Goal: Information Seeking & Learning: Learn about a topic

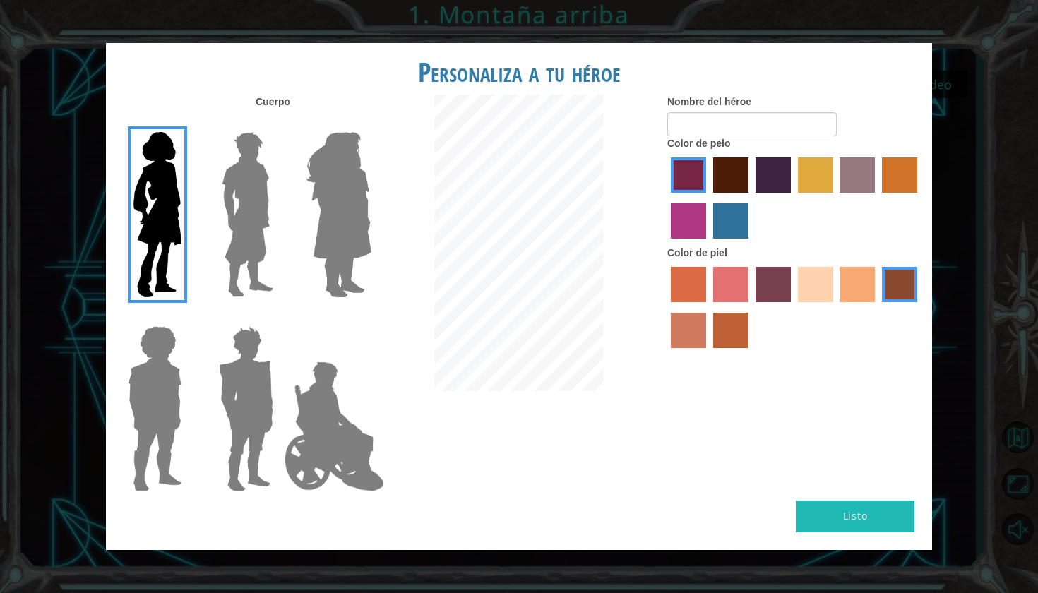
click at [404, 157] on label "sandy beach skin color" at bounding box center [815, 284] width 35 height 35
click at [404, 157] on input "sandy beach skin color" at bounding box center [793, 307] width 0 height 0
click at [404, 157] on label "tulip tree hair color" at bounding box center [815, 174] width 35 height 35
click at [404, 157] on input "tulip tree hair color" at bounding box center [793, 198] width 0 height 0
click at [404, 157] on button "Listo" at bounding box center [854, 516] width 119 height 32
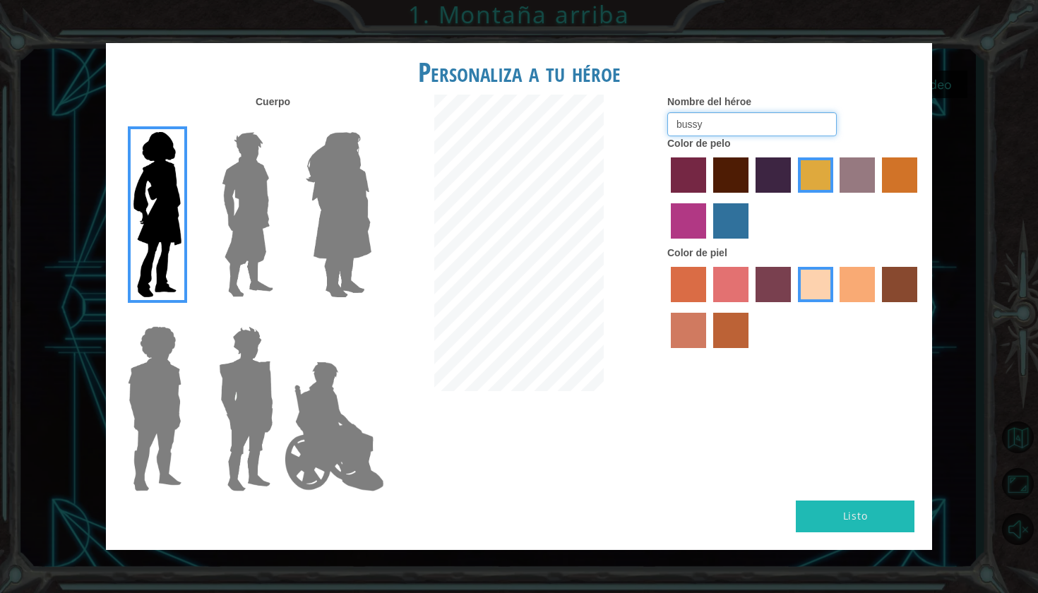
type input "bussy"
click at [404, 157] on button "Listo" at bounding box center [854, 516] width 119 height 32
click at [404, 157] on div "Personaliza a tu héroe [PERSON_NAME] Nombre del héroe bussy Color de pelo Color…" at bounding box center [519, 296] width 1038 height 593
click at [404, 157] on div "Listo" at bounding box center [519, 524] width 826 height 49
click at [382, 35] on div "Personaliza a tu héroe [PERSON_NAME] Nombre del héroe bussy Color de pelo Color…" at bounding box center [519, 296] width 1038 height 593
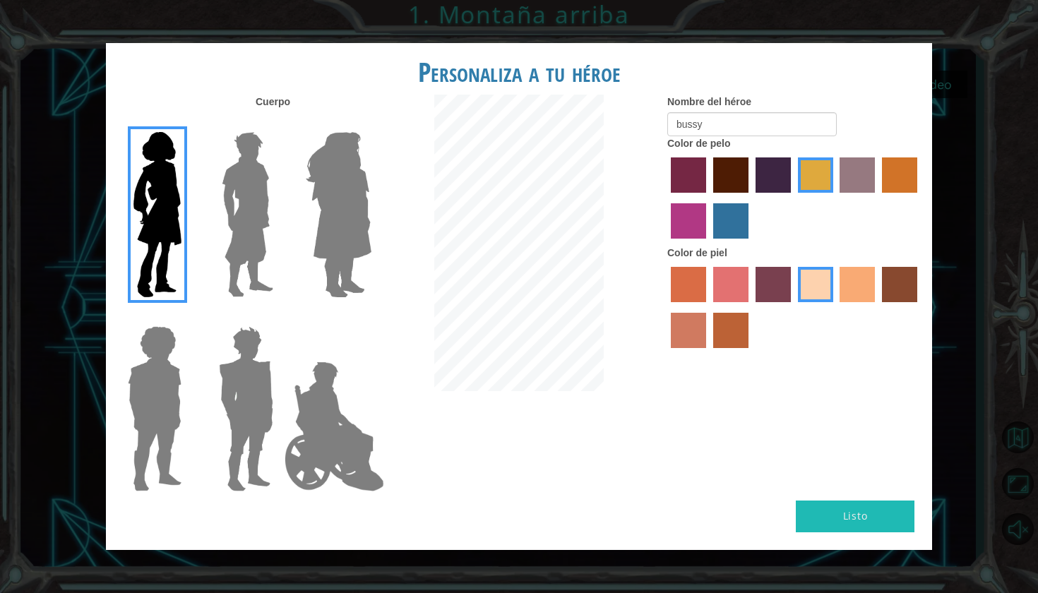
drag, startPoint x: 749, startPoint y: 460, endPoint x: 739, endPoint y: 493, distance: 33.9
click at [404, 157] on div "Personaliza a tu héroe [PERSON_NAME] Nombre del héroe bussy Color de pelo Color…" at bounding box center [519, 296] width 826 height 506
drag, startPoint x: 696, startPoint y: 592, endPoint x: 695, endPoint y: 577, distance: 14.8
click at [404, 157] on div "Personaliza a tu héroe [PERSON_NAME] Nombre del héroe bussy Color de pelo Color…" at bounding box center [519, 296] width 1038 height 593
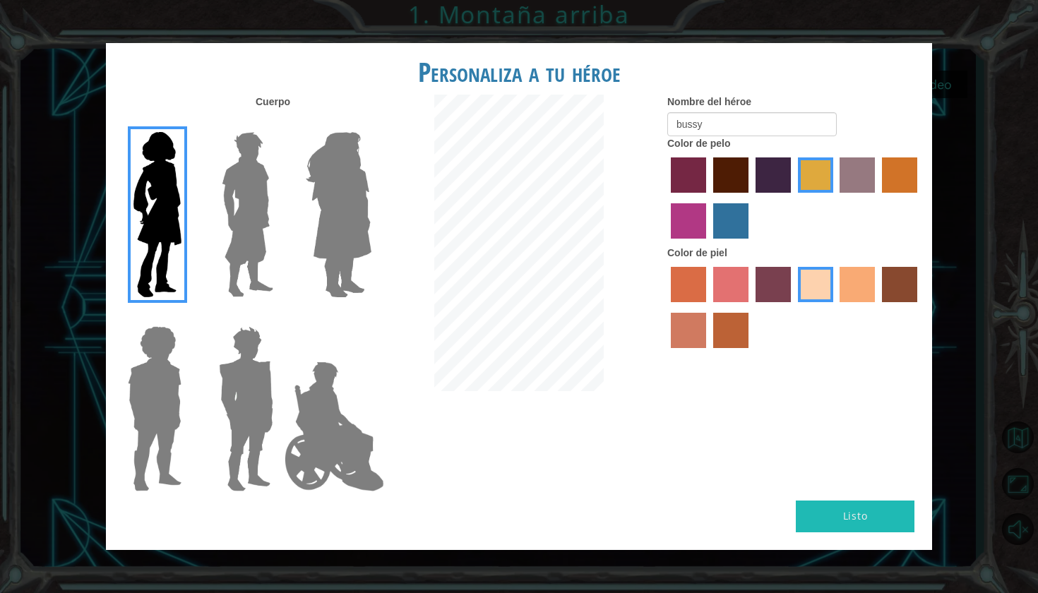
click at [404, 157] on div "Personaliza a tu héroe [PERSON_NAME] Nombre del héroe bussy Color de pelo Color…" at bounding box center [519, 296] width 1038 height 593
drag, startPoint x: 695, startPoint y: 579, endPoint x: 686, endPoint y: 582, distance: 9.4
click at [404, 157] on div "Personaliza a tu héroe [PERSON_NAME] Nombre del héroe bussy Color de pelo Color…" at bounding box center [519, 296] width 1038 height 593
drag, startPoint x: 686, startPoint y: 582, endPoint x: 680, endPoint y: 577, distance: 7.6
click at [404, 157] on div "Personaliza a tu héroe [PERSON_NAME] Nombre del héroe bussy Color de pelo Color…" at bounding box center [519, 296] width 1038 height 593
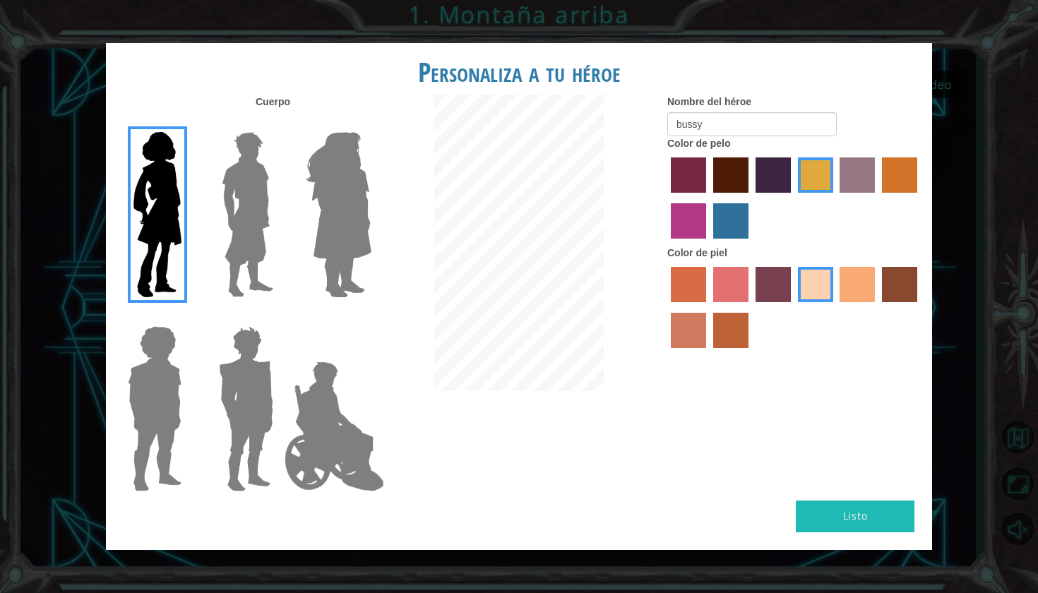
click at [404, 157] on div "Personaliza a tu héroe [PERSON_NAME] Nombre del héroe bussy Color de pelo Color…" at bounding box center [519, 296] width 1038 height 593
drag, startPoint x: 680, startPoint y: 578, endPoint x: 677, endPoint y: 558, distance: 20.7
click at [404, 157] on div "Personaliza a tu héroe [PERSON_NAME] Nombre del héroe bussy Color de pelo Color…" at bounding box center [519, 296] width 1038 height 593
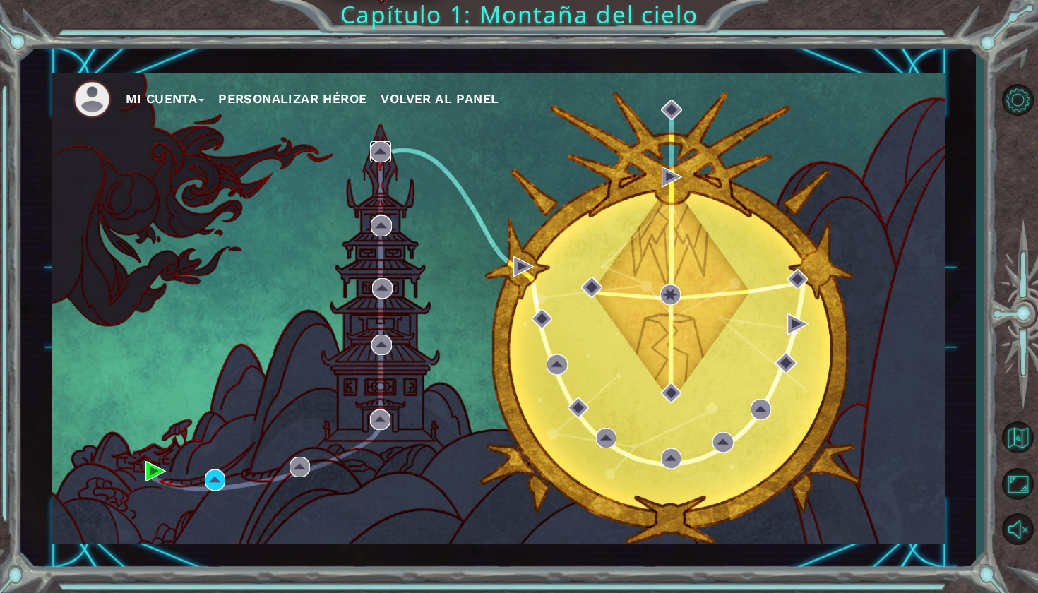
click at [378, 154] on img at bounding box center [380, 151] width 20 height 20
click at [379, 157] on div "Mi Cuenta Personalizar héroe Volver al panel" at bounding box center [499, 308] width 894 height 471
click at [208, 157] on div "Mi Cuenta Personalizar héroe Volver al panel" at bounding box center [499, 308] width 894 height 471
click at [214, 157] on img at bounding box center [215, 479] width 20 height 20
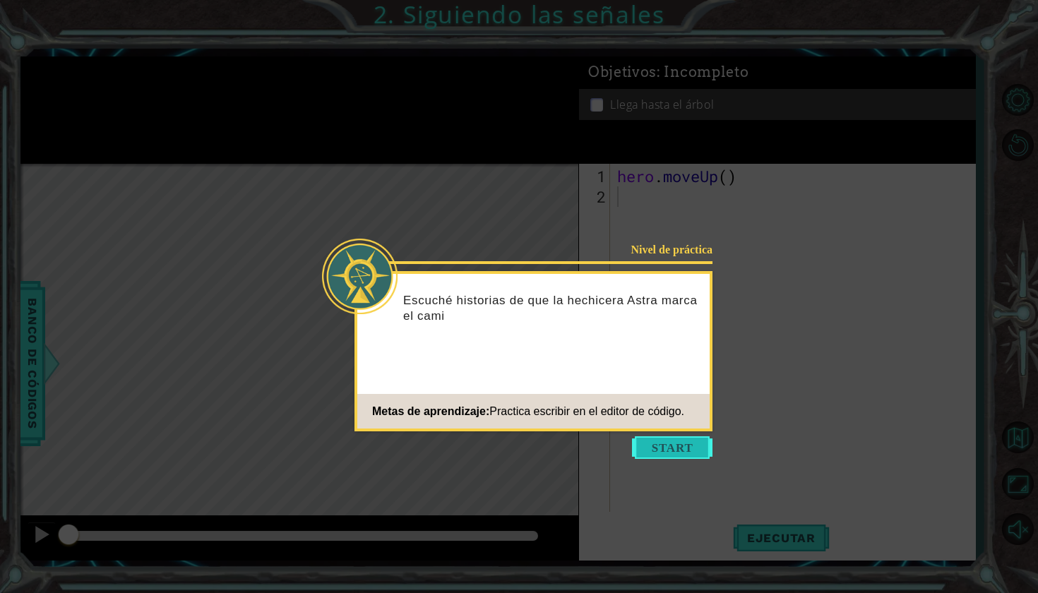
click at [404, 157] on button "Start" at bounding box center [672, 447] width 80 height 23
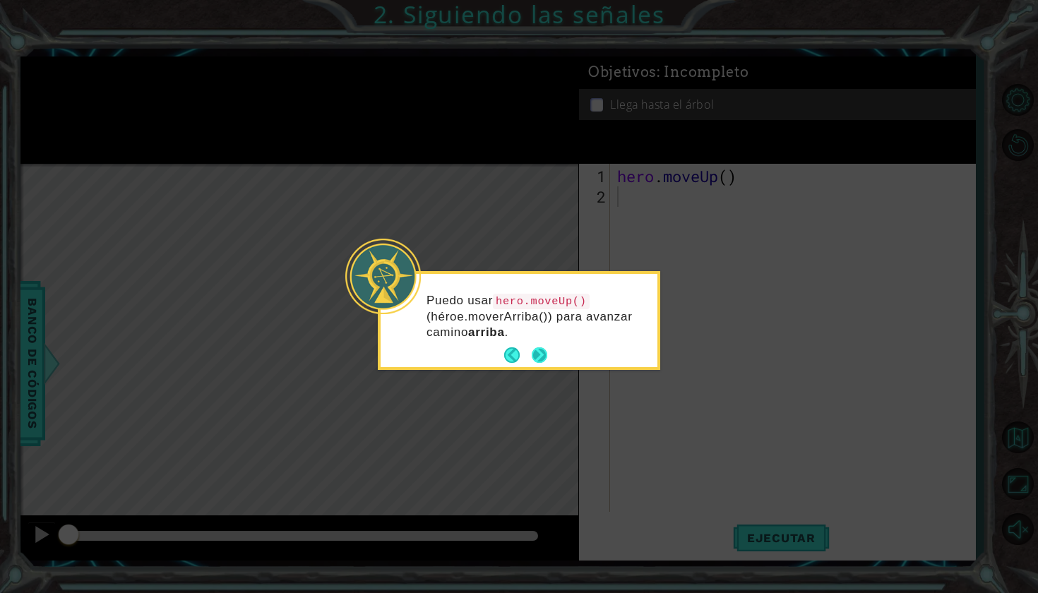
click at [404, 157] on button "Next" at bounding box center [539, 355] width 16 height 16
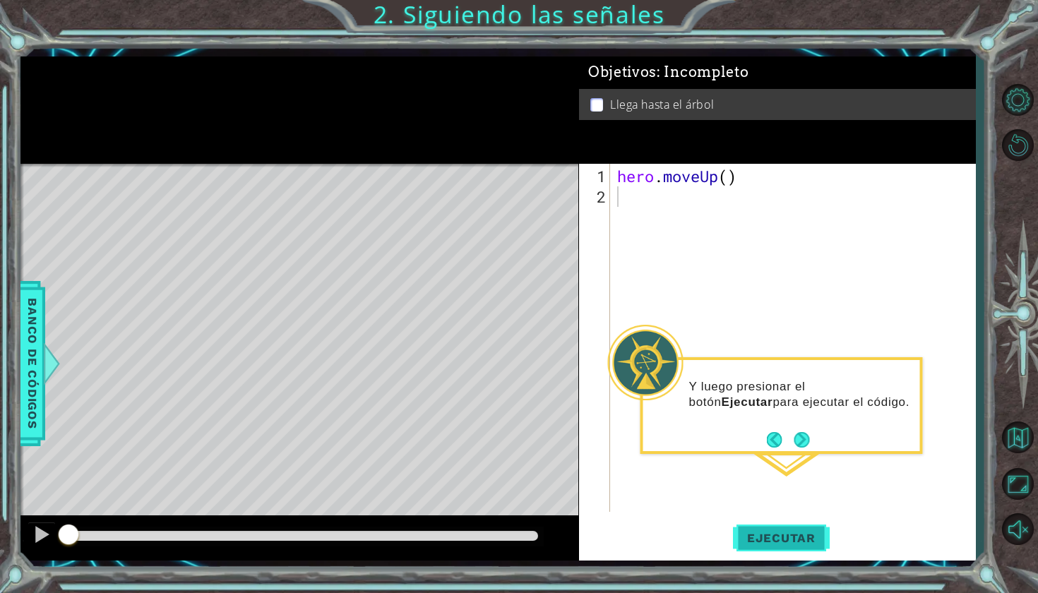
click at [404, 157] on span "Ejecutar" at bounding box center [781, 538] width 97 height 14
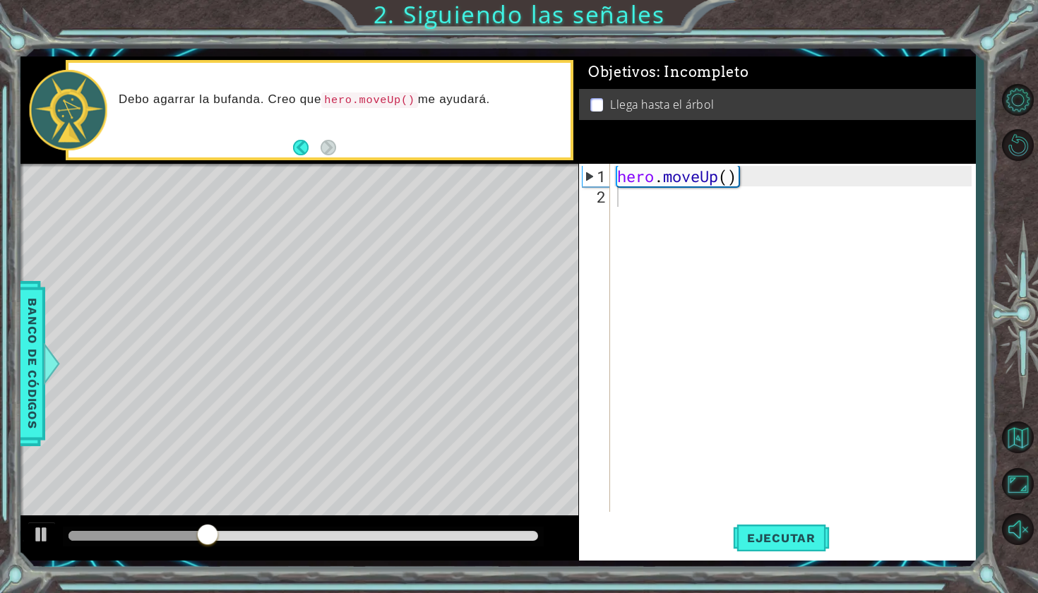
click at [284, 157] on div "Level Map" at bounding box center [346, 372] width 652 height 416
click at [282, 157] on div "Level Map" at bounding box center [346, 372] width 652 height 416
click at [404, 157] on span "Ejecutar" at bounding box center [781, 538] width 97 height 14
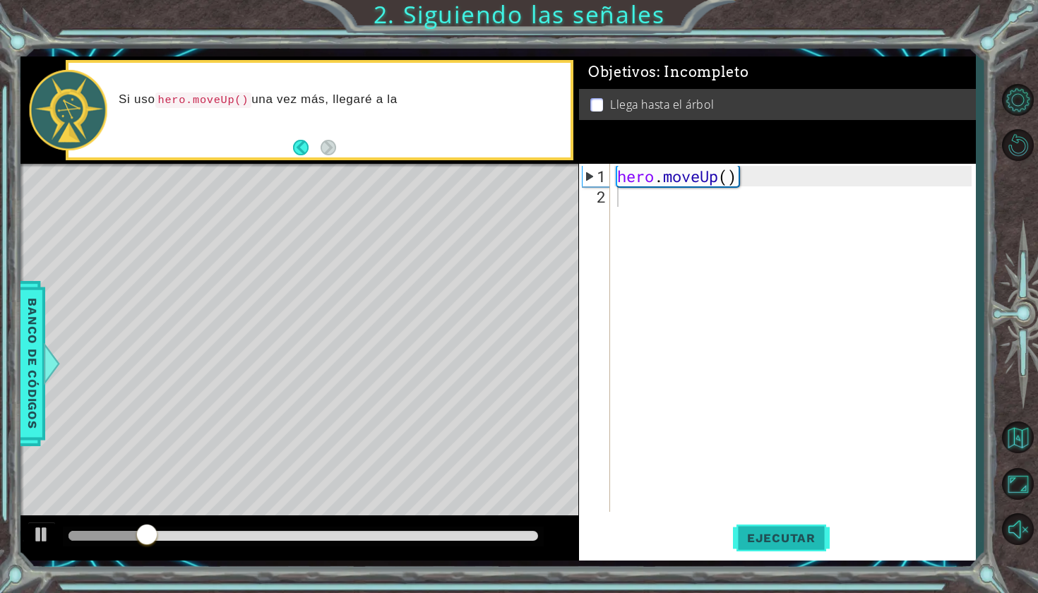
click at [404, 157] on span "Ejecutar" at bounding box center [781, 538] width 97 height 14
click at [288, 157] on div "Level Map" at bounding box center [346, 372] width 652 height 416
click at [404, 157] on div "Objetivos : Incompleto Llega hasta el árbol" at bounding box center [777, 109] width 397 height 107
type textarea "hero.moveUp()"
click at [404, 157] on div "hero . moveUp ( )" at bounding box center [796, 360] width 364 height 389
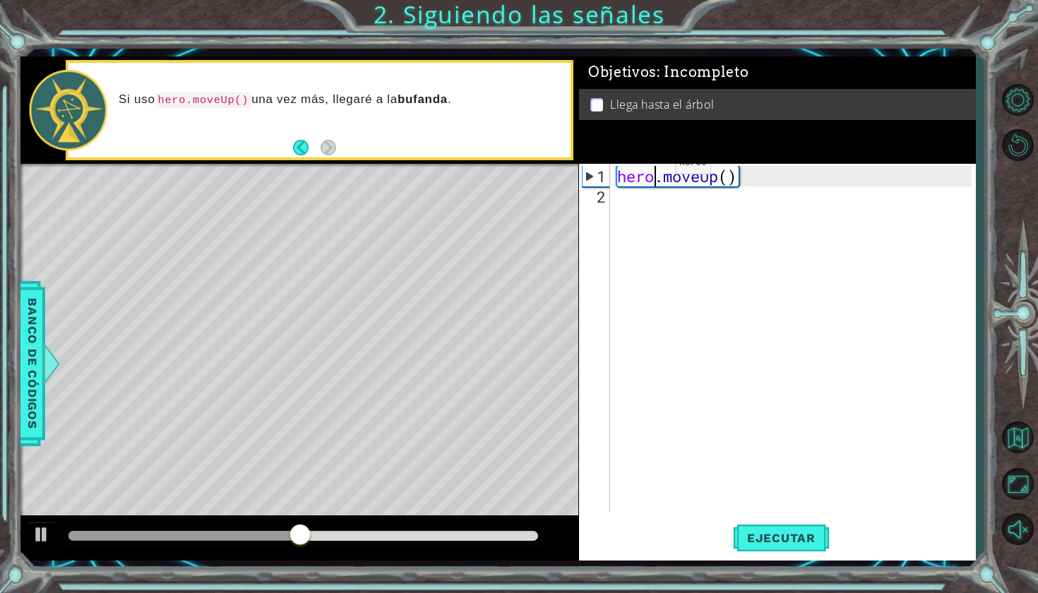
click at [404, 157] on div "hero . moveUp ( )" at bounding box center [796, 360] width 364 height 389
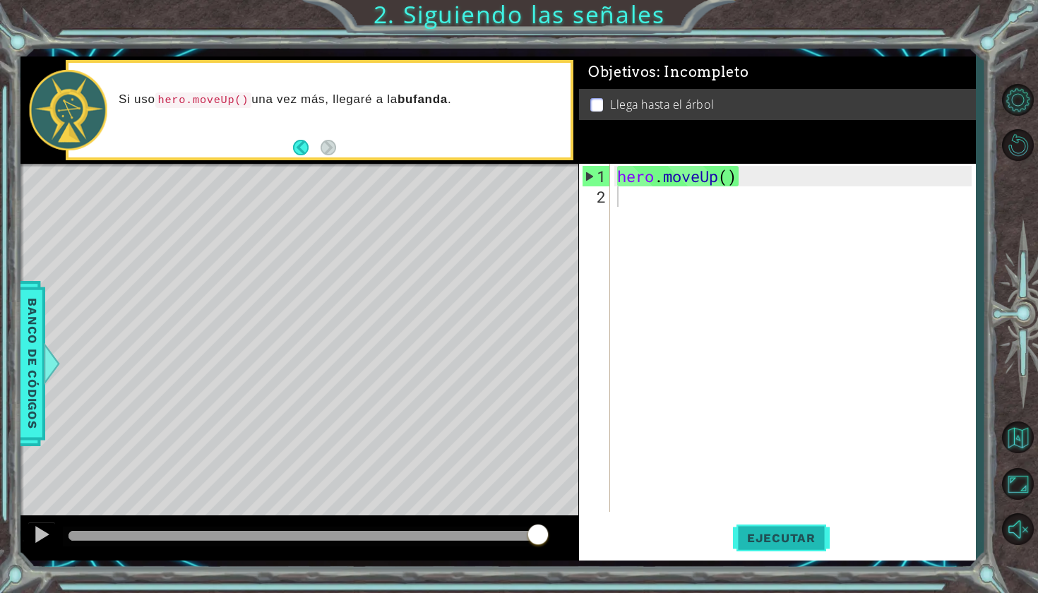
click at [404, 157] on span "Ejecutar" at bounding box center [781, 538] width 97 height 14
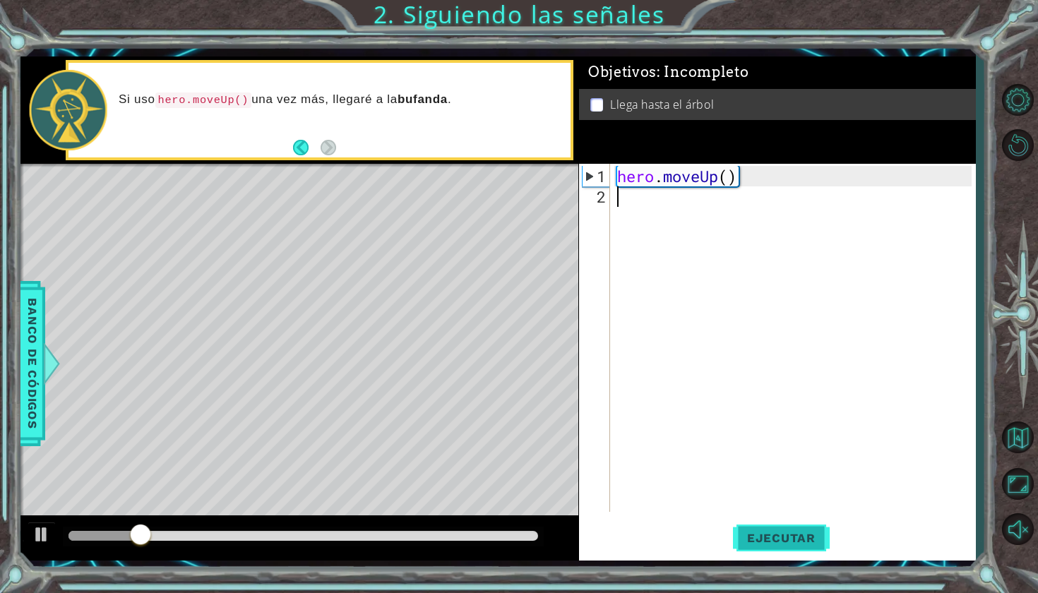
click at [404, 157] on button "Ejecutar" at bounding box center [781, 537] width 97 height 40
type textarea "h"
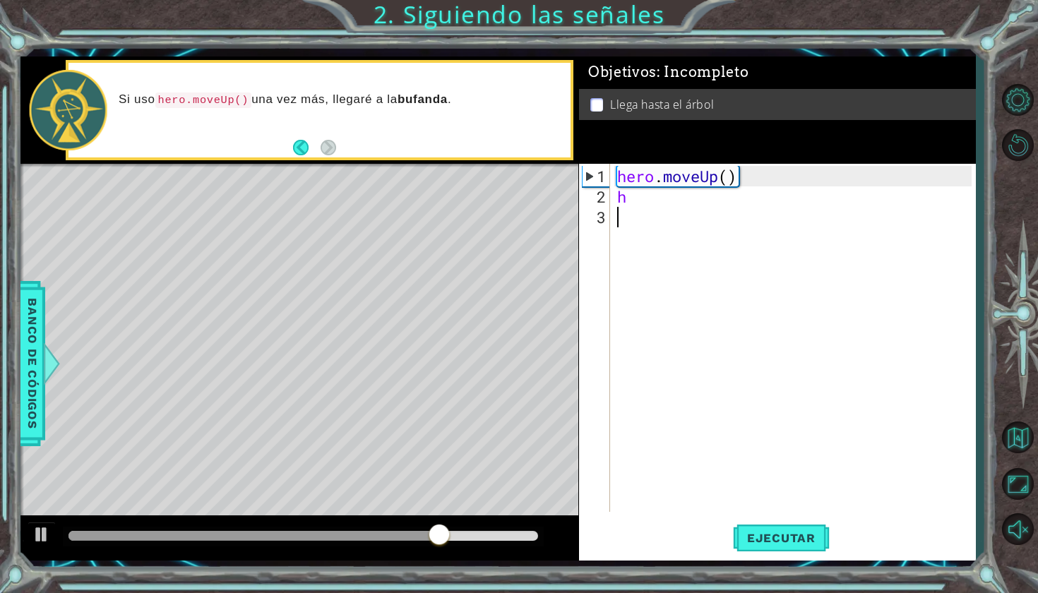
click at [404, 157] on div "hero . moveUp ( ) h" at bounding box center [796, 360] width 364 height 389
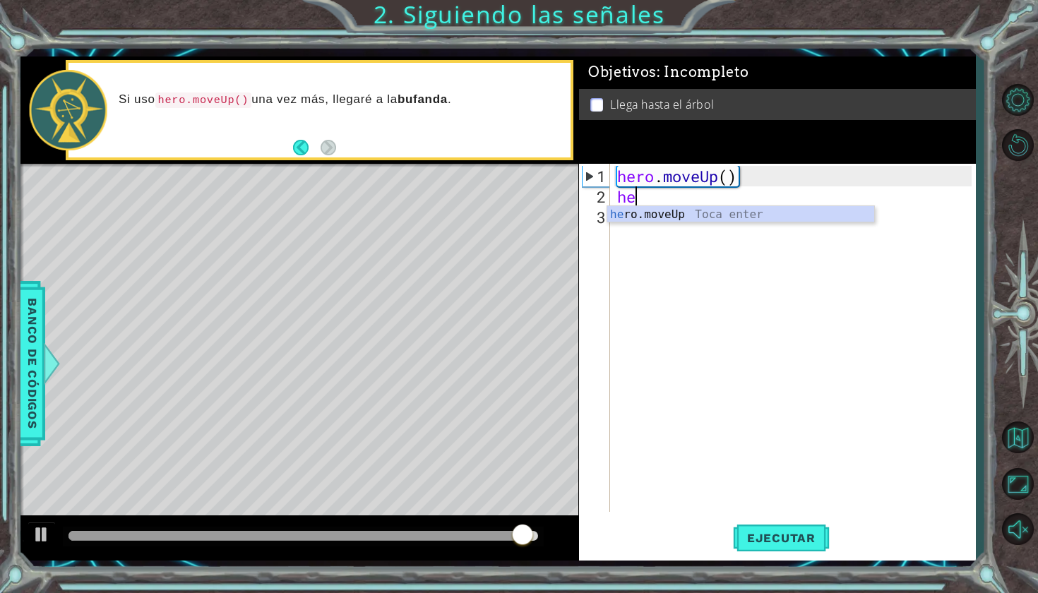
type textarea "her"
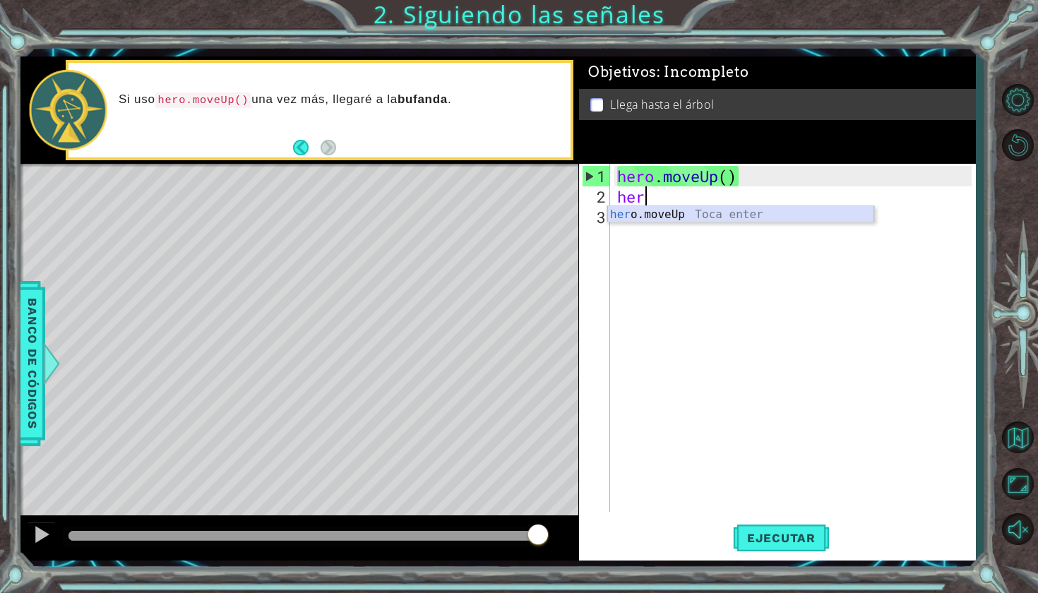
click at [404, 157] on div "her o.moveUp Toca enter" at bounding box center [740, 231] width 267 height 51
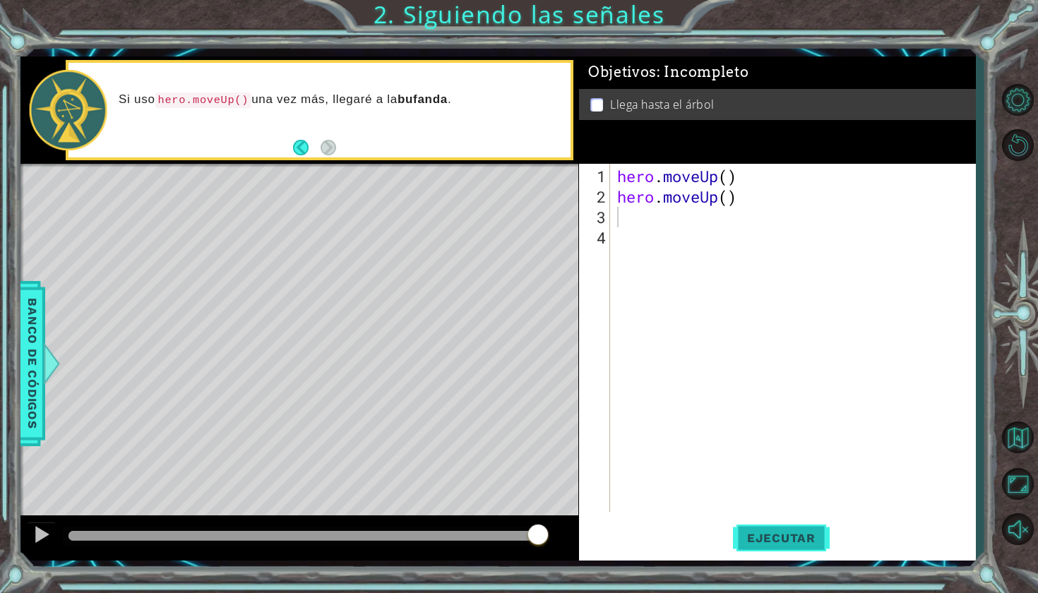
click at [404, 157] on button "Ejecutar" at bounding box center [781, 537] width 97 height 40
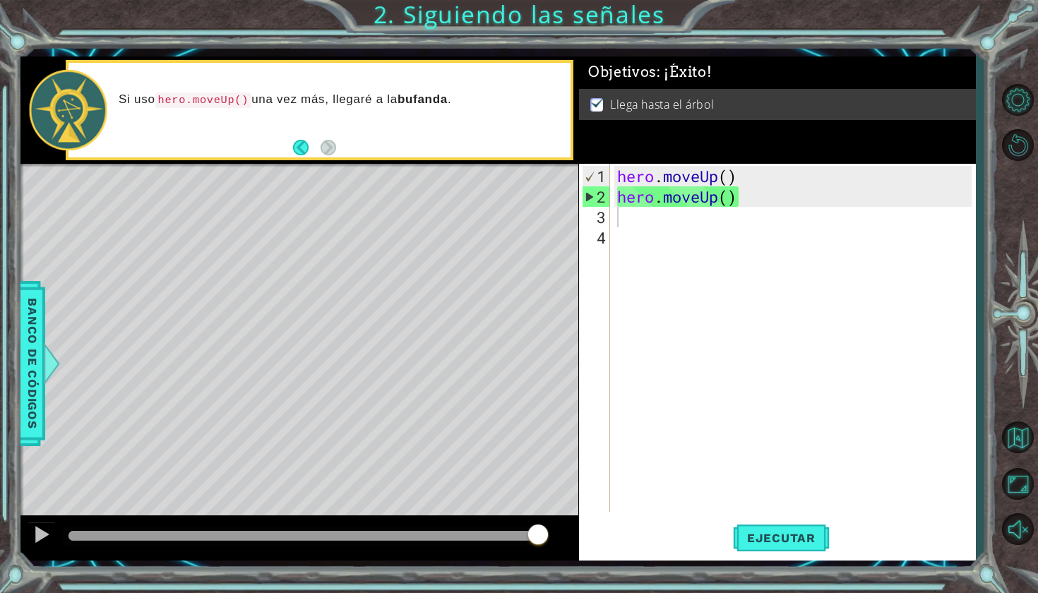
click at [271, 157] on body "1 ההההההההההההההההההההההההההההההההההההההההההההההההההההההההההההההההההההההההההההה…" at bounding box center [519, 296] width 1038 height 593
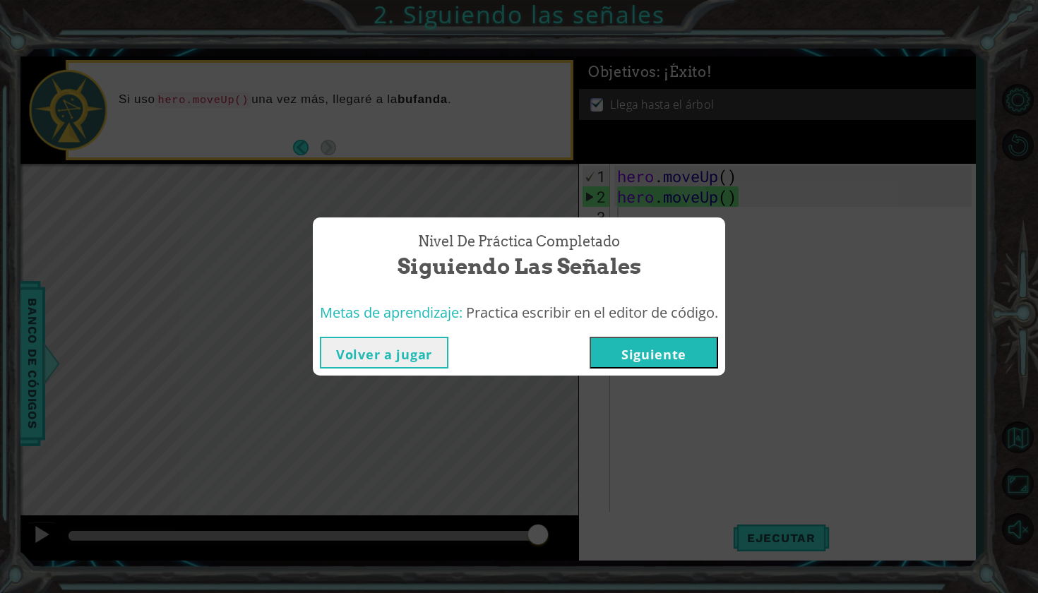
click at [404, 157] on button "Siguiente" at bounding box center [653, 353] width 128 height 32
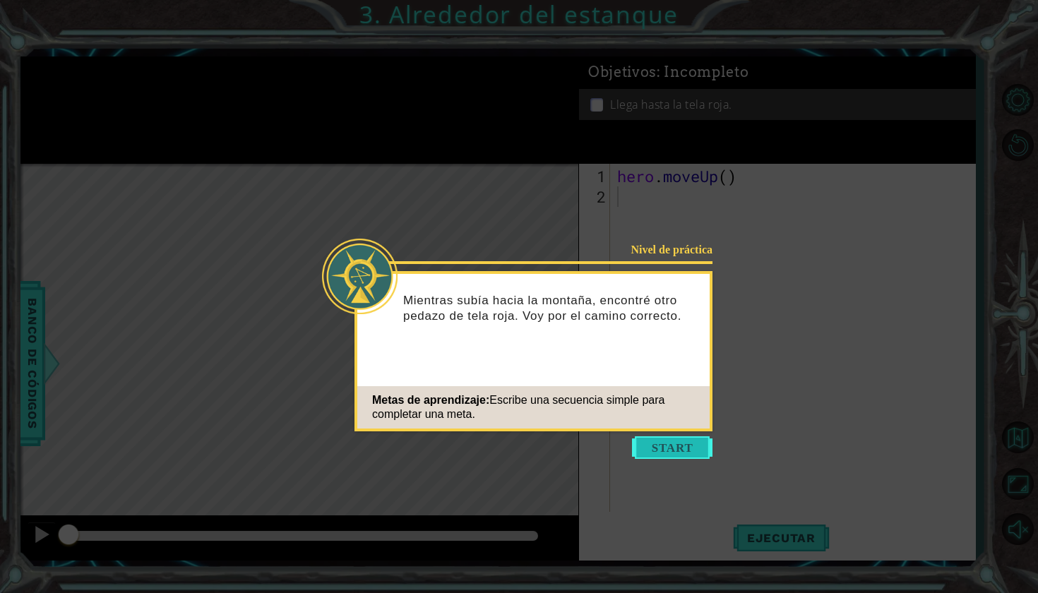
click at [404, 157] on button "Start" at bounding box center [672, 447] width 80 height 23
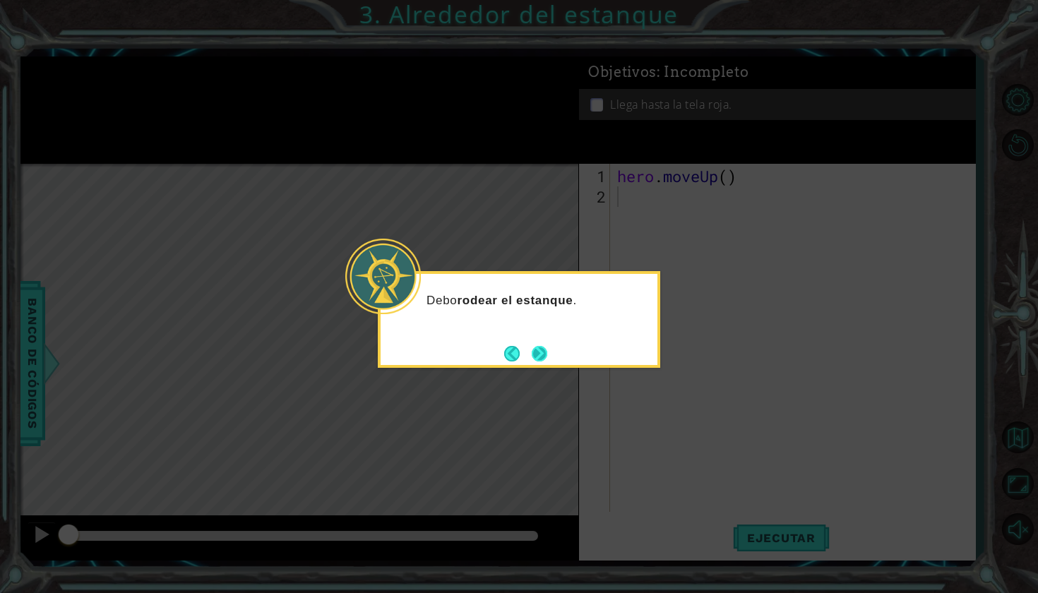
click at [404, 157] on button "Next" at bounding box center [539, 354] width 16 height 16
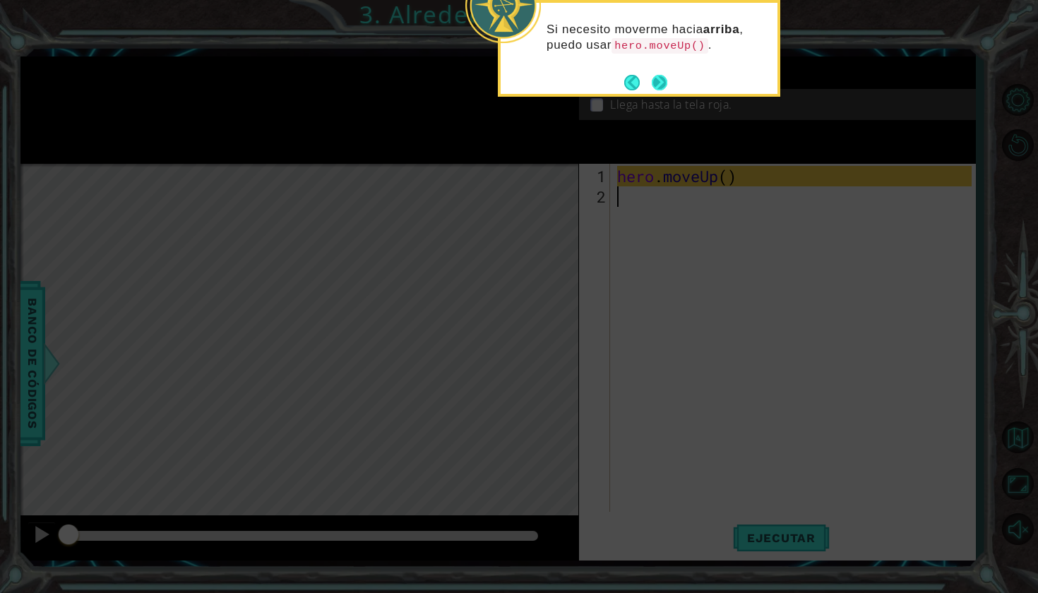
click at [404, 85] on button "Next" at bounding box center [659, 83] width 16 height 16
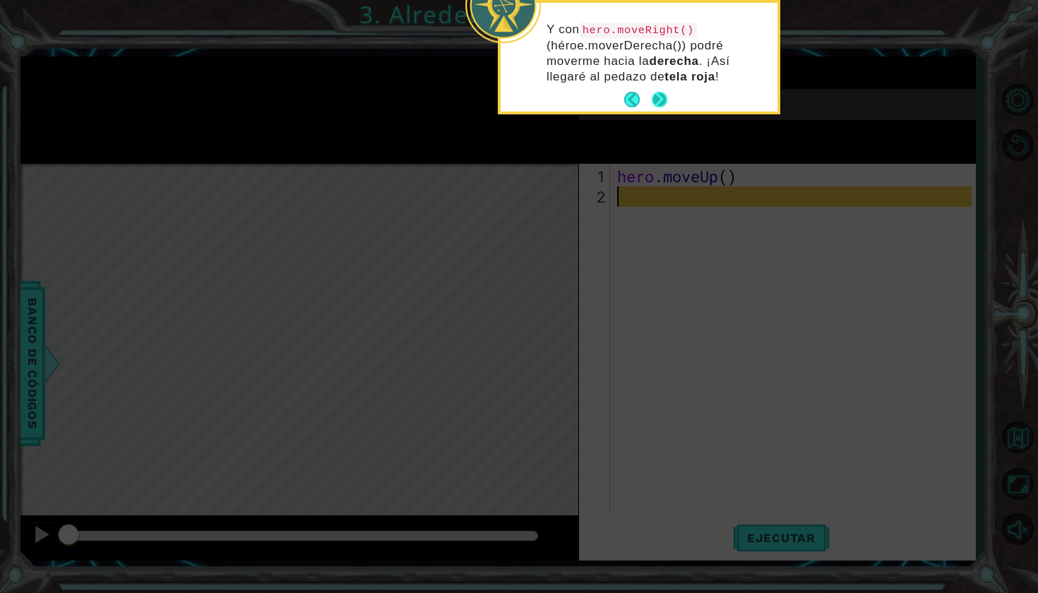
click at [404, 94] on button "Next" at bounding box center [659, 100] width 16 height 16
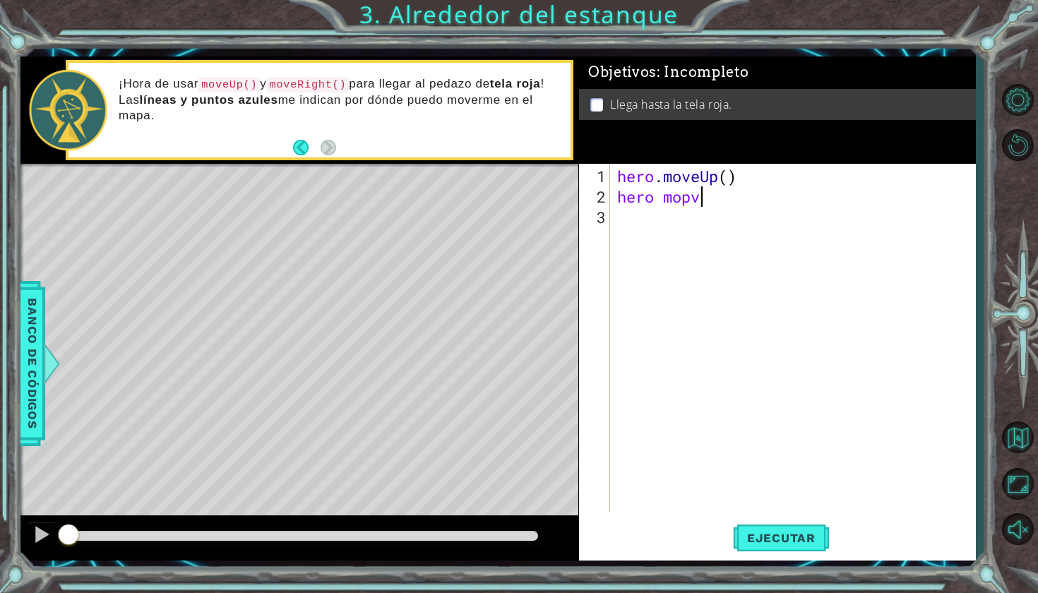
scroll to position [0, 4]
type textarea "hero mo"
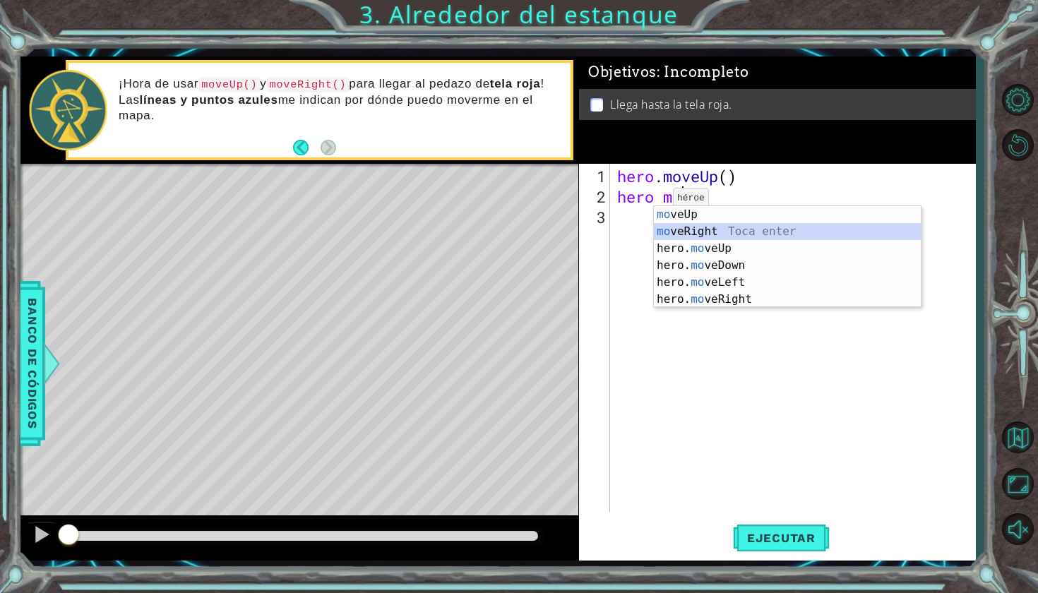
click at [404, 157] on div "mo veUp Toca enter mo veRight Toca enter hero. mo veUp Toca enter hero. mo veDo…" at bounding box center [787, 274] width 267 height 136
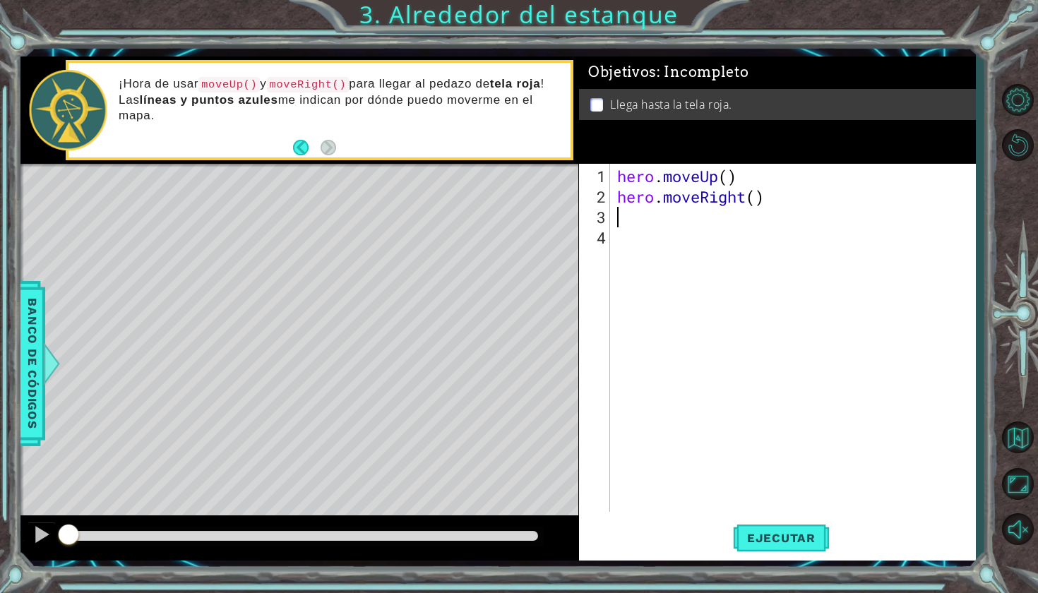
type textarea "h"
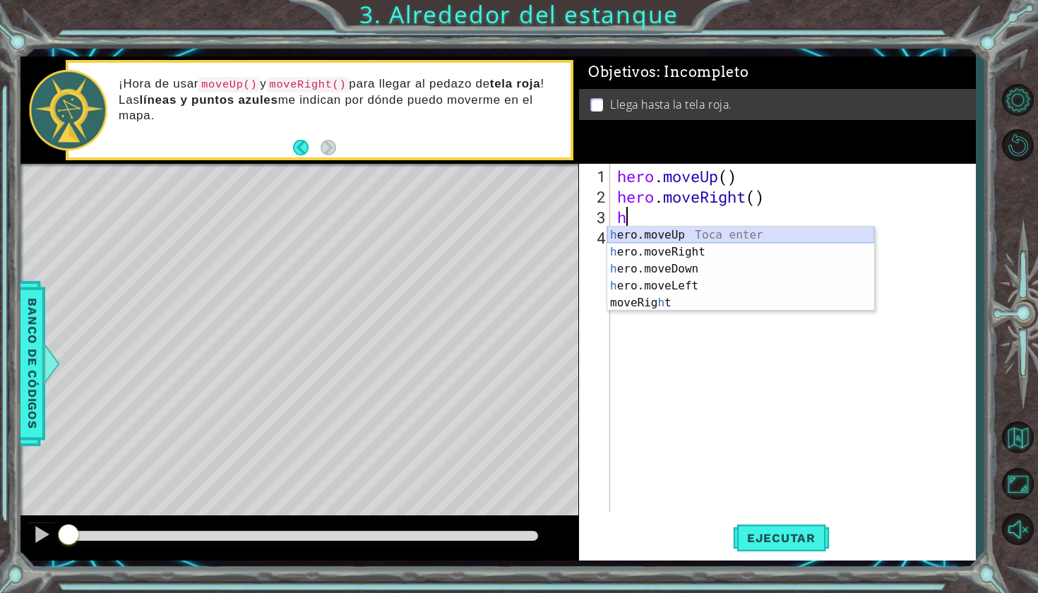
click at [404, 157] on div "h ero.moveUp Toca enter h ero.moveRight Toca enter h ero.moveDown Toca enter h …" at bounding box center [740, 286] width 267 height 119
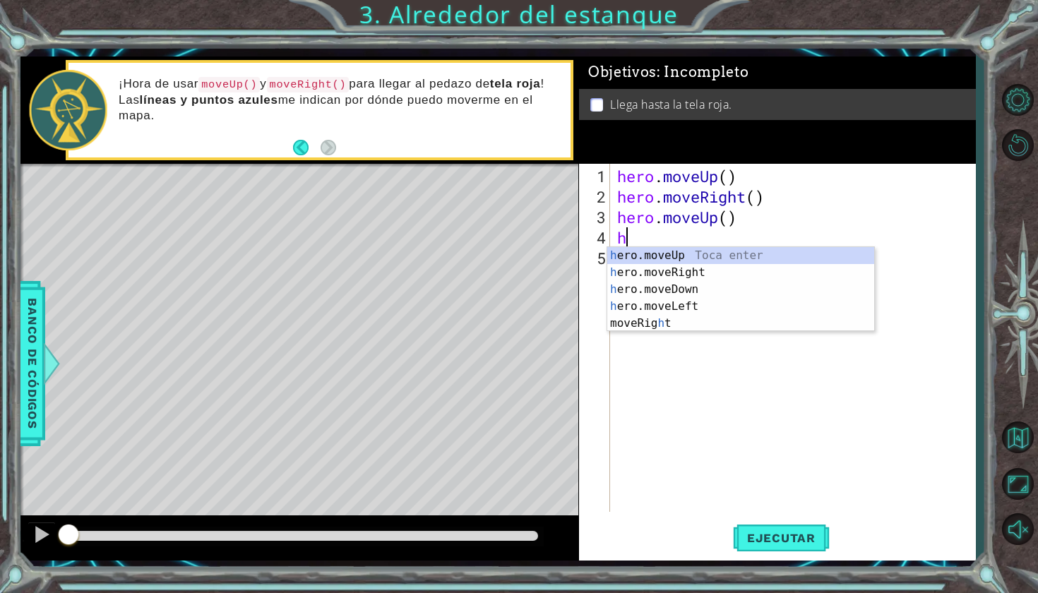
type textarea "he"
click at [404, 157] on div "he ro.moveUp Toca enter he ro.moveRight Toca enter he ro.moveDown Toca enter he…" at bounding box center [740, 298] width 267 height 102
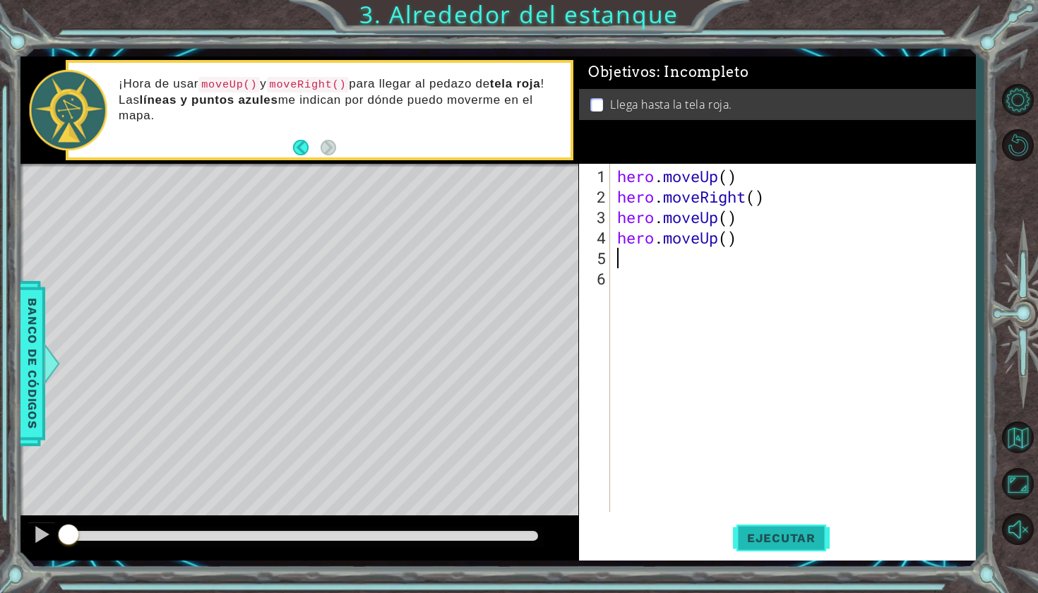
click at [404, 157] on span "Ejecutar" at bounding box center [781, 538] width 97 height 14
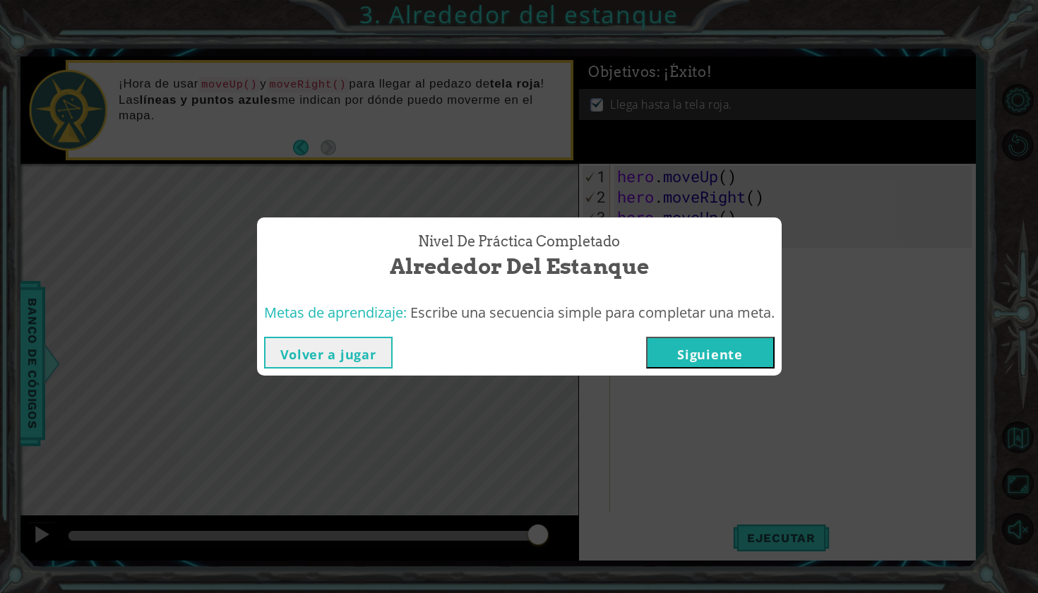
click at [404, 157] on button "Siguiente" at bounding box center [710, 353] width 128 height 32
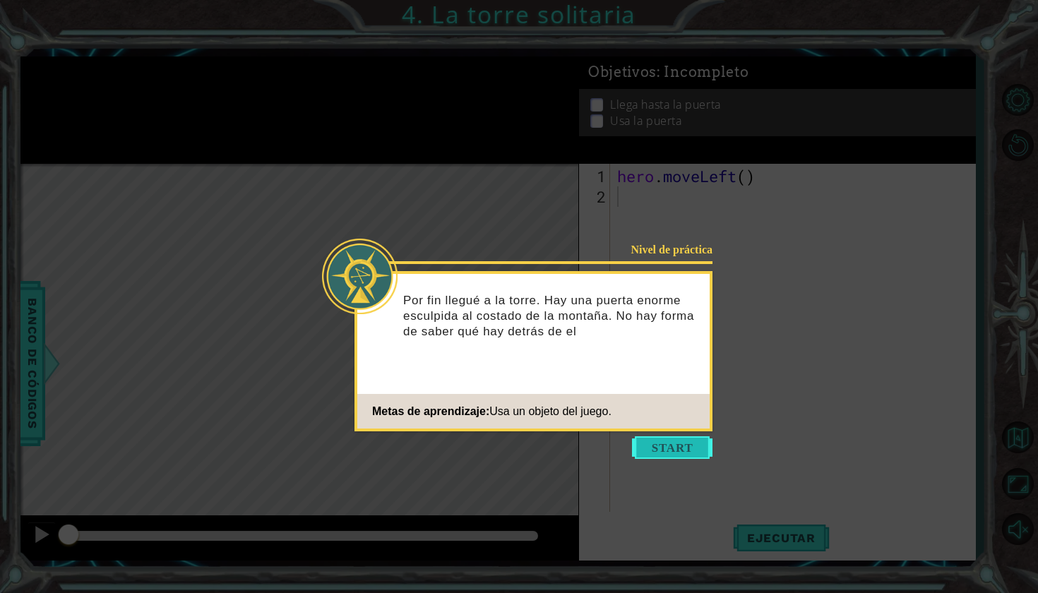
click at [404, 157] on button "Start" at bounding box center [672, 447] width 80 height 23
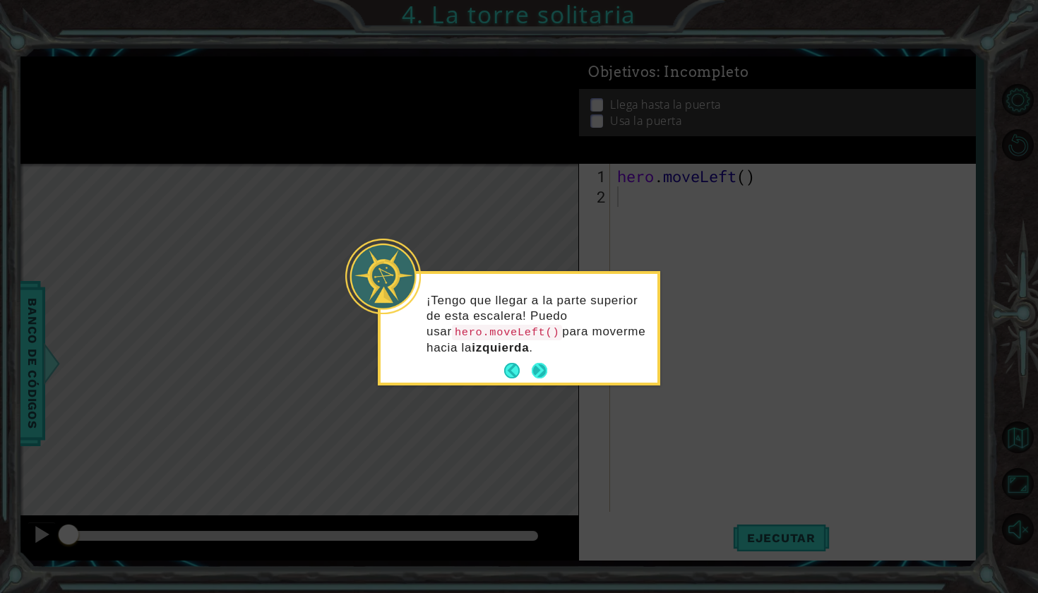
click at [404, 157] on button "Next" at bounding box center [539, 371] width 16 height 16
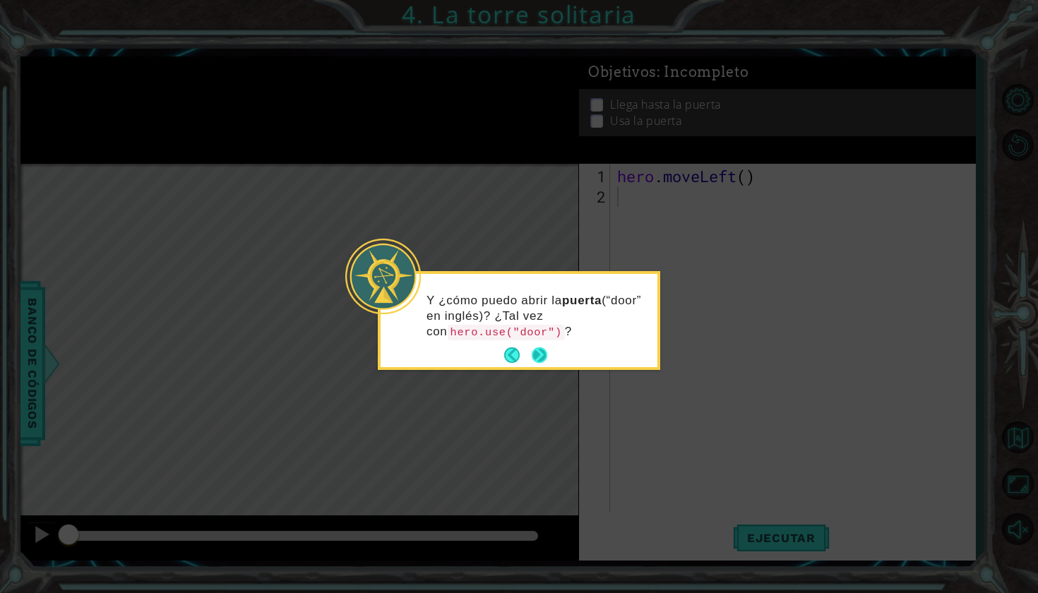
click at [404, 157] on button "Next" at bounding box center [539, 355] width 16 height 16
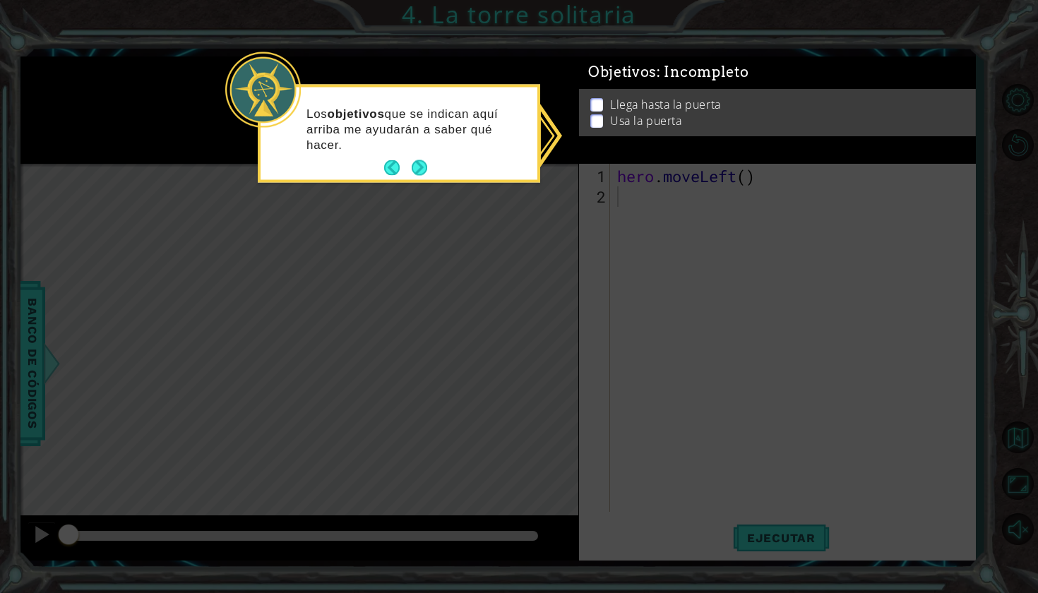
click at [404, 108] on li "Llega hasta la puerta" at bounding box center [778, 105] width 377 height 16
click at [404, 157] on button "Next" at bounding box center [419, 168] width 16 height 16
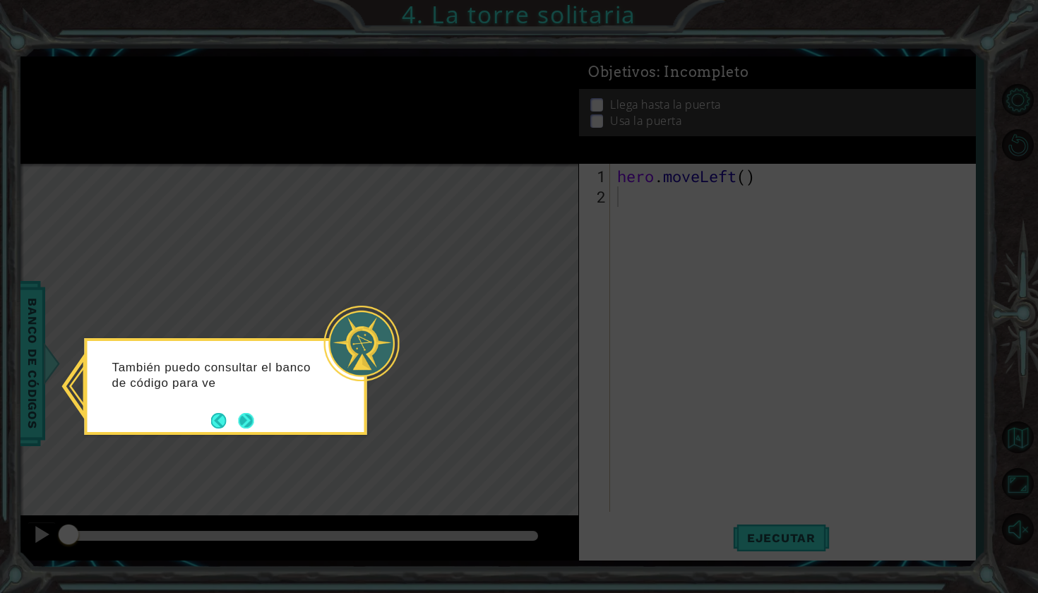
click at [251, 157] on button "Next" at bounding box center [247, 421] width 16 height 16
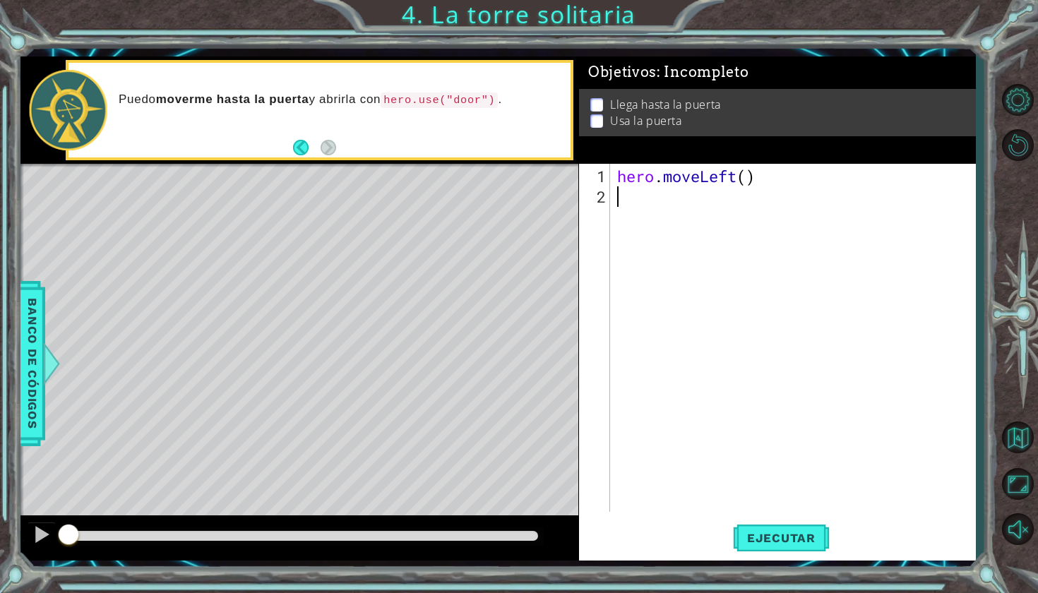
click at [404, 157] on div "hero . moveLeft ( )" at bounding box center [796, 360] width 364 height 389
type textarea "h"
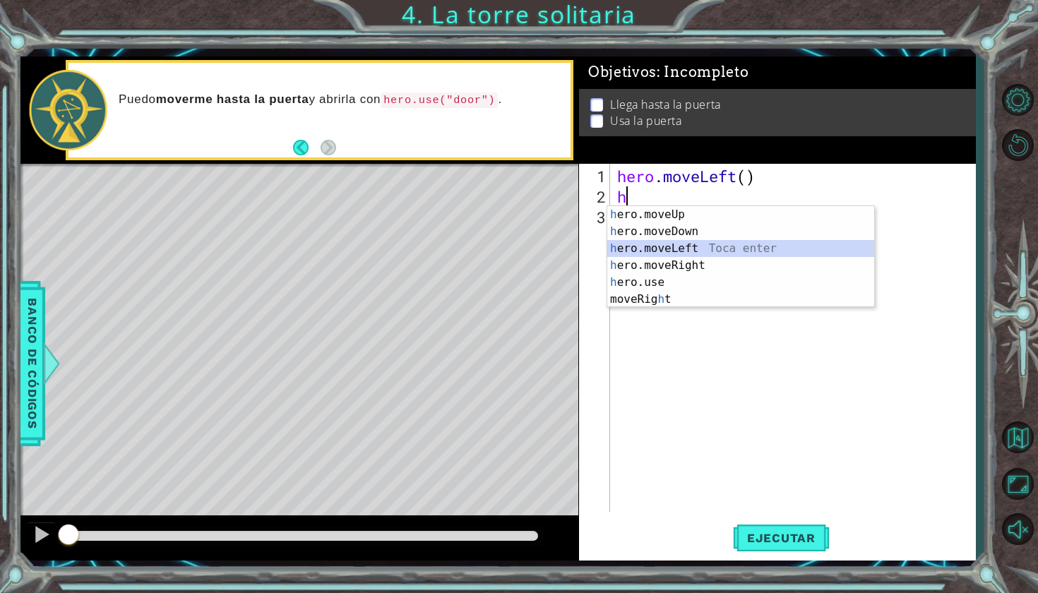
click at [404, 157] on div "h ero.moveUp Toca enter h ero.moveDown Toca enter h ero.moveLeft Toca enter h e…" at bounding box center [740, 274] width 267 height 136
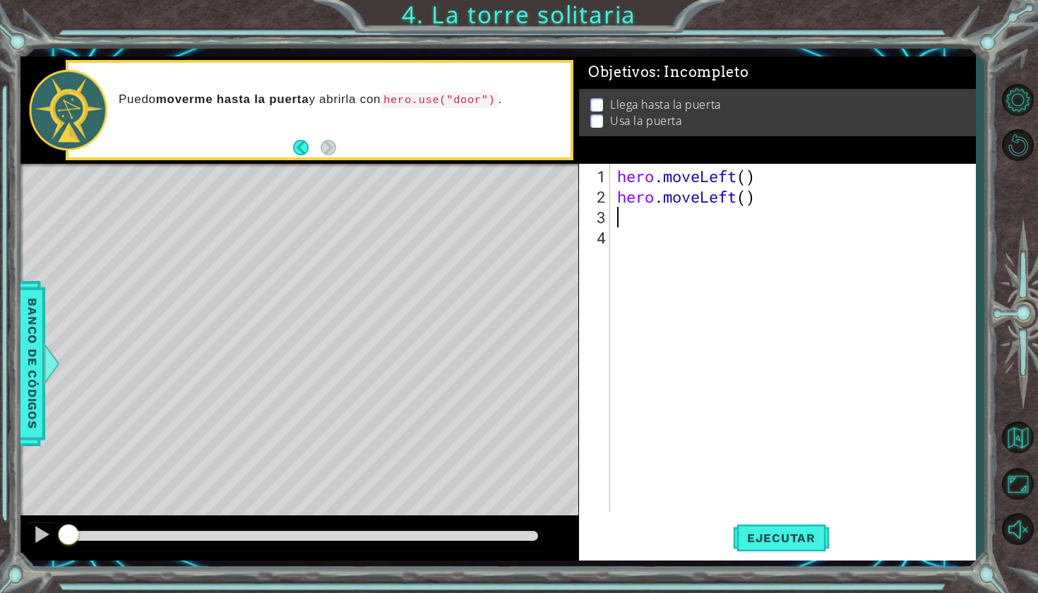
type textarea "h"
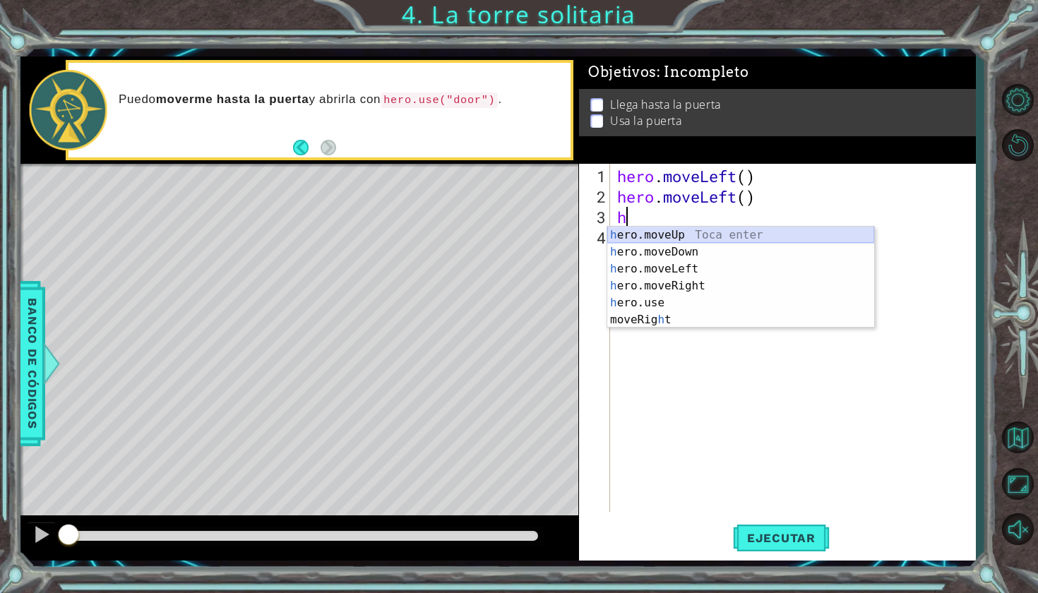
click at [404, 157] on div "h ero.moveUp Toca enter h ero.moveDown Toca enter h ero.moveLeft Toca enter h e…" at bounding box center [740, 295] width 267 height 136
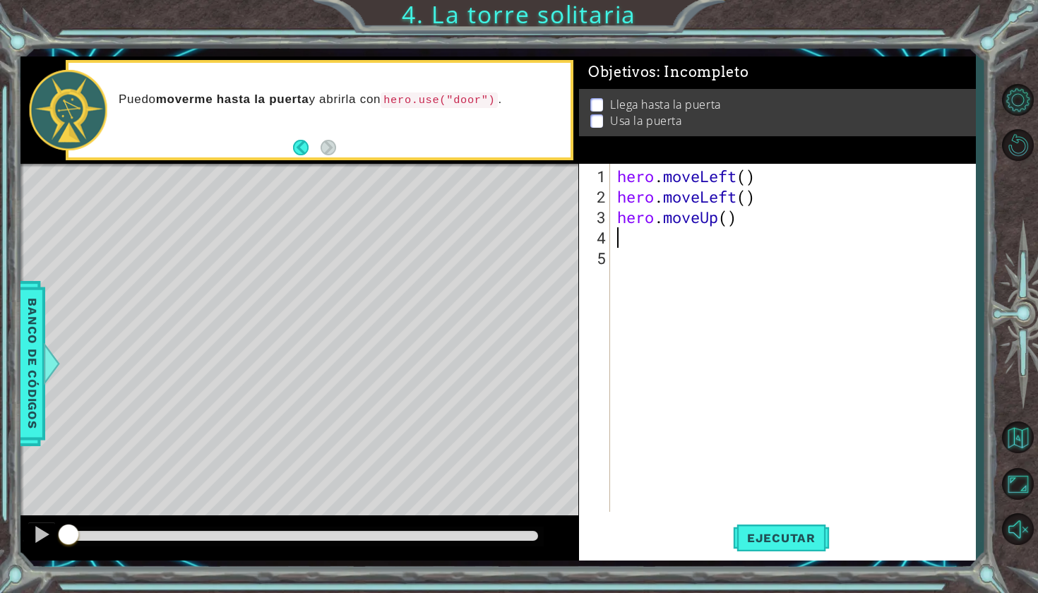
type textarea "h"
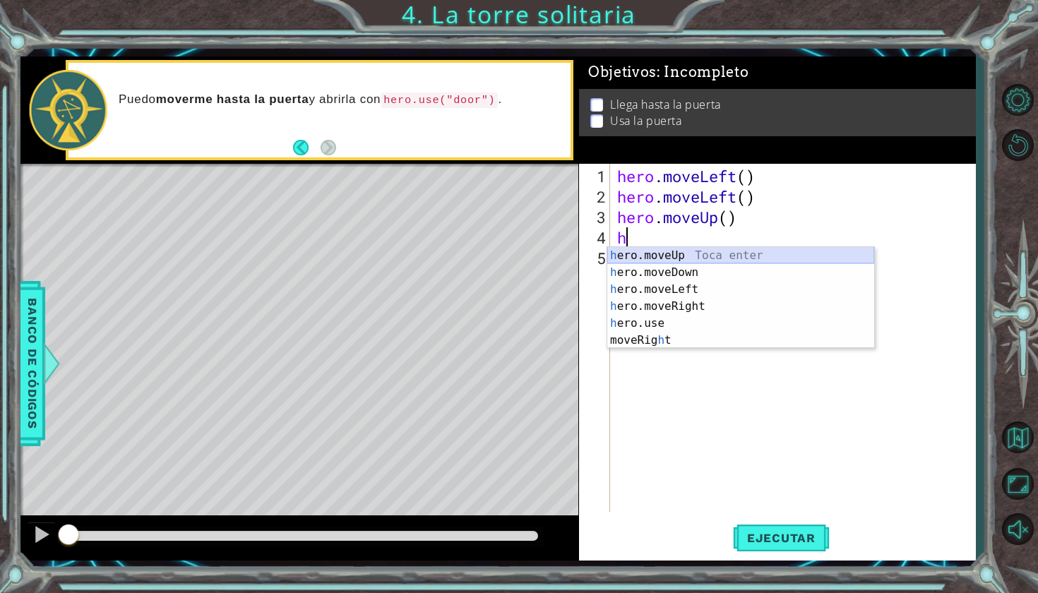
click at [404, 157] on div "h ero.moveUp Toca enter h ero.moveDown Toca enter h ero.moveLeft Toca enter h e…" at bounding box center [740, 315] width 267 height 136
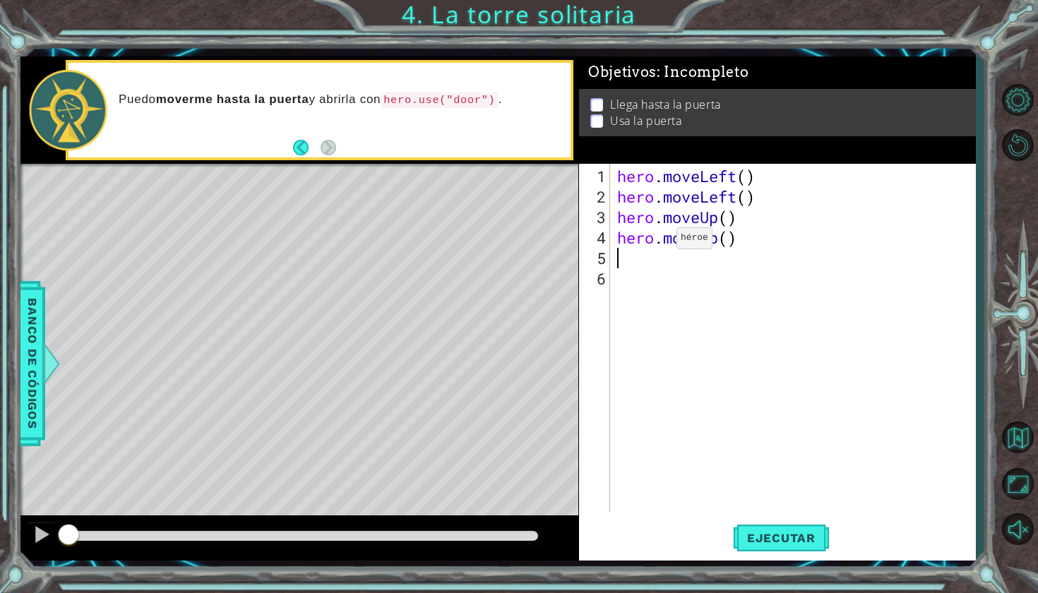
type textarea "h"
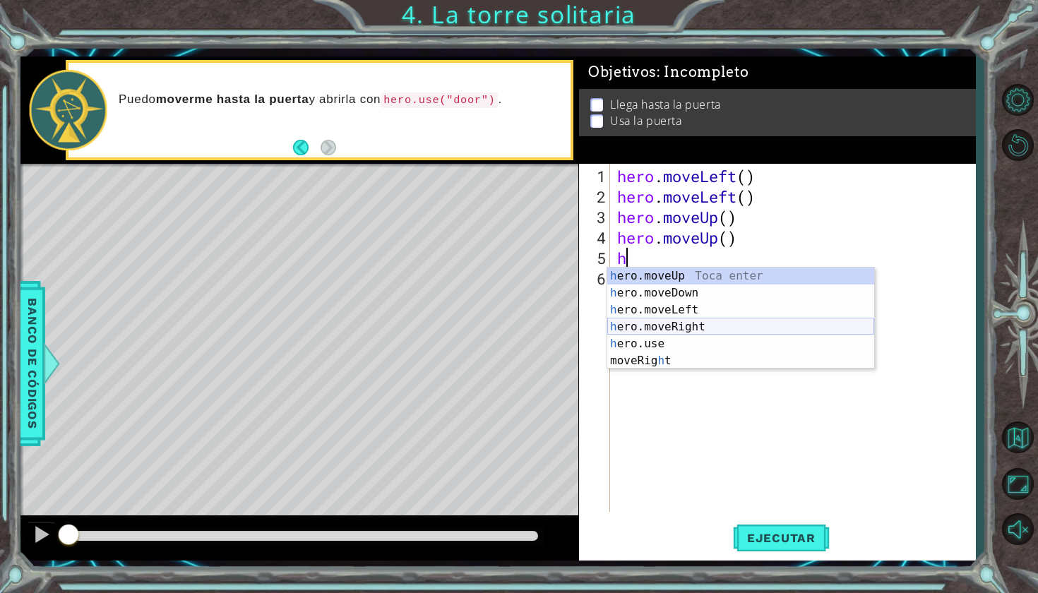
click at [404, 157] on div "h ero.moveUp Toca enter h ero.moveDown Toca enter h ero.moveLeft Toca enter h e…" at bounding box center [740, 336] width 267 height 136
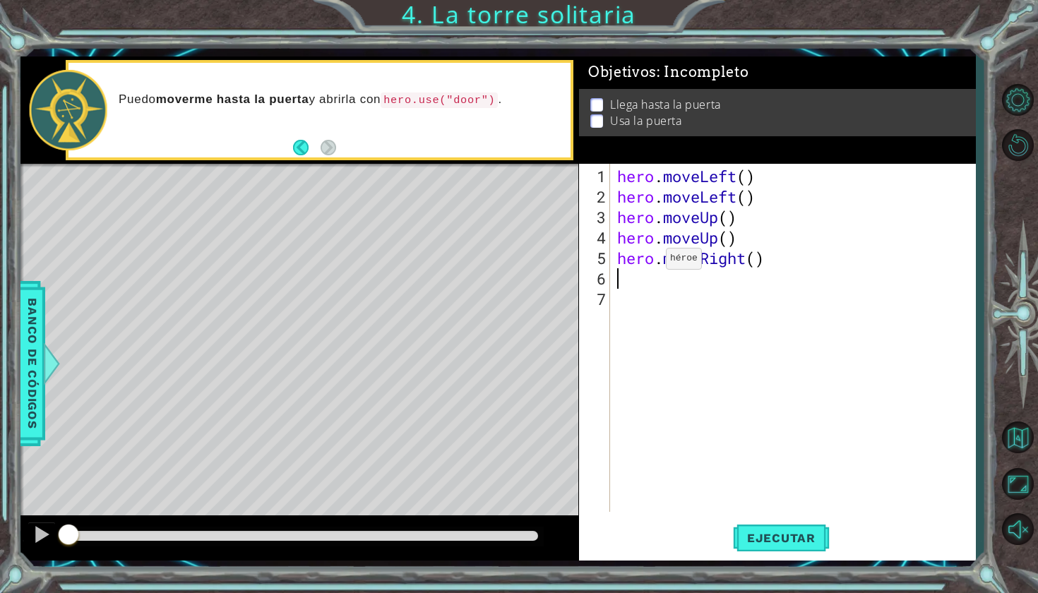
type textarea "h"
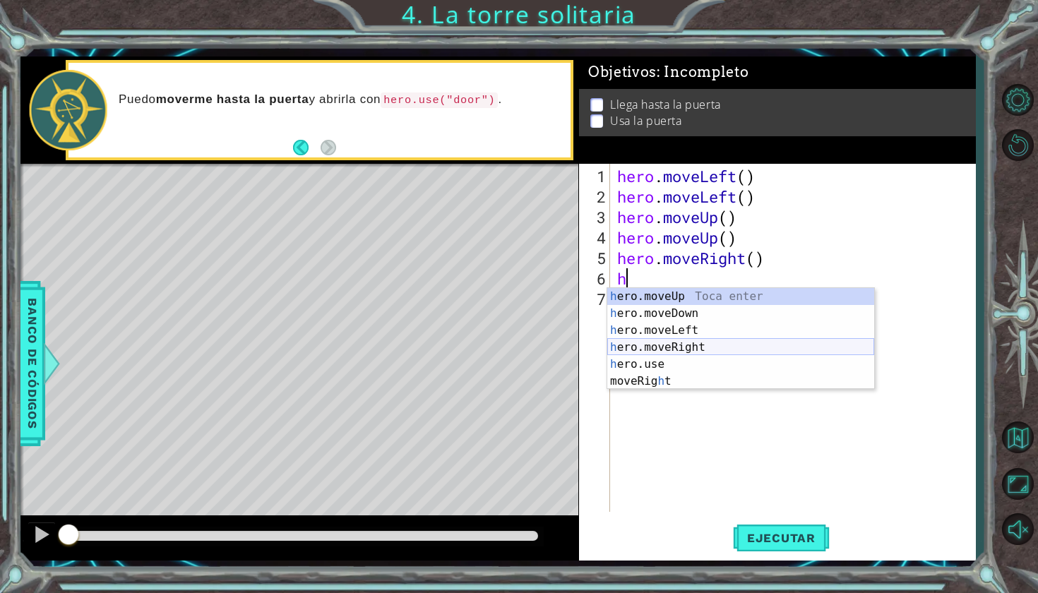
click at [404, 157] on div "h ero.moveUp Toca enter h ero.moveDown Toca enter h ero.moveLeft Toca enter h e…" at bounding box center [740, 356] width 267 height 136
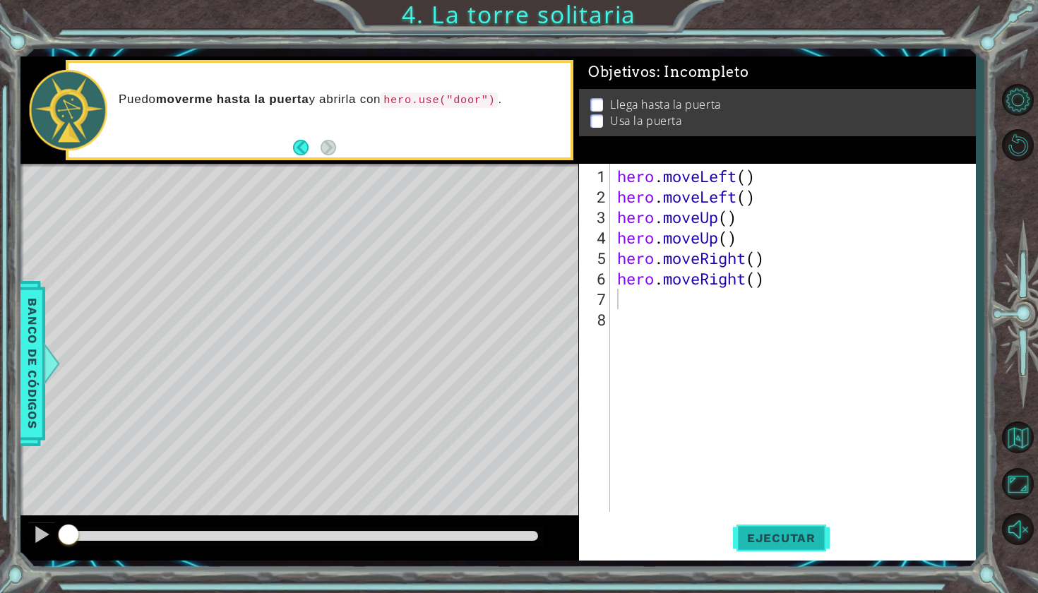
click at [404, 157] on button "Ejecutar" at bounding box center [781, 537] width 97 height 40
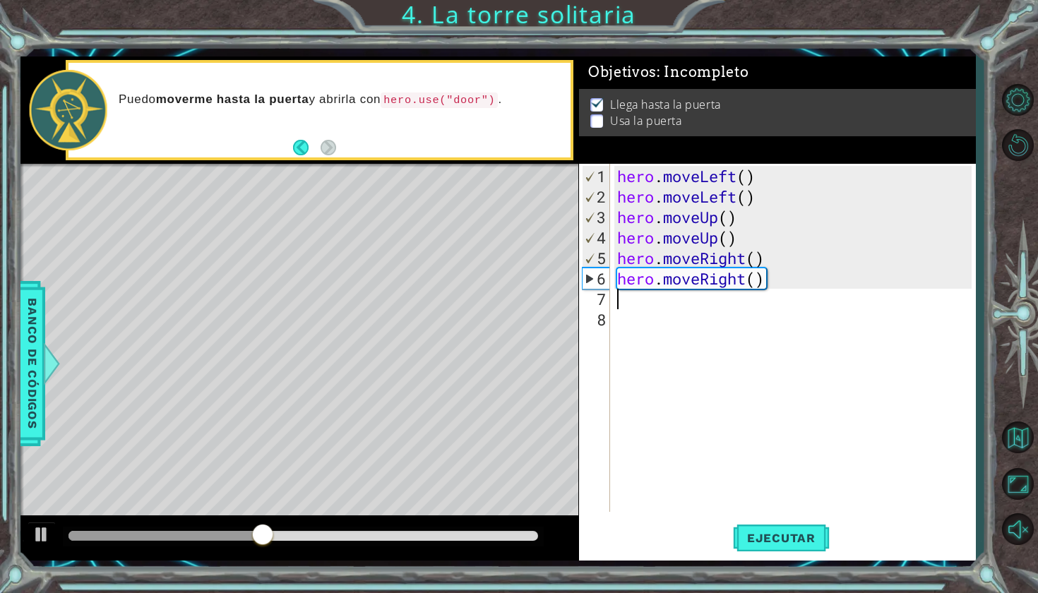
click at [404, 157] on div "hero . moveLeft ( ) hero . moveLeft ( ) hero . moveUp ( ) hero . moveUp ( ) her…" at bounding box center [796, 360] width 364 height 389
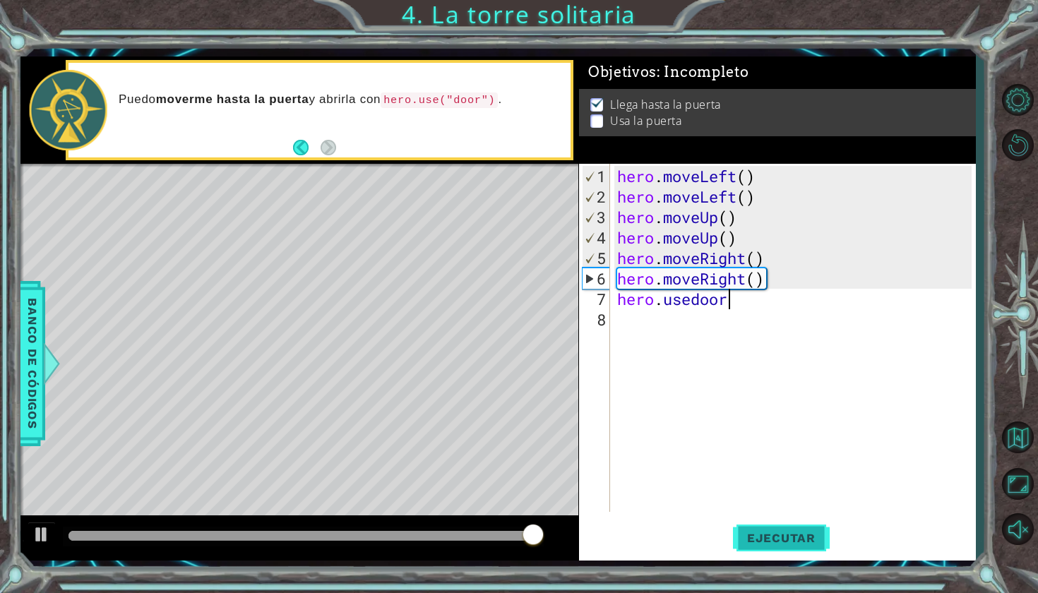
click at [404, 157] on button "Ejecutar" at bounding box center [781, 537] width 97 height 40
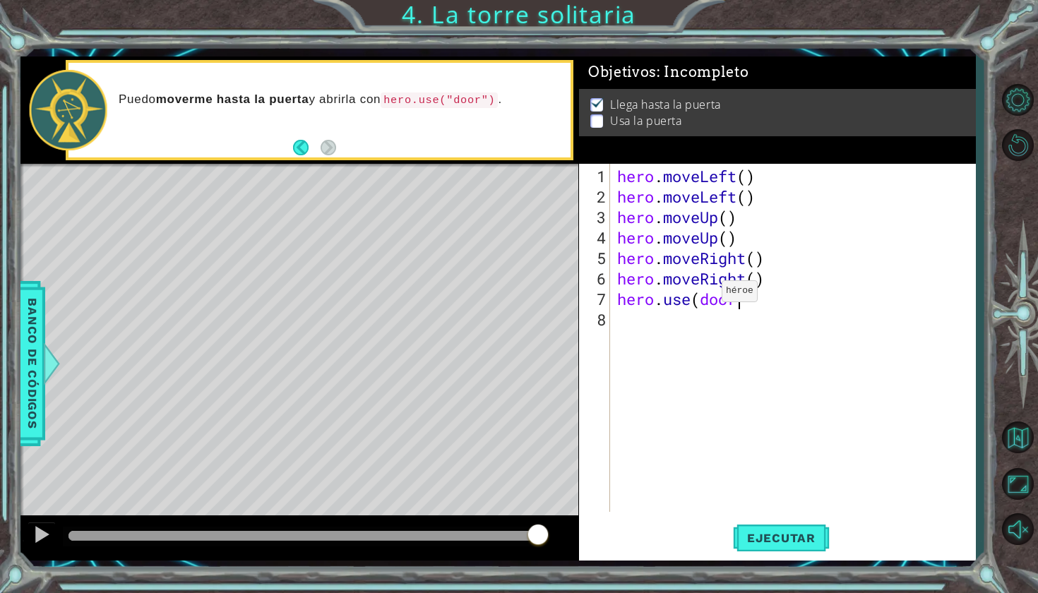
click at [404, 157] on div "hero . moveLeft ( ) hero . moveLeft ( ) hero . moveUp ( ) hero . moveUp ( ) her…" at bounding box center [796, 360] width 364 height 389
click at [404, 157] on span "Ejecutar" at bounding box center [781, 538] width 97 height 14
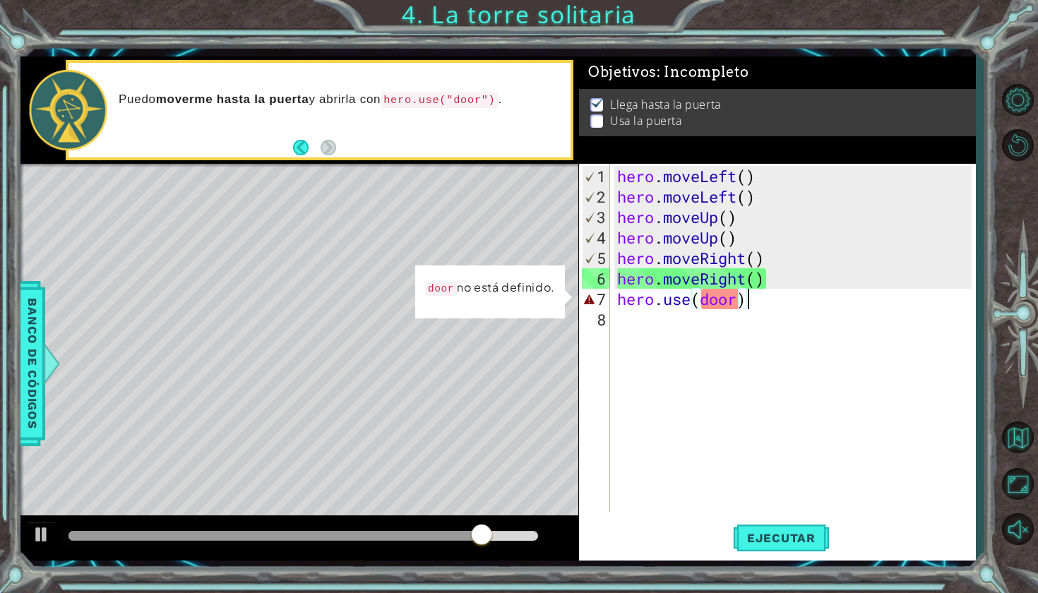
click at [404, 157] on div "hero . moveLeft ( ) hero . moveLeft ( ) hero . moveUp ( ) hero . moveUp ( ) her…" at bounding box center [796, 360] width 364 height 389
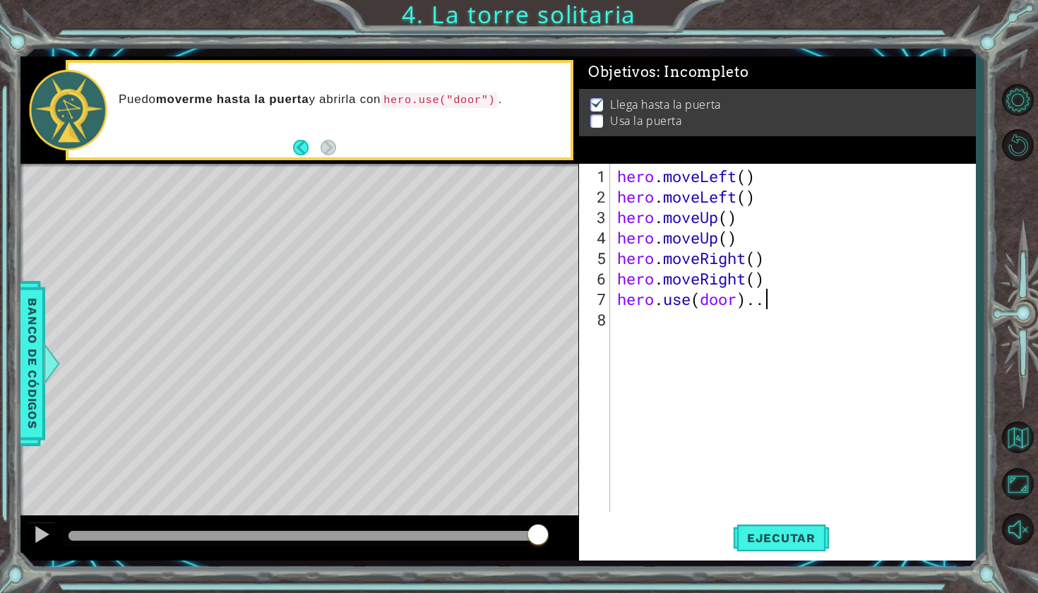
scroll to position [0, 6]
click at [404, 157] on div "hero . moveLeft ( ) hero . moveLeft ( ) hero . moveUp ( ) hero . moveUp ( ) her…" at bounding box center [796, 360] width 364 height 389
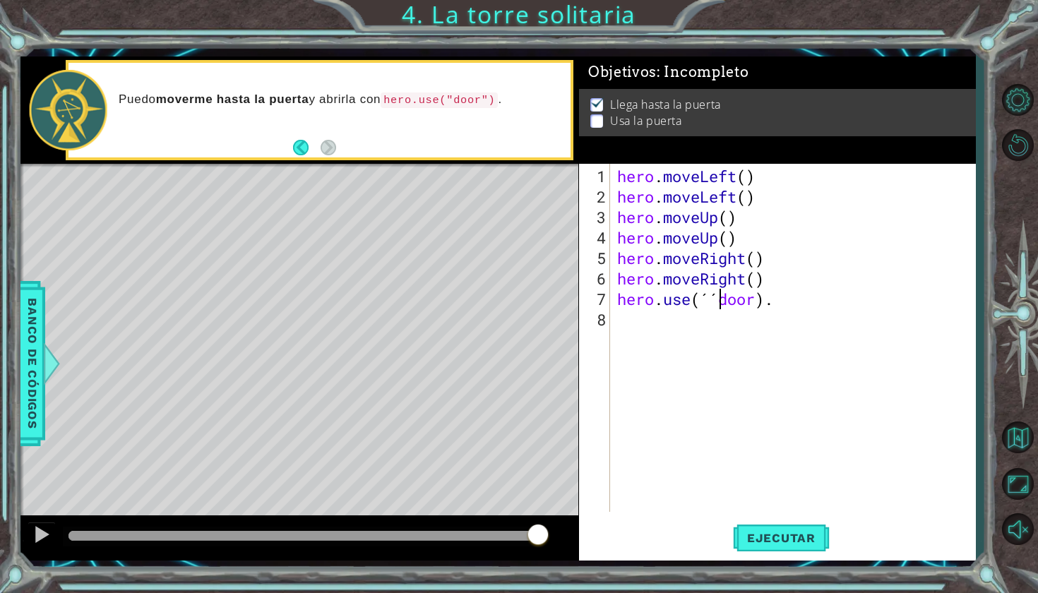
click at [404, 157] on div "hero . moveLeft ( ) hero . moveLeft ( ) hero . moveUp ( ) hero . moveUp ( ) her…" at bounding box center [796, 360] width 364 height 389
click at [404, 157] on span "Ejecutar" at bounding box center [781, 538] width 97 height 14
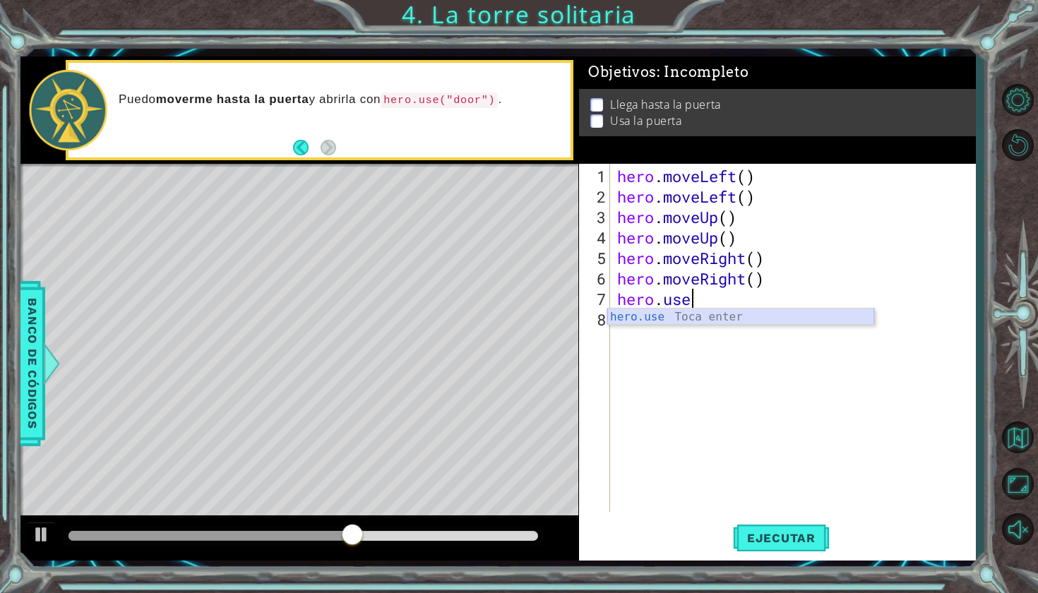
click at [404, 157] on div "hero.use Toca enter" at bounding box center [740, 333] width 267 height 51
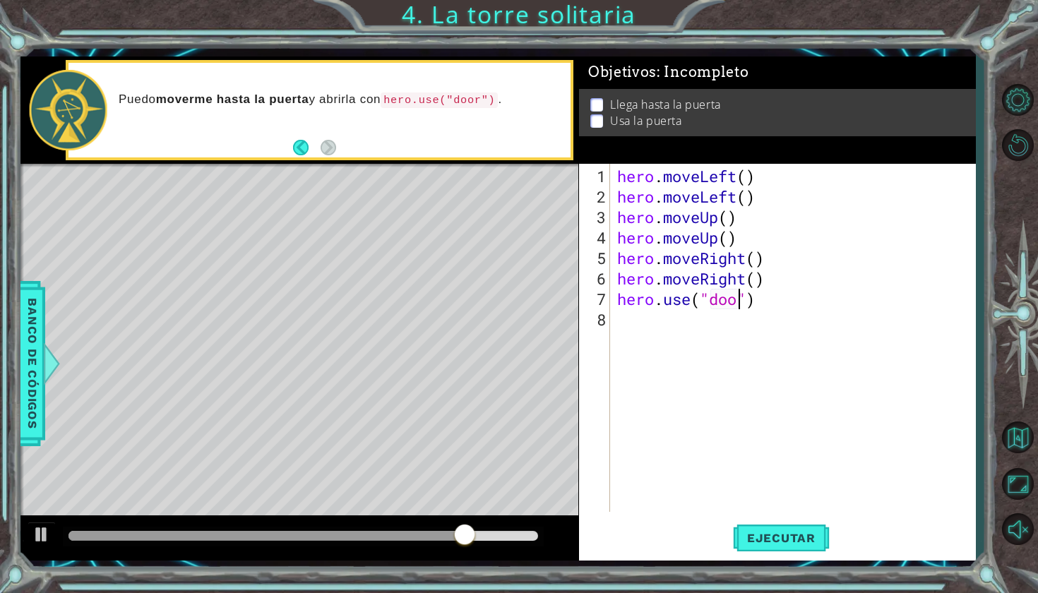
scroll to position [0, 6]
type textarea "hero.use("door")"
click at [404, 157] on span "Ejecutar" at bounding box center [781, 538] width 97 height 14
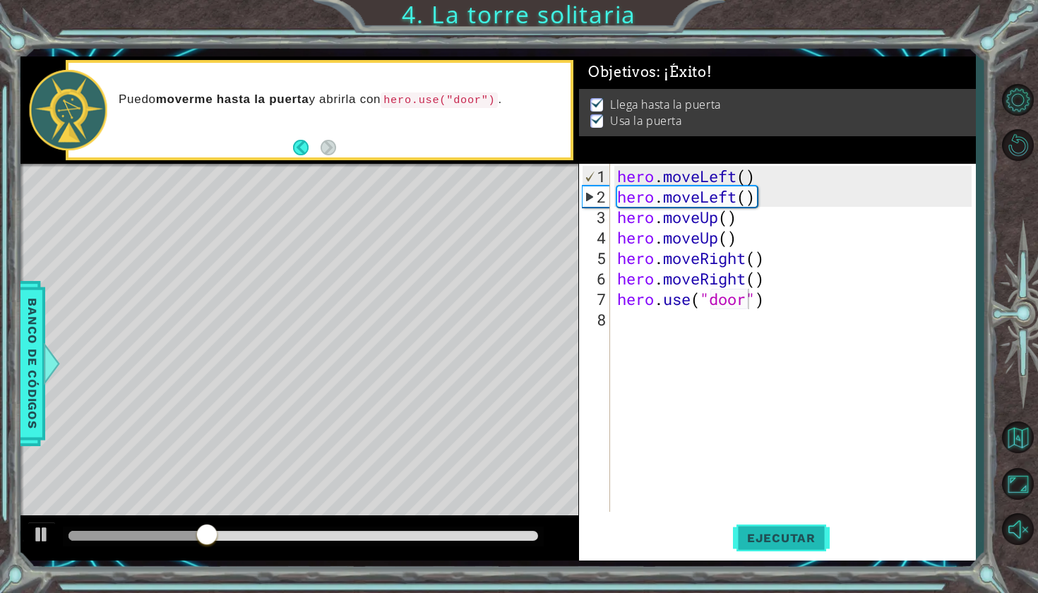
click at [404, 157] on button "Ejecutar" at bounding box center [781, 537] width 97 height 40
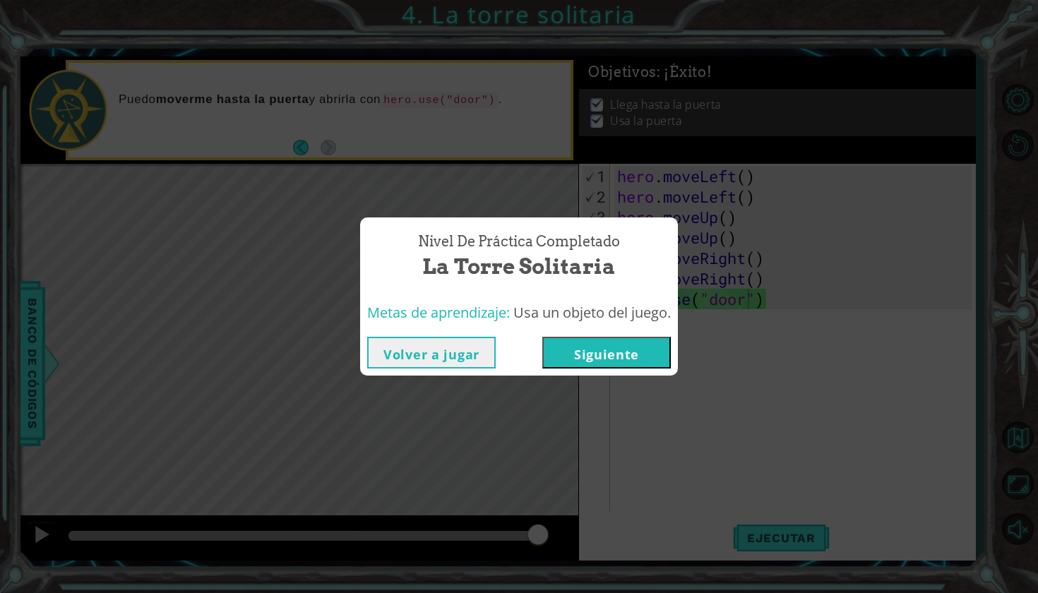
click at [404, 157] on button "Siguiente" at bounding box center [606, 353] width 128 height 32
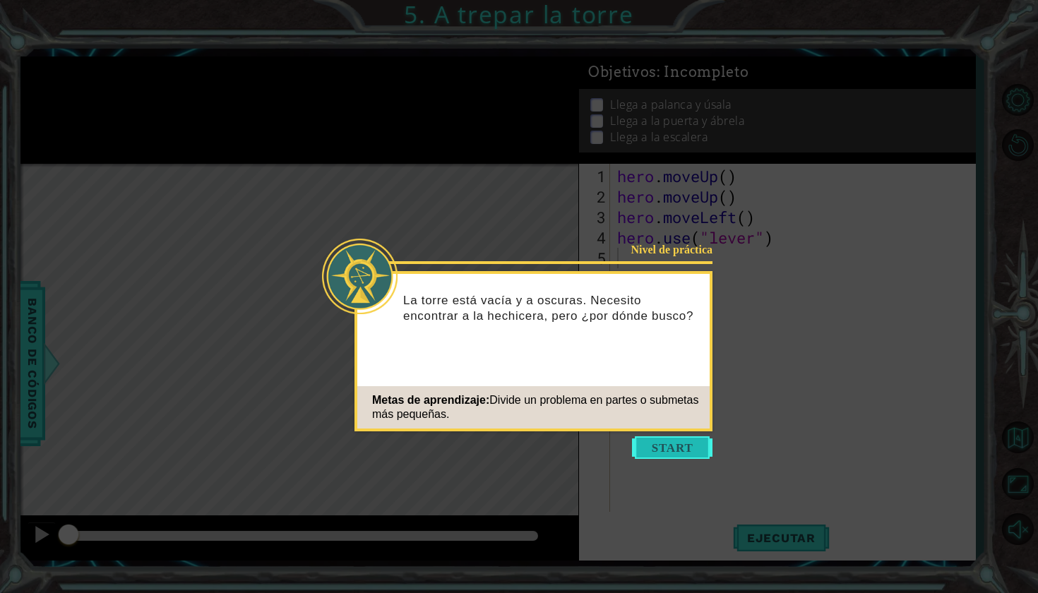
click at [404, 157] on button "Start" at bounding box center [672, 447] width 80 height 23
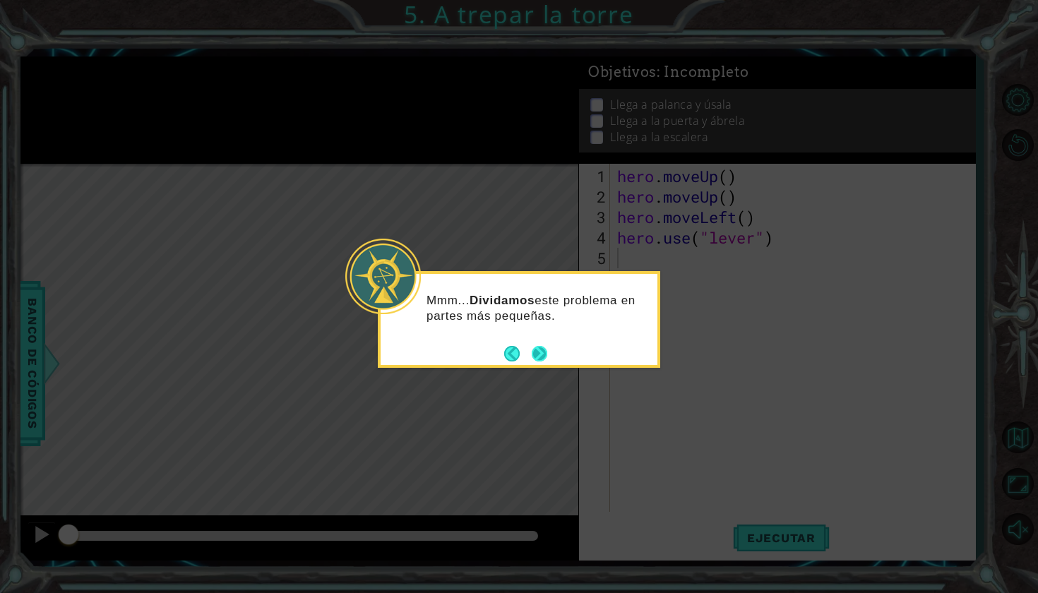
click at [404, 157] on button "Next" at bounding box center [539, 354] width 16 height 16
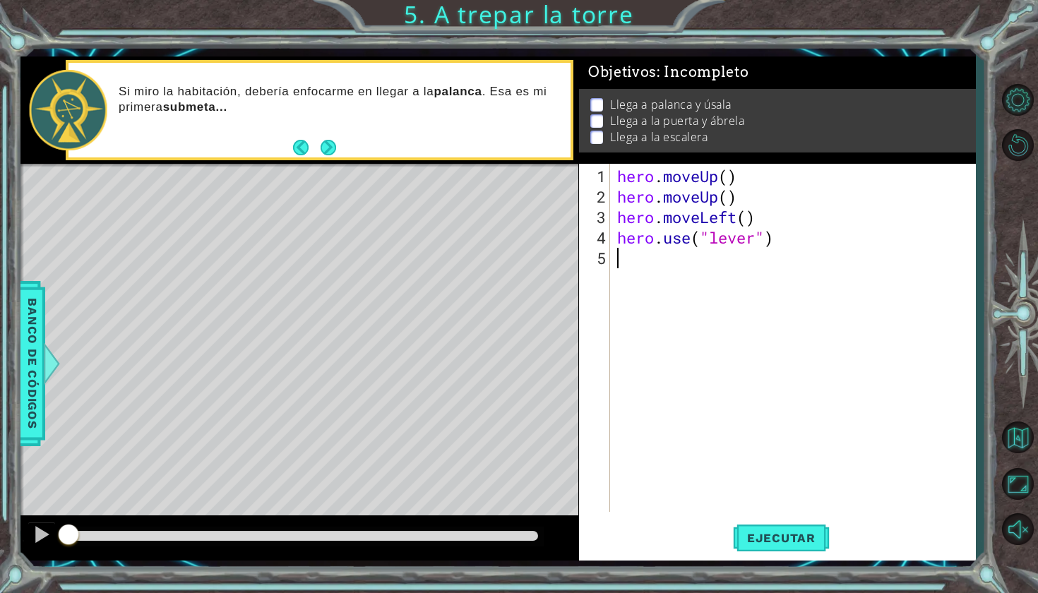
click at [404, 157] on div "hero . moveUp ( ) hero . moveUp ( ) hero . moveLeft ( ) hero . use ( "lever" )" at bounding box center [796, 360] width 364 height 389
type textarea "h"
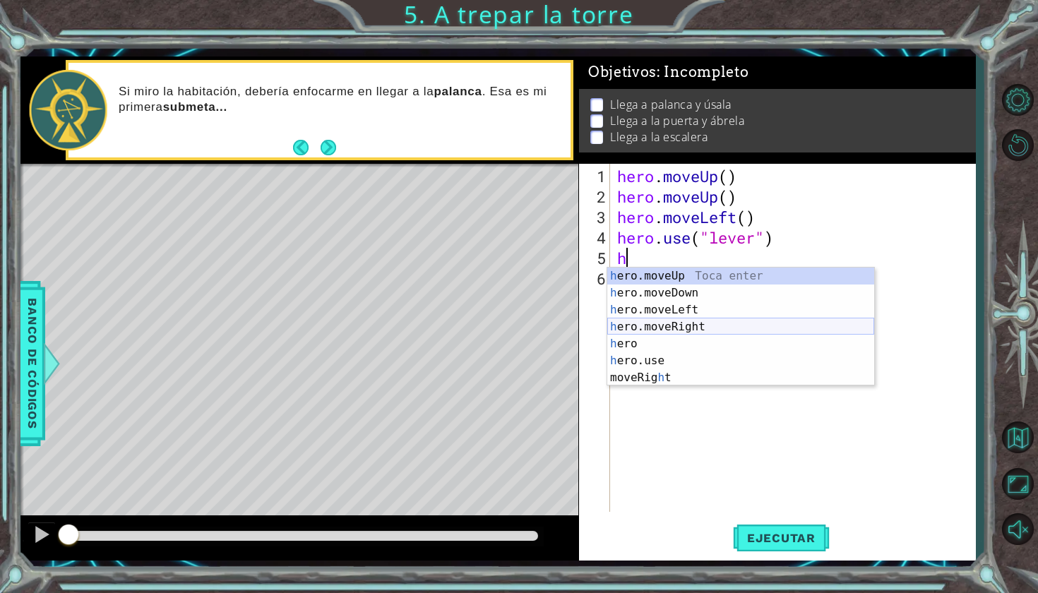
click at [404, 157] on div "h ero.moveUp Toca enter h ero.moveDown Toca enter h ero.moveLeft Toca enter h e…" at bounding box center [740, 344] width 267 height 152
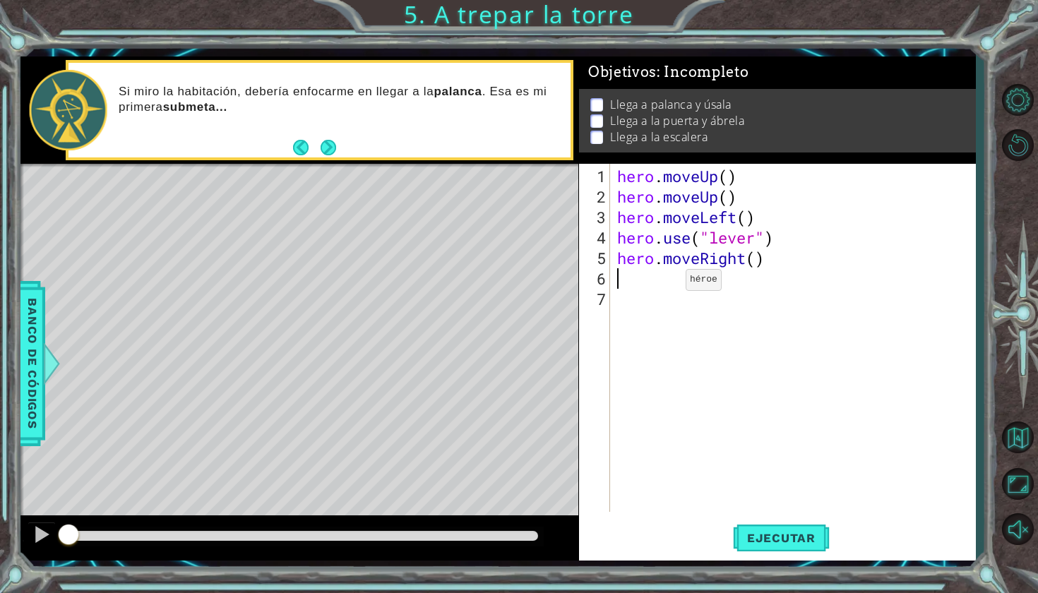
type textarea "h"
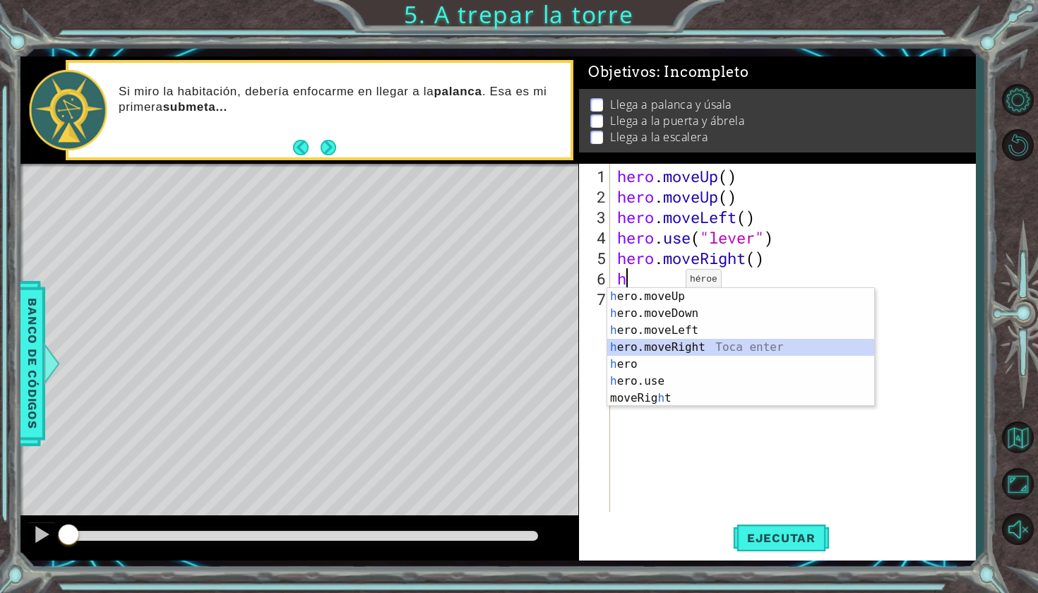
click at [404, 157] on div "h ero.moveUp Toca enter h ero.moveDown Toca enter h ero.moveLeft Toca enter h e…" at bounding box center [740, 364] width 267 height 152
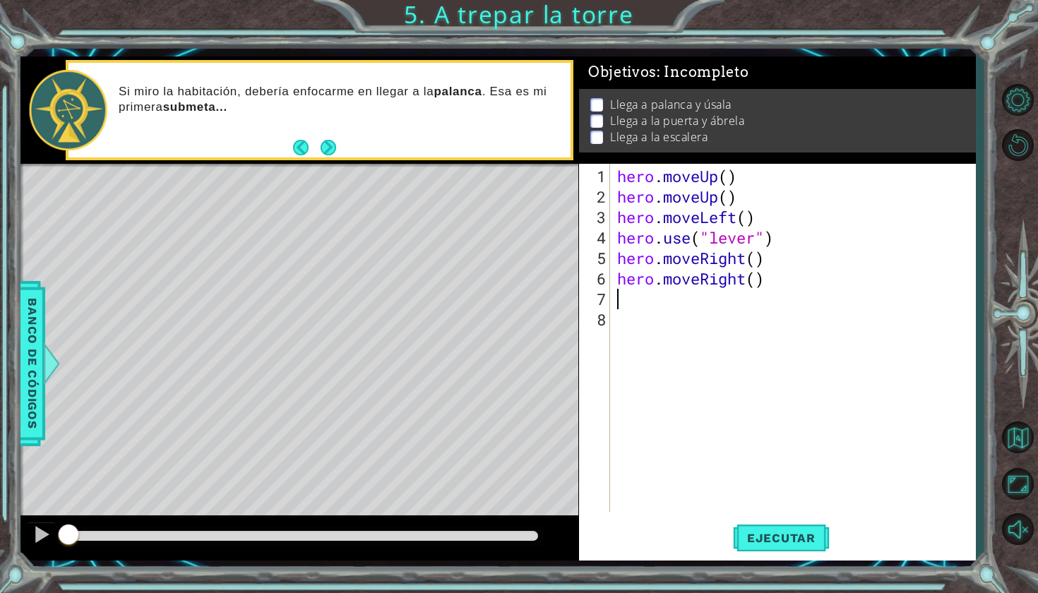
type textarea "h"
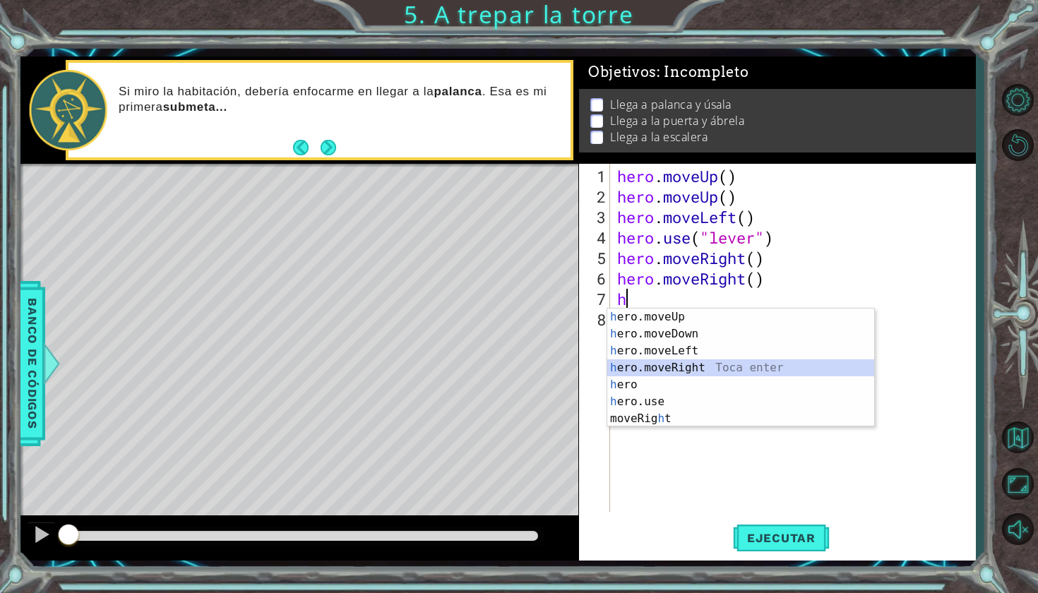
click at [404, 157] on div "h ero.moveUp Toca enter h ero.moveDown Toca enter h ero.moveLeft Toca enter h e…" at bounding box center [740, 384] width 267 height 152
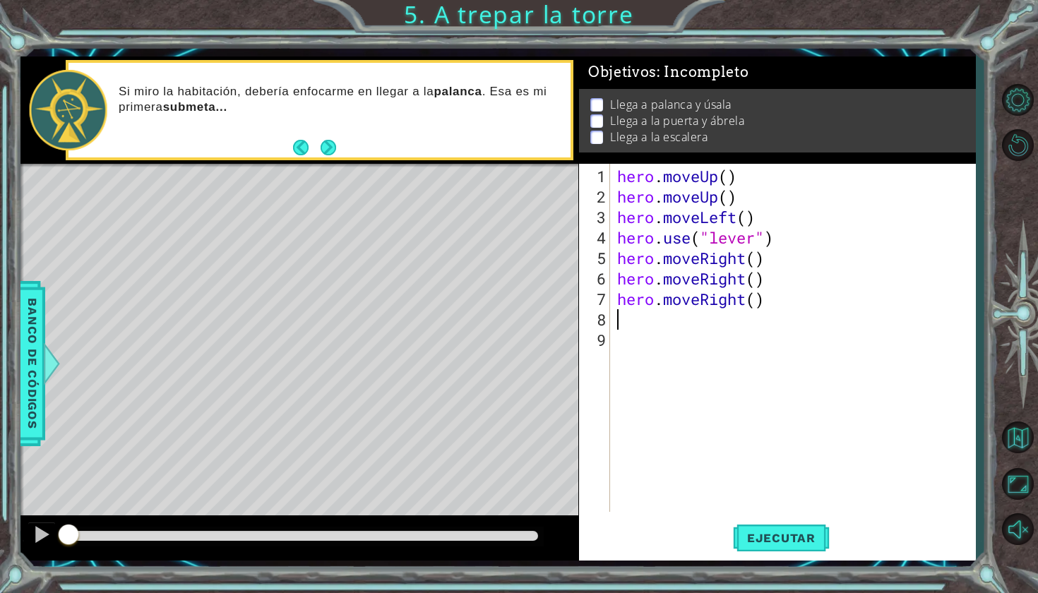
type textarea "h"
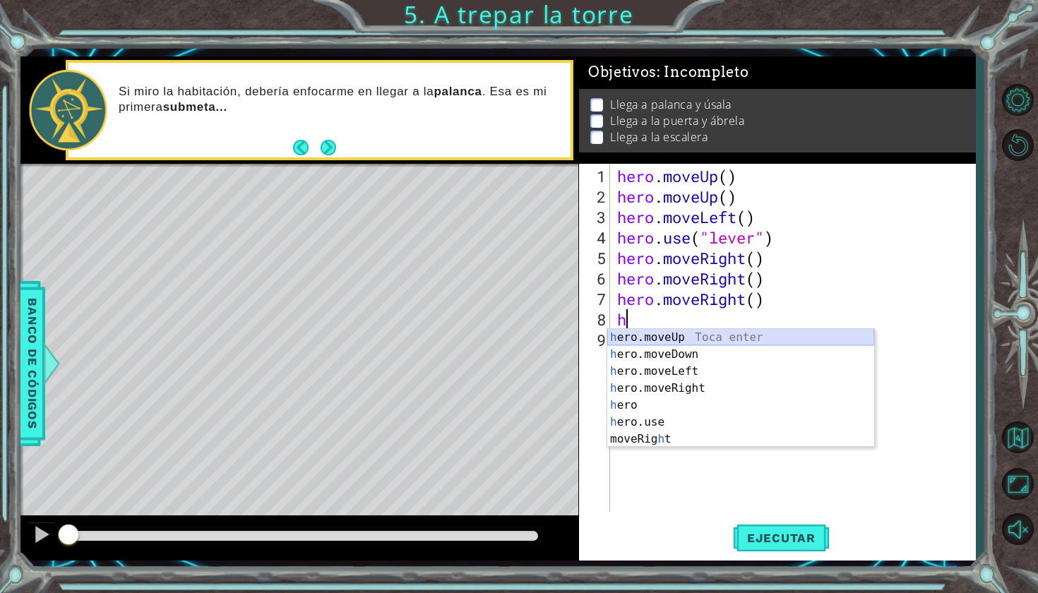
click at [404, 157] on div "h ero.moveUp Toca enter h ero.moveDown Toca enter h ero.moveLeft Toca enter h e…" at bounding box center [740, 405] width 267 height 152
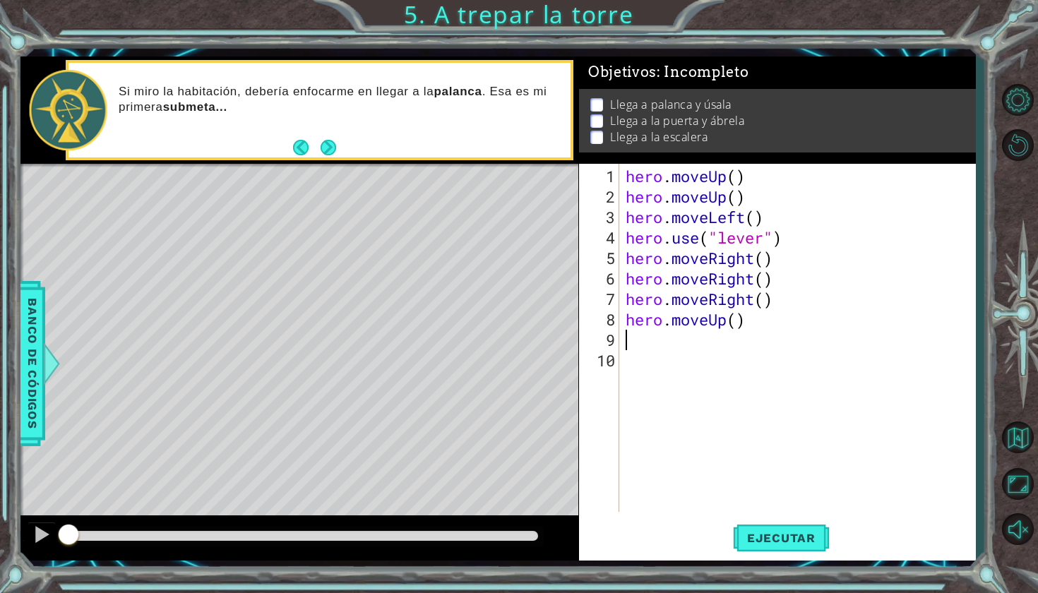
click at [404, 157] on div "hero . moveUp ( ) hero . moveUp ( ) hero . moveLeft ( ) hero . use ( "lever" ) …" at bounding box center [801, 360] width 356 height 389
type textarea "h"
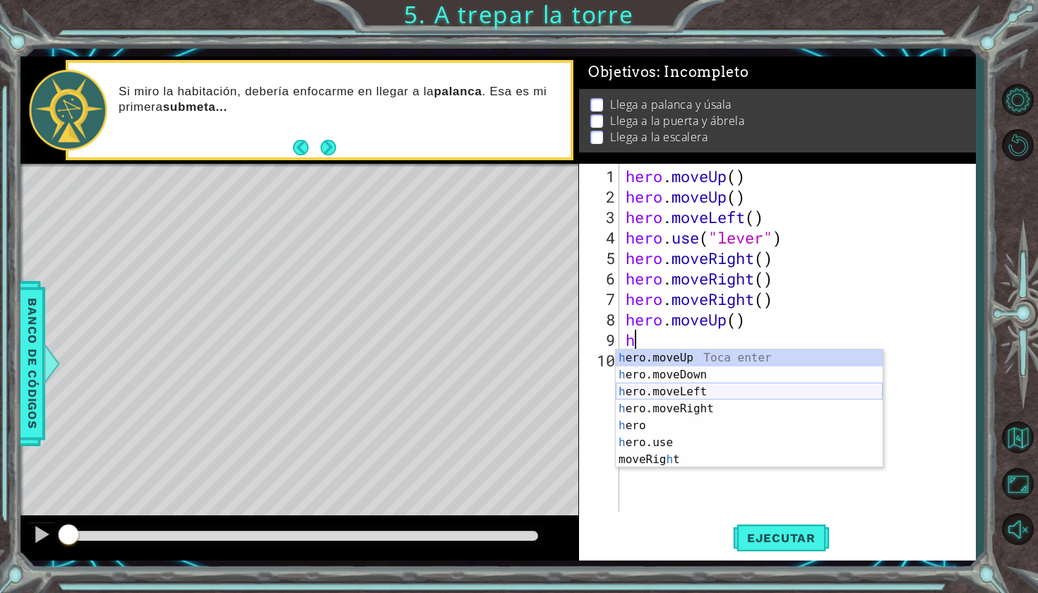
click at [404, 157] on div "h ero.moveUp Toca enter h ero.moveDown Toca enter h ero.moveLeft Toca enter h e…" at bounding box center [748, 425] width 267 height 152
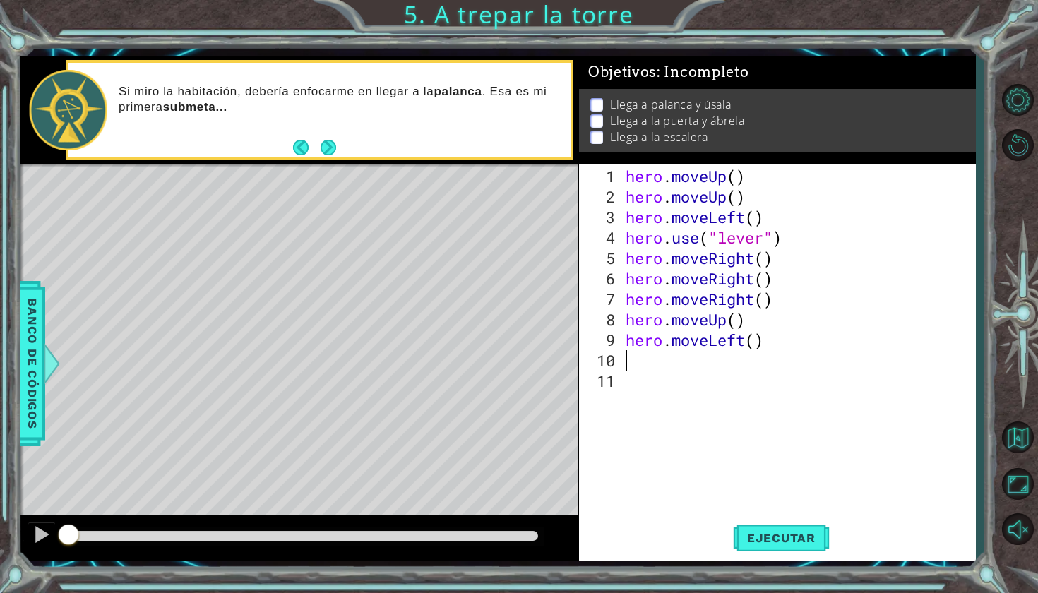
type textarea "h"
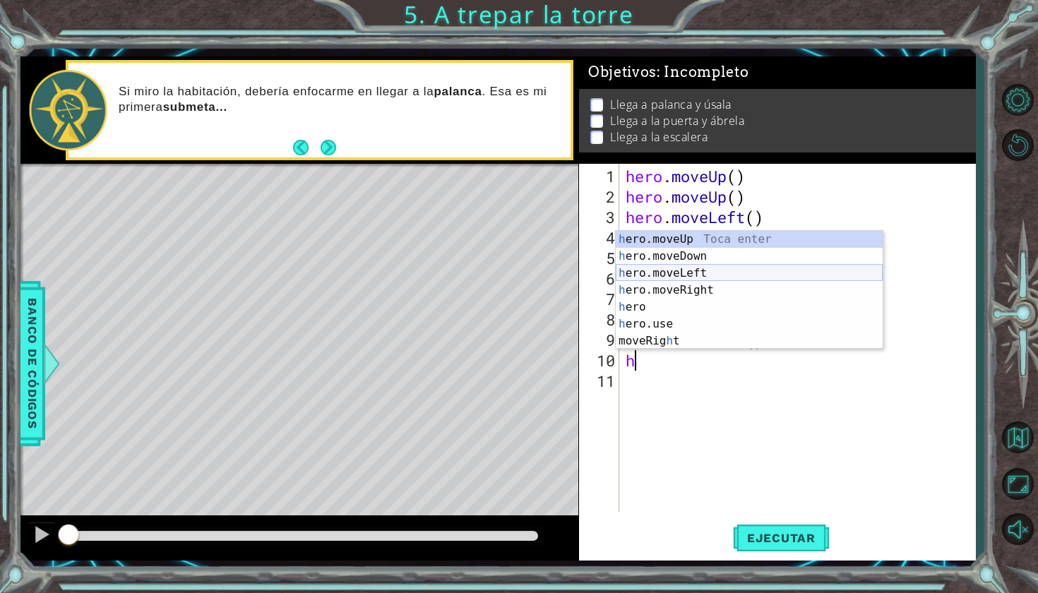
click at [404, 157] on div "h ero.moveUp Toca enter h ero.moveDown Toca enter h ero.moveLeft Toca enter h e…" at bounding box center [748, 307] width 267 height 152
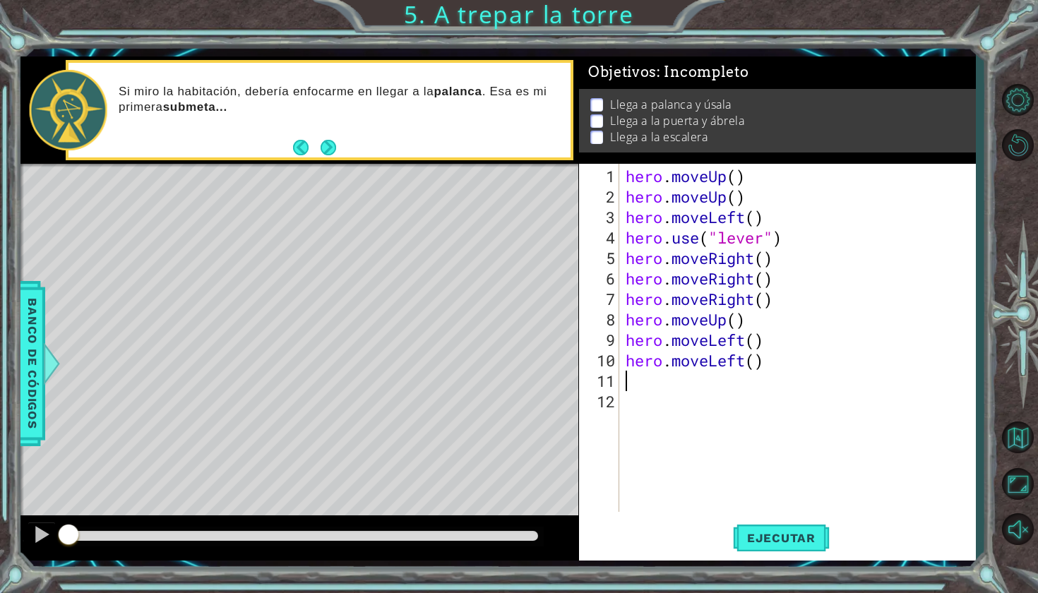
type textarea "h"
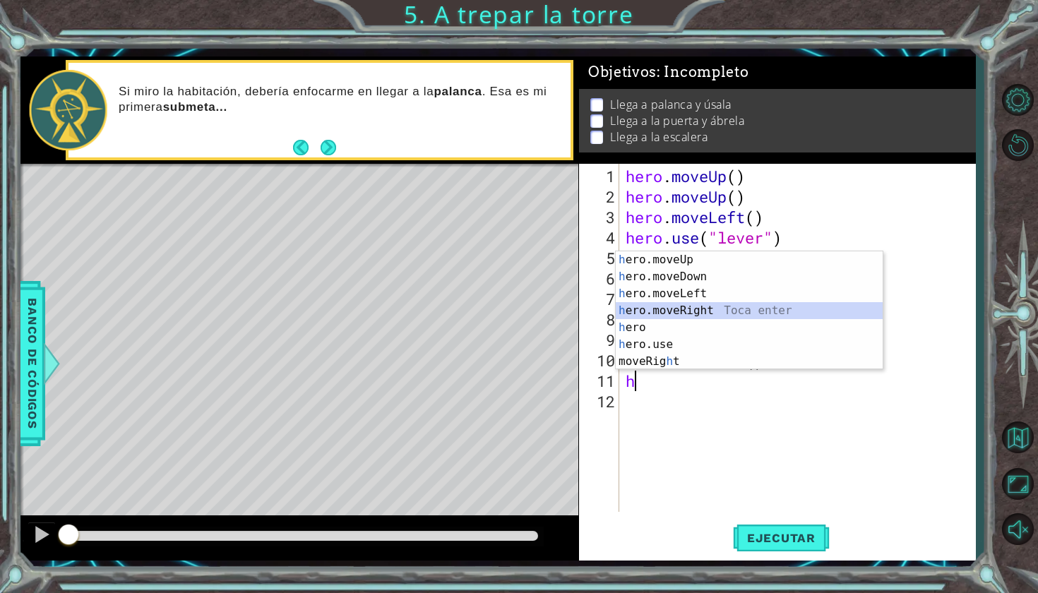
click at [404, 157] on div "h ero.moveUp Toca enter h ero.moveDown Toca enter h ero.moveLeft Toca enter h e…" at bounding box center [748, 327] width 267 height 152
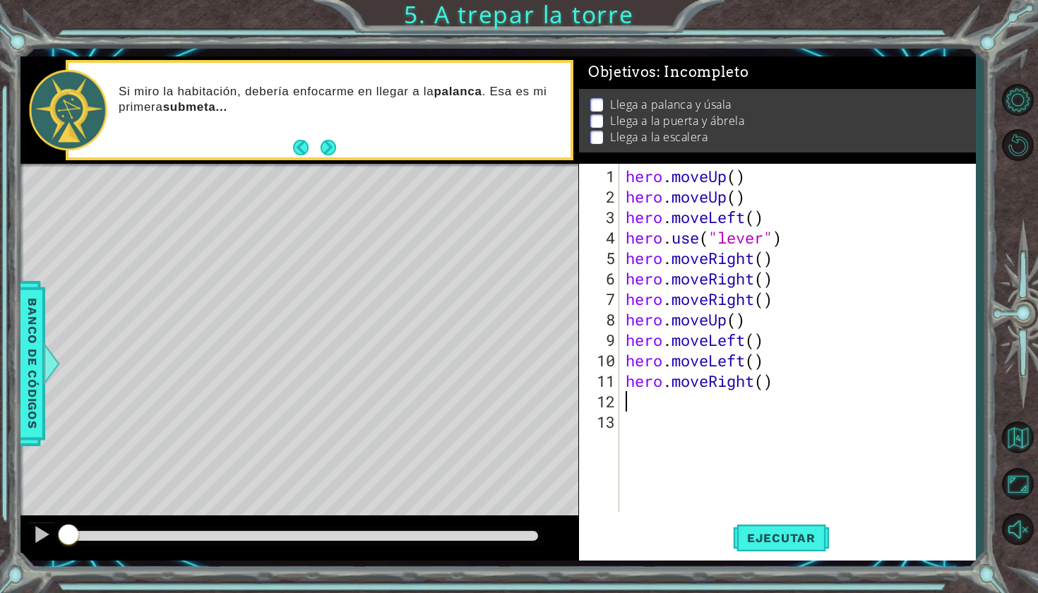
click at [404, 157] on div "hero . moveUp ( ) hero . moveUp ( ) hero . moveLeft ( ) hero . use ( "lever" ) …" at bounding box center [801, 360] width 356 height 389
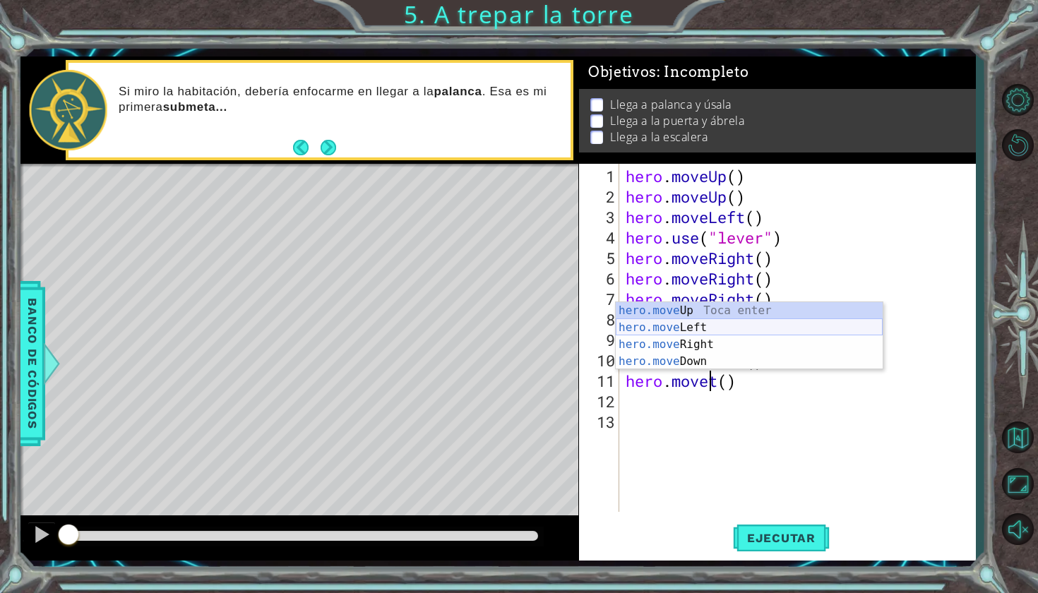
click at [404, 157] on div "hero.move Up Toca enter hero.move Left Toca enter hero.move Right Toca enter he…" at bounding box center [748, 353] width 267 height 102
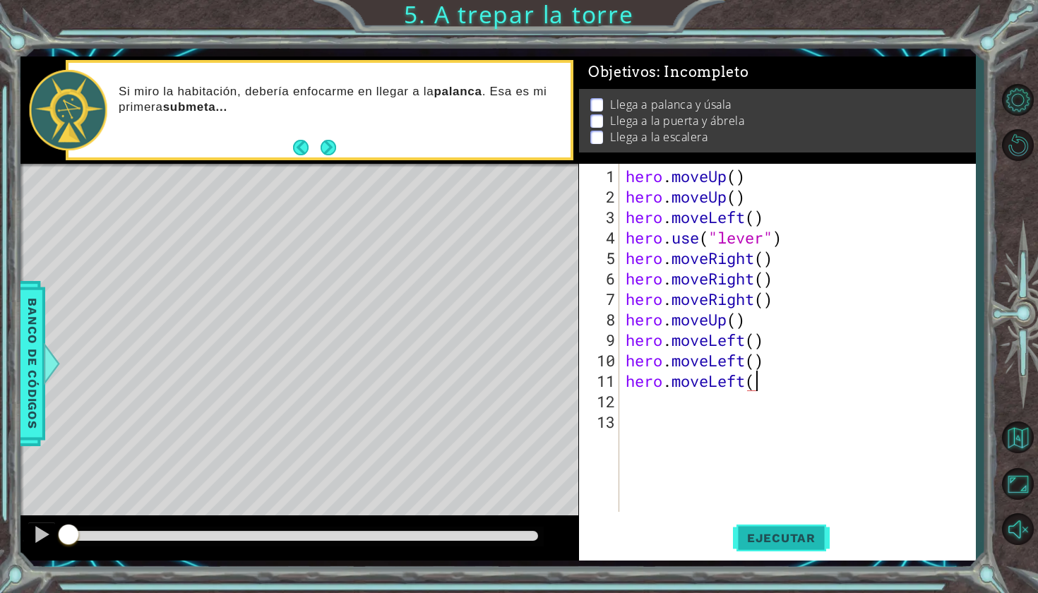
scroll to position [0, 6]
click at [404, 157] on button "Ejecutar" at bounding box center [781, 537] width 97 height 40
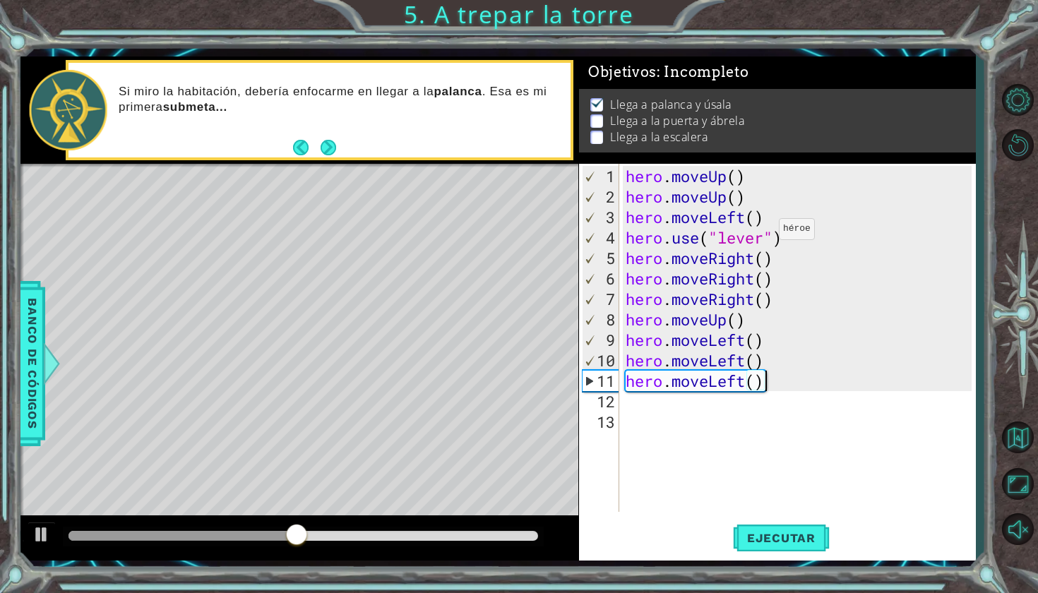
click at [404, 157] on div "hero . moveUp ( ) hero . moveUp ( ) hero . moveLeft ( ) hero . use ( "lever" ) …" at bounding box center [801, 360] width 356 height 389
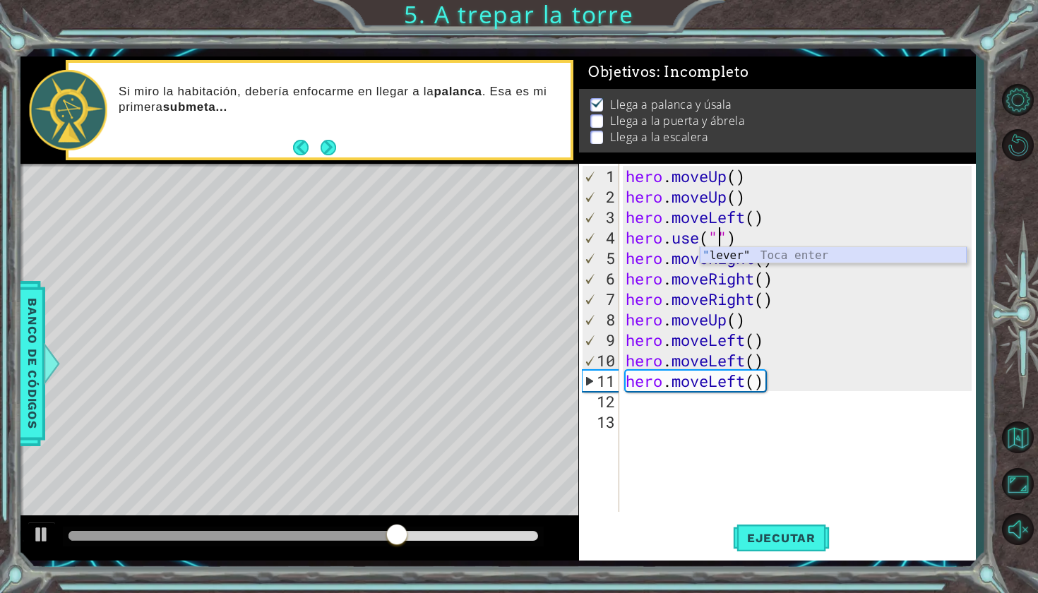
click at [404, 157] on div "" lever" Toca enter" at bounding box center [832, 272] width 267 height 51
type textarea "hero.use("lever")"
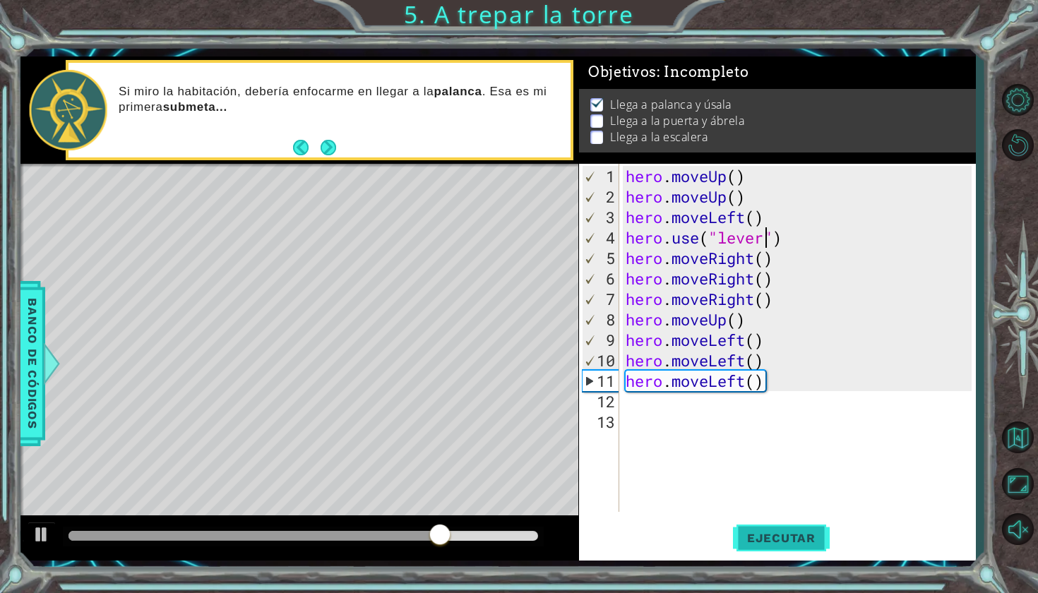
click at [404, 157] on button "Ejecutar" at bounding box center [781, 537] width 97 height 40
click at [404, 157] on div "hero . moveUp ( ) hero . moveUp ( ) hero . moveLeft ( ) hero . use ( "lever" ) …" at bounding box center [801, 360] width 356 height 389
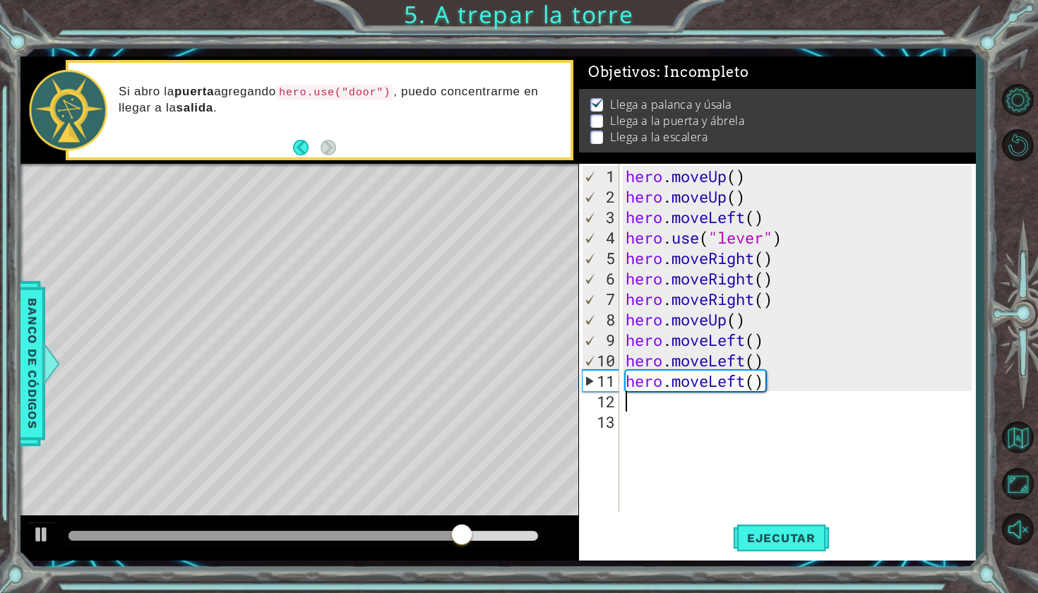
type textarea "h"
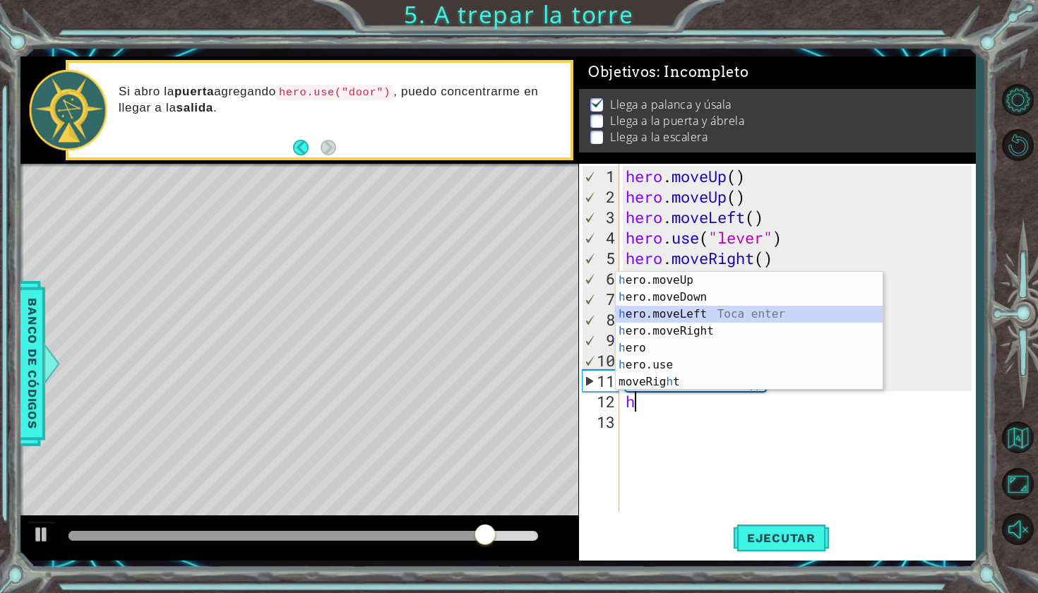
click at [404, 157] on div "h ero.moveUp Toca enter h ero.moveDown Toca enter h ero.moveLeft Toca enter h e…" at bounding box center [748, 348] width 267 height 152
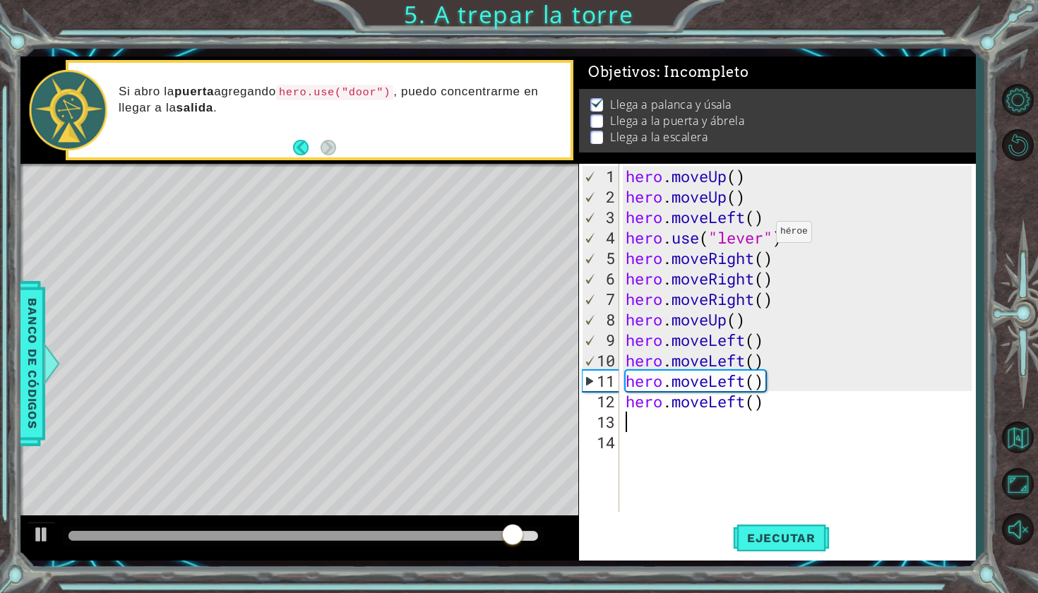
click at [404, 157] on div "hero . moveUp ( ) hero . moveUp ( ) hero . moveLeft ( ) hero . use ( "lever" ) …" at bounding box center [801, 360] width 356 height 389
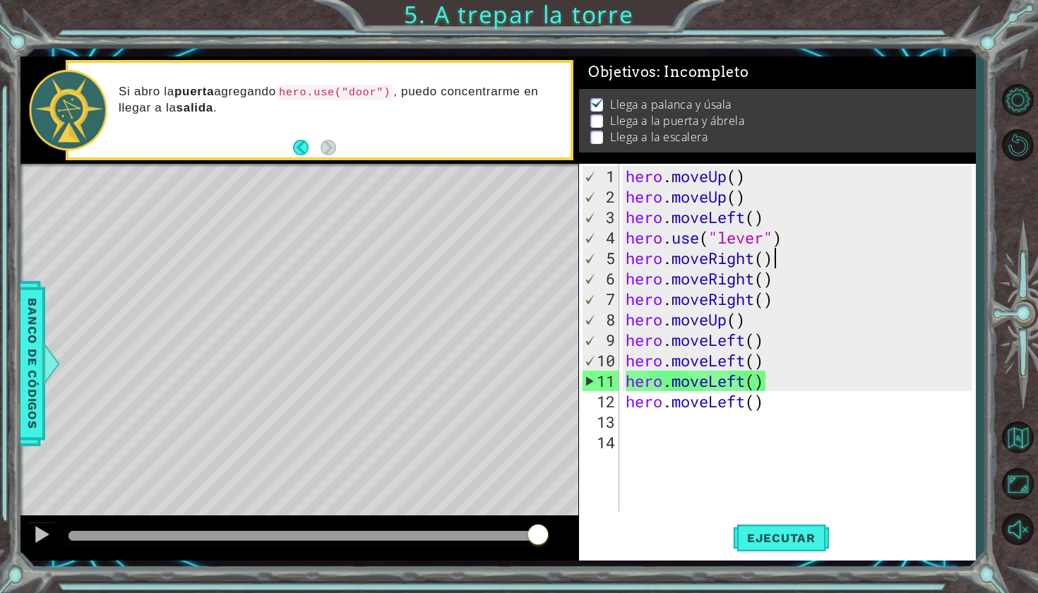
click at [404, 157] on div "hero . moveUp ( ) hero . moveUp ( ) hero . moveLeft ( ) hero . use ( "lever" ) …" at bounding box center [801, 360] width 356 height 389
type textarea "hero.moveRight()"
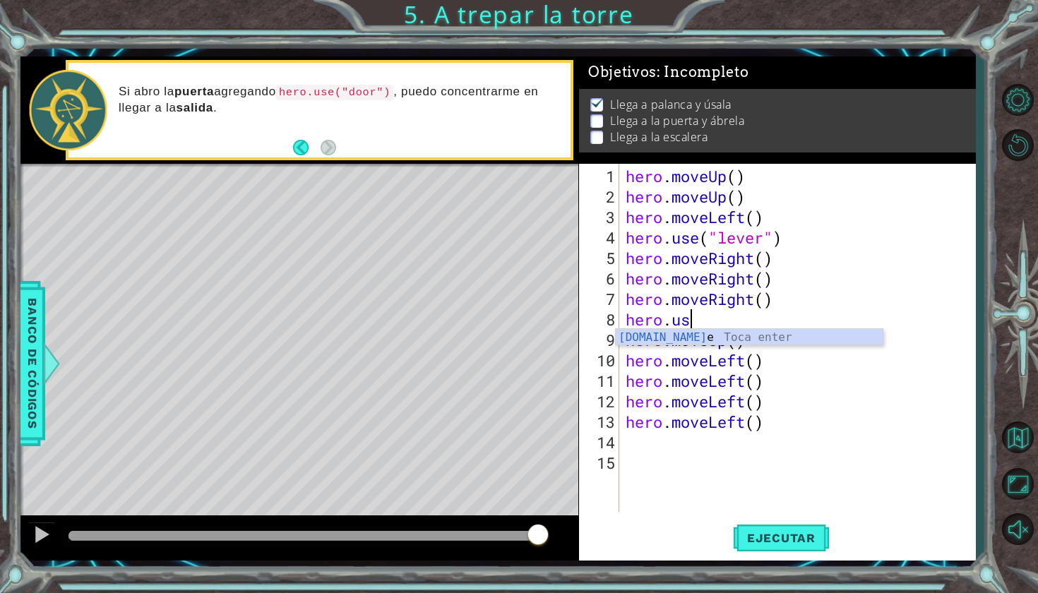
scroll to position [0, 2]
click at [404, 157] on div "hero . moveUp ( ) hero . moveUp ( ) hero . moveLeft ( ) hero . use ( "lever" ) …" at bounding box center [801, 360] width 356 height 389
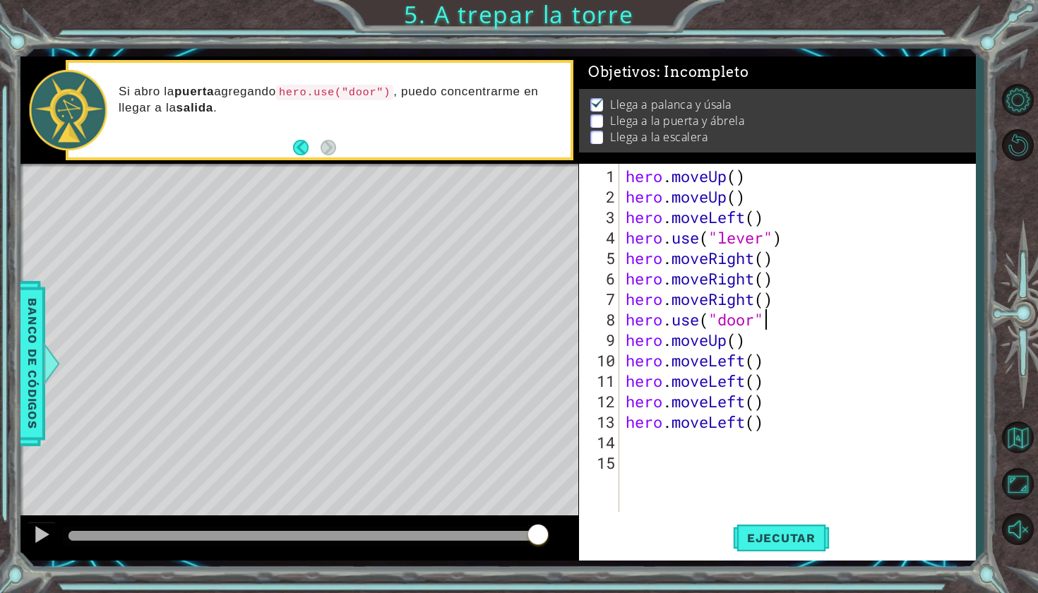
scroll to position [0, 6]
click at [404, 157] on button "Ejecutar" at bounding box center [781, 537] width 97 height 40
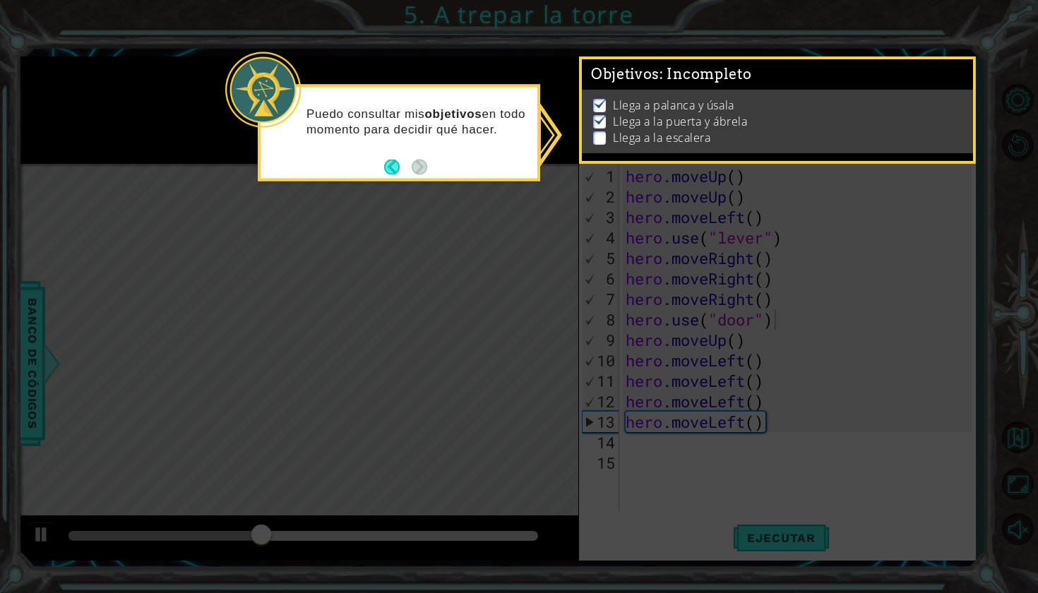
click at [404, 157] on icon at bounding box center [519, 296] width 1038 height 593
click at [388, 157] on button "Back" at bounding box center [398, 167] width 28 height 16
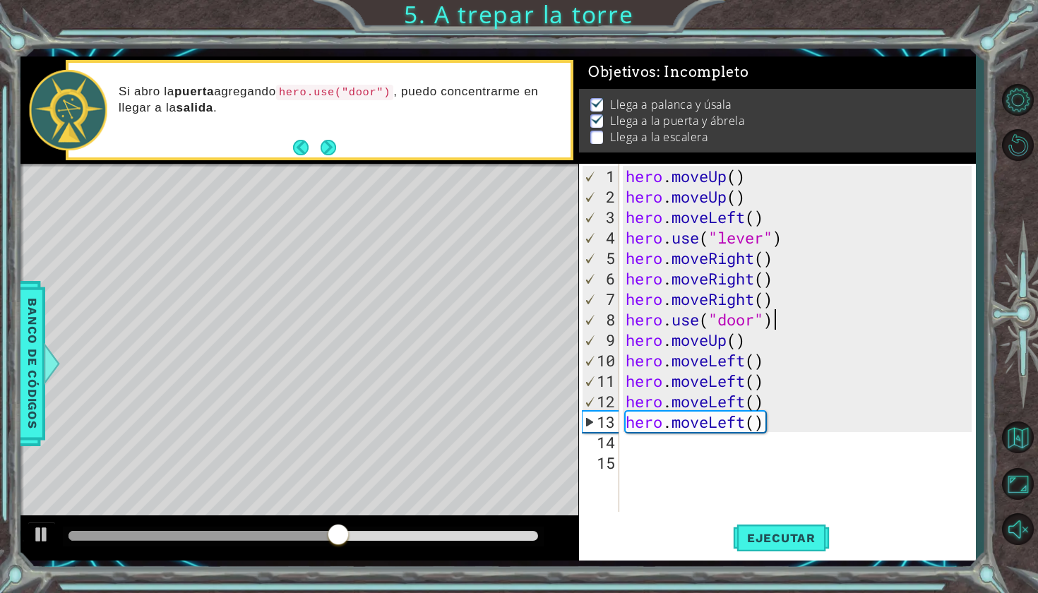
click at [404, 157] on div "hero . moveUp ( ) hero . moveUp ( ) hero . moveLeft ( ) hero . use ( "lever" ) …" at bounding box center [801, 360] width 356 height 389
type textarea "hero.moveUp()"
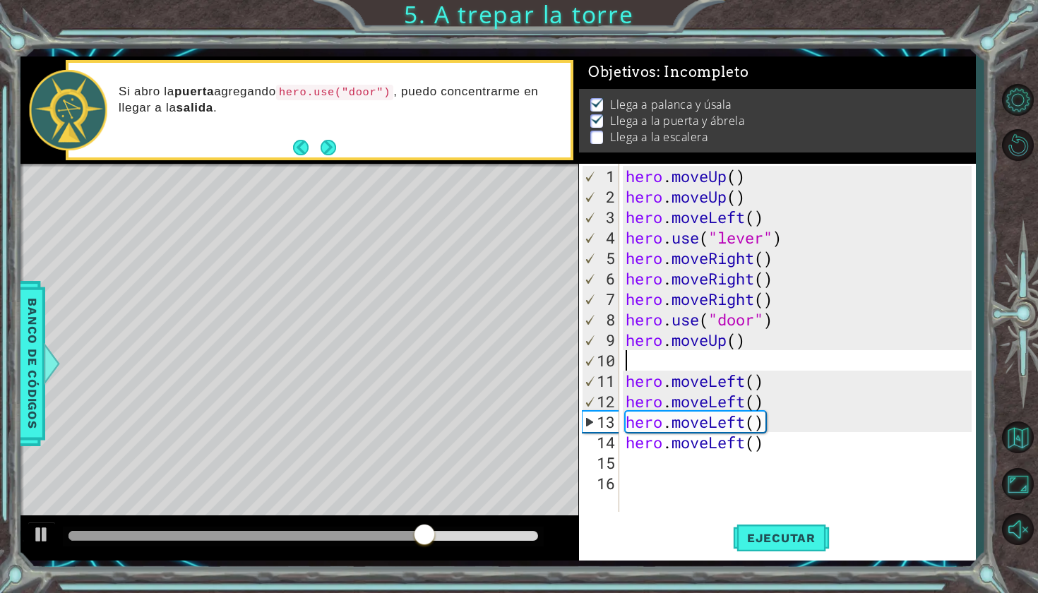
type textarea "u"
type textarea "h"
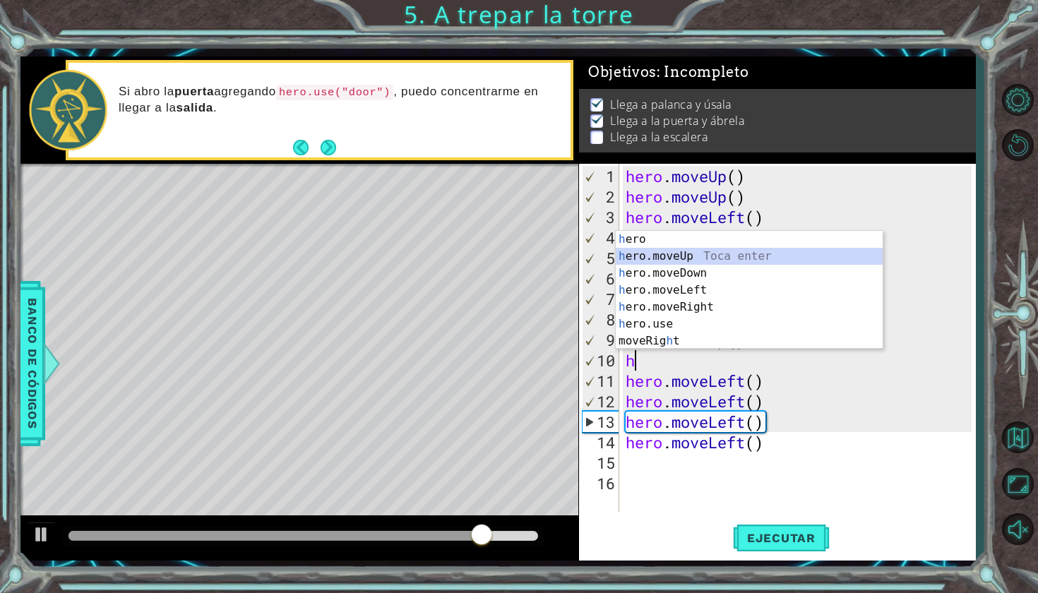
click at [404, 157] on div "h ero Toca enter h ero.moveUp Toca enter h ero.moveDown Toca enter h ero.moveLe…" at bounding box center [748, 307] width 267 height 152
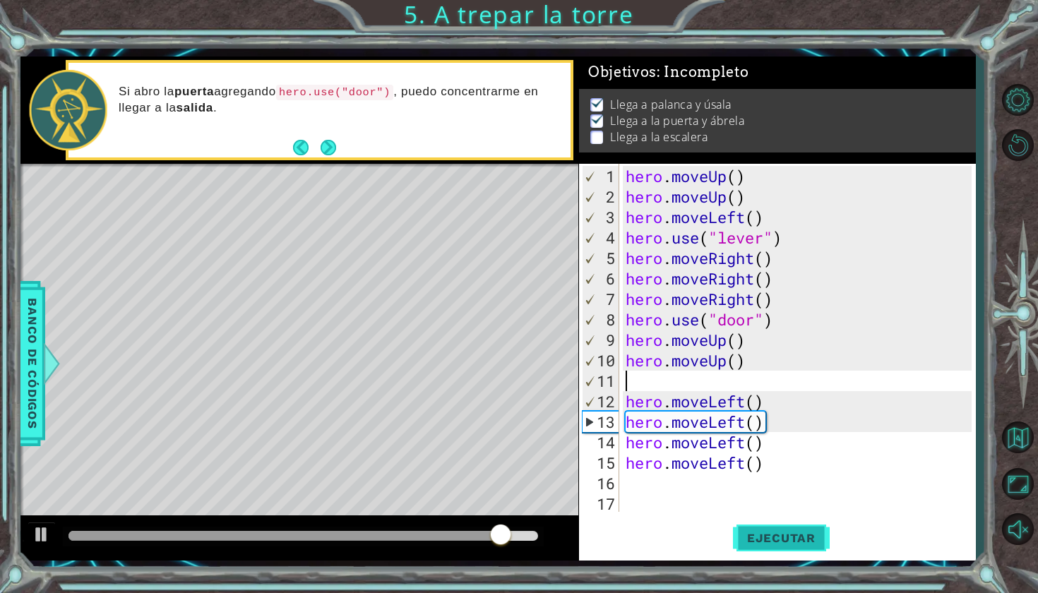
click at [404, 157] on span "Ejecutar" at bounding box center [781, 538] width 97 height 14
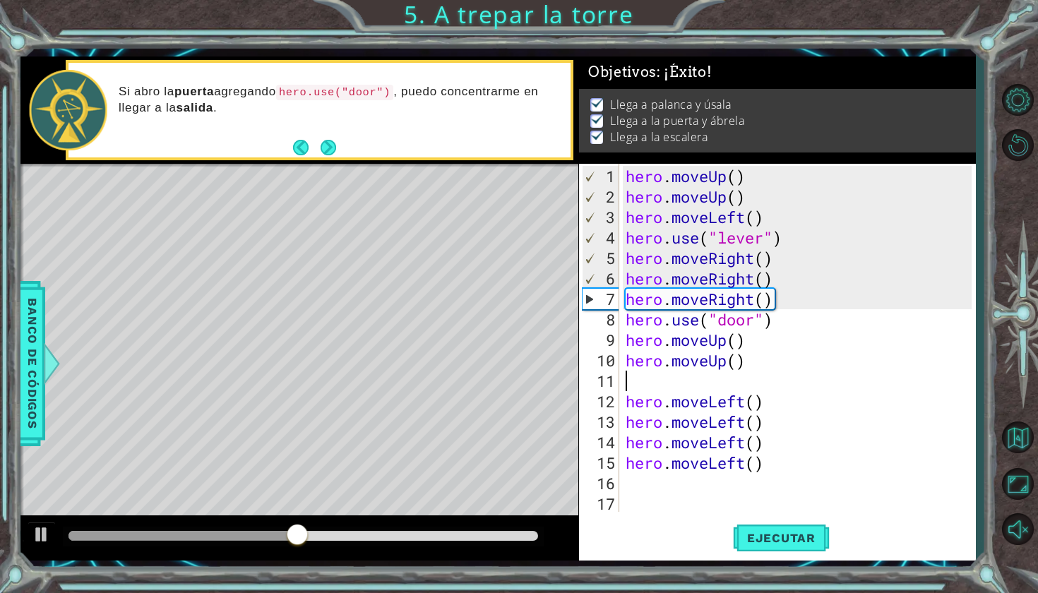
type textarea "hero.moveUp()"
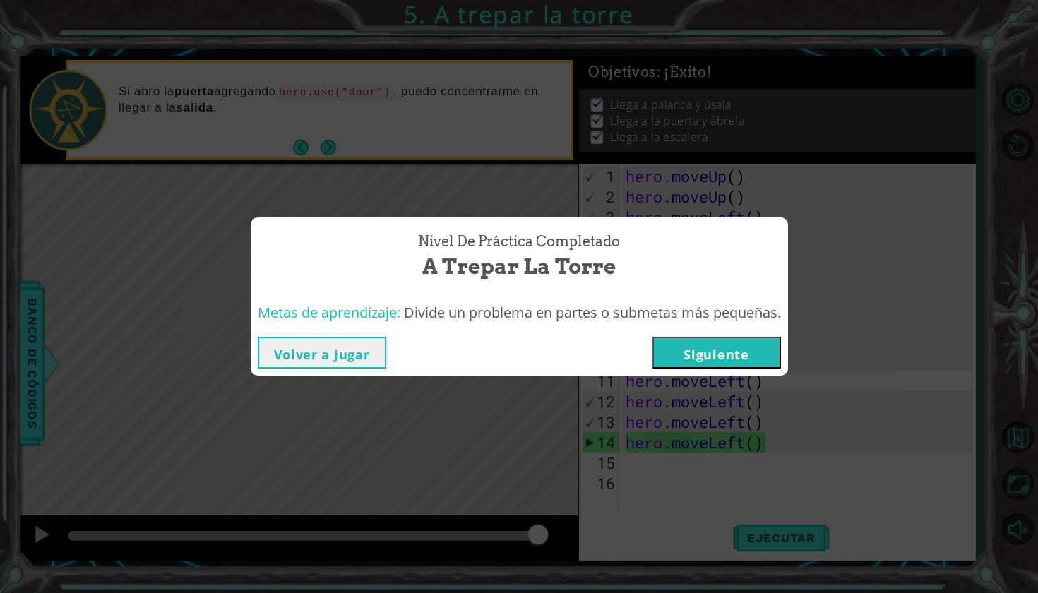
click at [404, 157] on button "Siguiente" at bounding box center [716, 353] width 128 height 32
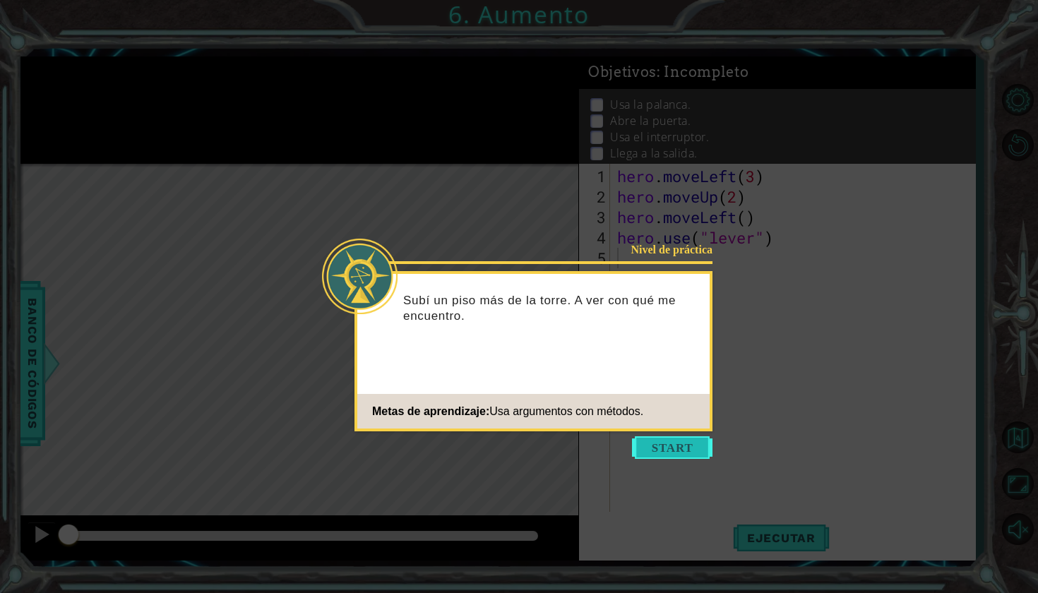
click at [404, 157] on button "Start" at bounding box center [672, 447] width 80 height 23
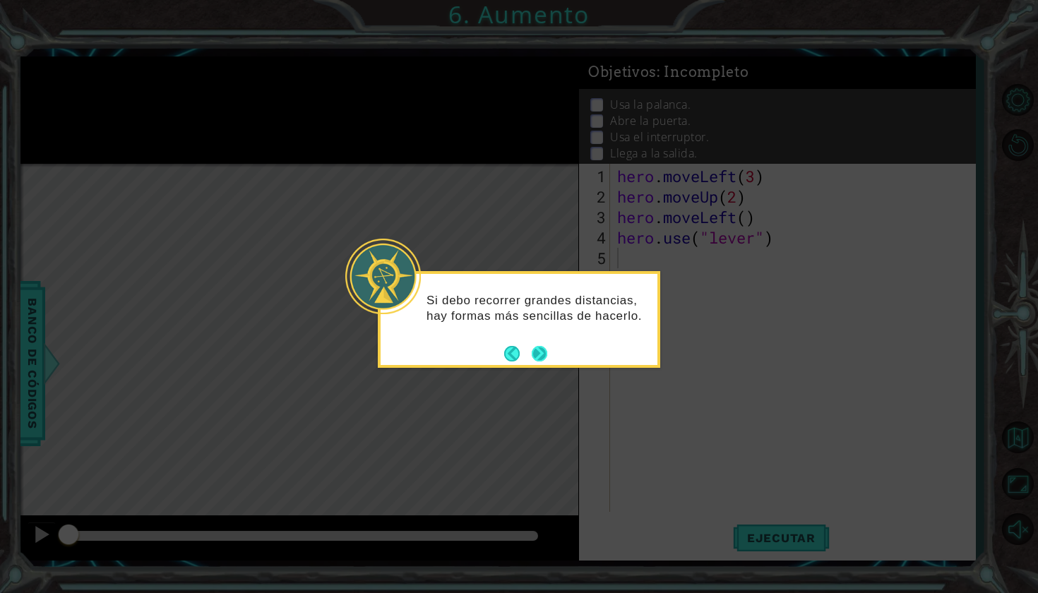
click at [404, 157] on button "Next" at bounding box center [539, 354] width 16 height 16
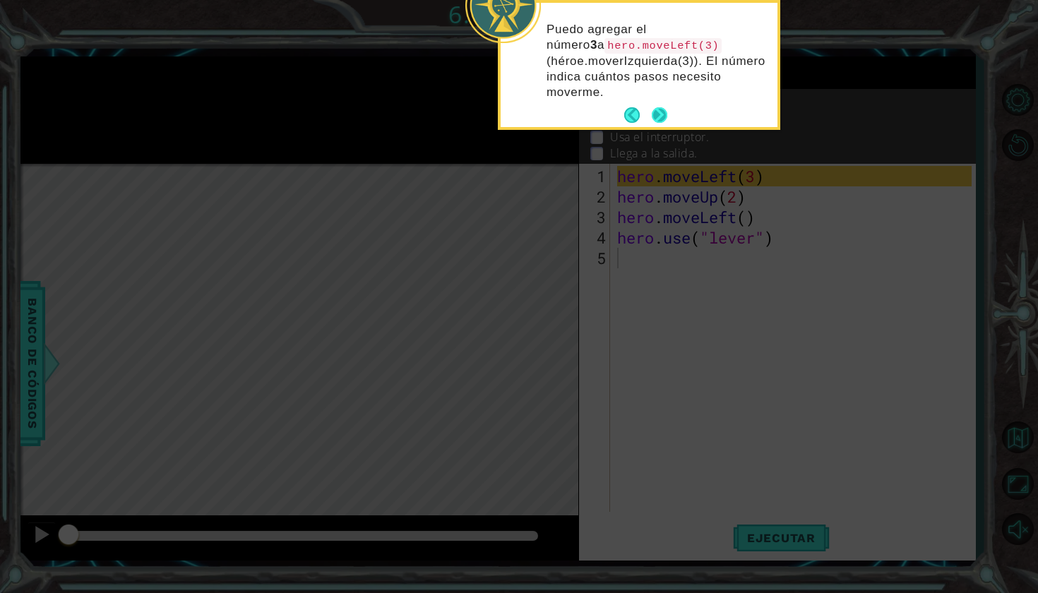
click at [404, 112] on button "Next" at bounding box center [659, 115] width 16 height 16
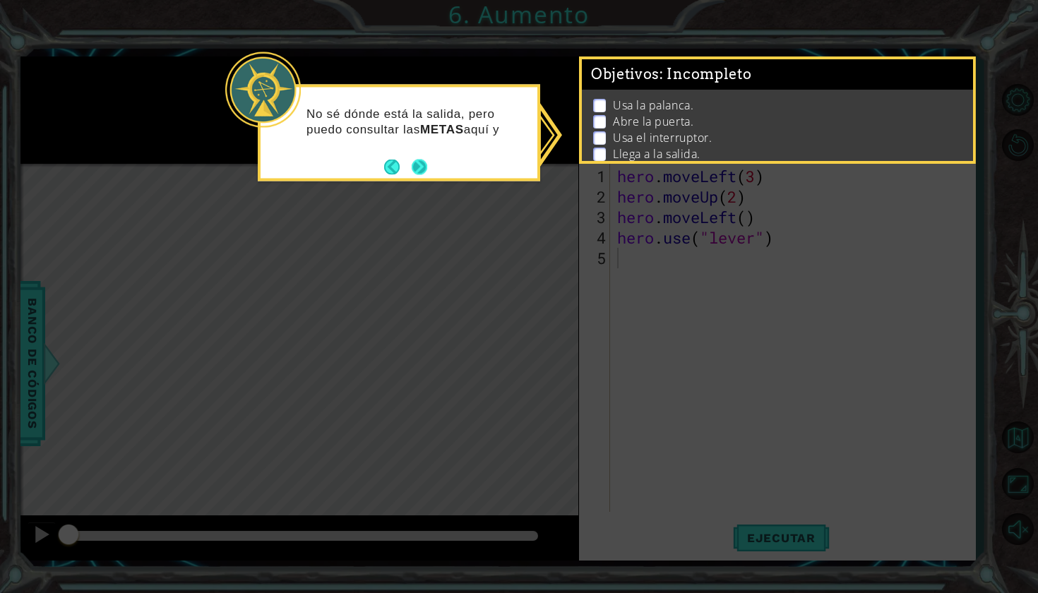
click at [404, 157] on button "Next" at bounding box center [419, 167] width 16 height 16
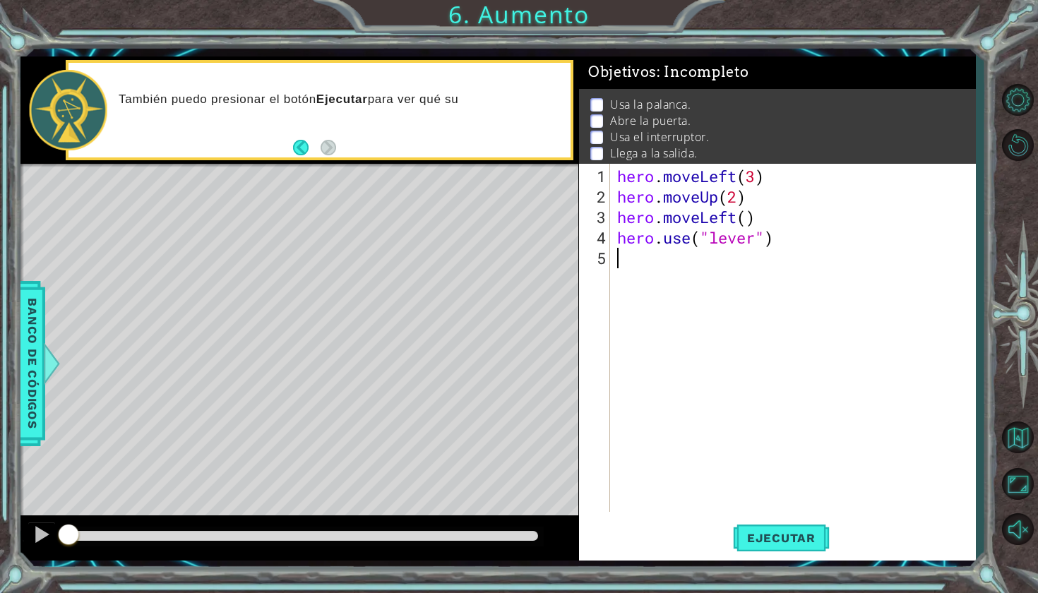
click at [404, 157] on div "hero . moveLeft ( 3 ) hero . moveUp ( 2 ) hero . moveLeft ( ) hero . use ( "lev…" at bounding box center [796, 360] width 364 height 389
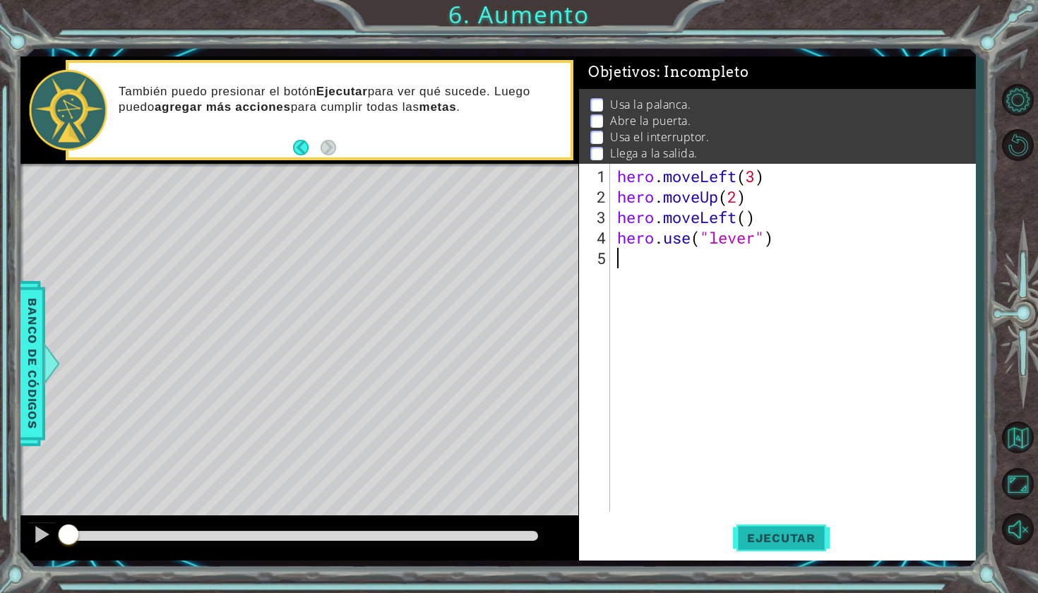
click at [404, 157] on span "Ejecutar" at bounding box center [781, 538] width 97 height 14
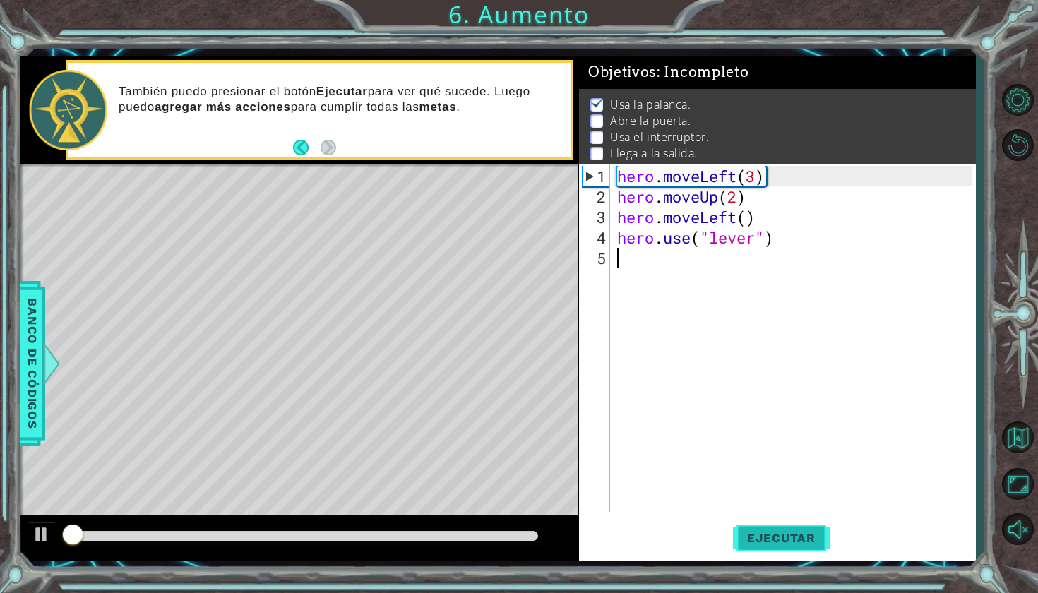
scroll to position [2, 0]
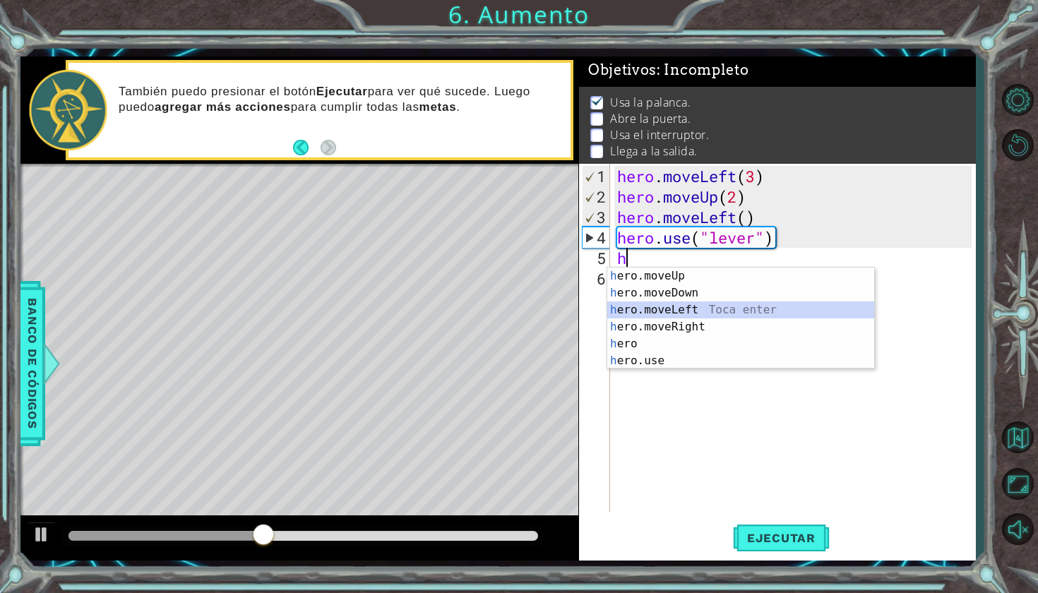
click at [404, 157] on div "h ero.moveUp Toca enter h ero.moveDown Toca enter h ero.moveLeft Toca enter h e…" at bounding box center [740, 336] width 267 height 136
type textarea "hero.moveLeft(1)"
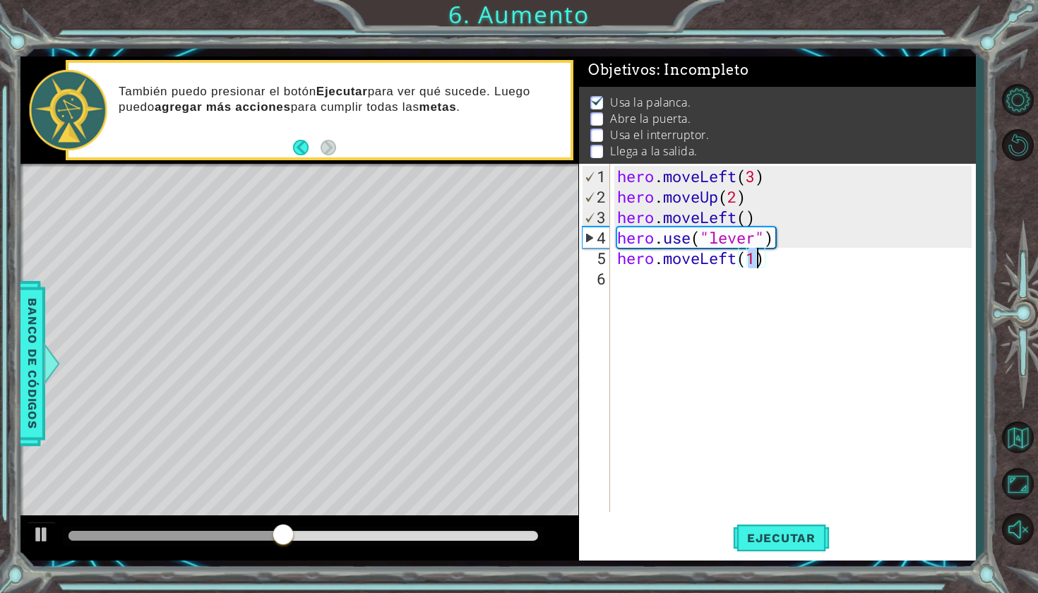
click at [404, 157] on div "hero . moveLeft ( 3 ) hero . moveUp ( 2 ) hero . moveLeft ( ) hero . use ( "lev…" at bounding box center [796, 360] width 364 height 389
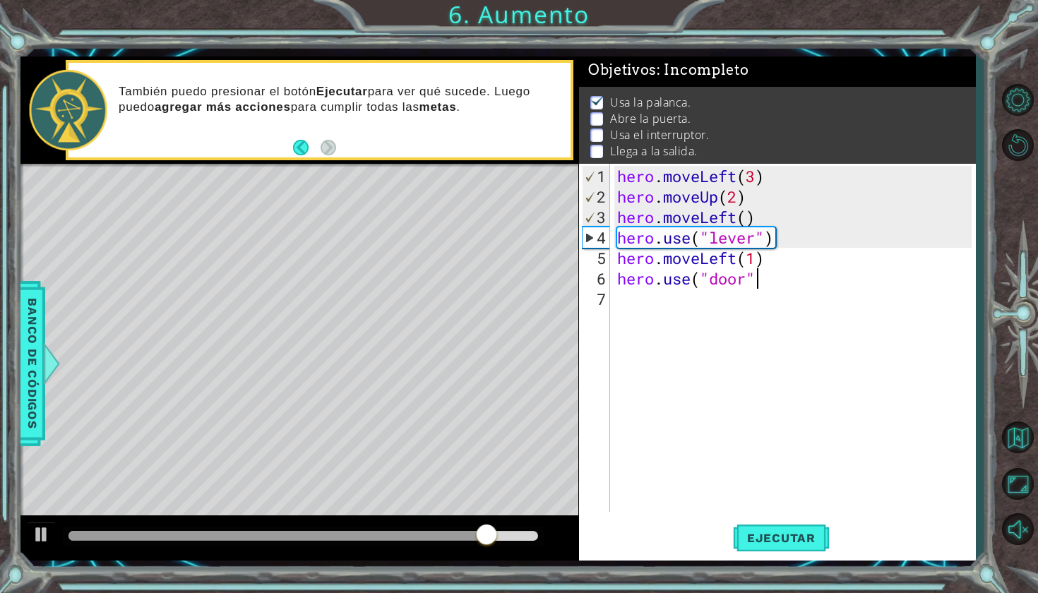
scroll to position [0, 6]
type textarea "hero.use("door")"
click at [404, 157] on div "hero . moveLeft ( 3 ) hero . moveUp ( 2 ) hero . moveLeft ( ) hero . use ( "lev…" at bounding box center [796, 360] width 364 height 389
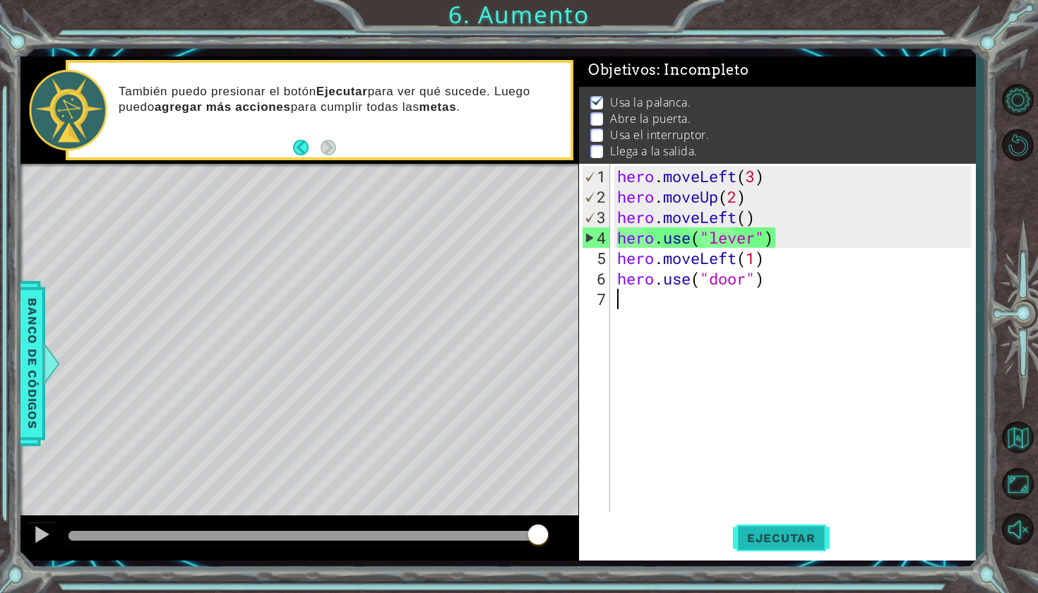
click at [404, 157] on span "Ejecutar" at bounding box center [781, 538] width 97 height 14
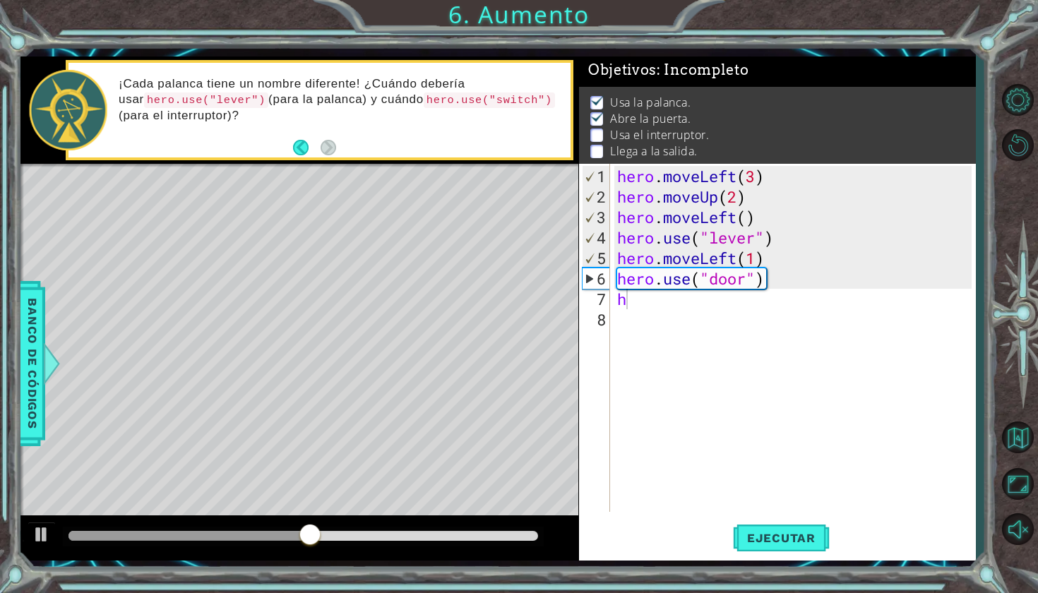
click at [404, 157] on body "1 ההההההההההההההההההההההההההההההההההההההההההההההההההההההההההההההההההההההההההההה…" at bounding box center [519, 296] width 1038 height 593
click at [404, 157] on div "hero . moveLeft ( 3 ) hero . moveUp ( 2 ) hero . moveLeft ( ) hero . use ( "lev…" at bounding box center [796, 360] width 364 height 389
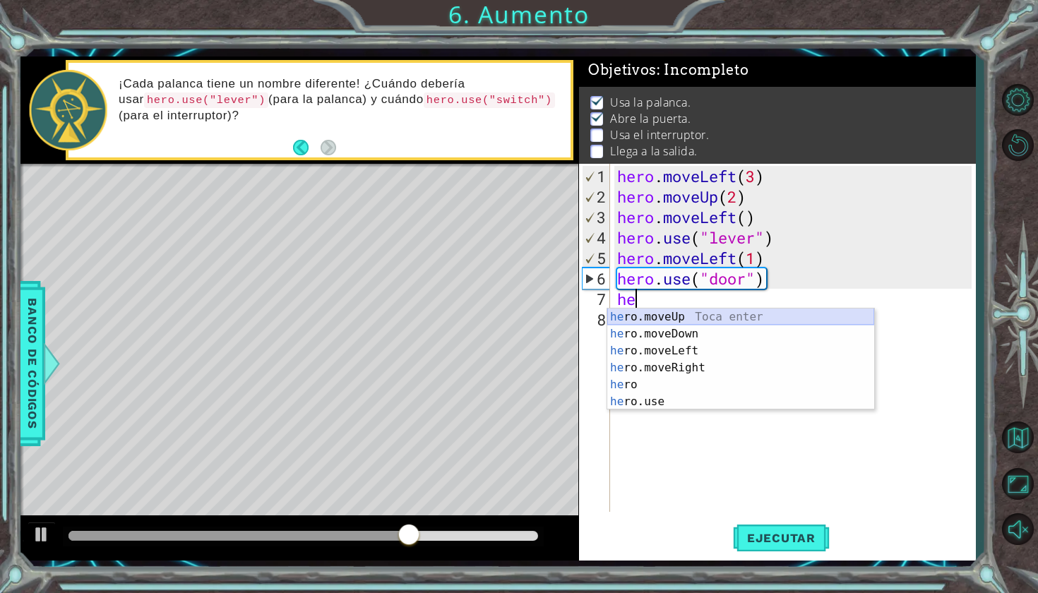
click at [404, 157] on div "he ro.moveUp Toca enter he ro.moveDown Toca enter he ro.moveLeft Toca enter he …" at bounding box center [740, 376] width 267 height 136
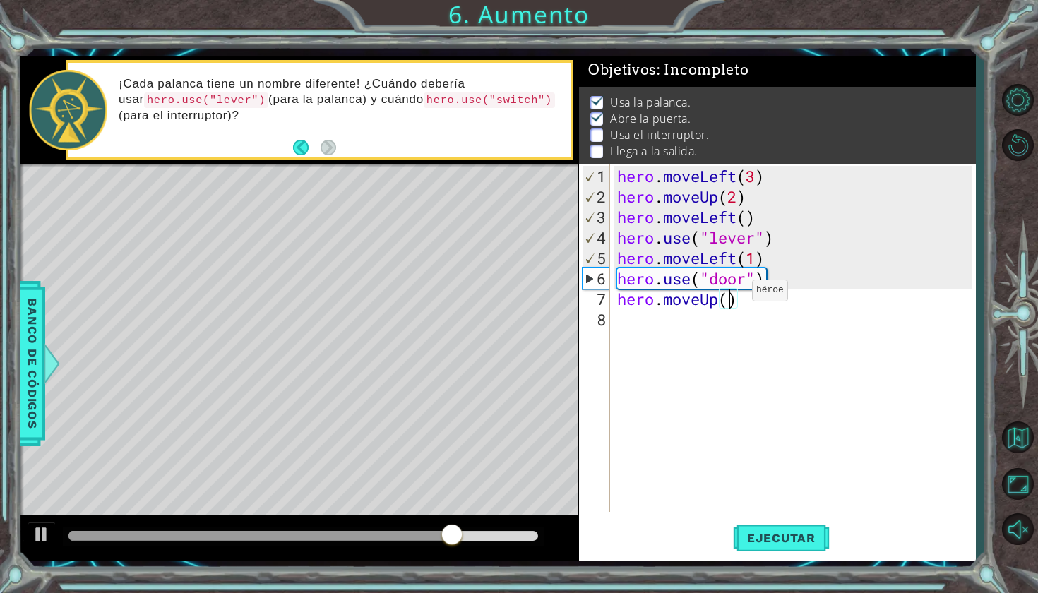
type textarea "hero.moveUp(2)"
click at [404, 157] on div "hero . moveLeft ( 3 ) hero . moveUp ( 2 ) hero . moveLeft ( ) hero . use ( "lev…" at bounding box center [796, 360] width 364 height 389
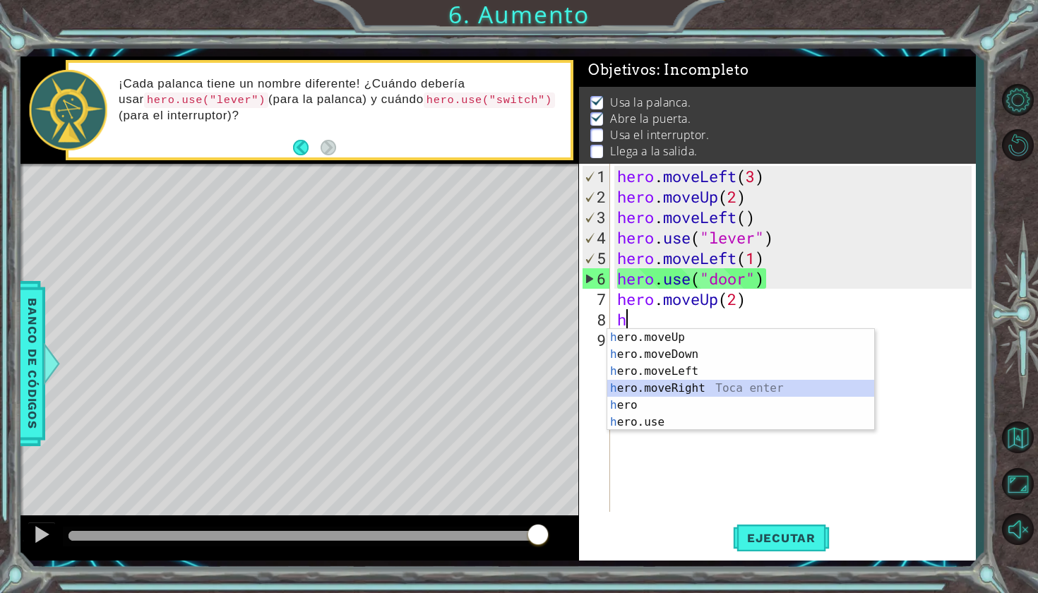
click at [404, 157] on div "h ero.moveUp Toca enter h ero.moveDown Toca enter h ero.moveLeft Toca enter h e…" at bounding box center [740, 397] width 267 height 136
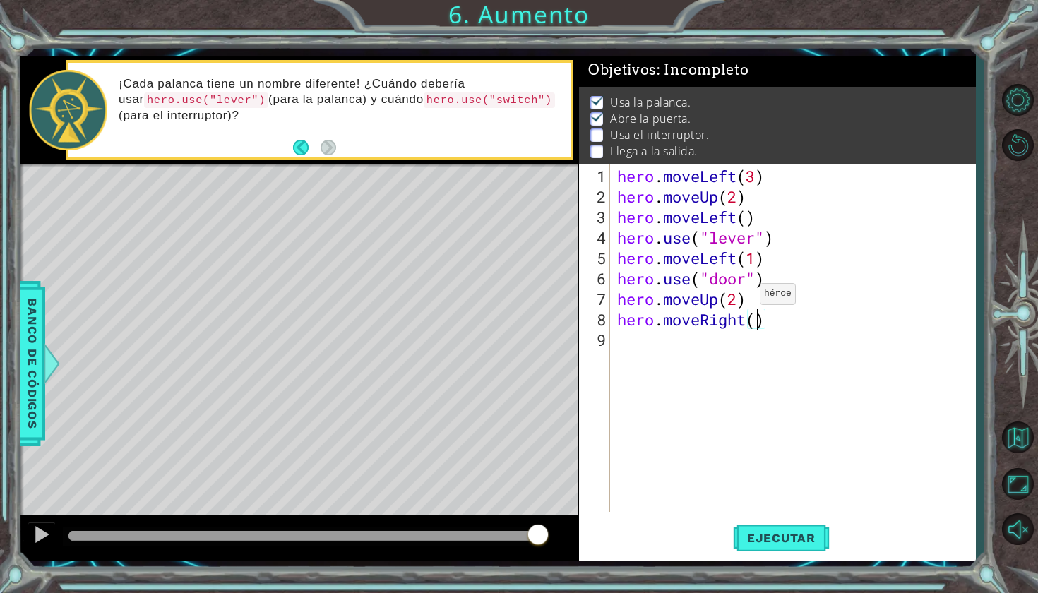
type textarea "hero.moveRight(2)"
click at [404, 157] on div "hero . moveLeft ( 3 ) hero . moveUp ( 2 ) hero . moveLeft ( ) hero . use ( "lev…" at bounding box center [796, 360] width 364 height 389
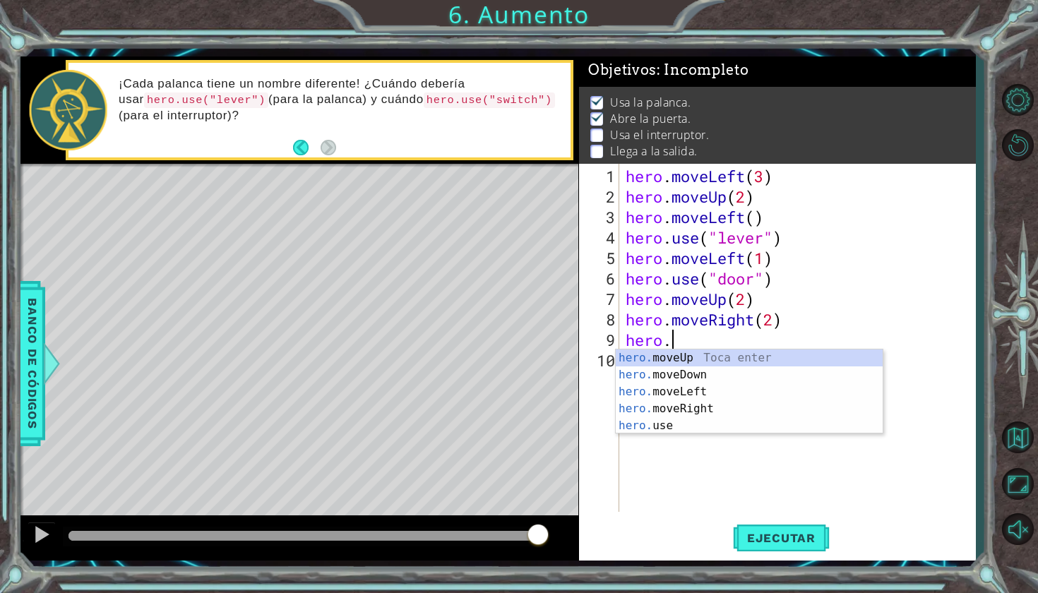
scroll to position [0, 1]
click at [404, 157] on div "hero. moveUp Toca enter hero. moveDown Toca enter hero. moveLeft Toca enter her…" at bounding box center [748, 408] width 267 height 119
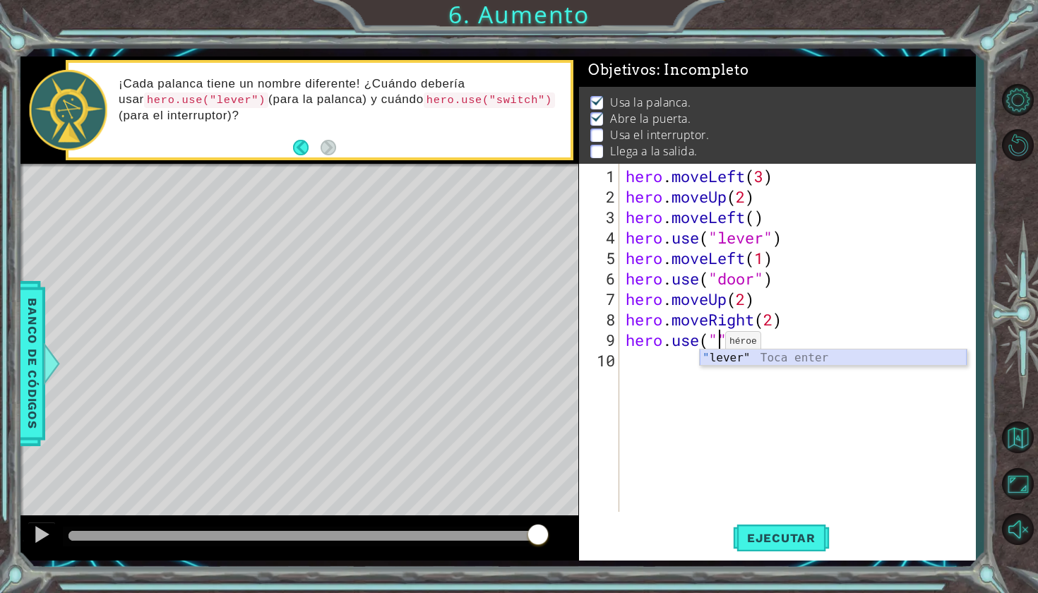
click at [404, 157] on div "" lever" Toca enter" at bounding box center [832, 374] width 267 height 51
type textarea "hero.use("lever")"
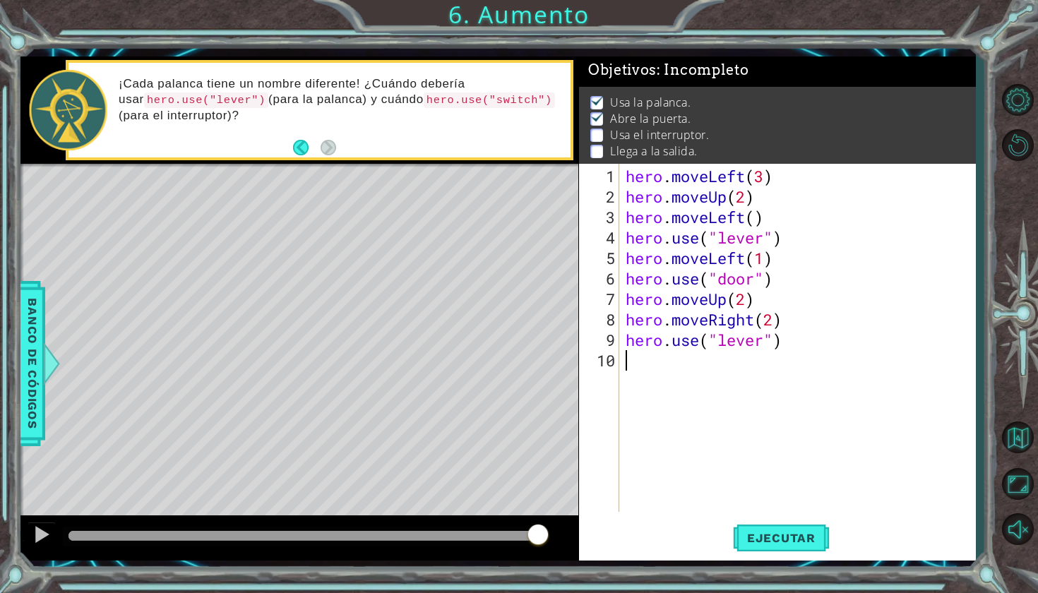
click at [404, 157] on div "hero . moveLeft ( 3 ) hero . moveUp ( 2 ) hero . moveLeft ( ) hero . use ( "lev…" at bounding box center [801, 360] width 356 height 389
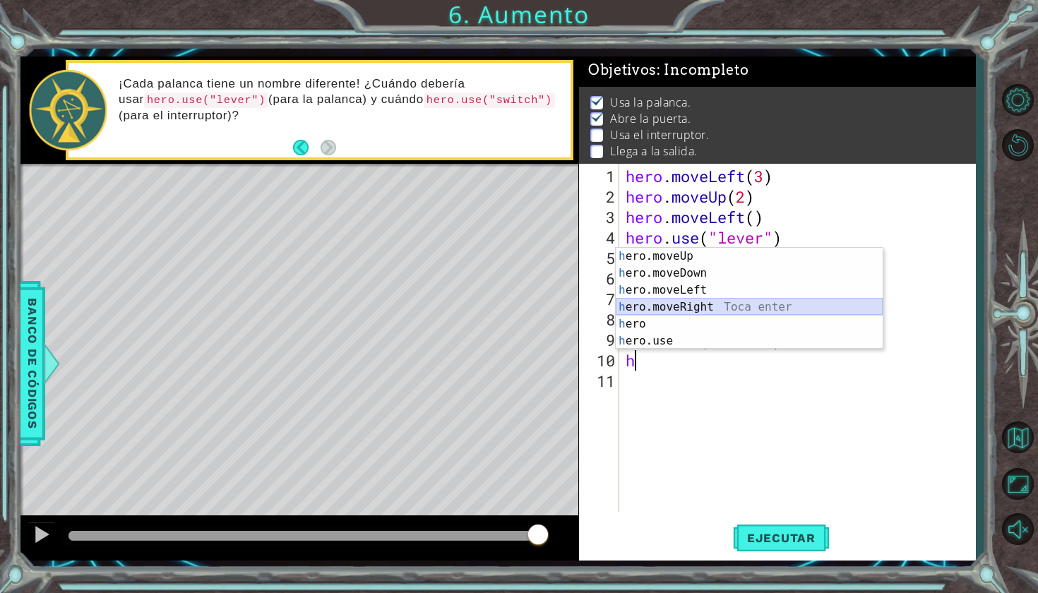
click at [404, 157] on div "h ero.moveUp Toca enter h ero.moveDown Toca enter h ero.moveLeft Toca enter h e…" at bounding box center [748, 316] width 267 height 136
type textarea "hero.moveRight(1)"
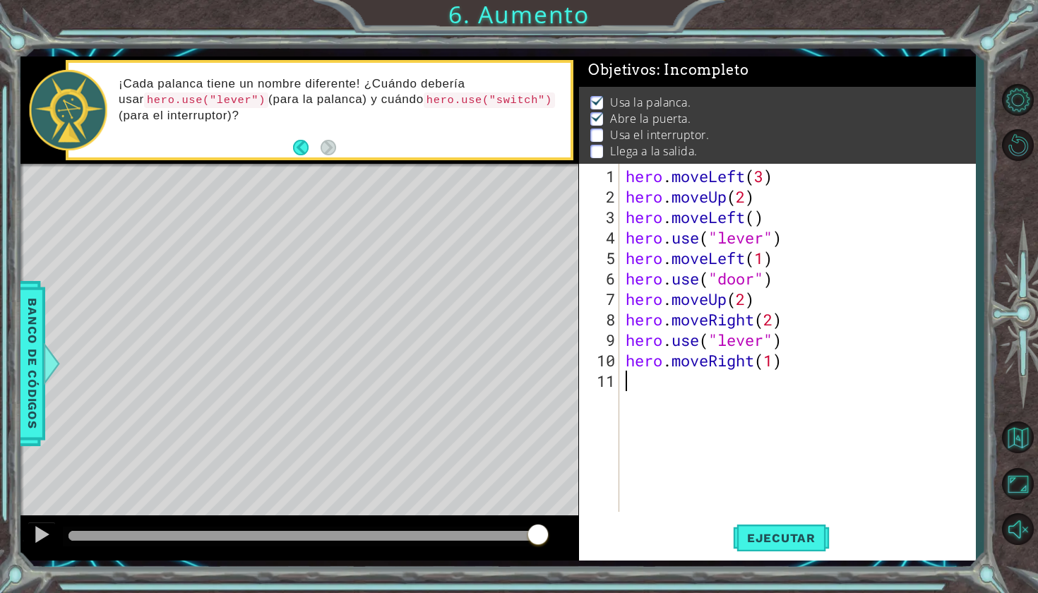
click at [404, 157] on div "hero . moveLeft ( 3 ) hero . moveUp ( 2 ) hero . moveLeft ( ) hero . use ( "lev…" at bounding box center [801, 360] width 356 height 389
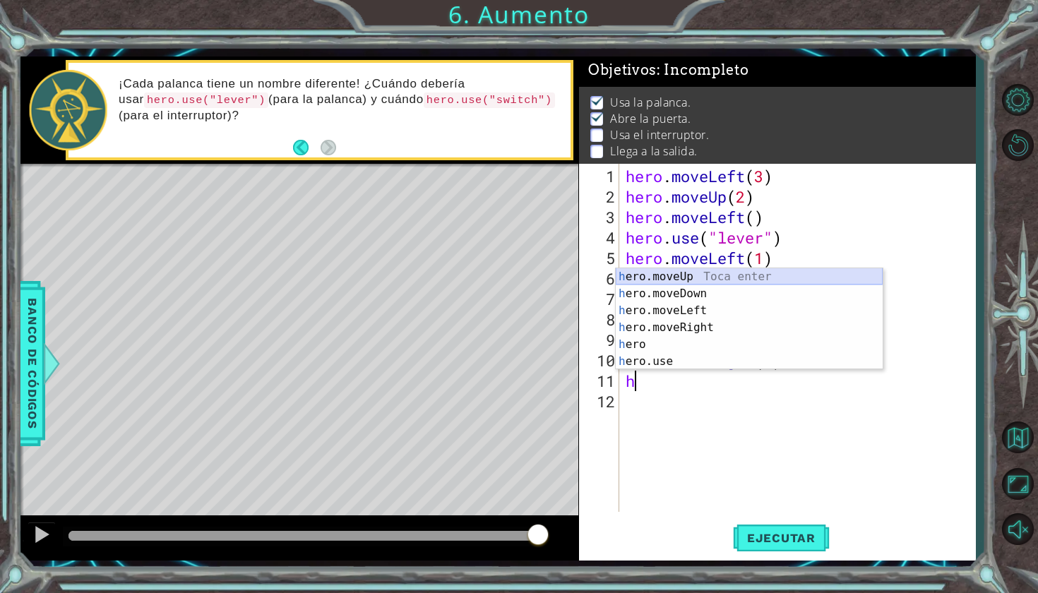
click at [404, 157] on div "h ero.moveUp Toca enter h ero.moveDown Toca enter h ero.moveLeft Toca enter h e…" at bounding box center [748, 336] width 267 height 136
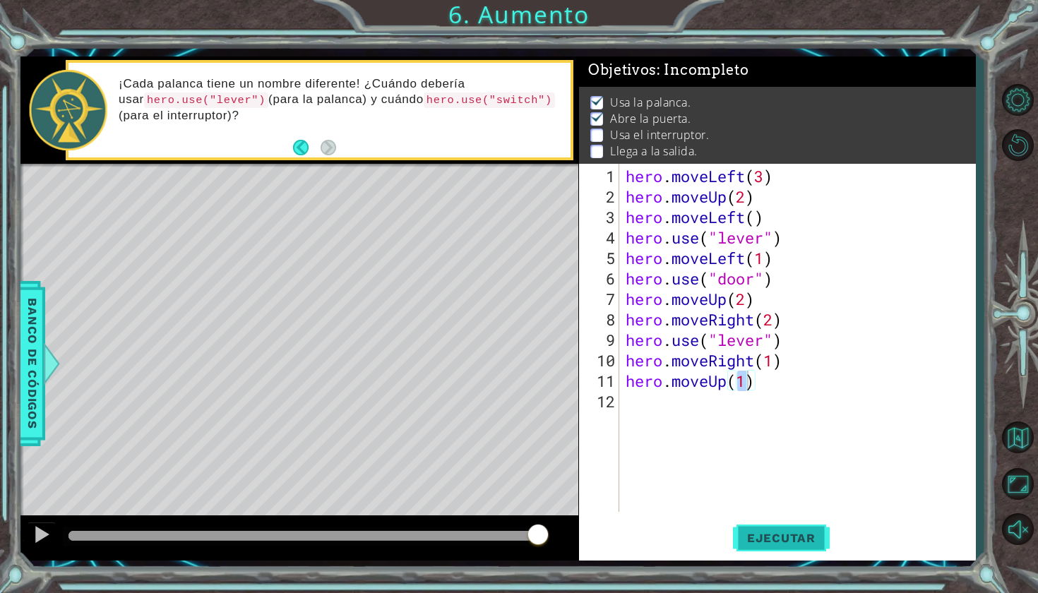
click at [404, 157] on span "Ejecutar" at bounding box center [781, 538] width 97 height 14
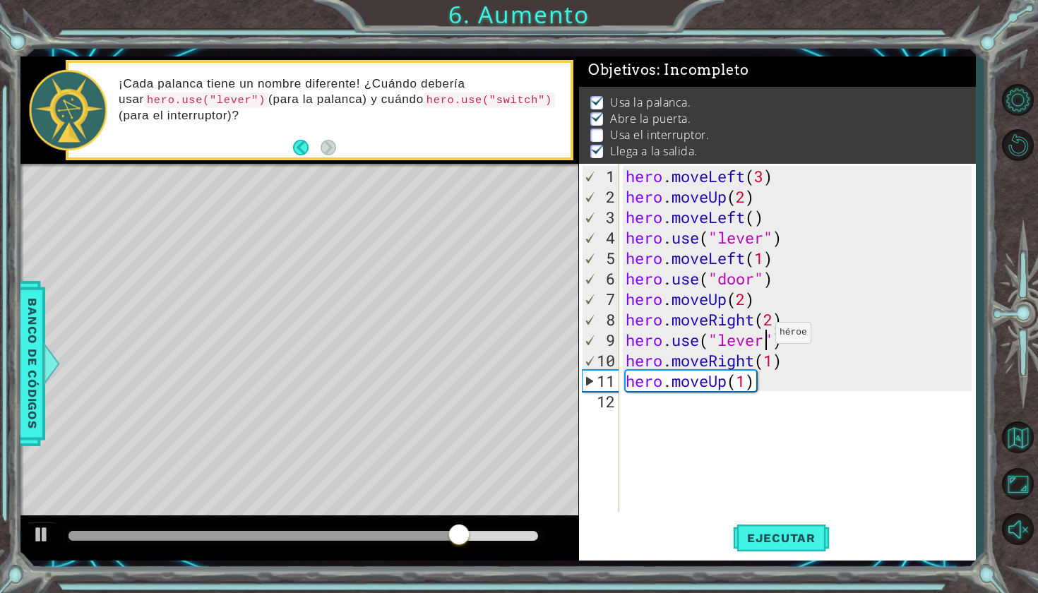
click at [404, 157] on div "hero . moveLeft ( 3 ) hero . moveUp ( 2 ) hero . moveLeft ( ) hero . use ( "lev…" at bounding box center [801, 360] width 356 height 389
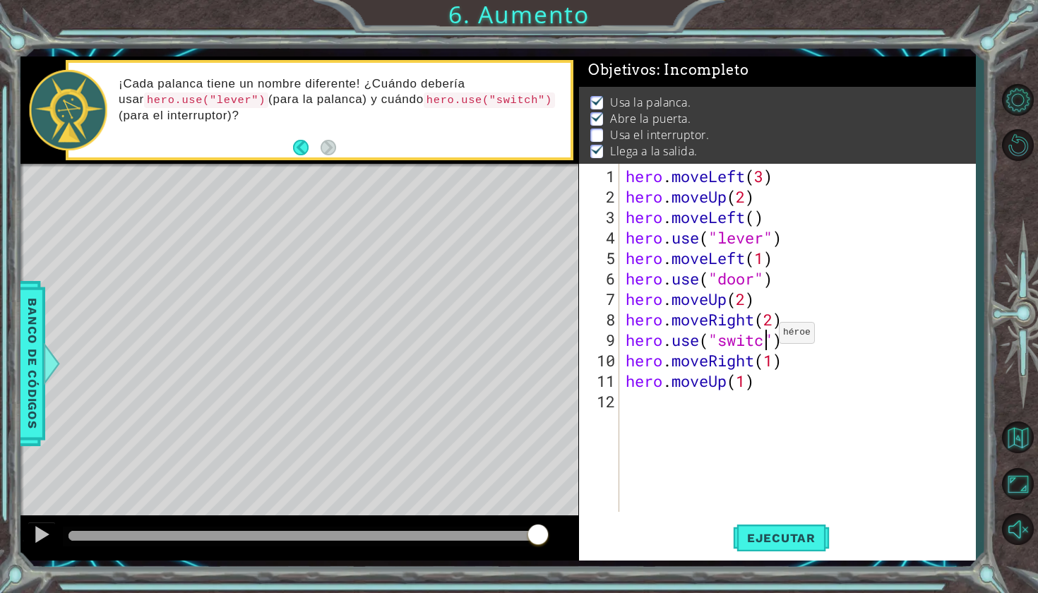
scroll to position [0, 6]
type textarea "hero.use("switch")"
click at [404, 157] on span "Ejecutar" at bounding box center [781, 538] width 97 height 14
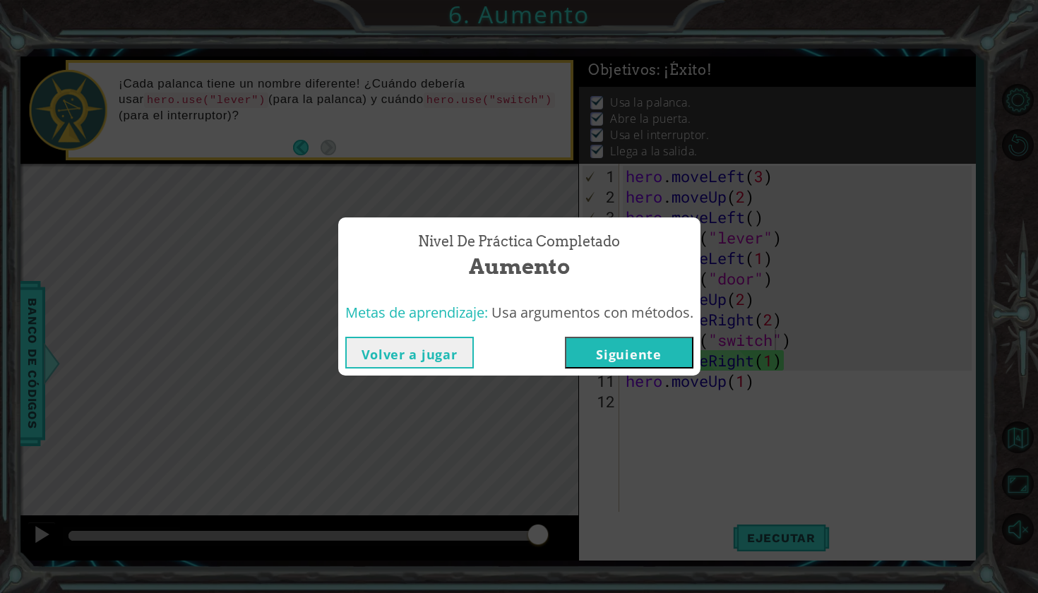
click at [404, 157] on button "Siguiente" at bounding box center [629, 353] width 128 height 32
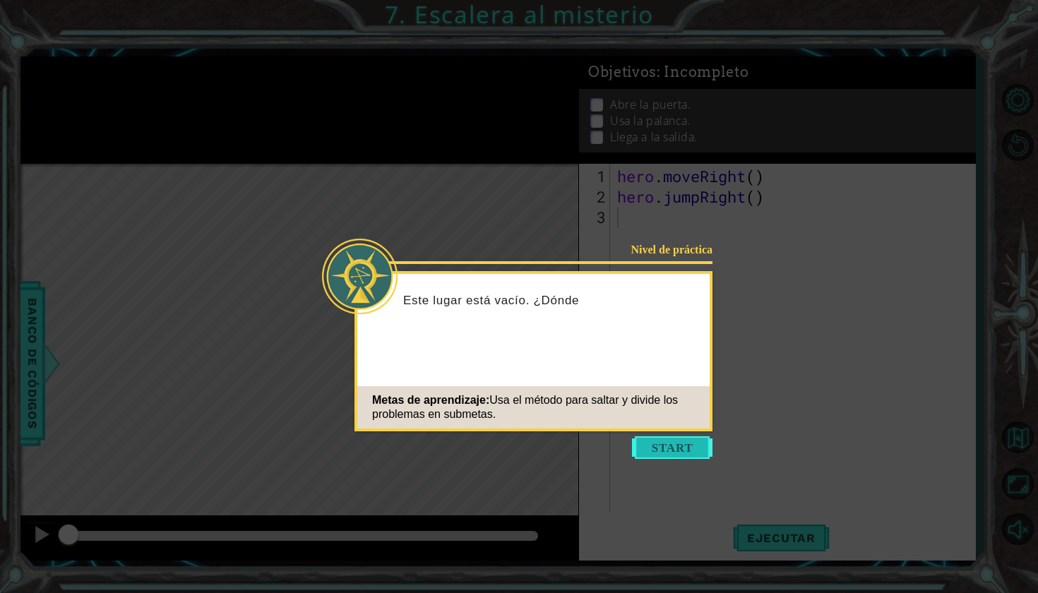
click at [404, 157] on button "Start" at bounding box center [672, 447] width 80 height 23
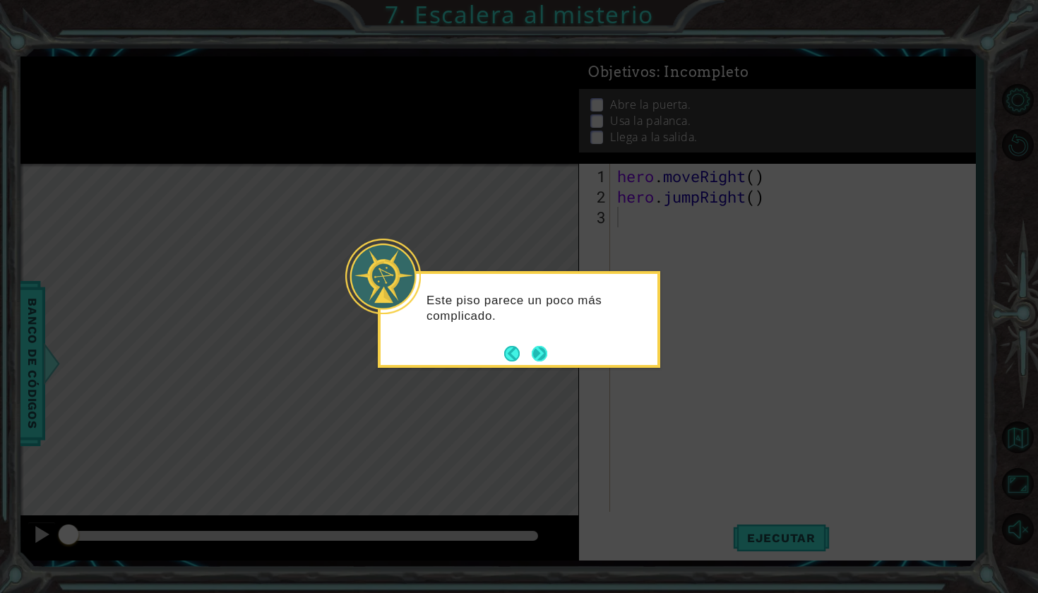
click at [404, 157] on button "Next" at bounding box center [539, 353] width 20 height 20
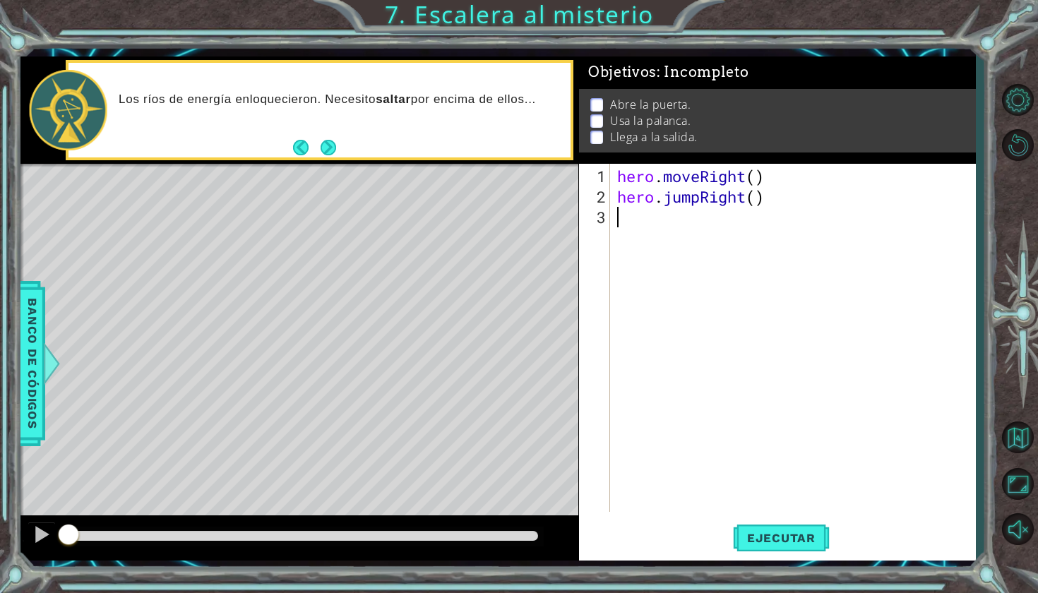
click at [404, 157] on div "hero . moveRight ( ) hero . jumpRight ( )" at bounding box center [796, 360] width 364 height 389
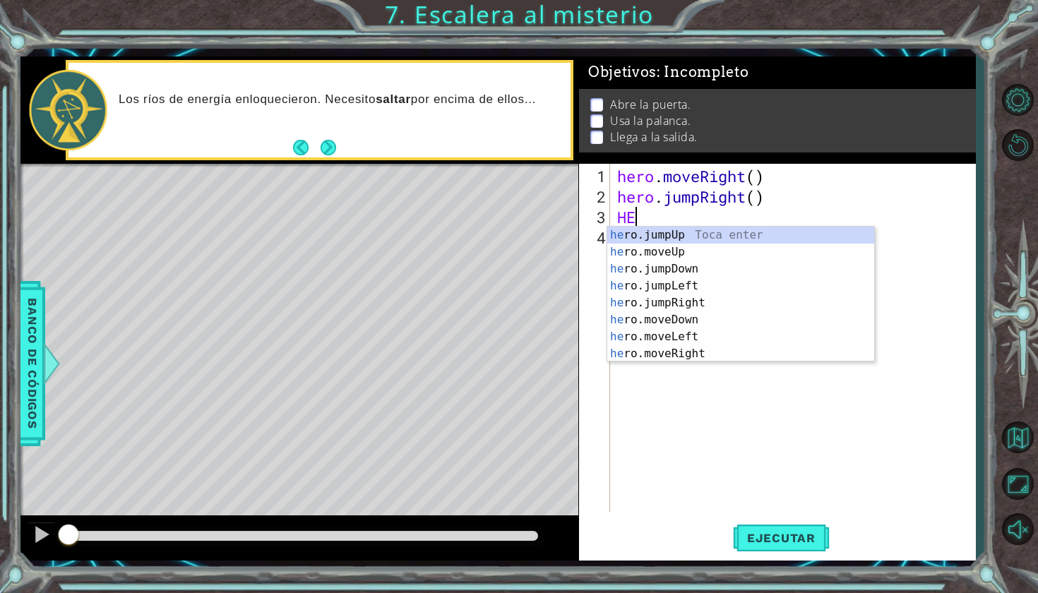
type textarea "H"
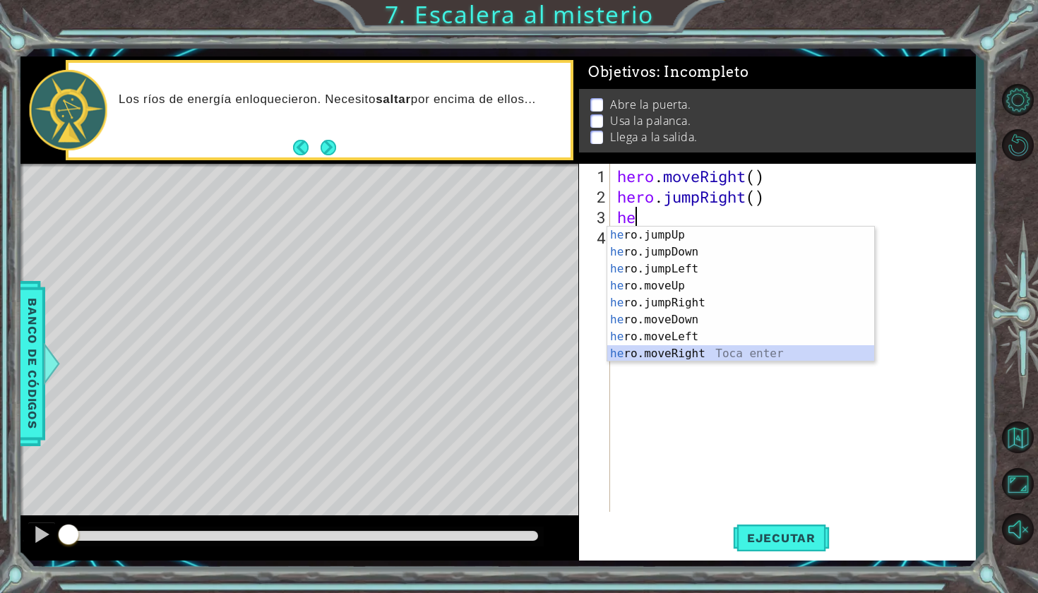
click at [404, 157] on div "he ro.jumpUp Toca enter he ro.jumpDown Toca enter he ro.jumpLeft Toca enter he …" at bounding box center [740, 311] width 267 height 169
type textarea "hero.moveRight(1)"
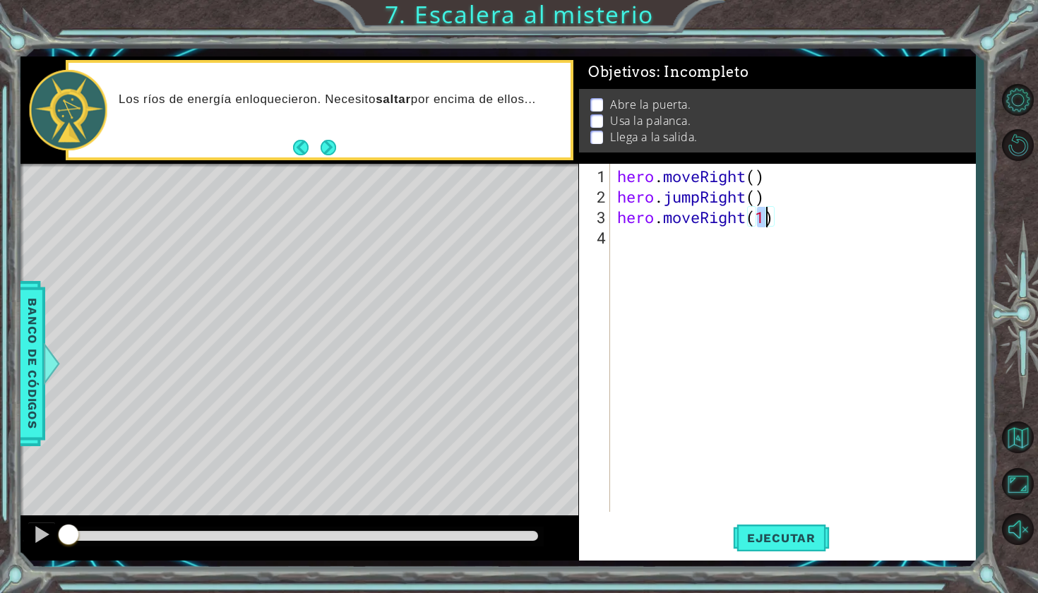
click at [404, 157] on div "hero . moveRight ( ) hero . jumpRight ( ) hero . moveRight ( 1 )" at bounding box center [796, 360] width 364 height 389
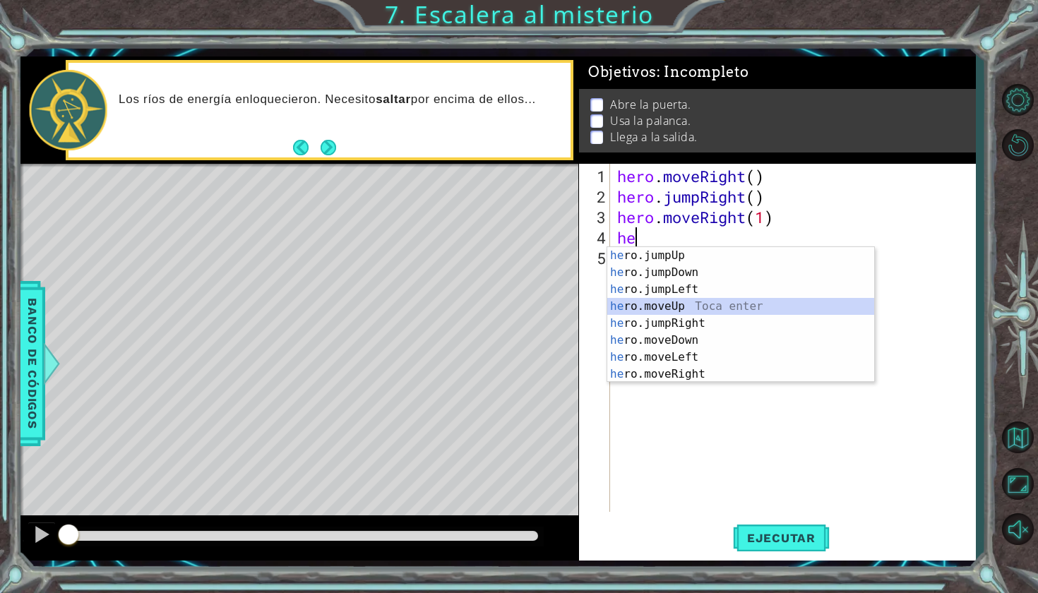
click at [404, 157] on div "he ro.jumpUp Toca enter he ro.jumpDown Toca enter he ro.jumpLeft Toca enter he …" at bounding box center [740, 331] width 267 height 169
type textarea "hero.moveUp(1)"
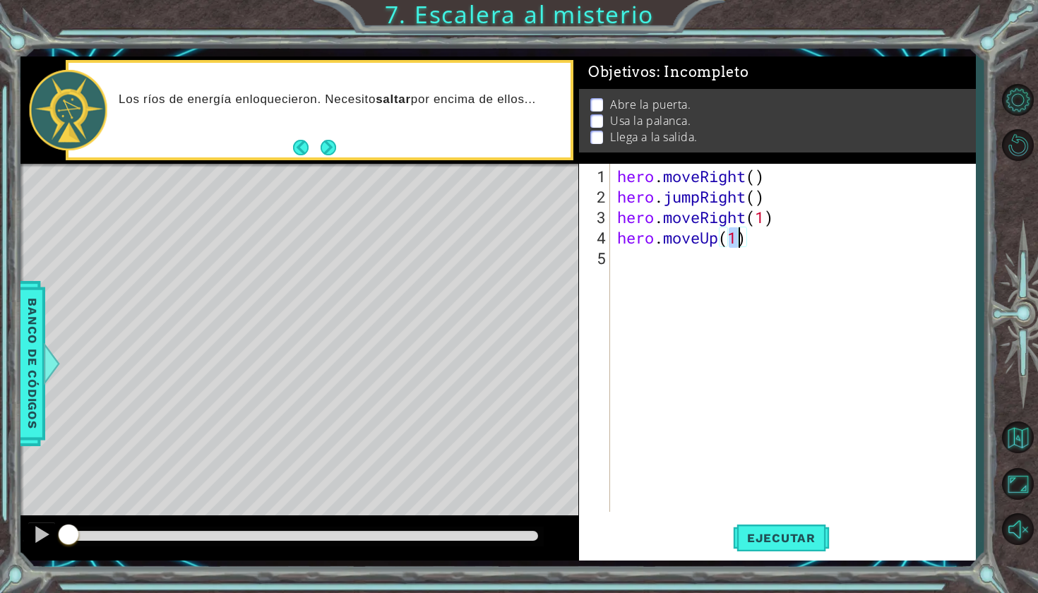
click at [404, 157] on div "hero . moveRight ( ) hero . jumpRight ( ) hero . moveRight ( 1 ) hero . moveUp …" at bounding box center [796, 360] width 364 height 389
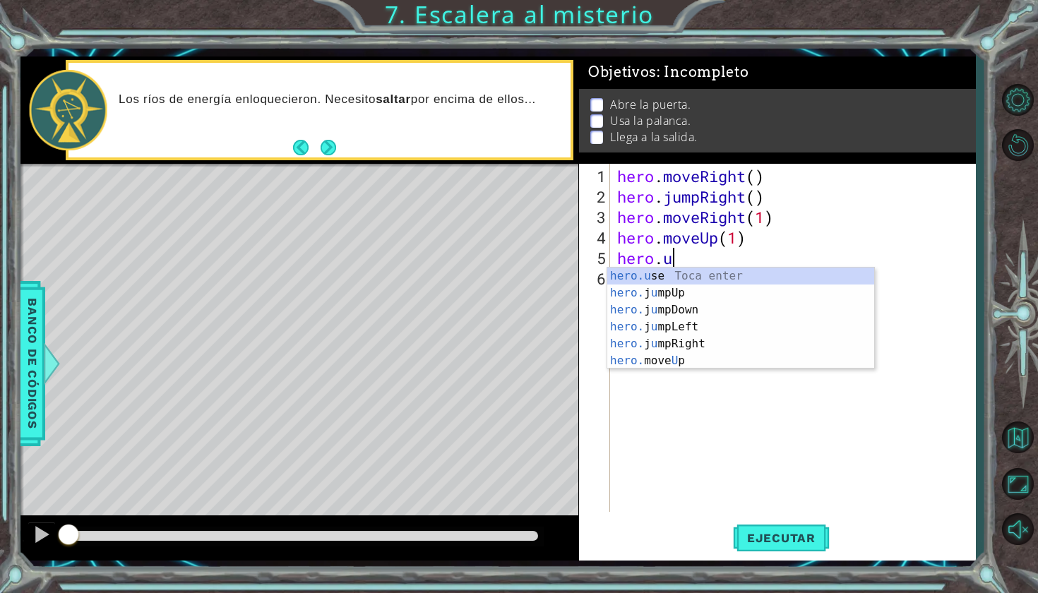
scroll to position [0, 2]
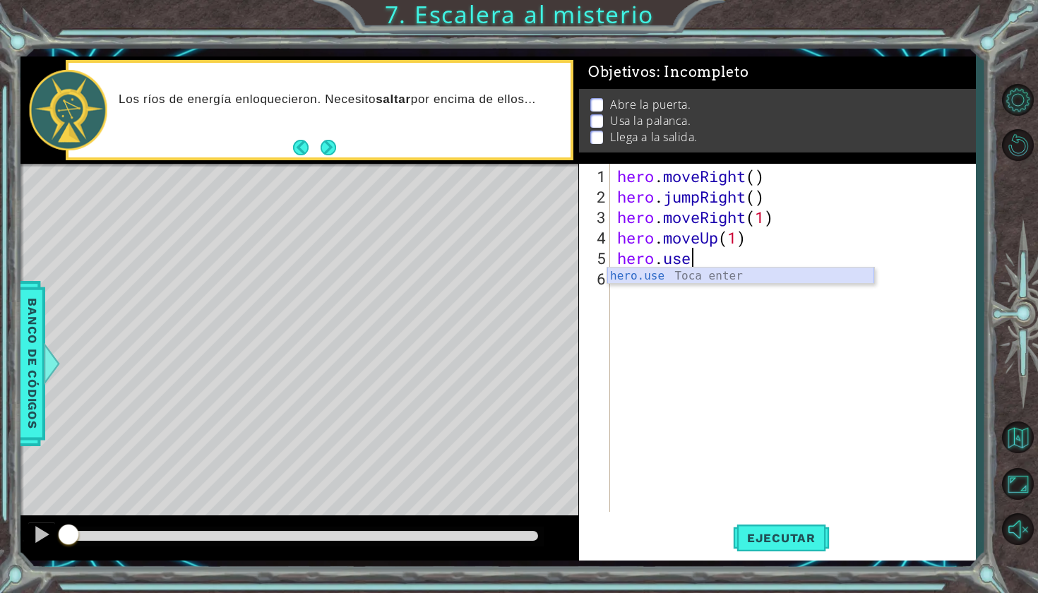
click at [404, 157] on div "hero.use Toca enter" at bounding box center [740, 293] width 267 height 51
type textarea "hero.use("door")"
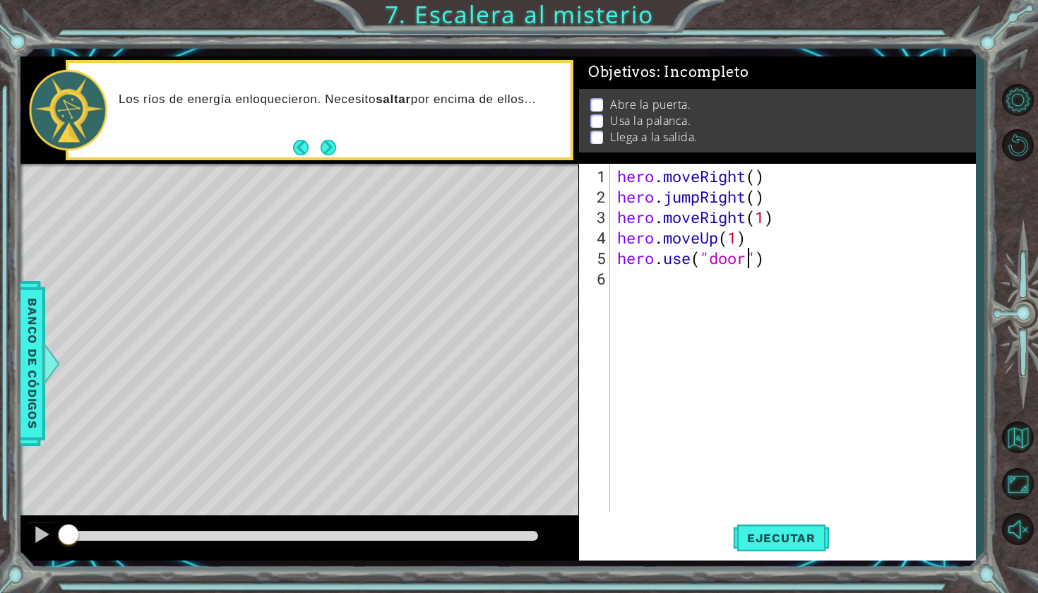
scroll to position [0, 6]
click at [404, 157] on div "hero . moveRight ( ) hero . jumpRight ( ) hero . moveRight ( 1 ) hero . moveUp …" at bounding box center [796, 360] width 364 height 389
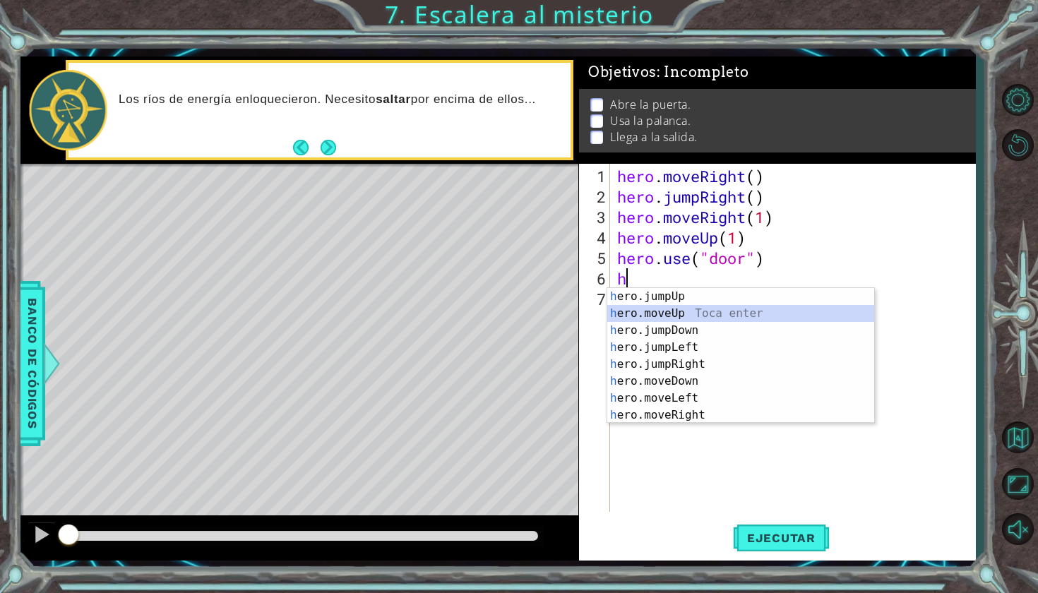
click at [404, 157] on div "h ero.jumpUp Toca enter h ero.moveUp Toca enter h ero.jumpDown Toca enter h ero…" at bounding box center [740, 372] width 267 height 169
type textarea "hero.moveUp(1)"
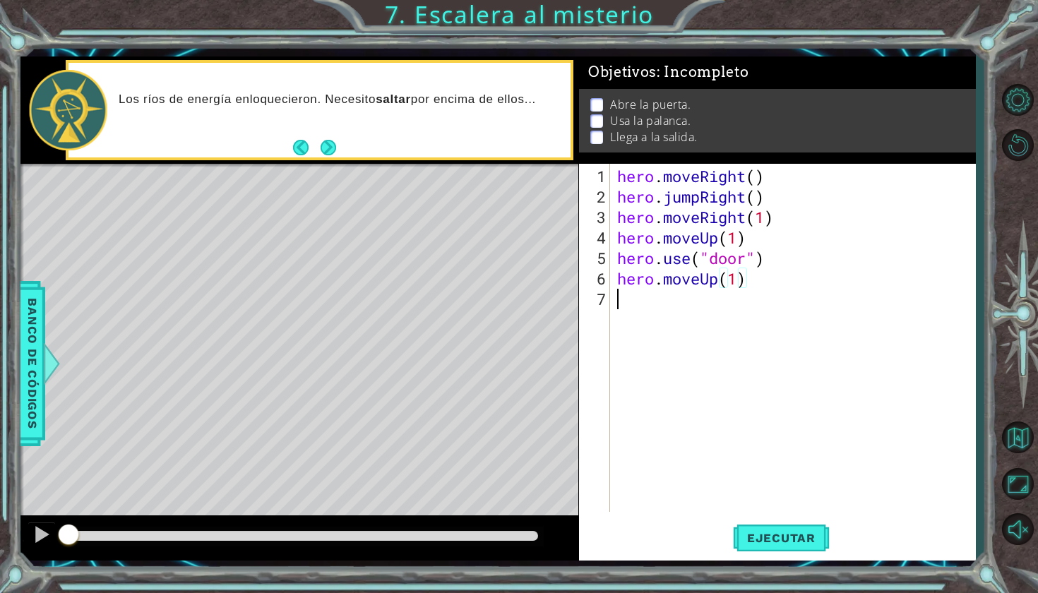
click at [404, 157] on div "hero . moveRight ( ) hero . jumpRight ( ) hero . moveRight ( 1 ) hero . moveUp …" at bounding box center [796, 360] width 364 height 389
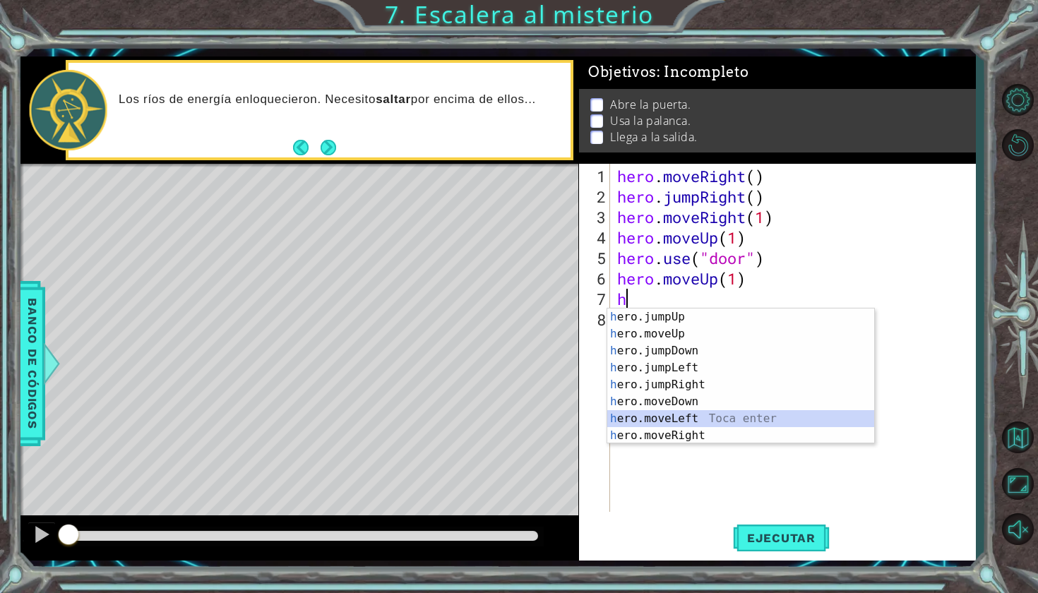
click at [404, 157] on div "h ero.jumpUp Toca enter h ero.moveUp Toca enter h ero.jumpDown Toca enter h ero…" at bounding box center [740, 392] width 267 height 169
type textarea "hero.moveLeft(1)"
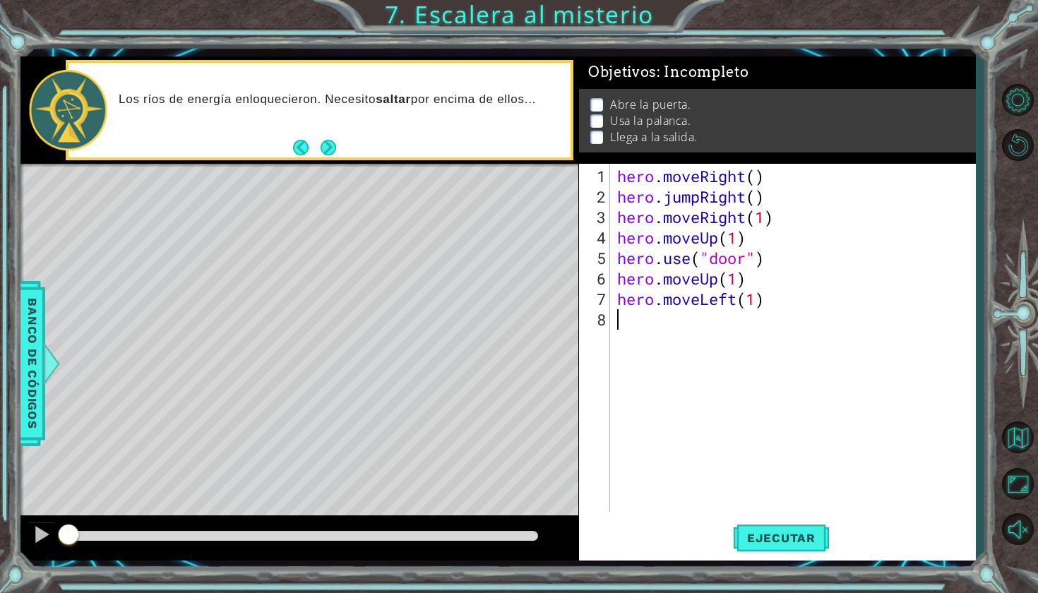
click at [404, 157] on div "hero . moveRight ( ) hero . jumpRight ( ) hero . moveRight ( 1 ) hero . moveUp …" at bounding box center [796, 360] width 364 height 389
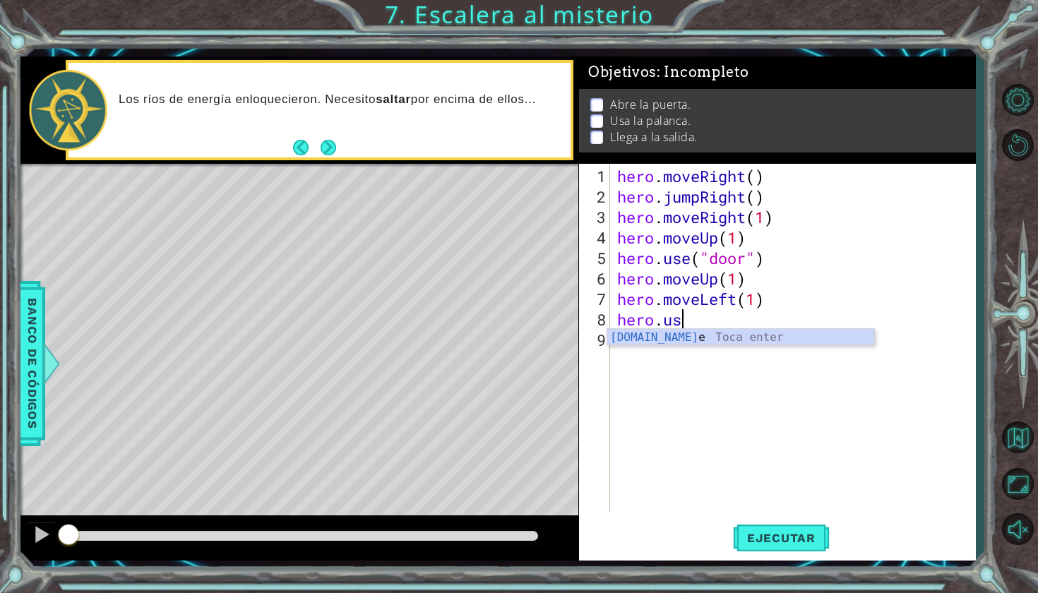
scroll to position [0, 2]
click at [404, 157] on div "hero.use Toca enter" at bounding box center [740, 354] width 267 height 51
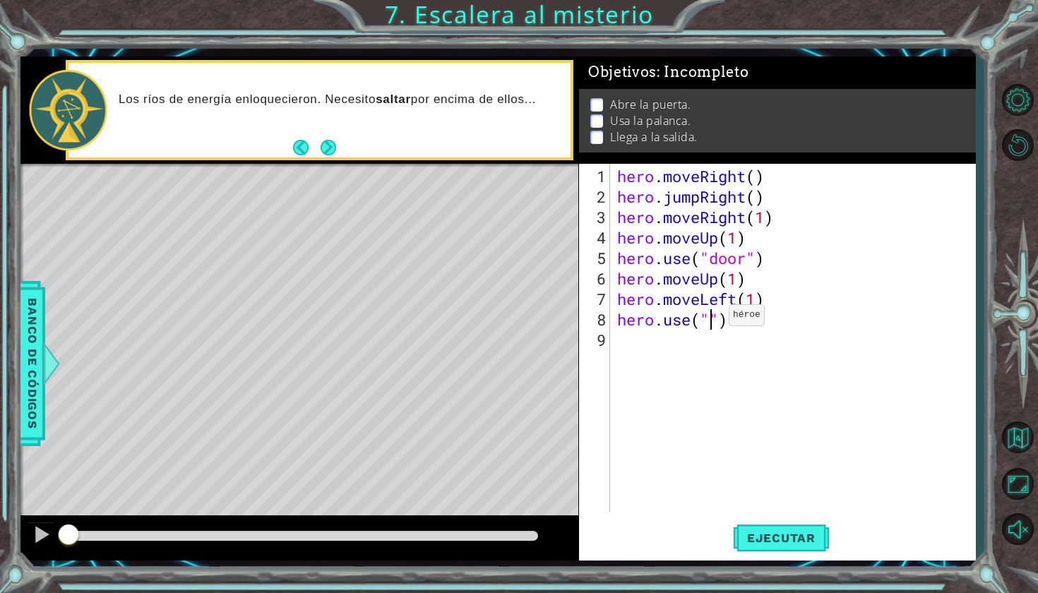
scroll to position [0, 5]
type textarea "hero.use("switch")"
click at [404, 157] on div "hero . moveRight ( ) hero . jumpRight ( ) hero . moveRight ( 1 ) hero . moveUp …" at bounding box center [796, 360] width 364 height 389
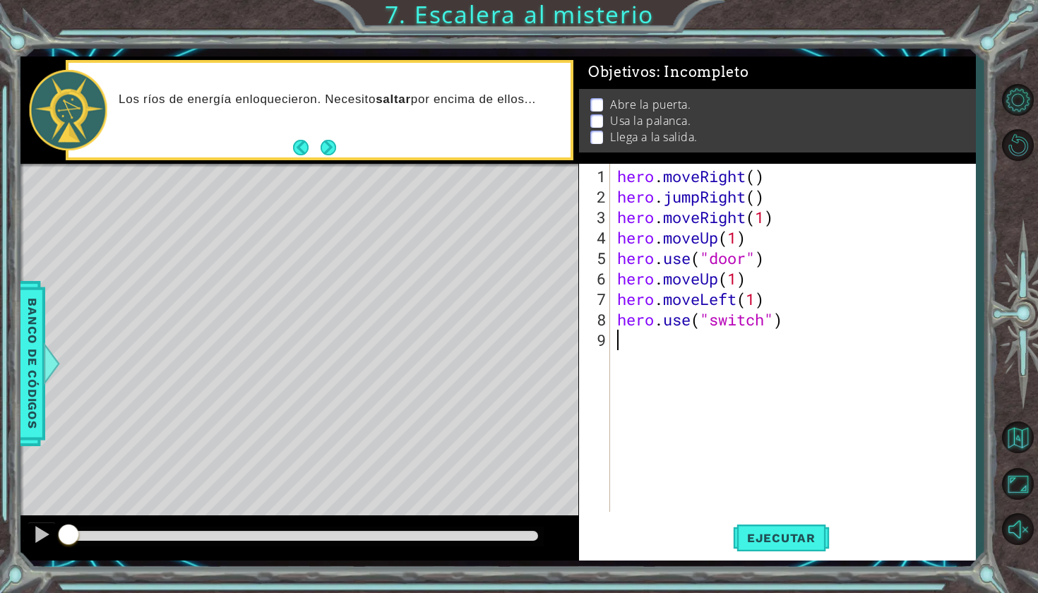
type textarea "h"
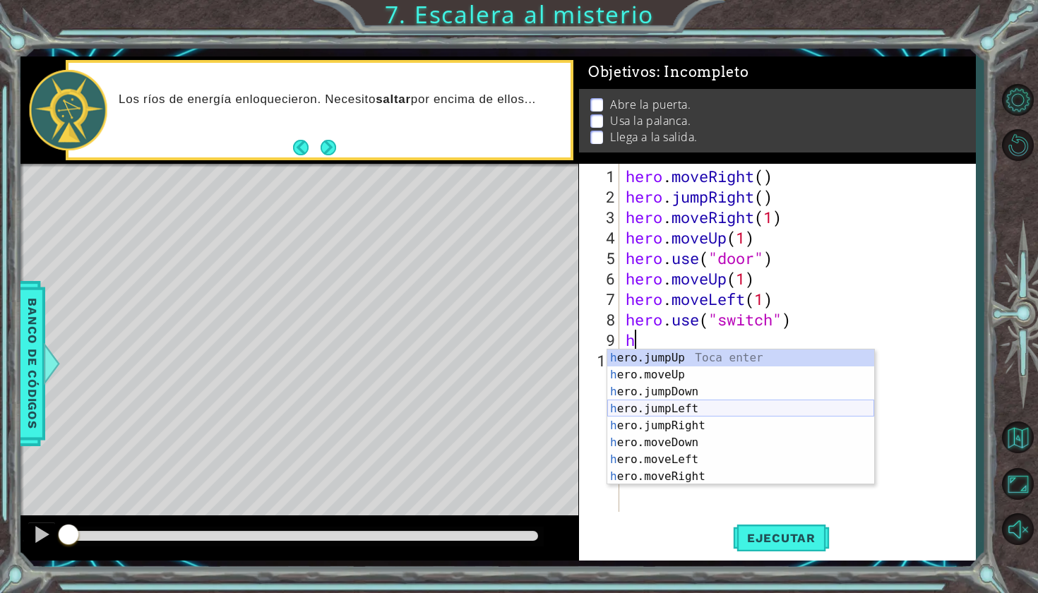
click at [404, 157] on div "h ero.jumpUp Toca enter h ero.moveUp Toca enter h ero.jumpDown Toca enter h ero…" at bounding box center [740, 433] width 267 height 169
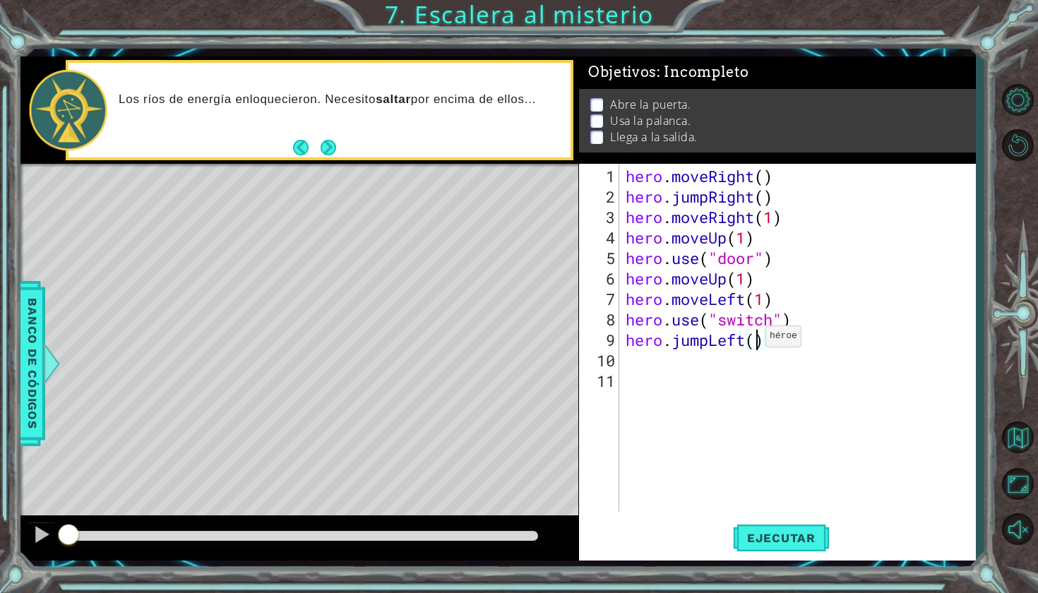
click at [404, 157] on div "hero . moveRight ( ) hero . jumpRight ( ) hero . moveRight ( 1 ) hero . moveUp …" at bounding box center [801, 360] width 356 height 389
type textarea "hero.jumpLeft(2)"
click at [404, 157] on div "hero . moveRight ( ) hero . jumpRight ( ) hero . moveRight ( 1 ) hero . moveUp …" at bounding box center [801, 360] width 356 height 389
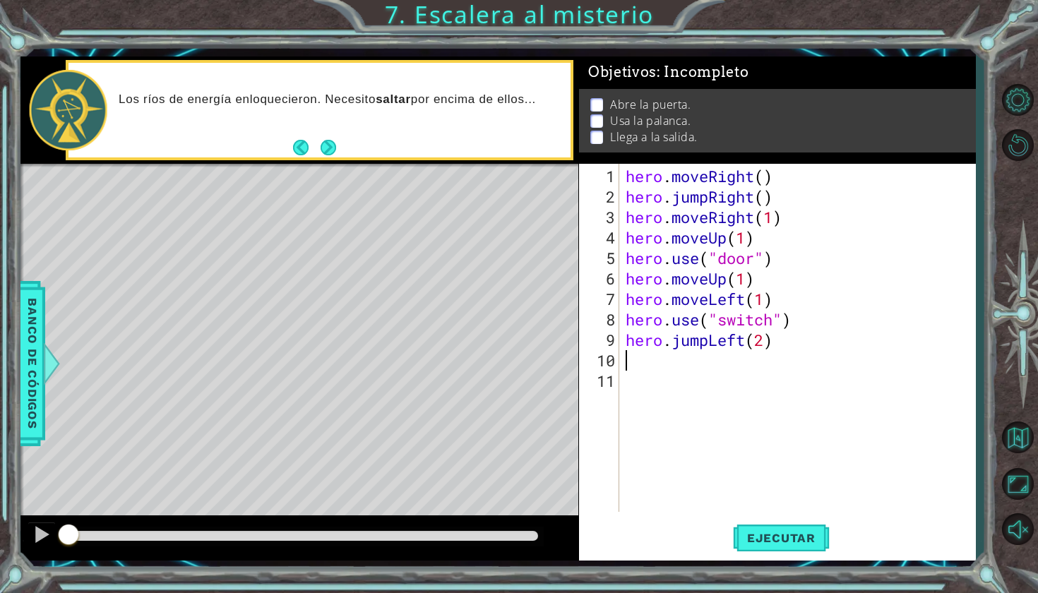
type textarea "h"
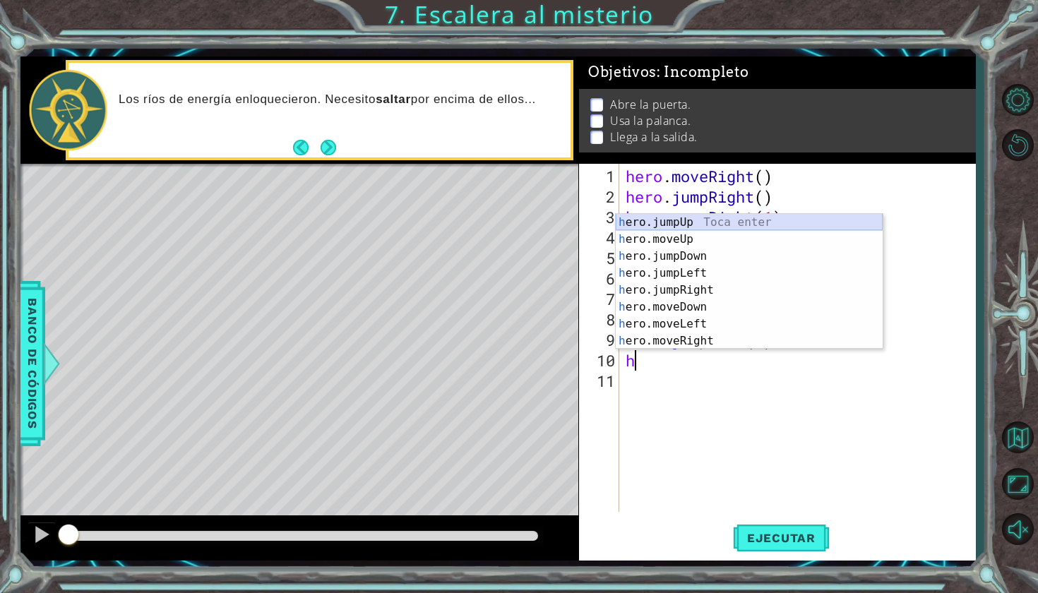
click at [404, 157] on div "h ero.jumpUp Toca enter h ero.moveUp Toca enter h ero.jumpDown Toca enter h ero…" at bounding box center [748, 298] width 267 height 169
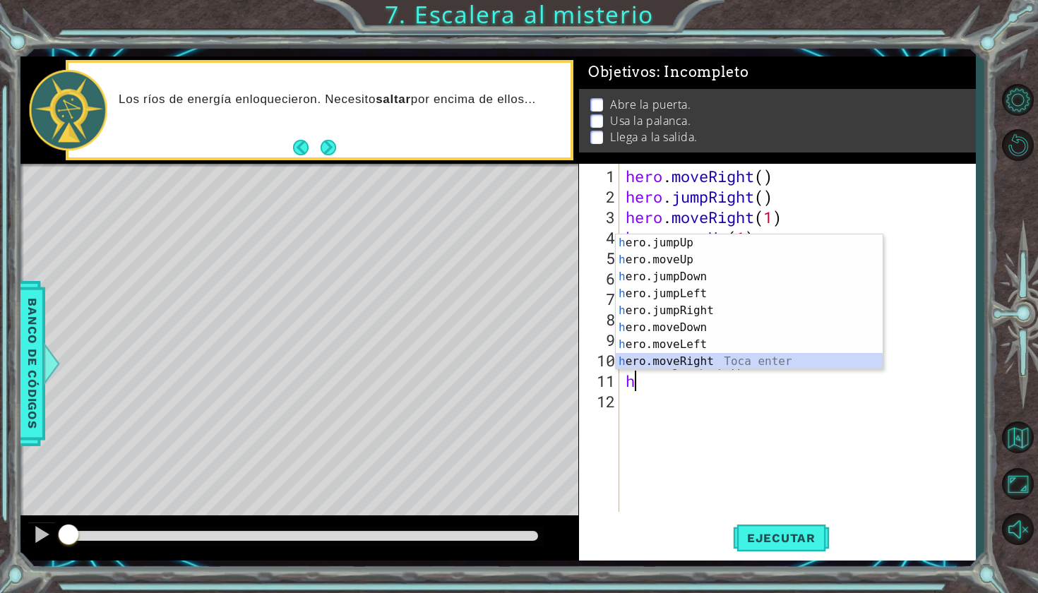
click at [404, 157] on div "h ero.jumpUp Toca enter h ero.moveUp Toca enter h ero.jumpDown Toca enter h ero…" at bounding box center [748, 318] width 267 height 169
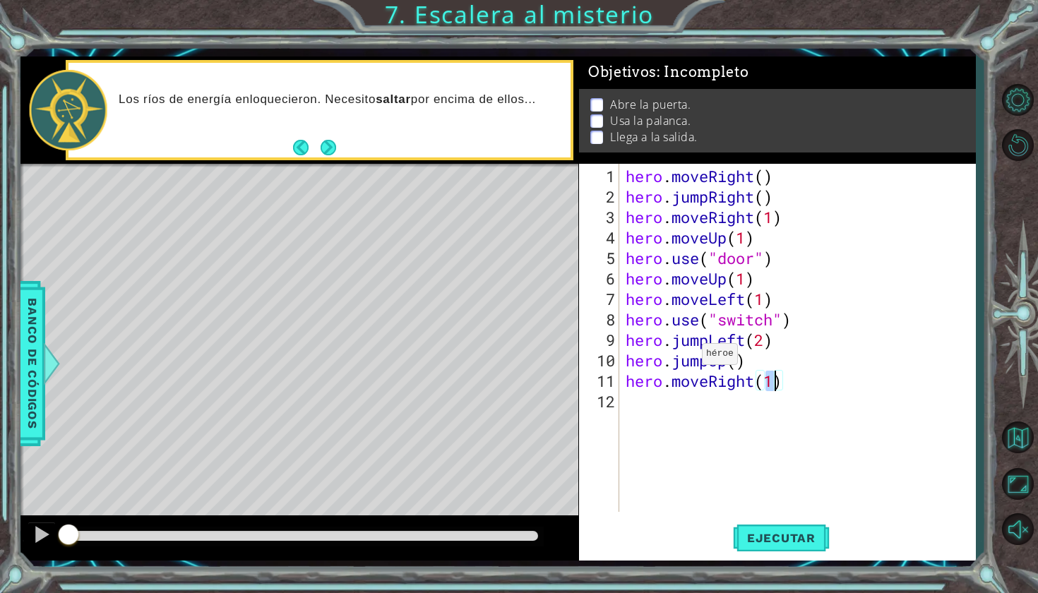
scroll to position [0, 6]
click at [404, 157] on span "Ejecutar" at bounding box center [781, 538] width 97 height 14
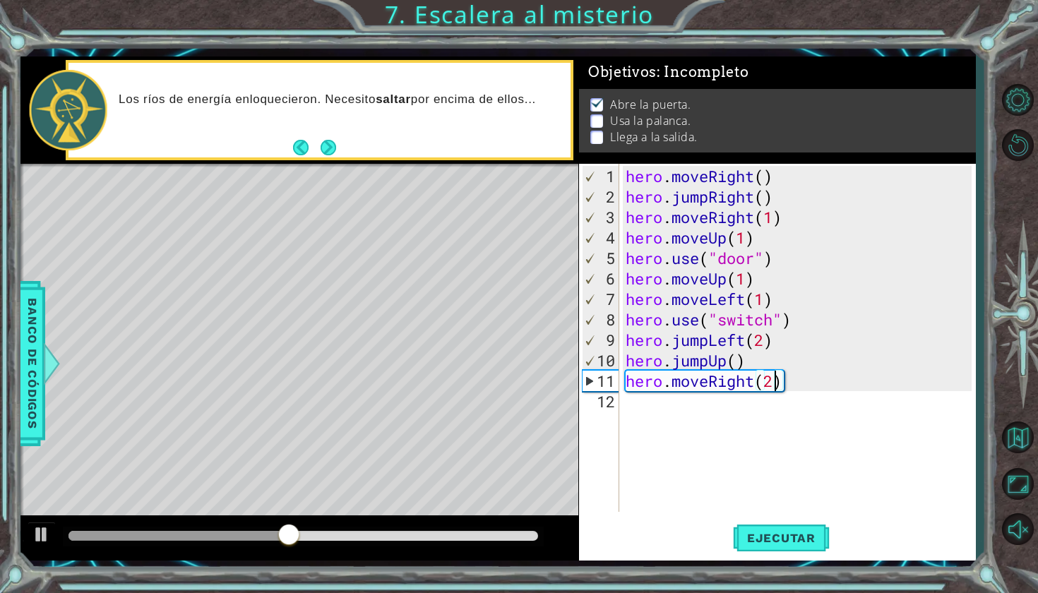
click at [404, 157] on div "hero . moveRight ( ) hero . jumpRight ( ) hero . moveRight ( 1 ) hero . moveUp …" at bounding box center [801, 360] width 356 height 389
click at [404, 157] on span "Ejecutar" at bounding box center [781, 538] width 97 height 14
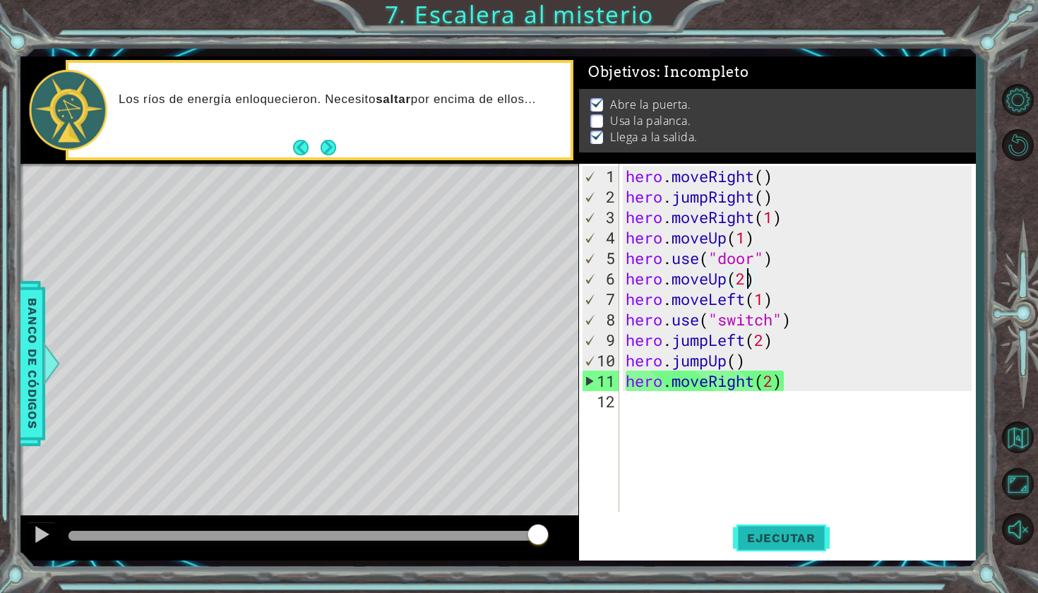
click at [404, 157] on span "Ejecutar" at bounding box center [781, 538] width 97 height 14
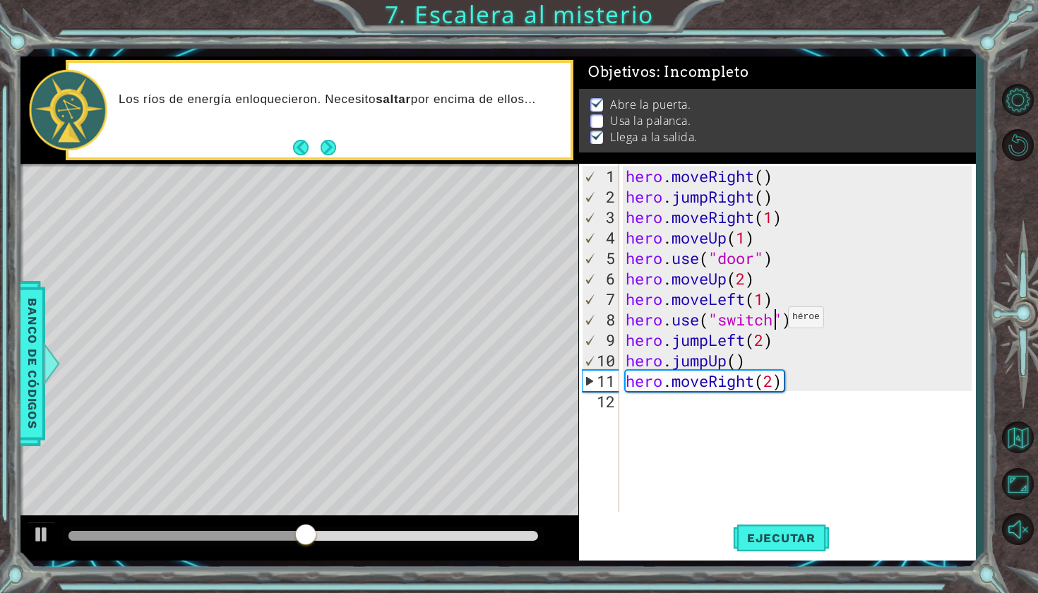
click at [404, 157] on div "hero . moveRight ( ) hero . jumpRight ( ) hero . moveRight ( 1 ) hero . moveUp …" at bounding box center [801, 360] width 356 height 389
drag, startPoint x: 778, startPoint y: 325, endPoint x: 724, endPoint y: 323, distance: 53.7
click at [404, 157] on div "hero . moveRight ( ) hero . jumpRight ( ) hero . moveRight ( 1 ) hero . moveUp …" at bounding box center [801, 360] width 356 height 389
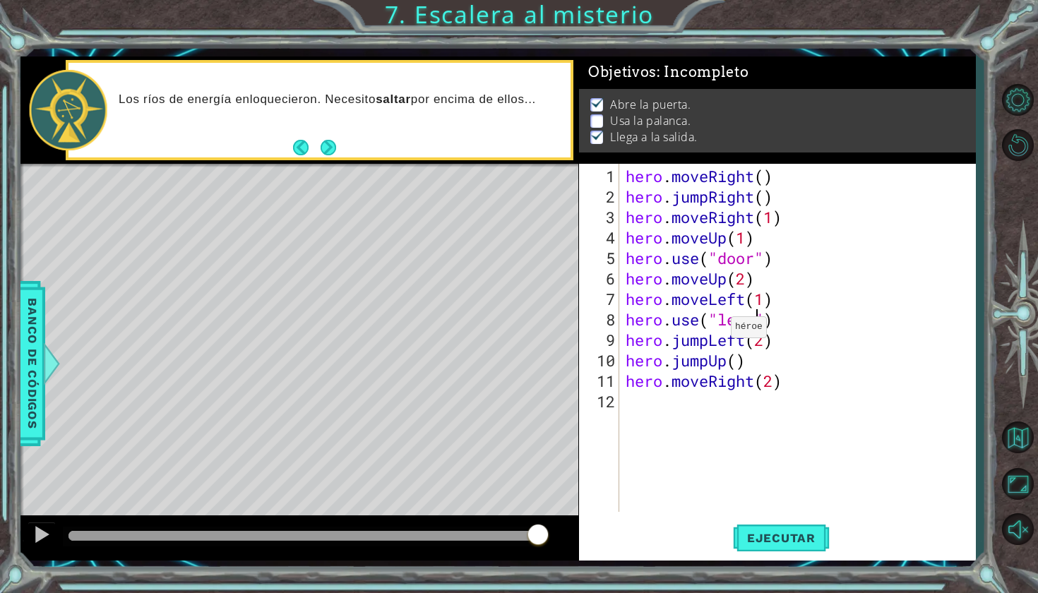
scroll to position [0, 6]
click at [404, 157] on span "Ejecutar" at bounding box center [781, 538] width 97 height 14
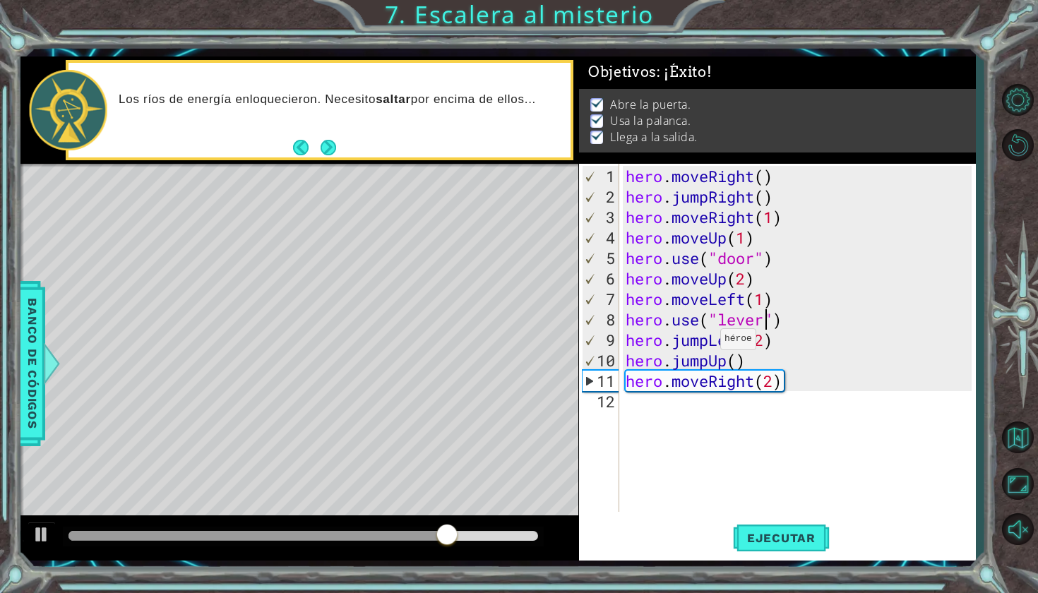
click at [404, 157] on div "hero . moveRight ( ) hero . jumpRight ( ) hero . moveRight ( 1 ) hero . moveUp …" at bounding box center [801, 360] width 356 height 389
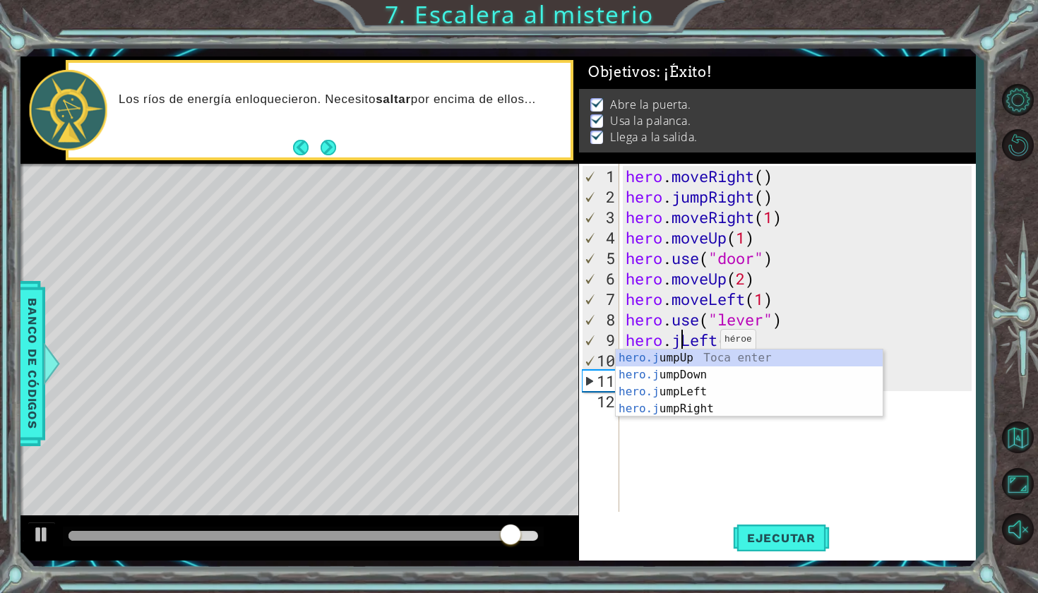
type textarea "hero.Left(2)"
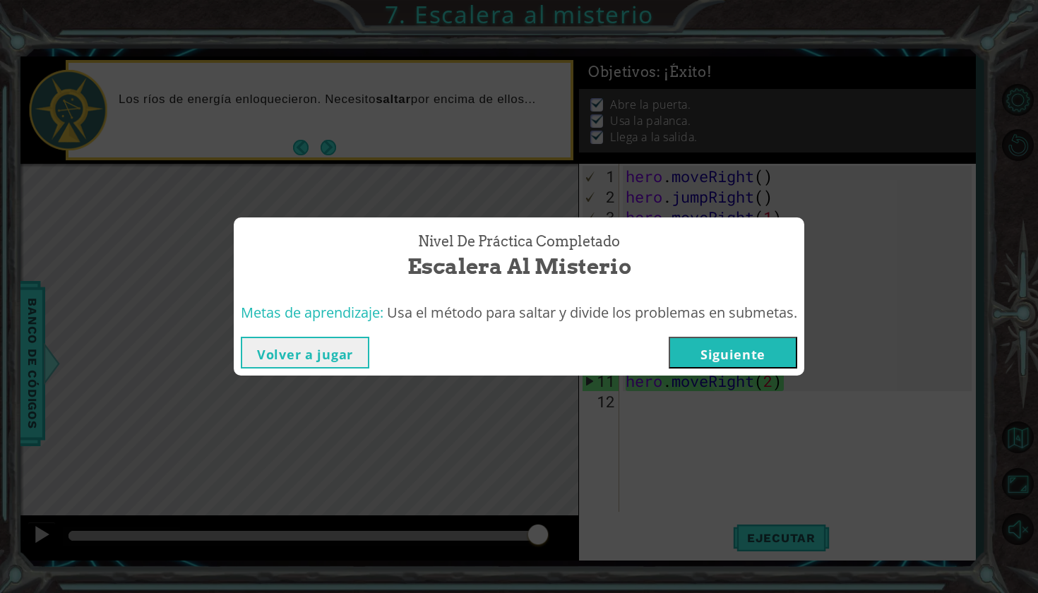
click at [404, 157] on button "Siguiente" at bounding box center [732, 353] width 128 height 32
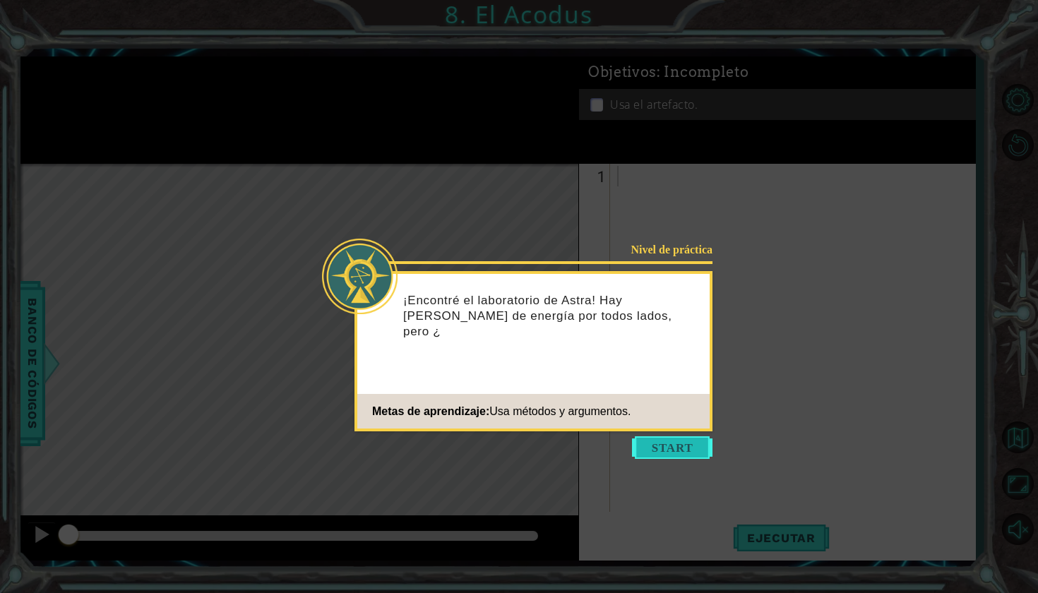
click at [404, 157] on button "Start" at bounding box center [672, 447] width 80 height 23
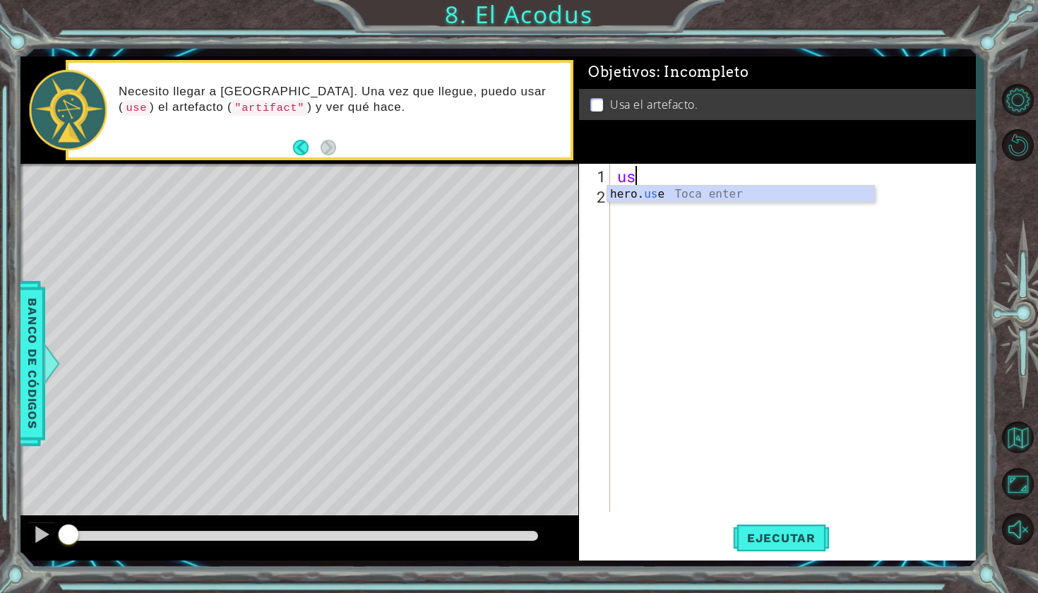
type textarea "u"
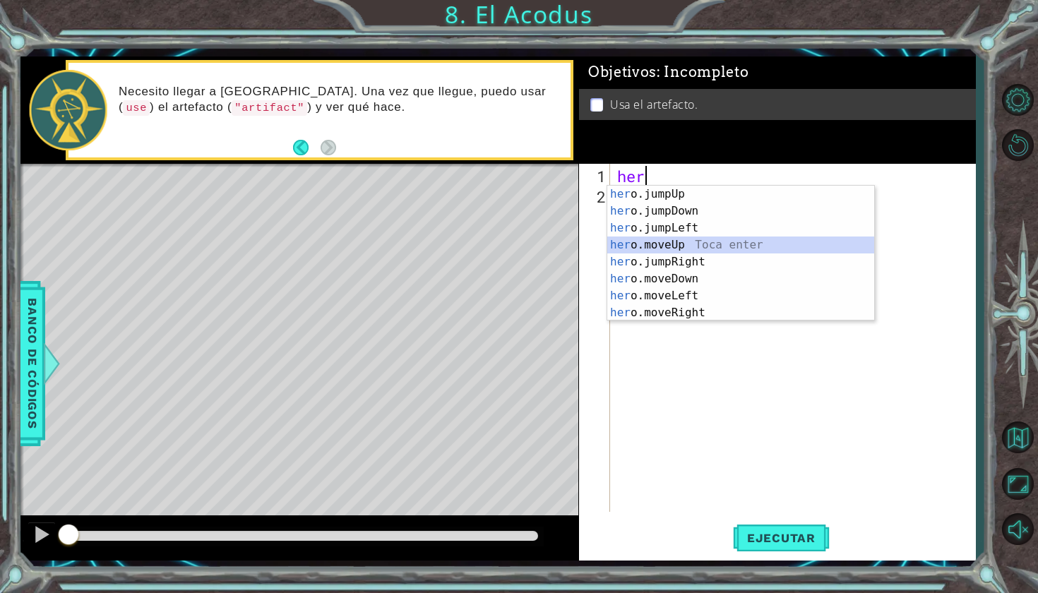
click at [404, 157] on div "her o.jumpUp Toca enter her o.jumpDown Toca enter her o.jumpLeft Toca enter her…" at bounding box center [740, 270] width 267 height 169
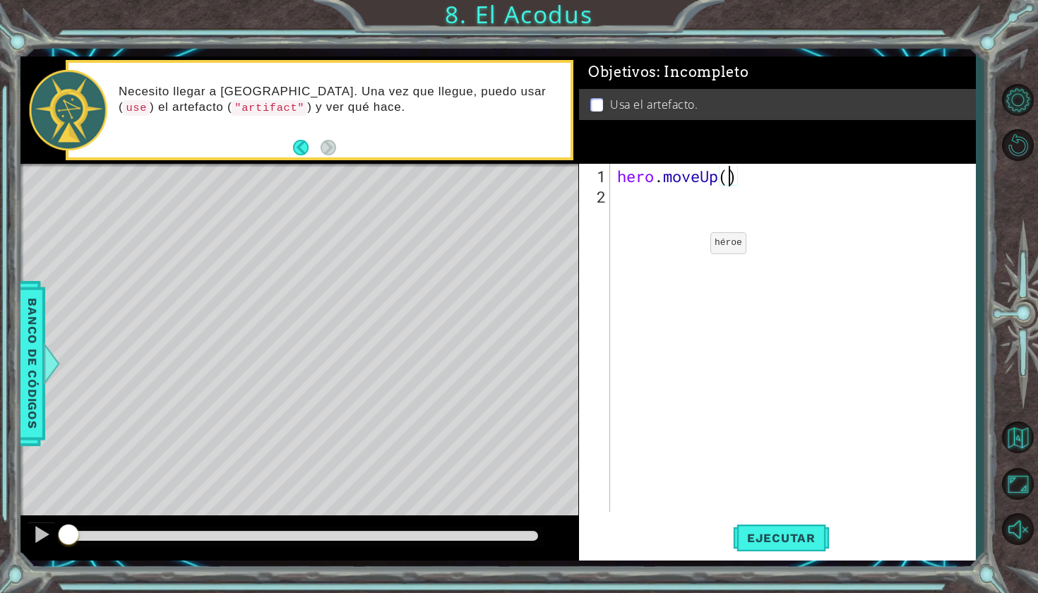
type textarea "hero.moveUp(2)"
click at [404, 157] on div "hero . moveUp ( 2 )" at bounding box center [796, 360] width 364 height 389
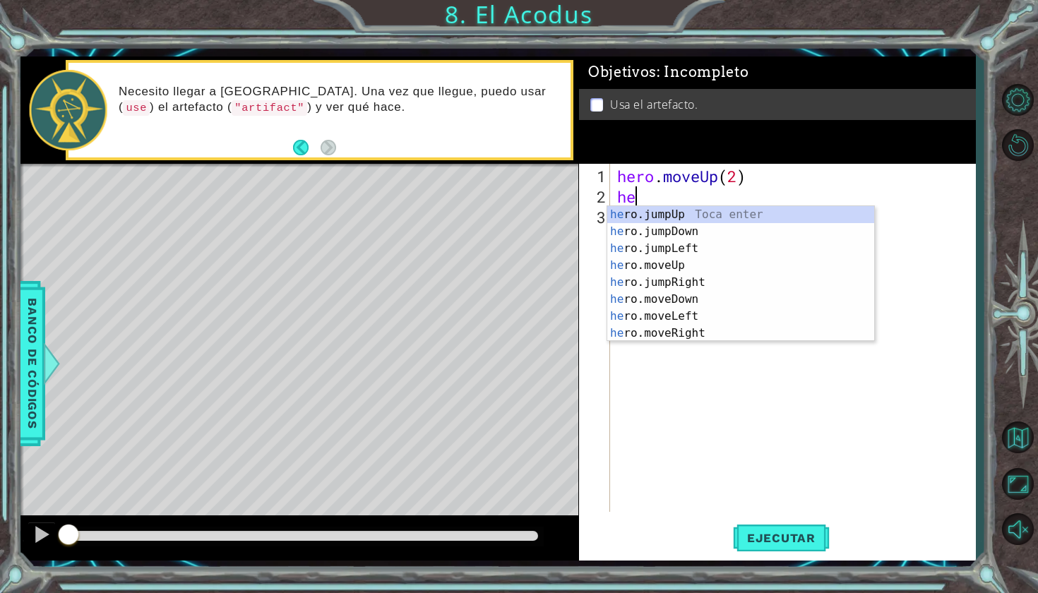
type textarea "her"
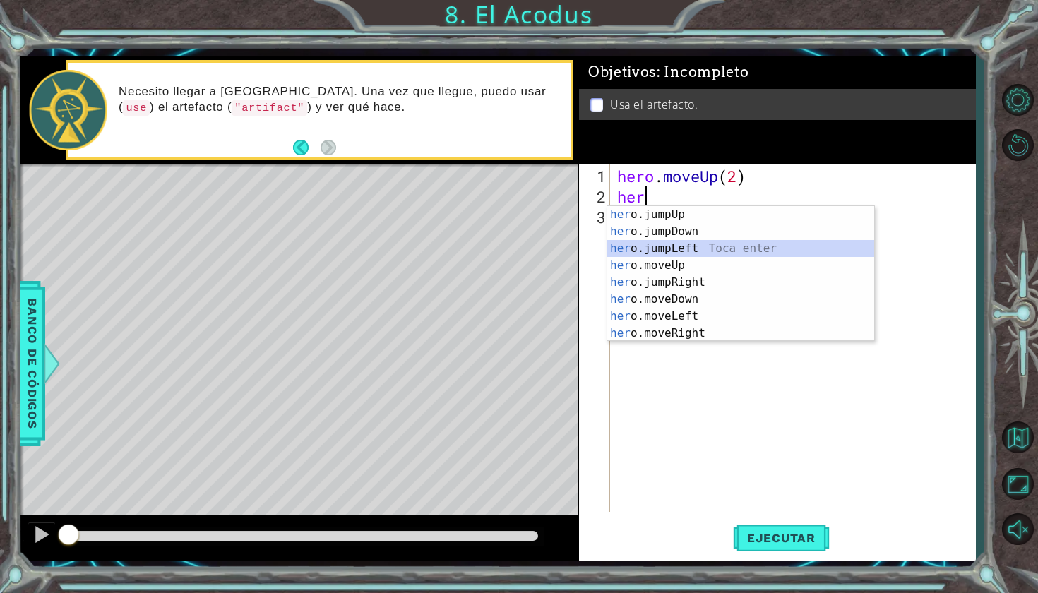
click at [404, 157] on div "her o.jumpUp Toca enter her o.jumpDown Toca enter her o.jumpLeft Toca enter her…" at bounding box center [740, 290] width 267 height 169
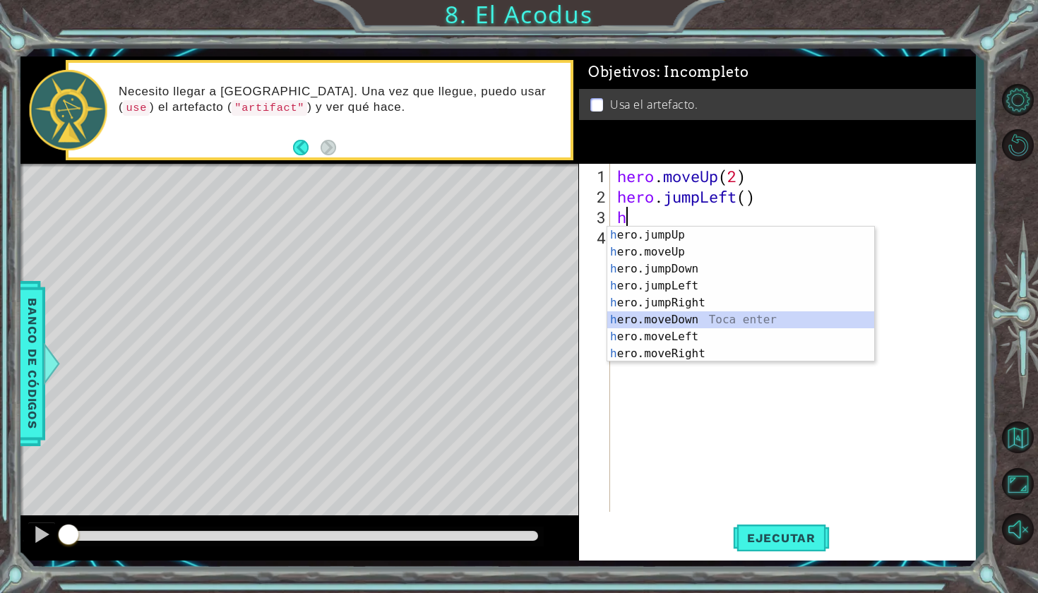
click at [404, 157] on div "h ero.jumpUp Toca enter h ero.moveUp Toca enter h ero.jumpDown Toca enter h ero…" at bounding box center [740, 311] width 267 height 169
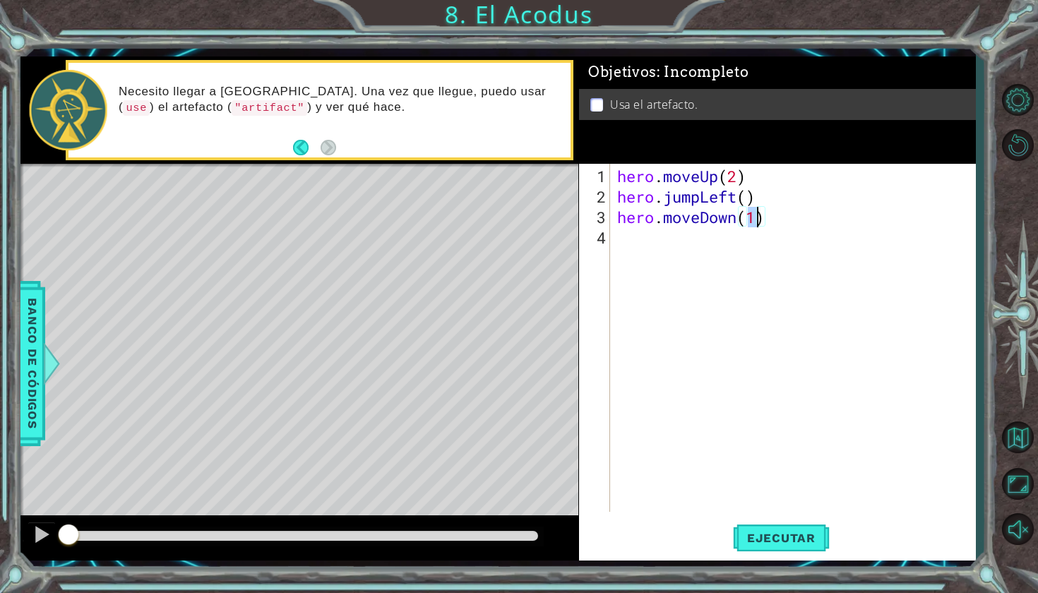
type textarea "hero.moveDown(2)"
click at [404, 157] on div "hero . moveUp ( 2 ) hero . jumpLeft ( ) hero . moveDown ( 2 )" at bounding box center [796, 360] width 364 height 389
type textarea "h"
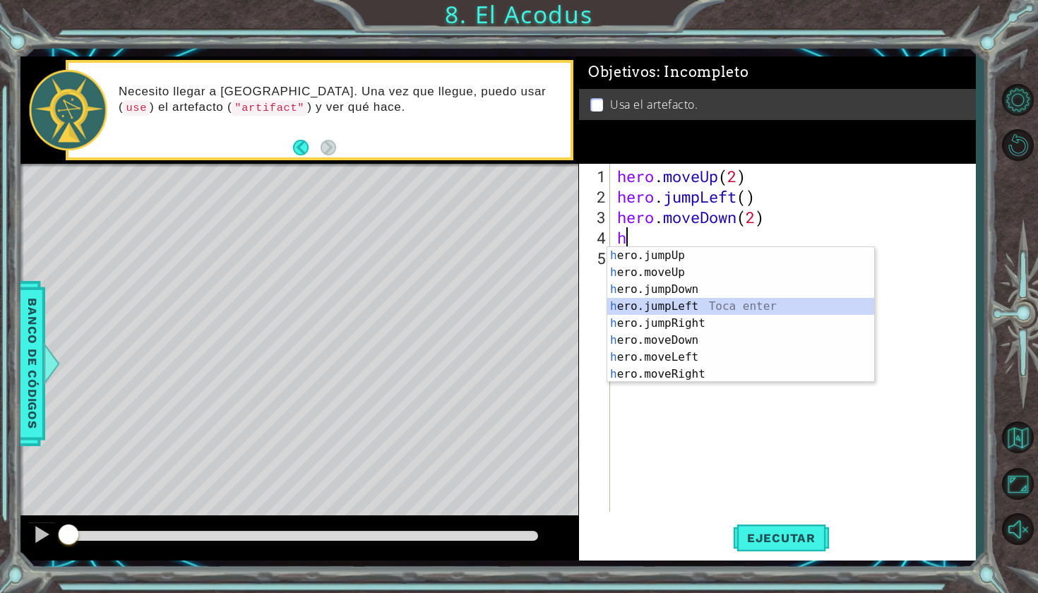
click at [404, 157] on div "h ero.jumpUp Toca enter h ero.moveUp Toca enter h ero.jumpDown Toca enter h ero…" at bounding box center [740, 331] width 267 height 169
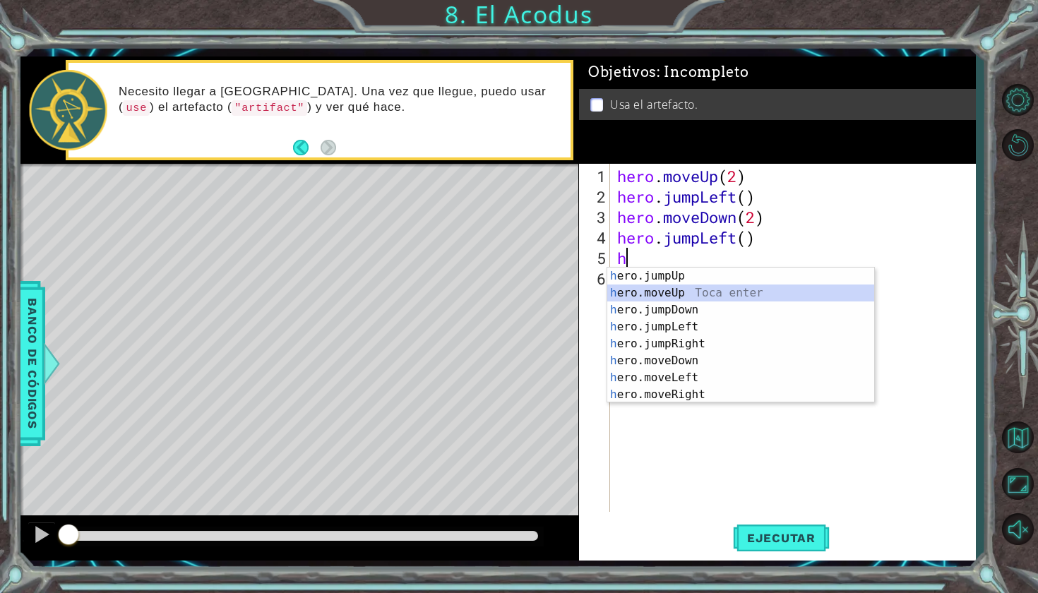
click at [404, 157] on div "h ero.jumpUp Toca enter h ero.moveUp Toca enter h ero.jumpDown Toca enter h ero…" at bounding box center [740, 352] width 267 height 169
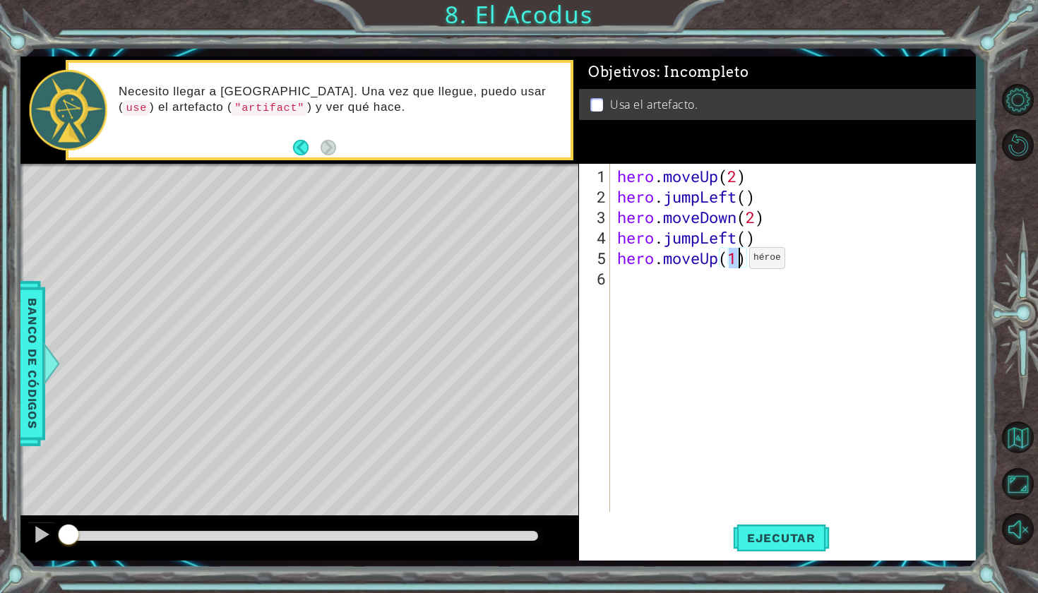
type textarea "hero.moveUp(2)"
click at [404, 157] on div "hero . moveUp ( 2 ) hero . jumpLeft ( ) hero . moveDown ( 2 ) hero . jumpLeft (…" at bounding box center [796, 360] width 364 height 389
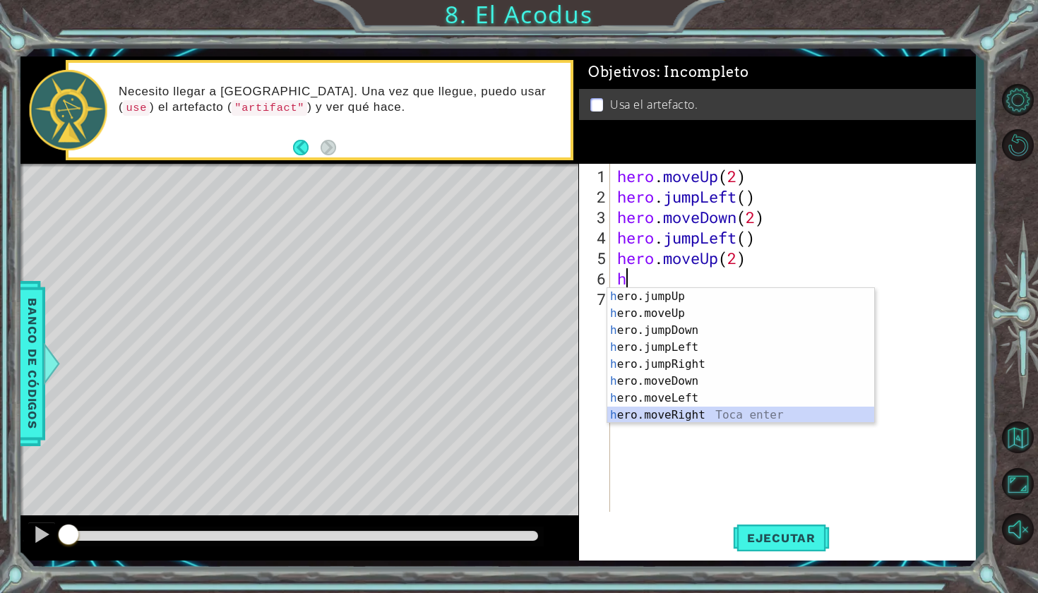
click at [404, 157] on div "h ero.jumpUp Toca enter h ero.moveUp Toca enter h ero.jumpDown Toca enter h ero…" at bounding box center [740, 372] width 267 height 169
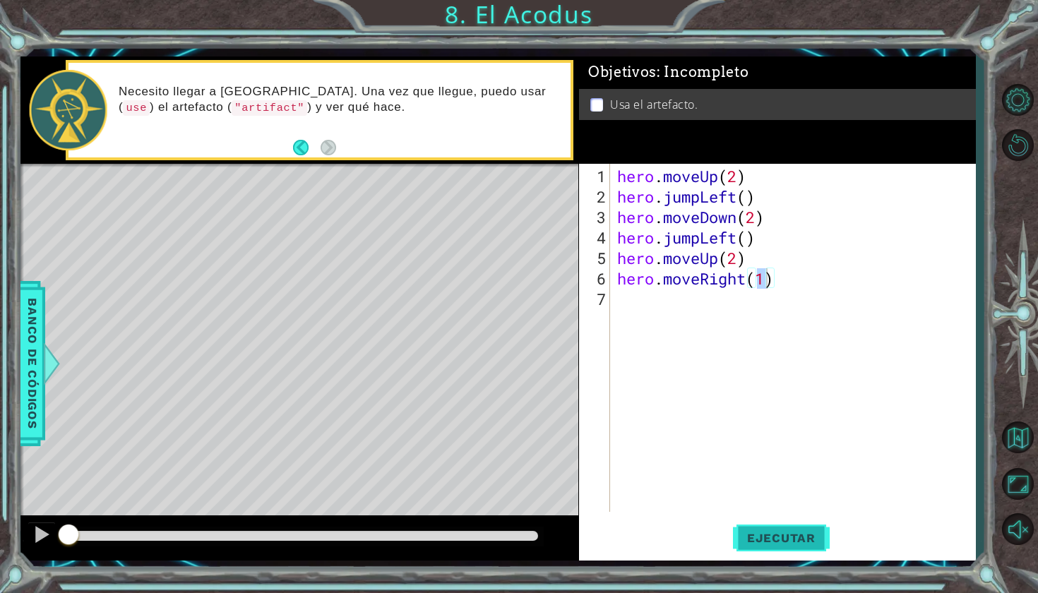
click at [404, 157] on button "Ejecutar" at bounding box center [781, 537] width 97 height 40
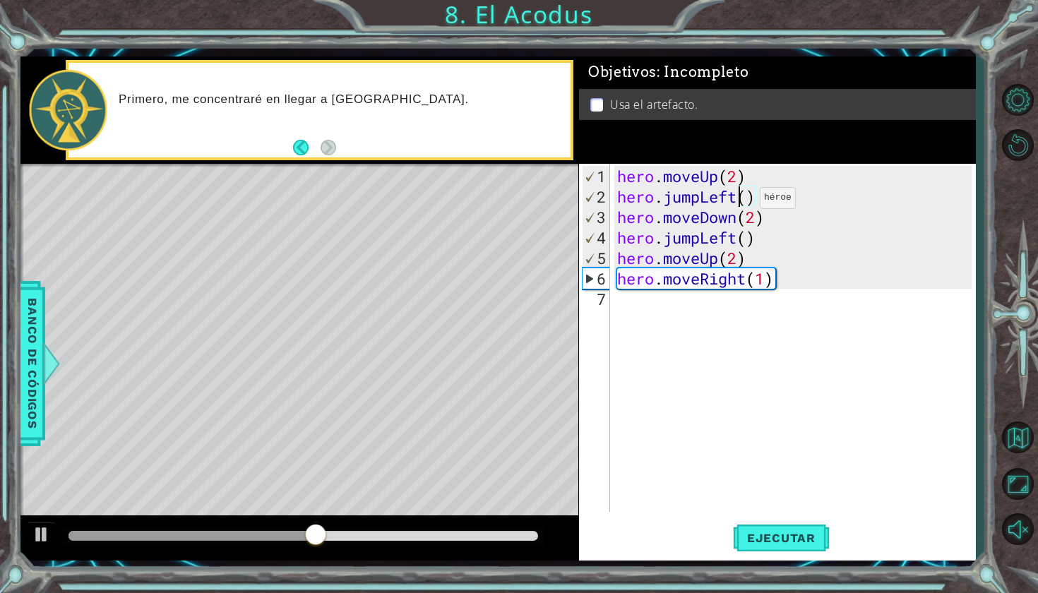
click at [404, 157] on div "hero . moveUp ( 2 ) hero . jumpLeft ( ) hero . moveDown ( 2 ) hero . jumpLeft (…" at bounding box center [796, 360] width 364 height 389
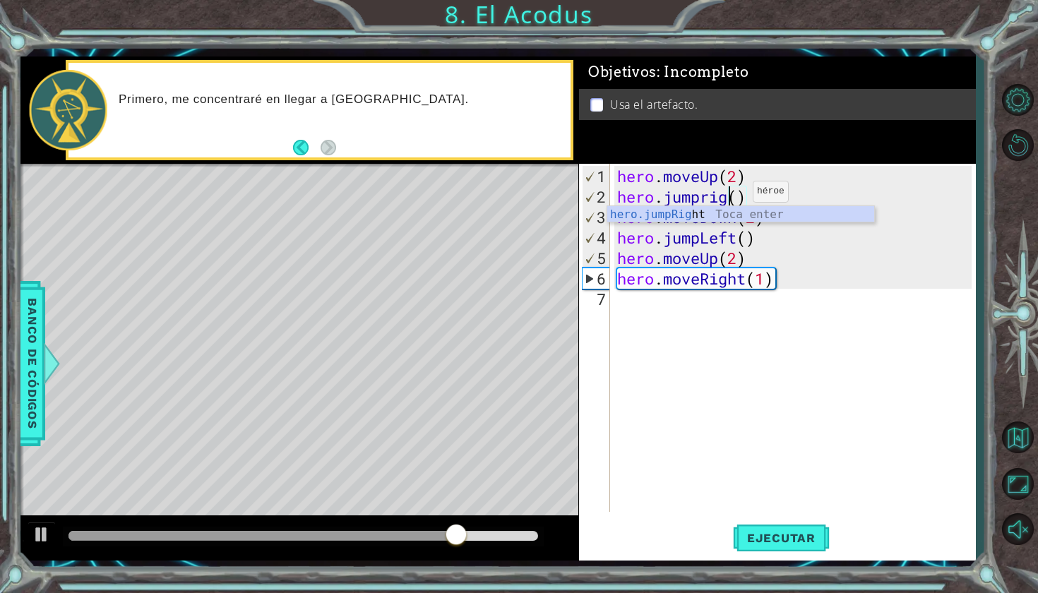
scroll to position [0, 6]
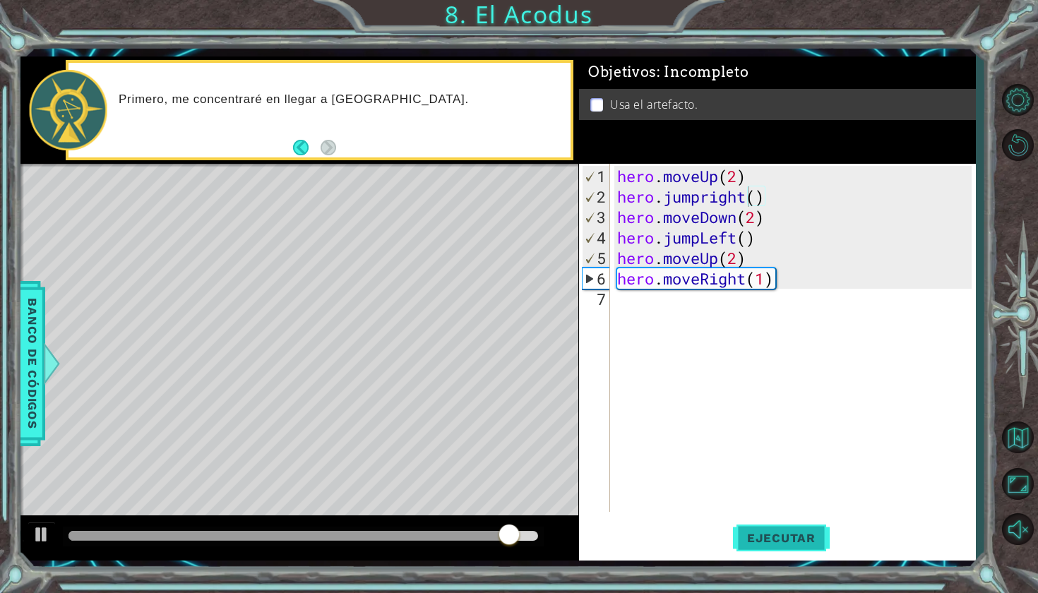
click at [404, 157] on span "Ejecutar" at bounding box center [781, 538] width 97 height 14
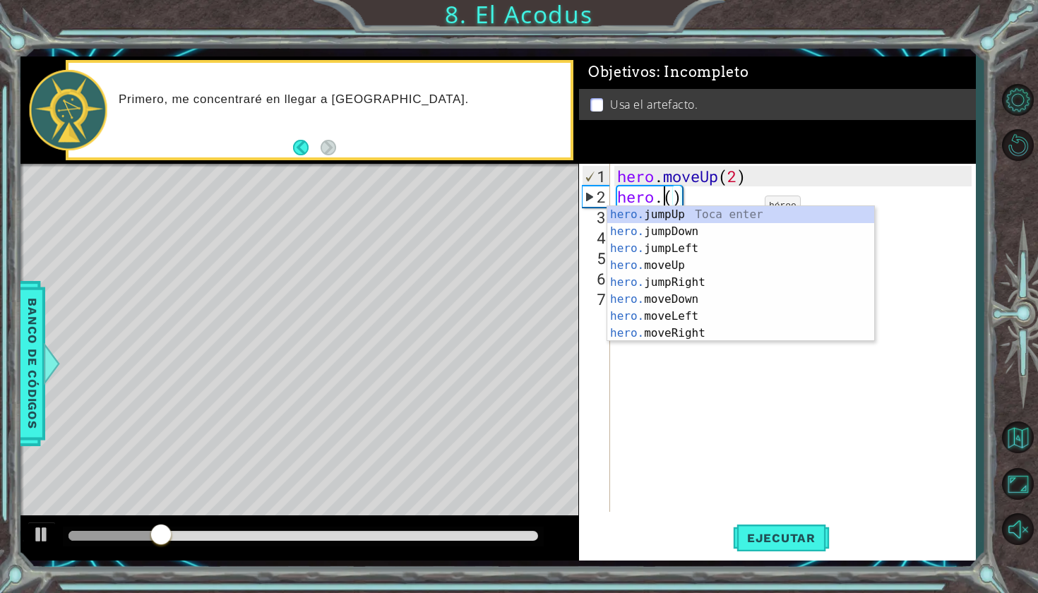
scroll to position [0, 2]
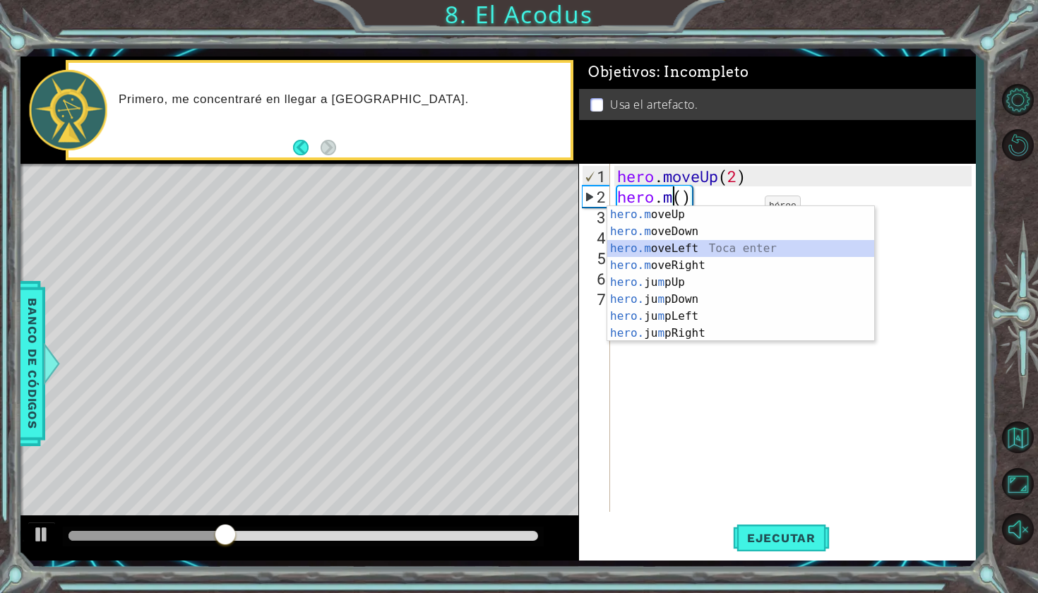
click at [404, 157] on div "hero.m oveUp Toca enter hero.m oveDown Toca enter hero.m oveLeft Toca enter her…" at bounding box center [740, 290] width 267 height 169
type textarea "hero.moveLeft(1)"
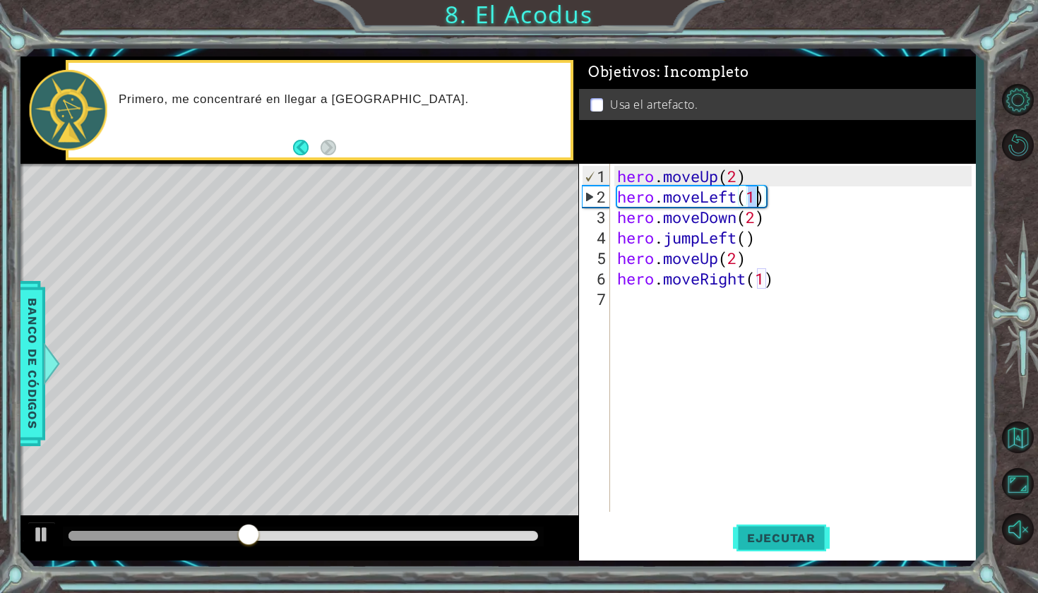
click at [404, 157] on span "Ejecutar" at bounding box center [781, 538] width 97 height 14
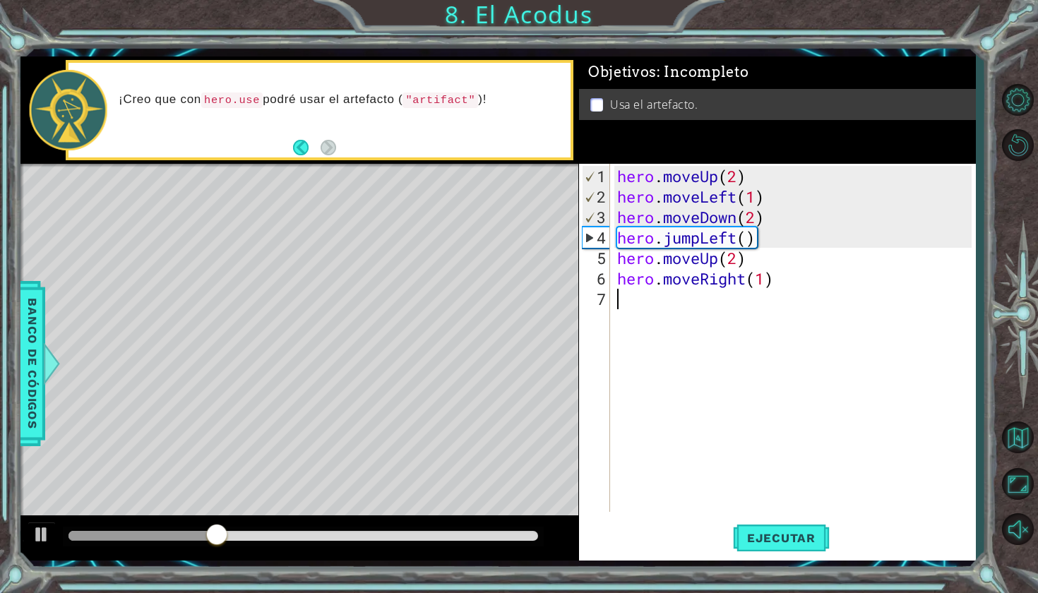
click at [404, 157] on div "hero . moveUp ( 2 ) hero . moveLeft ( 1 ) hero . moveDown ( 2 ) hero . jumpLeft…" at bounding box center [796, 360] width 364 height 389
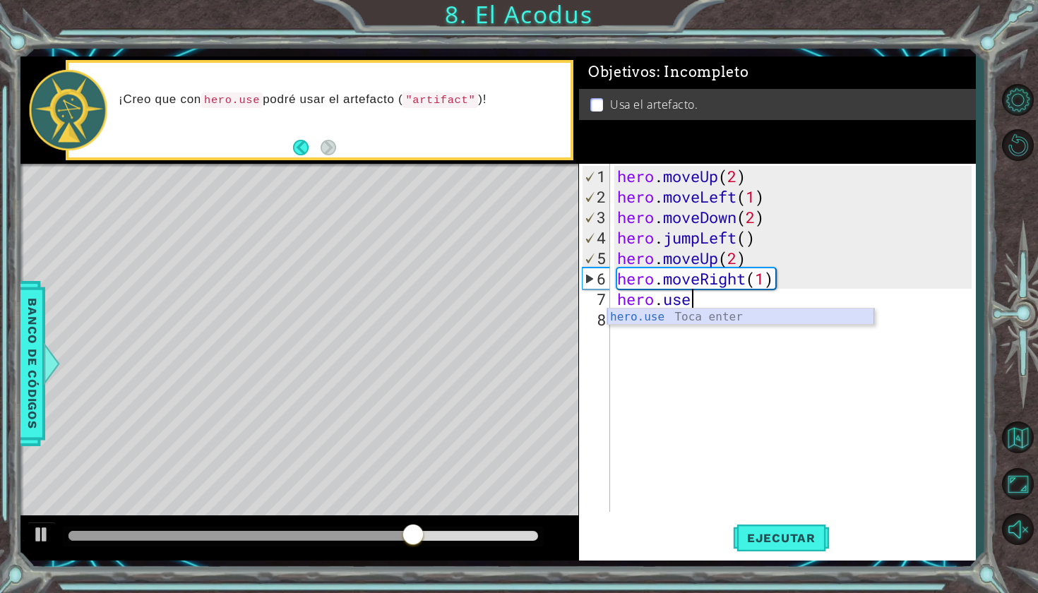
click at [404, 157] on div "hero.use Toca enter" at bounding box center [740, 333] width 267 height 51
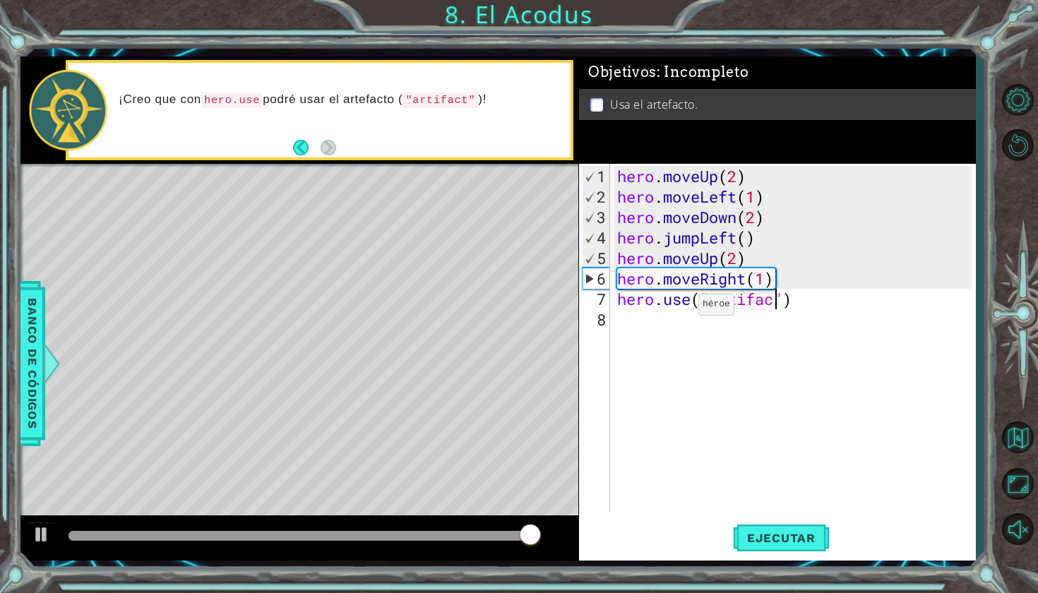
scroll to position [0, 7]
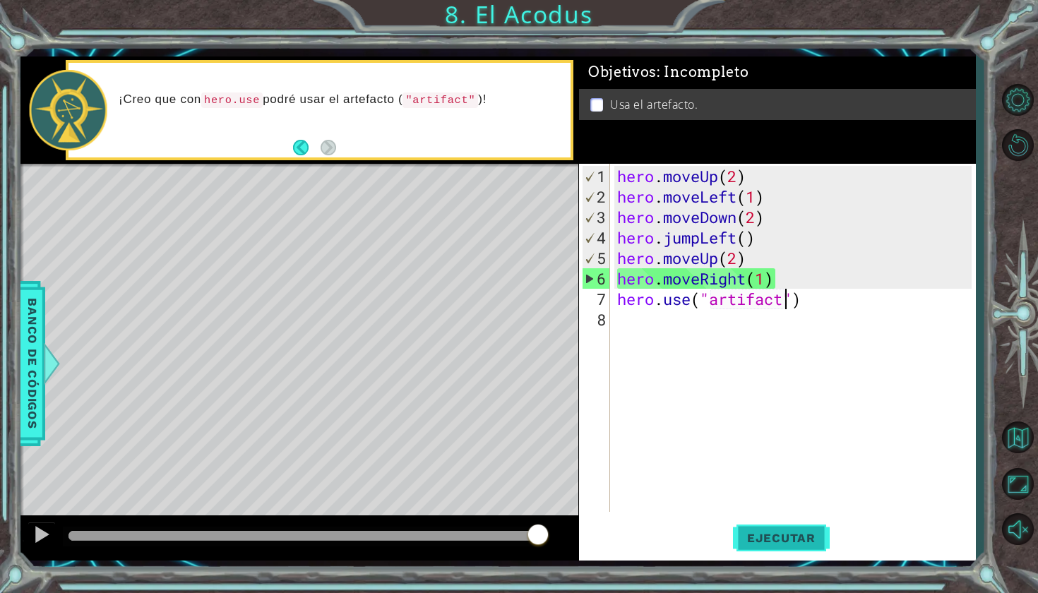
type textarea "hero.use("artifact")"
click at [404, 157] on span "Ejecutar" at bounding box center [781, 538] width 97 height 14
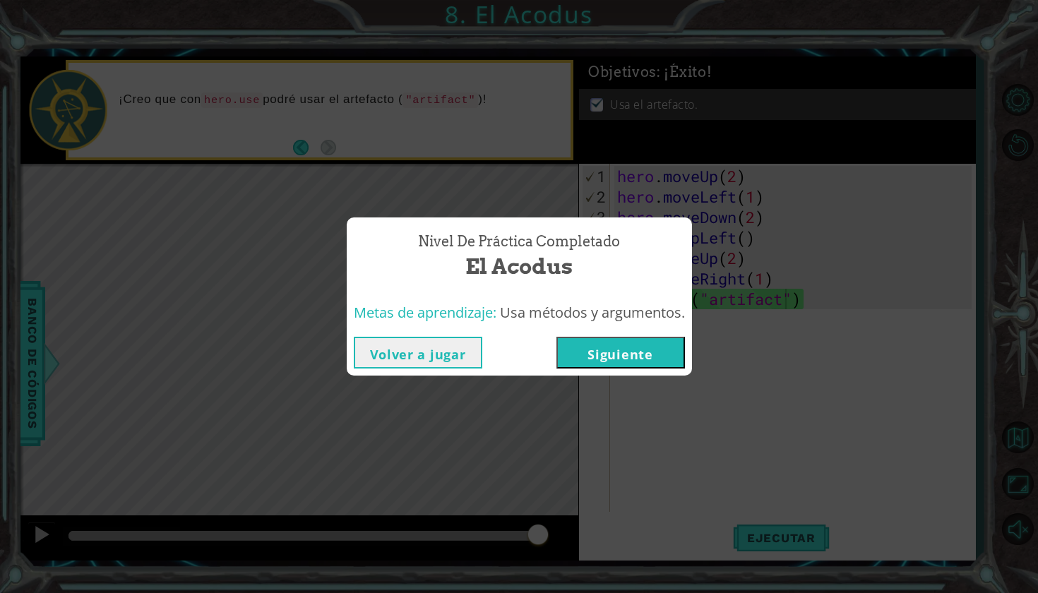
click at [404, 157] on div "Nivel de práctica Completado El Acodus Metas de aprendizaje: Usa métodos y argu…" at bounding box center [519, 296] width 1038 height 593
click at [404, 157] on button "Siguiente" at bounding box center [620, 353] width 128 height 32
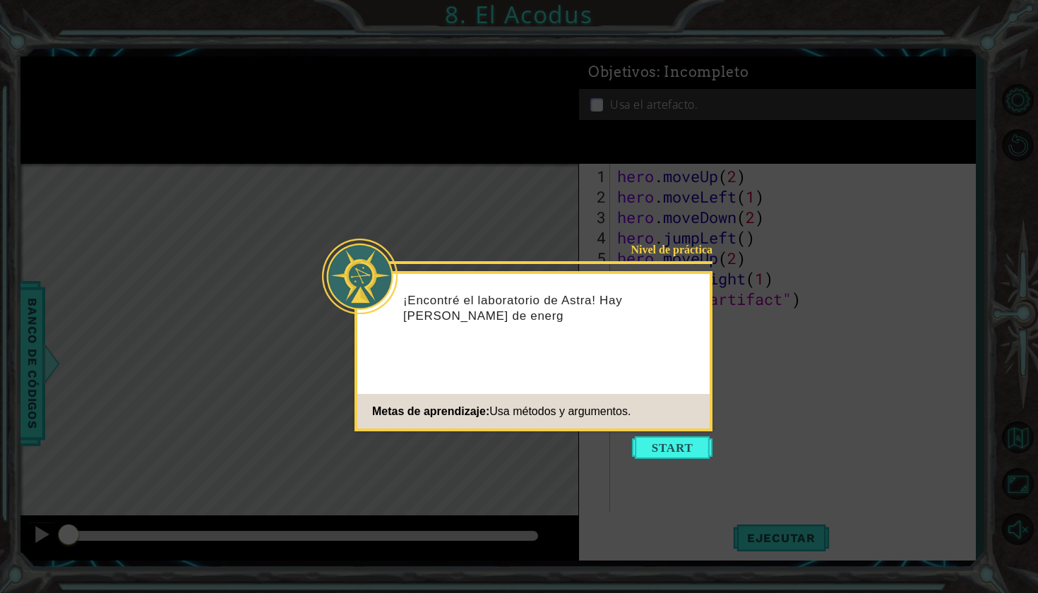
click at [404, 157] on icon at bounding box center [519, 296] width 1038 height 593
click at [404, 157] on button "Start" at bounding box center [672, 447] width 80 height 23
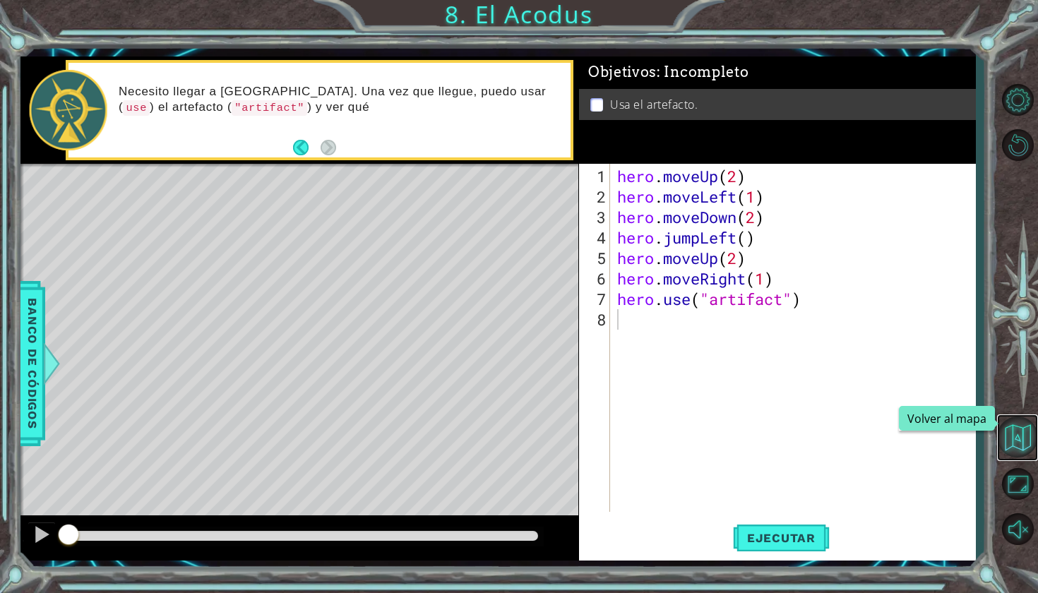
click at [404, 157] on button "Volver al mapa" at bounding box center [1017, 436] width 41 height 41
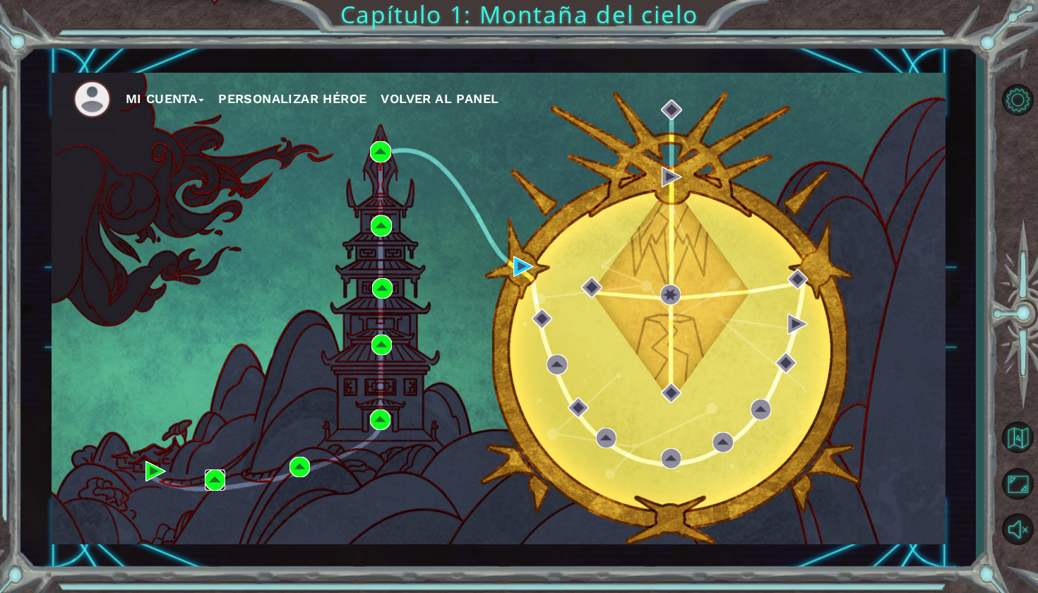
click at [208, 157] on img at bounding box center [215, 479] width 20 height 20
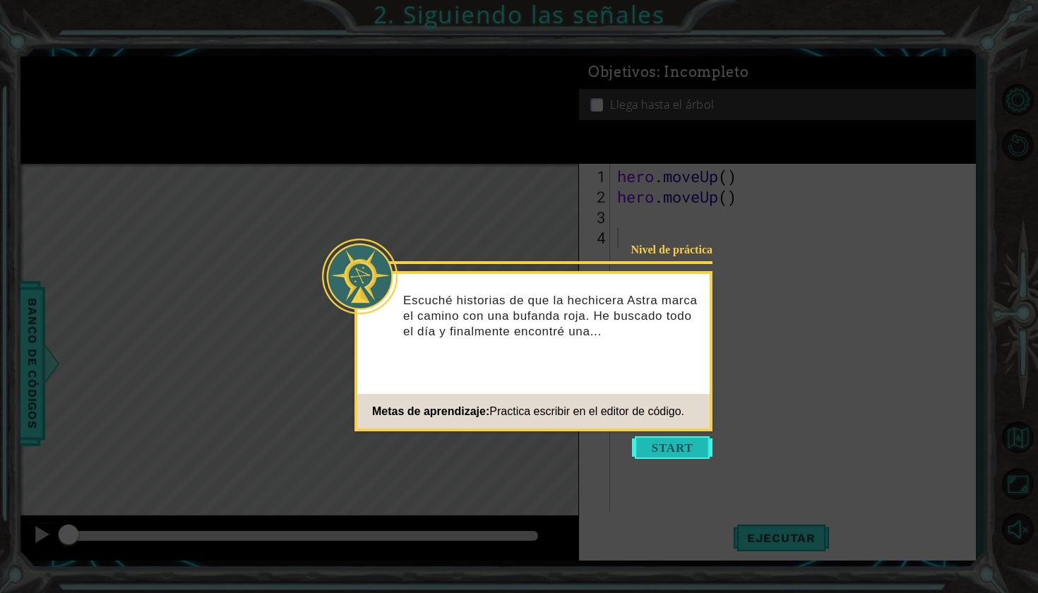
click at [404, 157] on button "Start" at bounding box center [672, 447] width 80 height 23
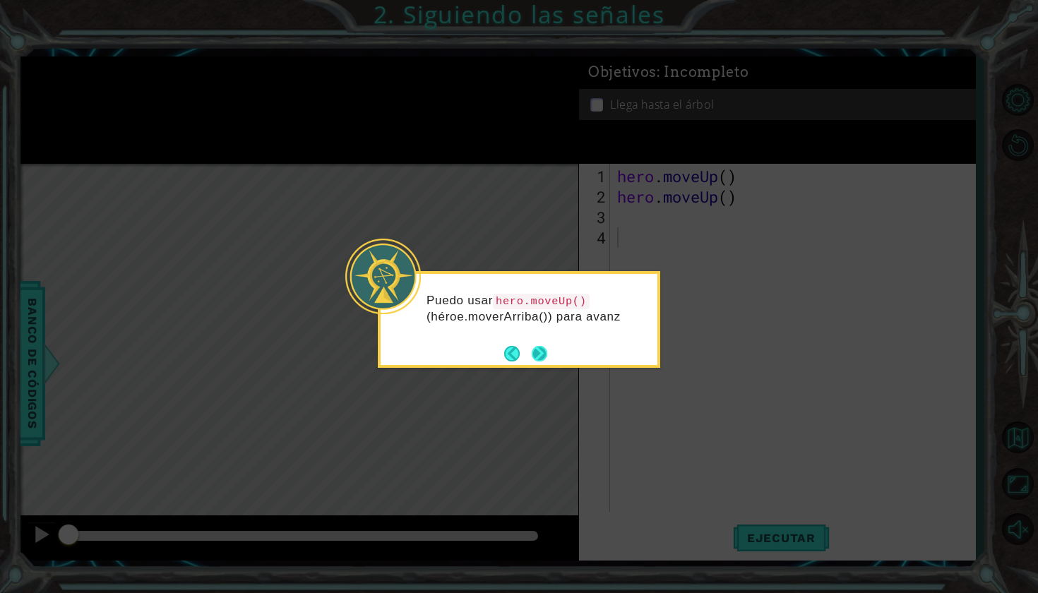
click at [404, 157] on button "Next" at bounding box center [539, 354] width 16 height 16
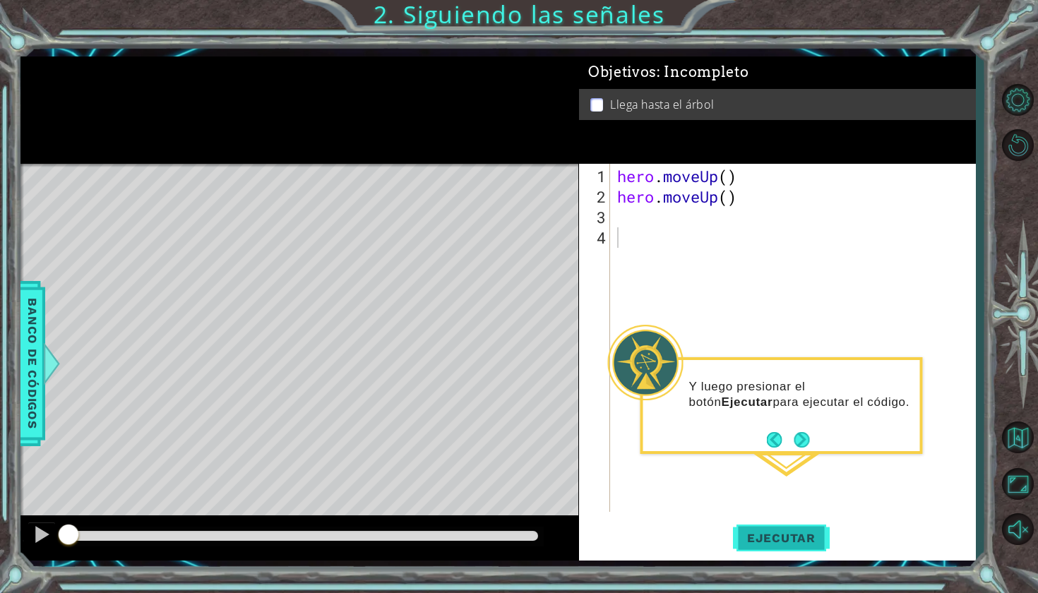
click at [404, 157] on button "Ejecutar" at bounding box center [781, 537] width 97 height 40
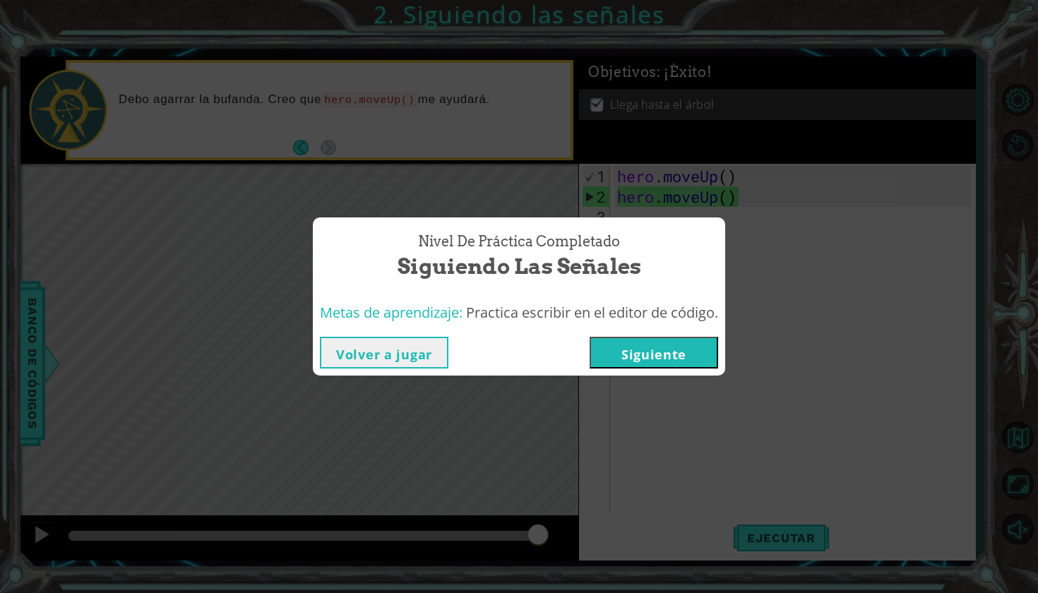
click at [404, 157] on div "Nivel de práctica Completado Siguiendo las señales Metas de aprendizaje: Practi…" at bounding box center [519, 296] width 1038 height 593
click at [404, 157] on button "Siguiente" at bounding box center [653, 353] width 128 height 32
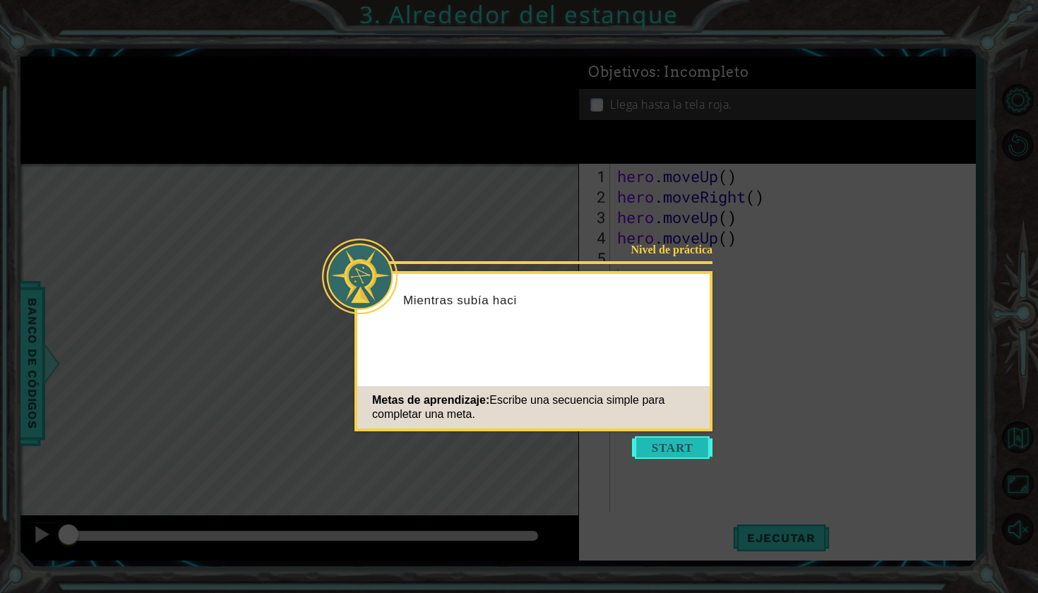
click at [404, 157] on button "Start" at bounding box center [672, 447] width 80 height 23
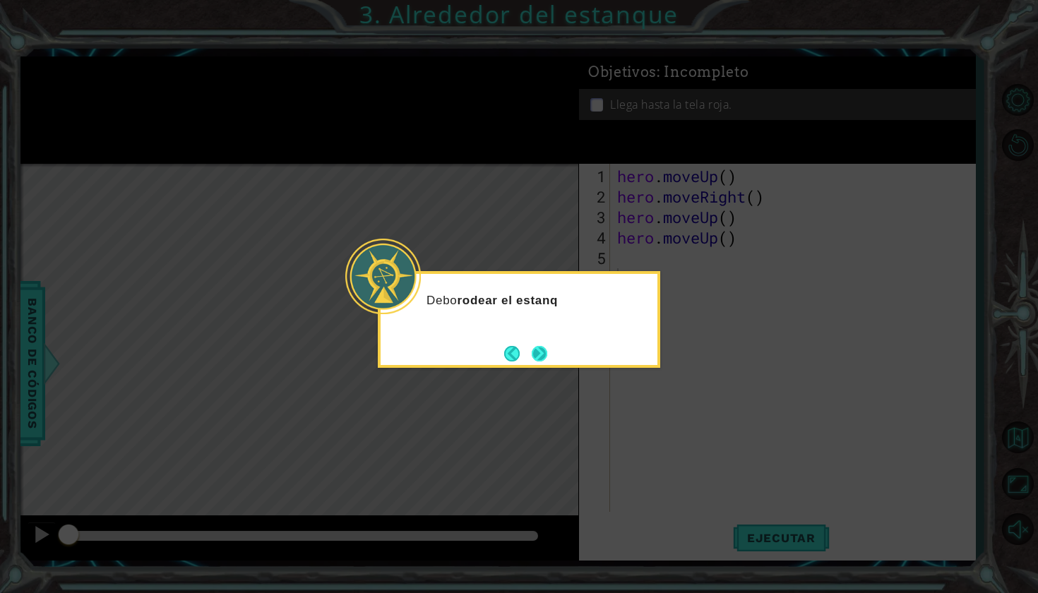
click at [404, 157] on button "Next" at bounding box center [539, 354] width 16 height 16
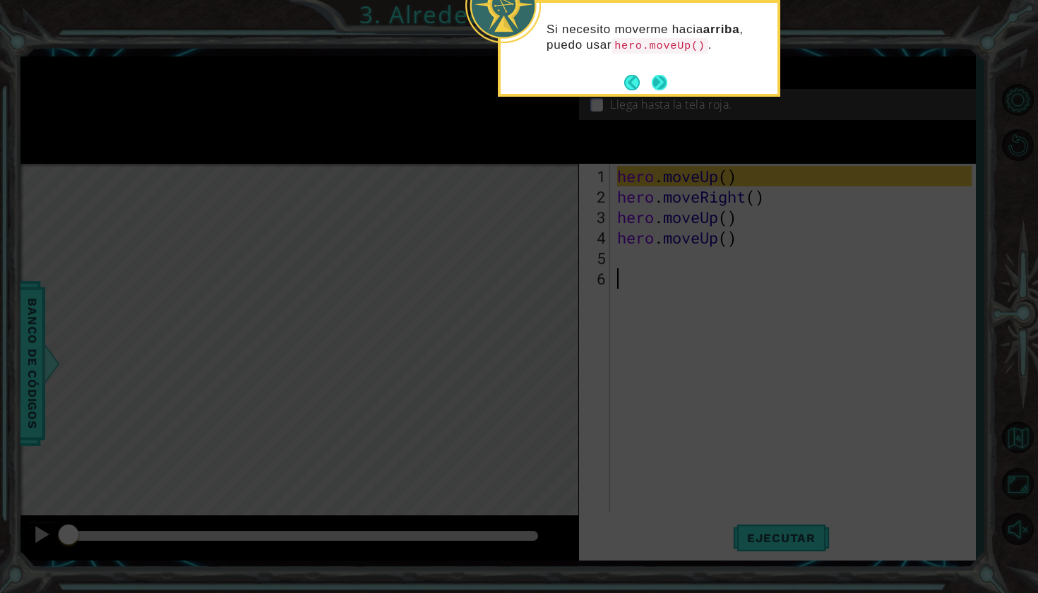
click at [404, 89] on button "Next" at bounding box center [659, 83] width 16 height 16
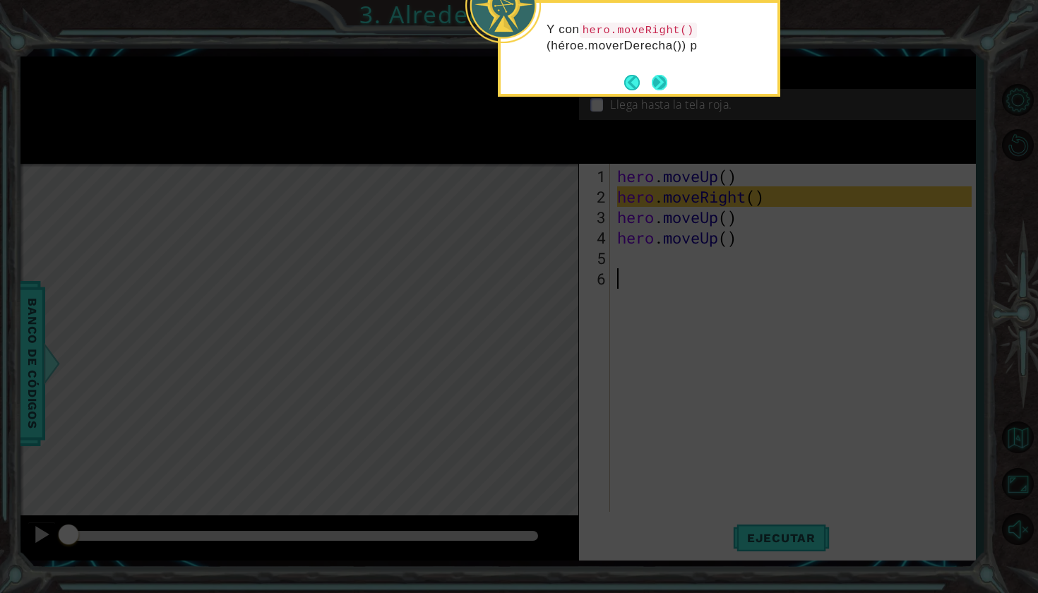
click at [404, 88] on button "Next" at bounding box center [659, 83] width 16 height 16
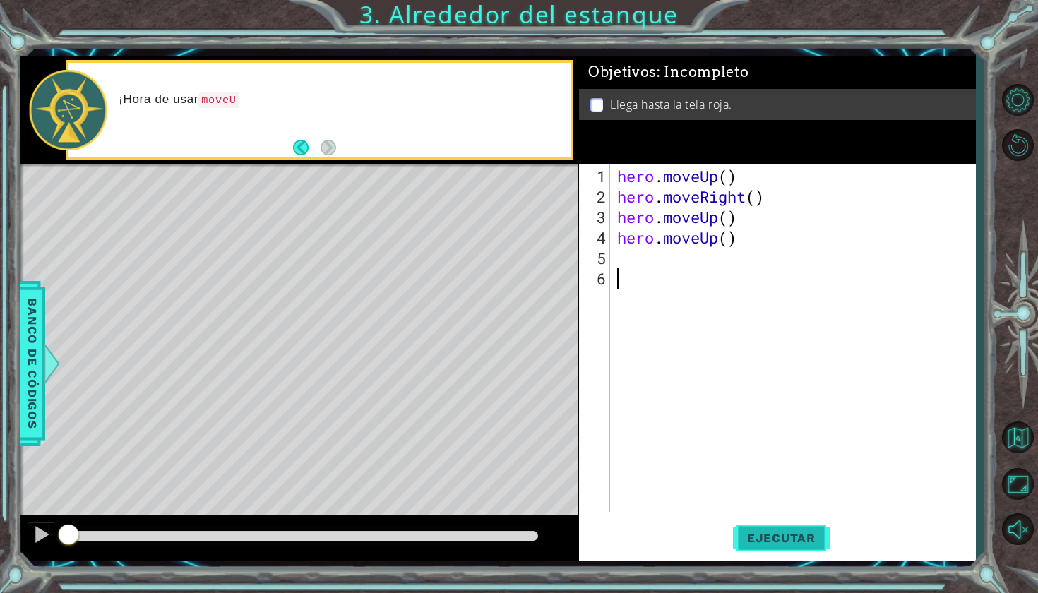
click at [404, 157] on span "Ejecutar" at bounding box center [781, 538] width 97 height 14
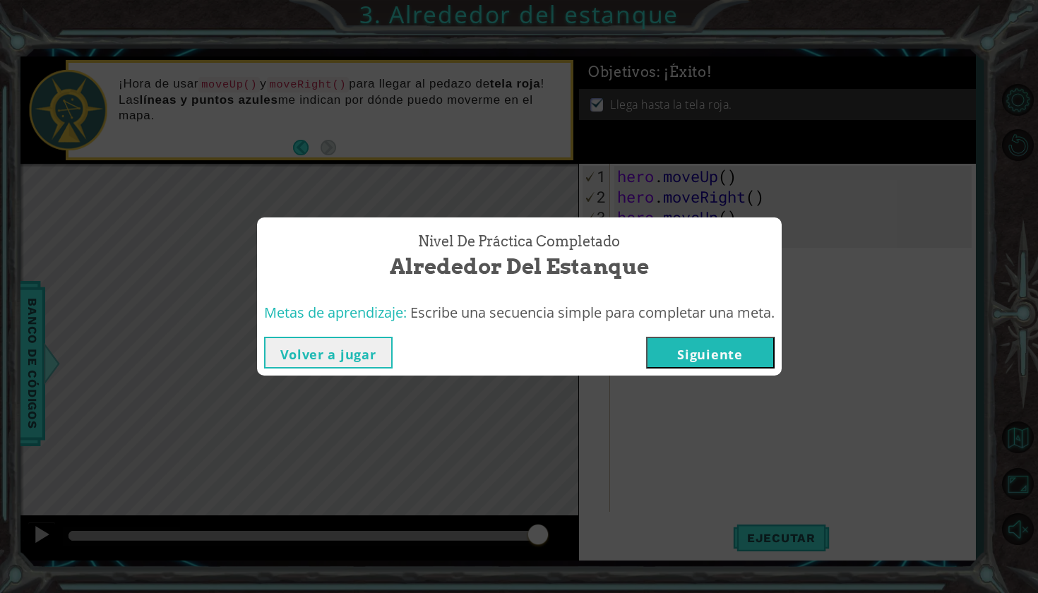
click at [404, 157] on button "Siguiente" at bounding box center [710, 353] width 128 height 32
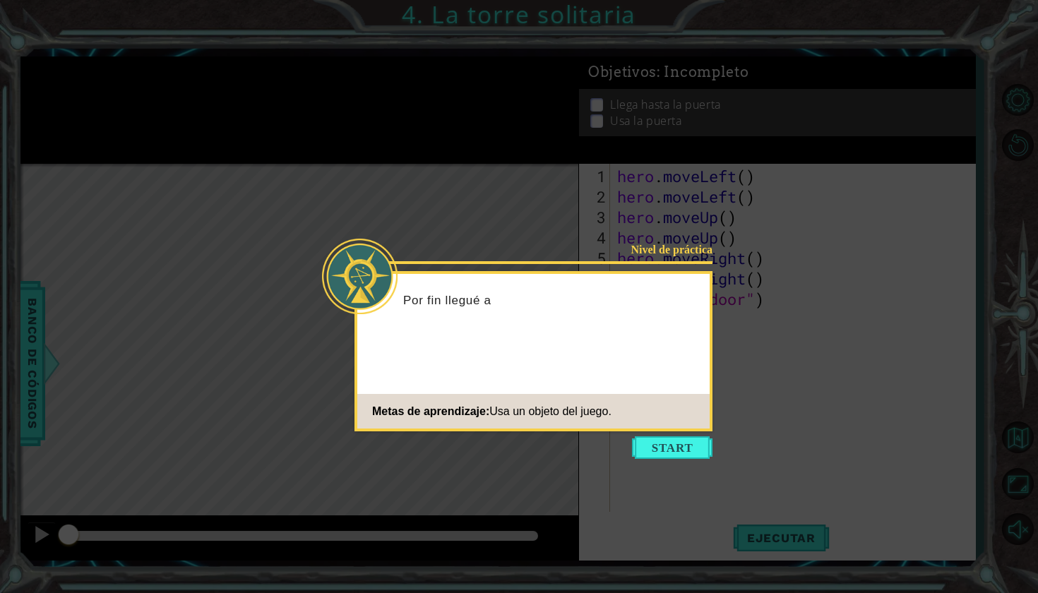
click at [404, 157] on icon at bounding box center [519, 296] width 1038 height 593
click at [404, 157] on button "Start" at bounding box center [672, 447] width 80 height 23
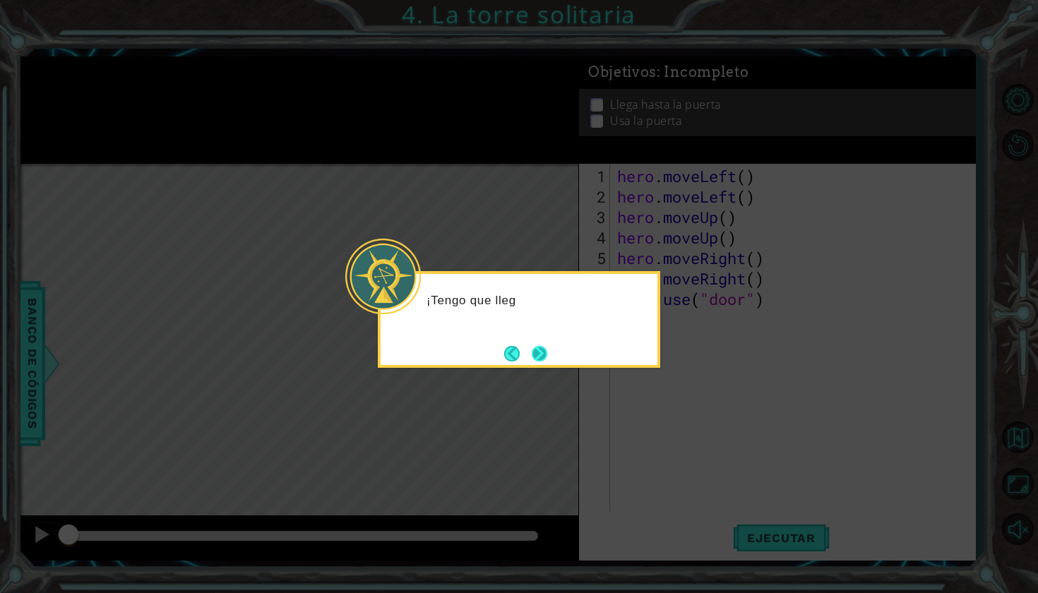
click at [404, 157] on button "Next" at bounding box center [539, 354] width 16 height 16
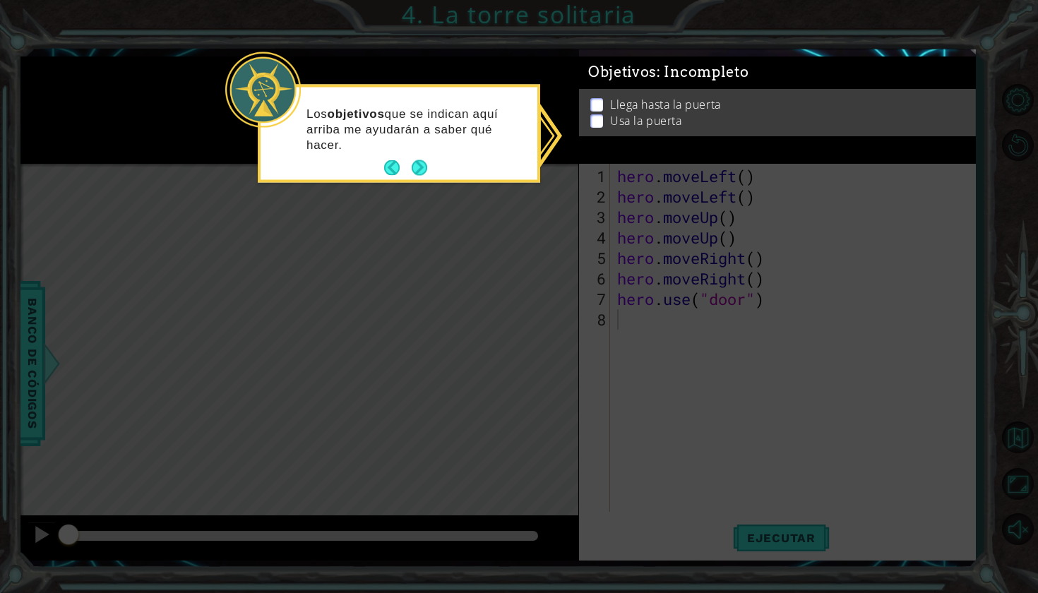
click at [404, 157] on div "Los objetivos que se indican aquí arriba me ayudarán a saber qué hacer." at bounding box center [398, 135] width 277 height 87
click at [404, 157] on button "Next" at bounding box center [419, 168] width 16 height 16
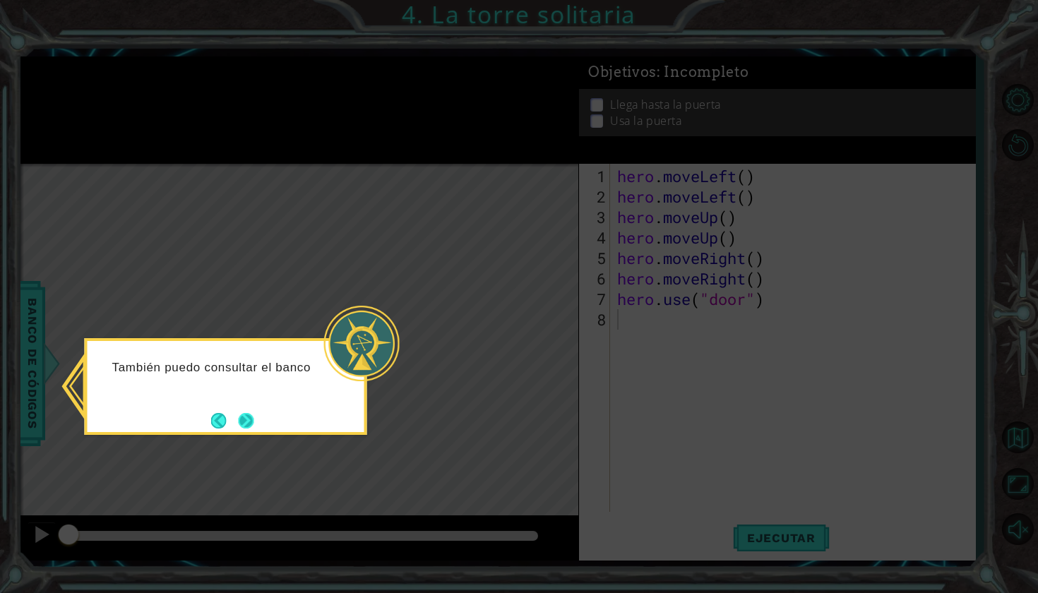
click at [249, 157] on button "Next" at bounding box center [247, 421] width 16 height 16
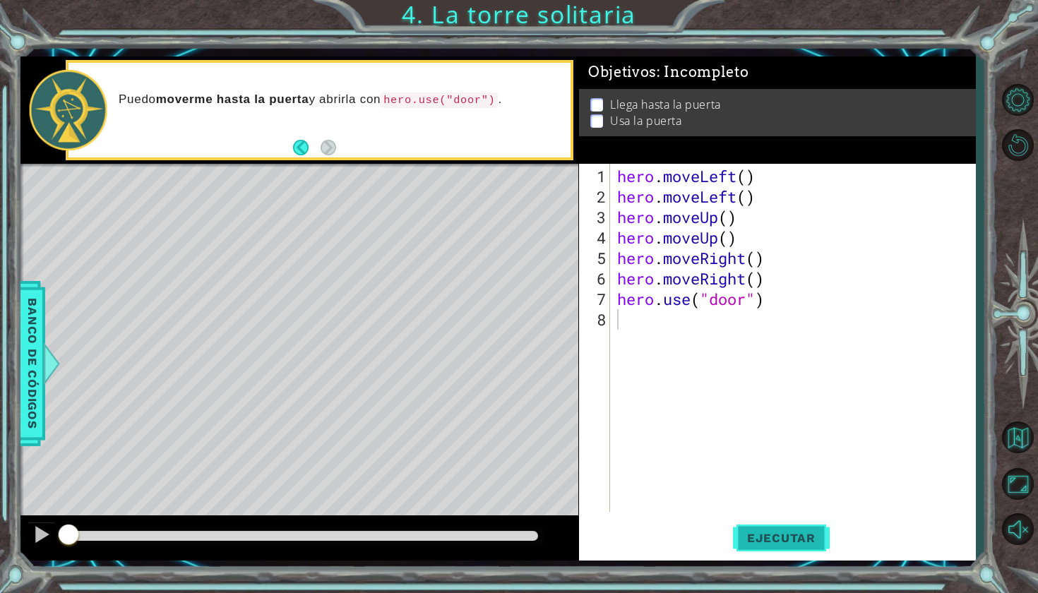
click at [404, 157] on span "Ejecutar" at bounding box center [781, 538] width 97 height 14
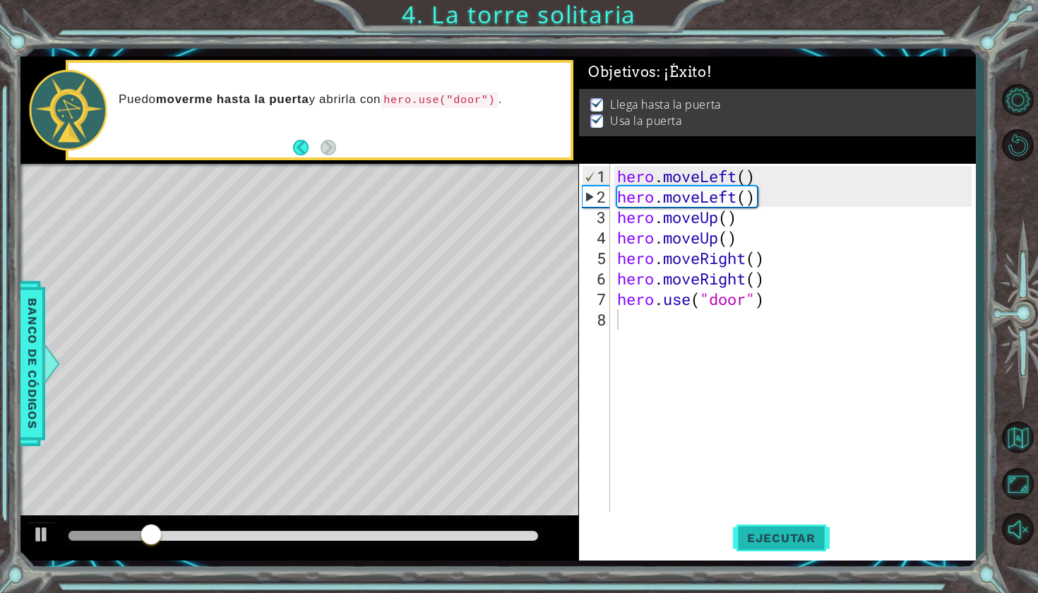
click at [404, 157] on button "Ejecutar" at bounding box center [781, 537] width 97 height 40
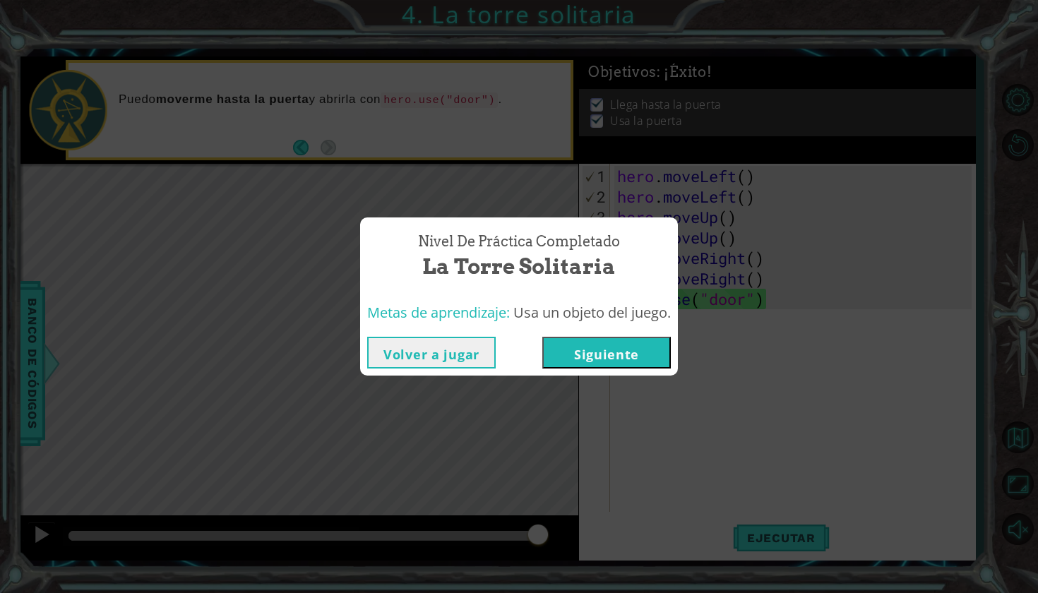
click at [404, 157] on button "Siguiente" at bounding box center [606, 353] width 128 height 32
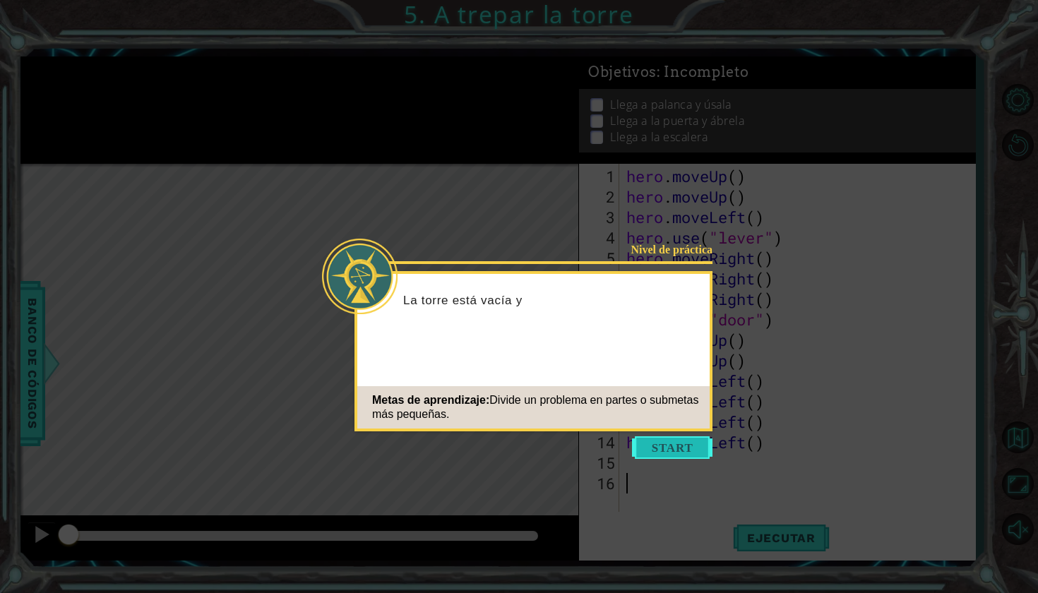
click at [404, 157] on button "Start" at bounding box center [672, 447] width 80 height 23
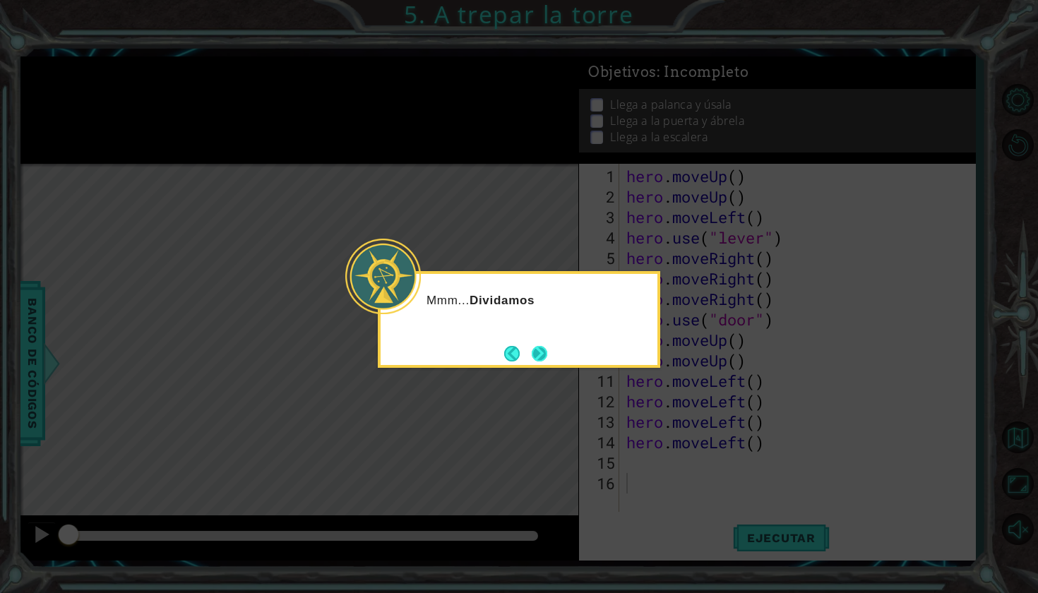
click at [404, 157] on button "Next" at bounding box center [539, 354] width 16 height 16
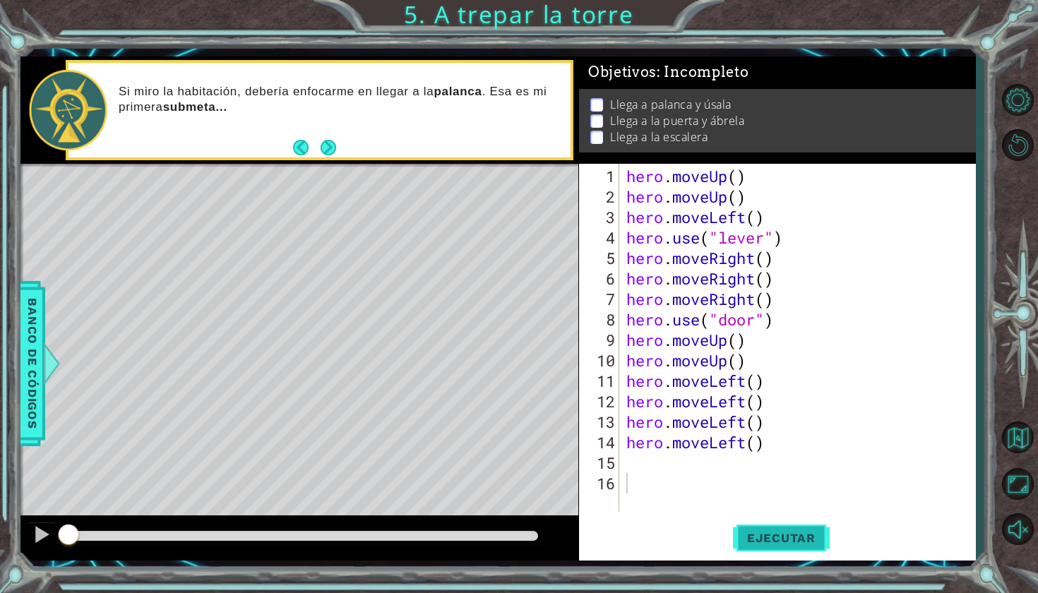
click at [404, 157] on span "Ejecutar" at bounding box center [781, 538] width 97 height 14
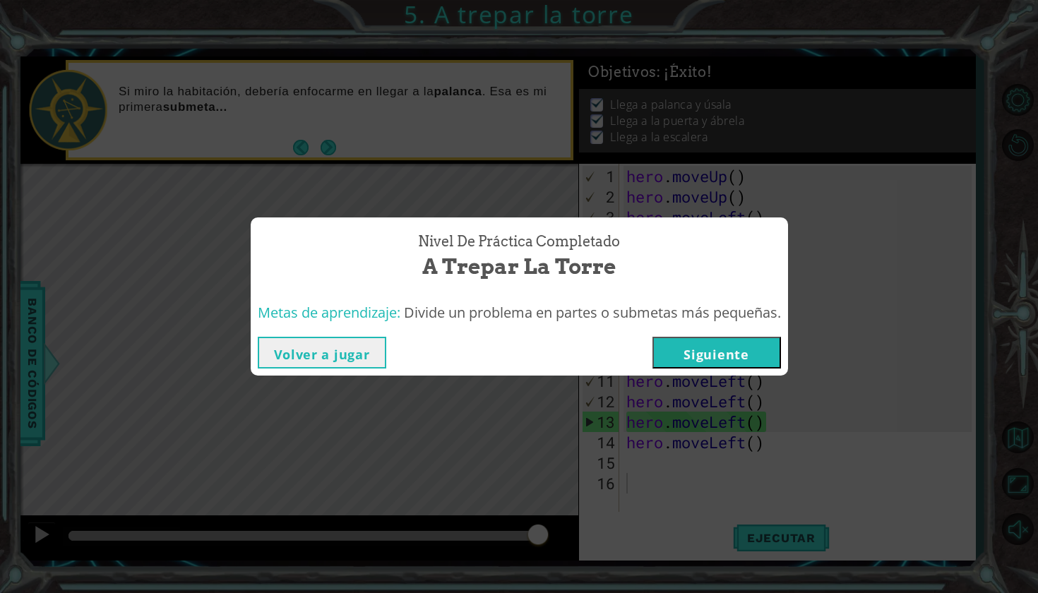
click at [404, 157] on button "Siguiente" at bounding box center [716, 353] width 128 height 32
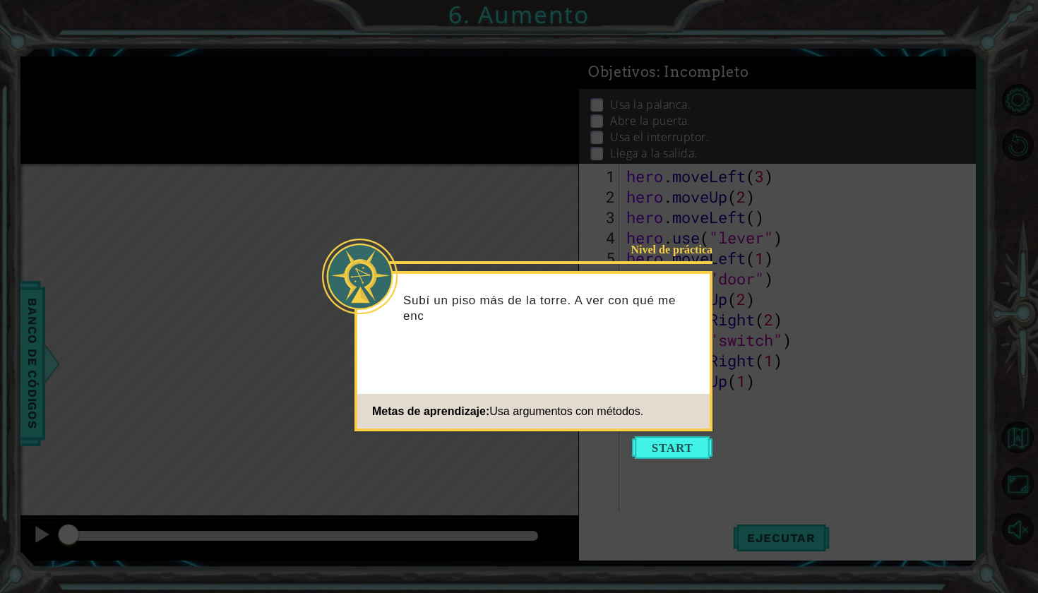
click at [404, 157] on icon at bounding box center [519, 296] width 1038 height 593
click at [404, 157] on button "Start" at bounding box center [672, 447] width 80 height 23
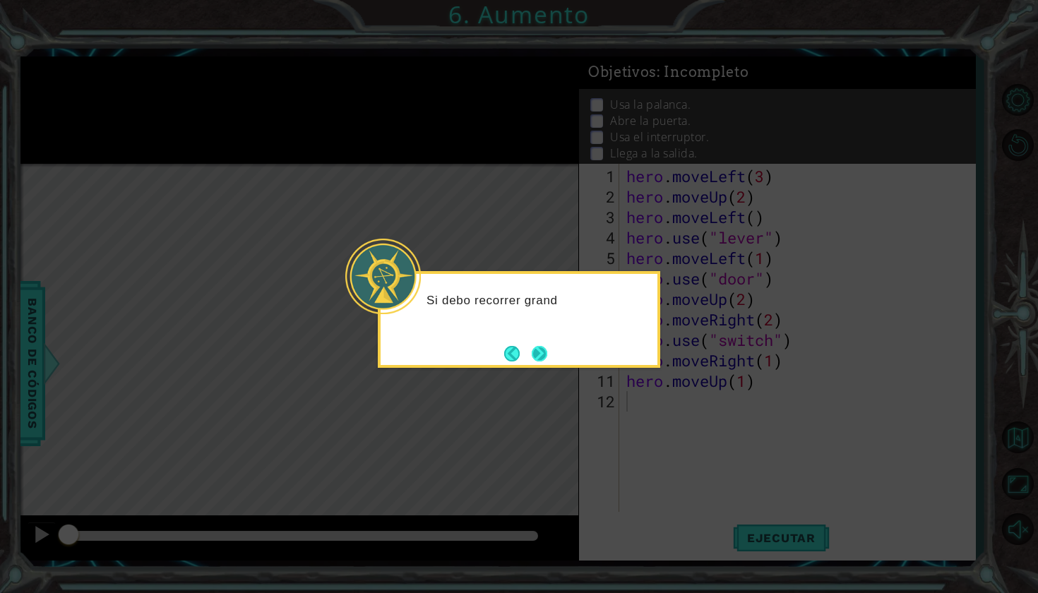
click at [404, 157] on button "Next" at bounding box center [539, 354] width 16 height 16
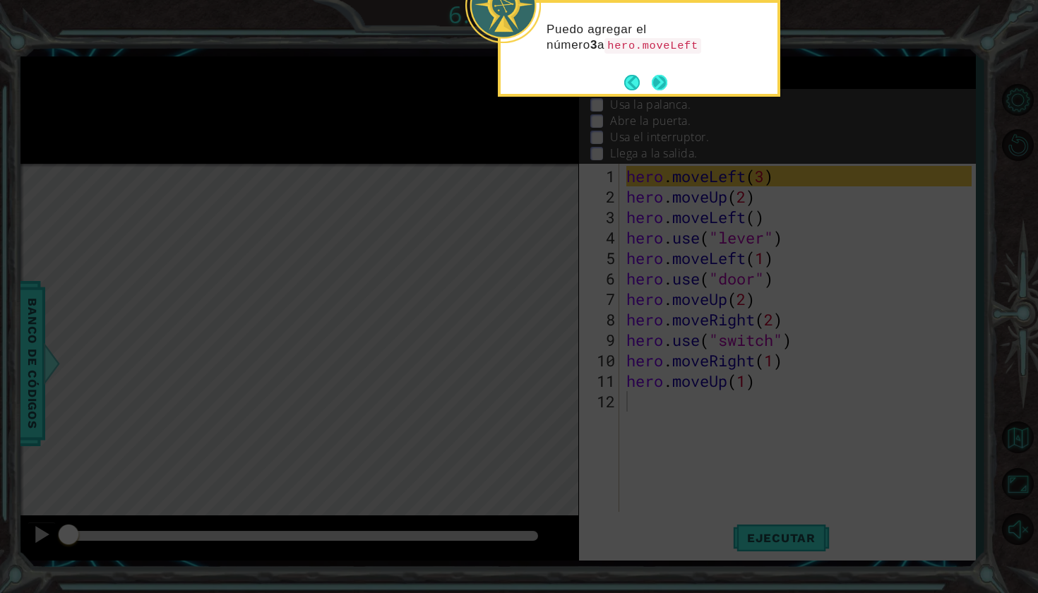
click at [404, 83] on button "Next" at bounding box center [659, 83] width 16 height 16
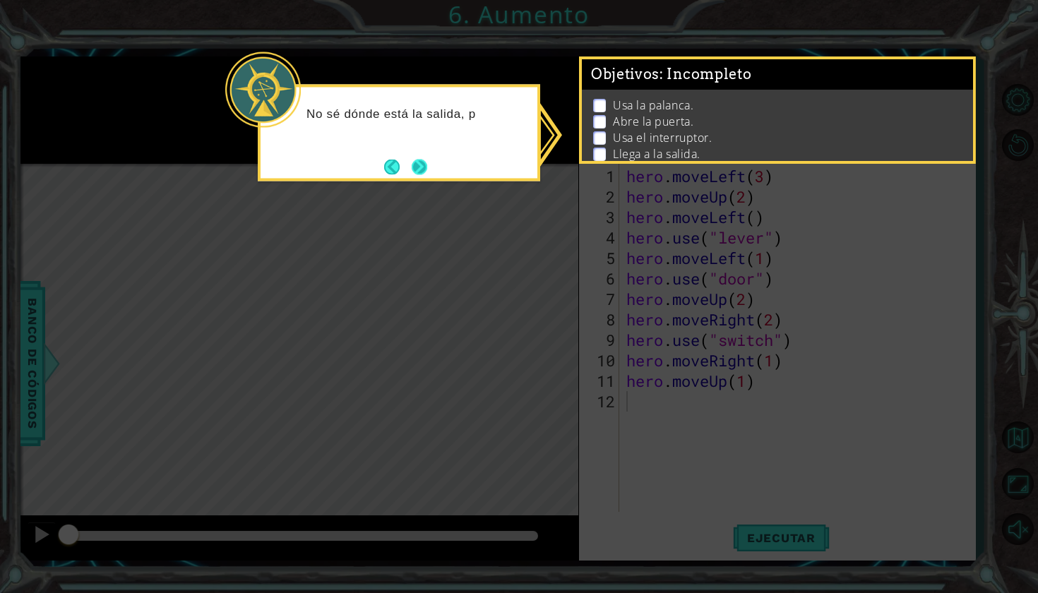
click at [404, 157] on button "Next" at bounding box center [419, 167] width 16 height 16
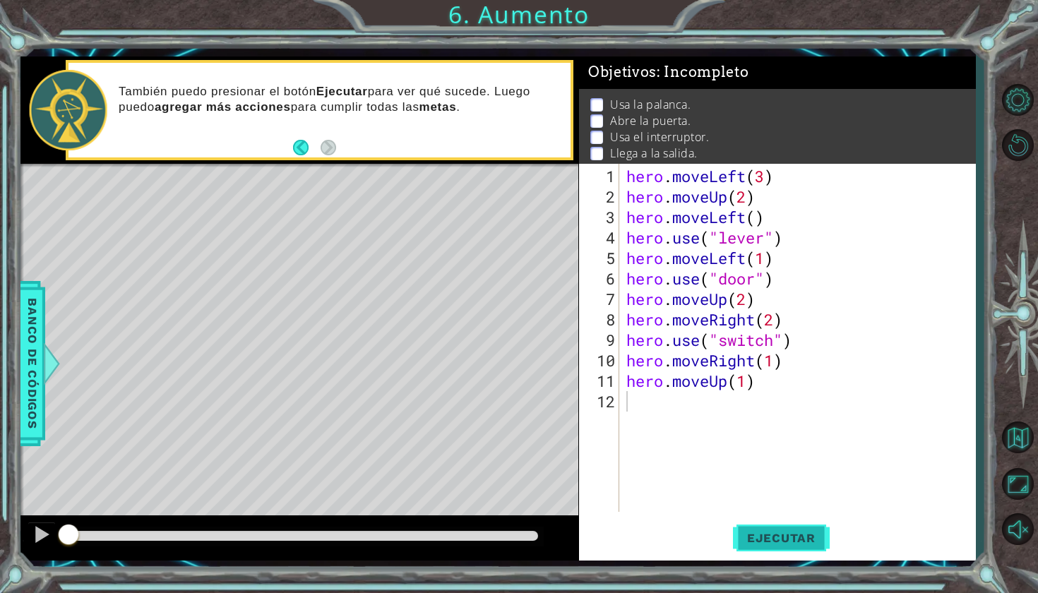
click at [404, 157] on span "Ejecutar" at bounding box center [781, 538] width 97 height 14
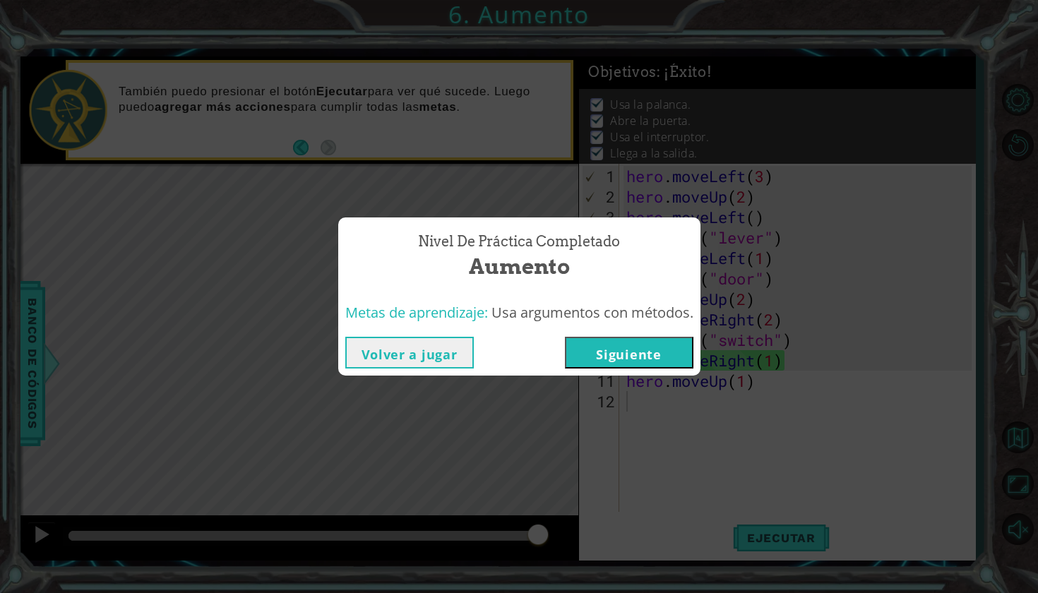
click at [404, 157] on button "Siguiente" at bounding box center [629, 353] width 128 height 32
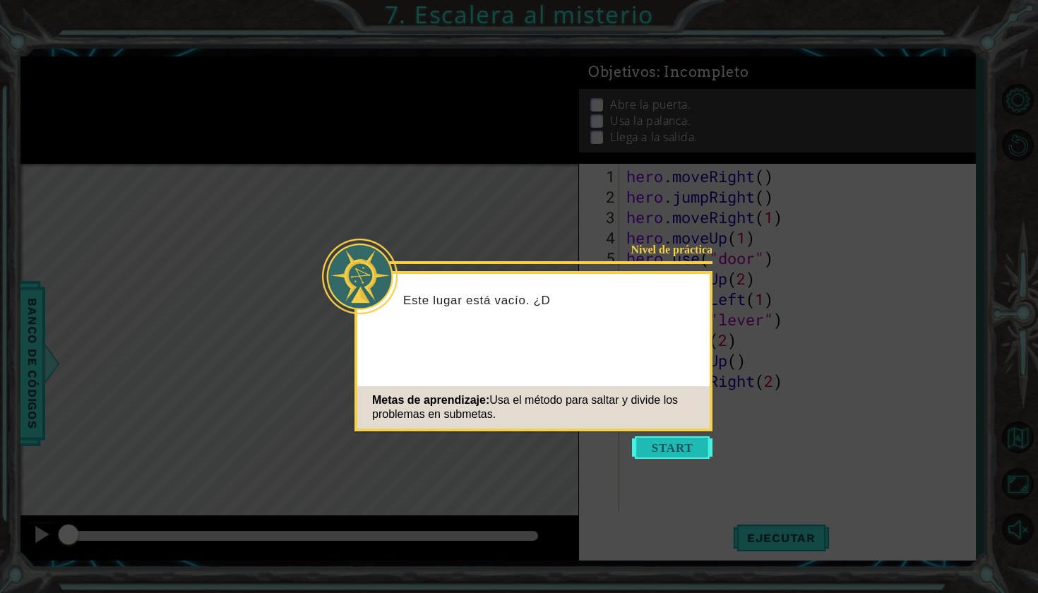
click at [404, 157] on button "Start" at bounding box center [672, 447] width 80 height 23
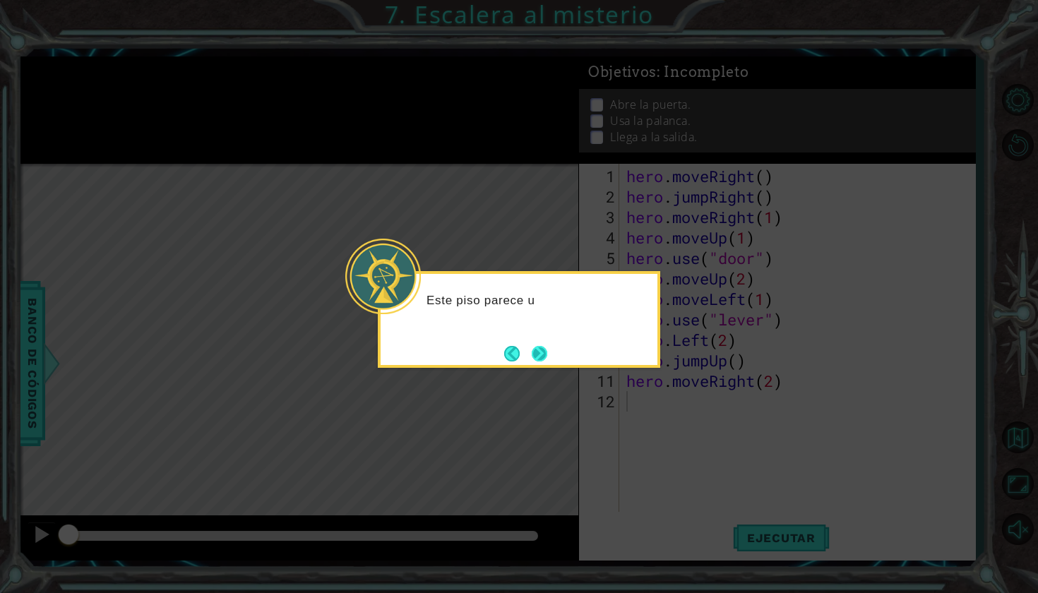
click at [404, 157] on button "Next" at bounding box center [539, 354] width 16 height 16
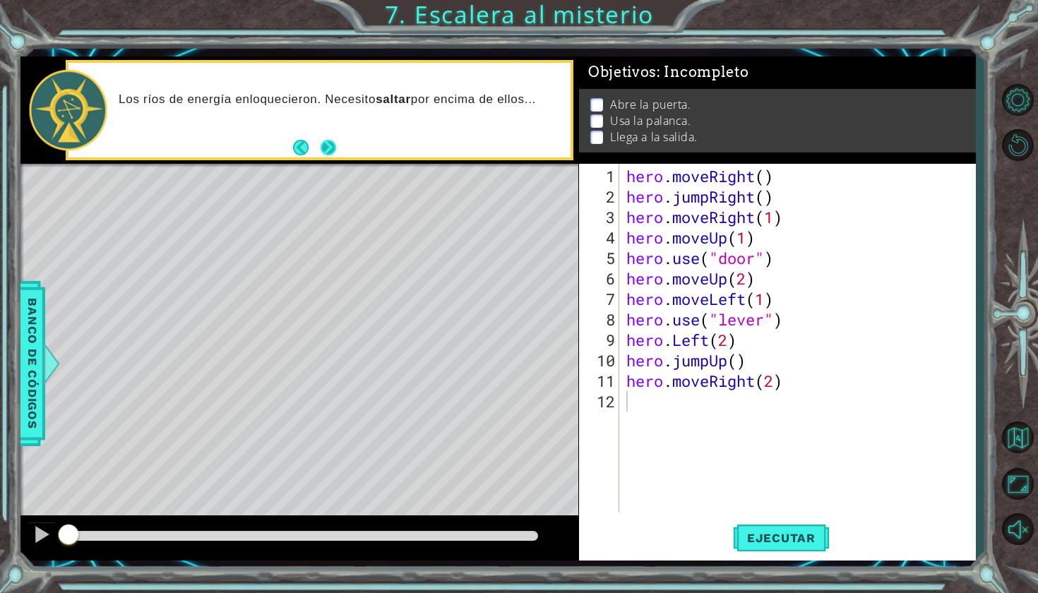
click at [336, 145] on button "Next" at bounding box center [328, 148] width 16 height 16
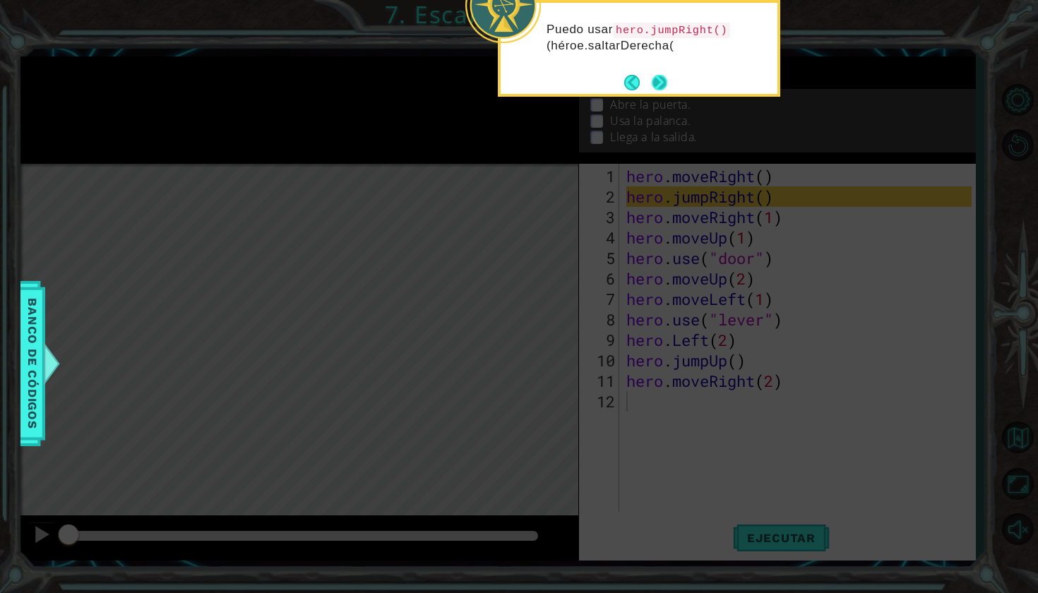
click at [404, 76] on button "Next" at bounding box center [659, 83] width 16 height 16
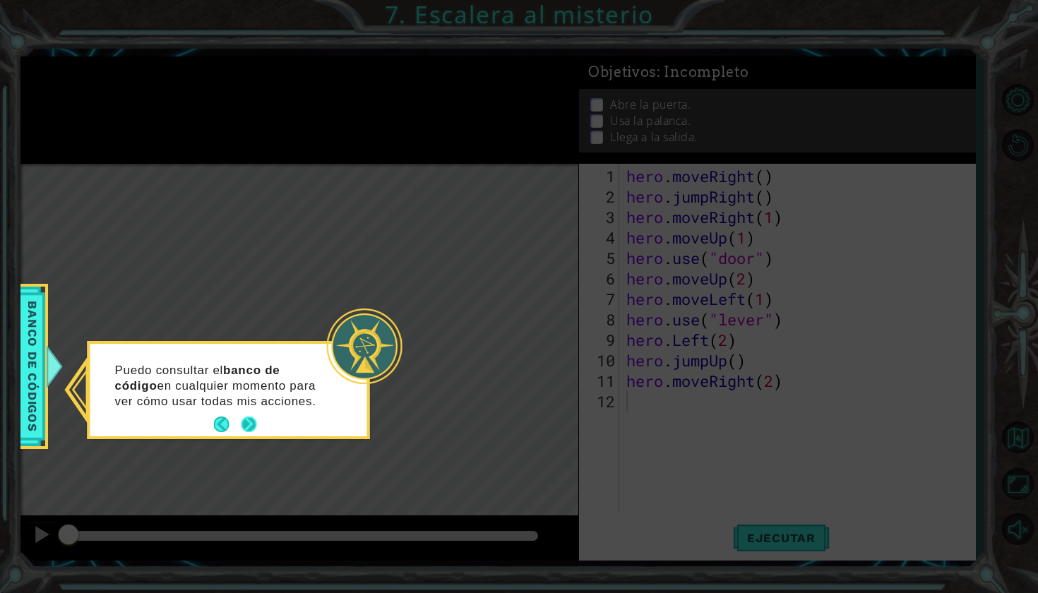
click at [256, 157] on button "Next" at bounding box center [249, 424] width 16 height 16
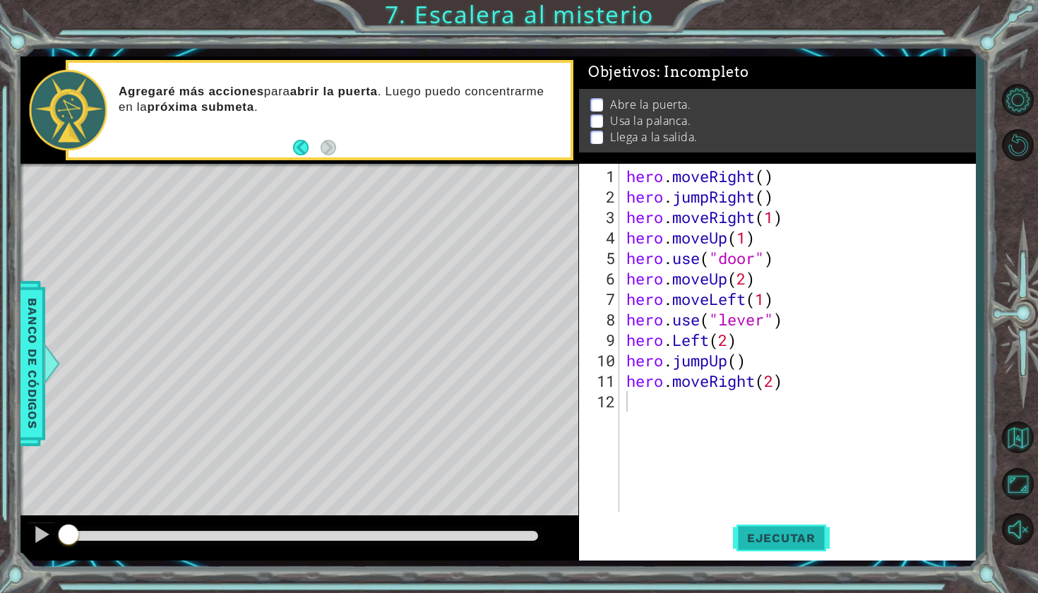
click at [404, 157] on span "Ejecutar" at bounding box center [781, 538] width 97 height 14
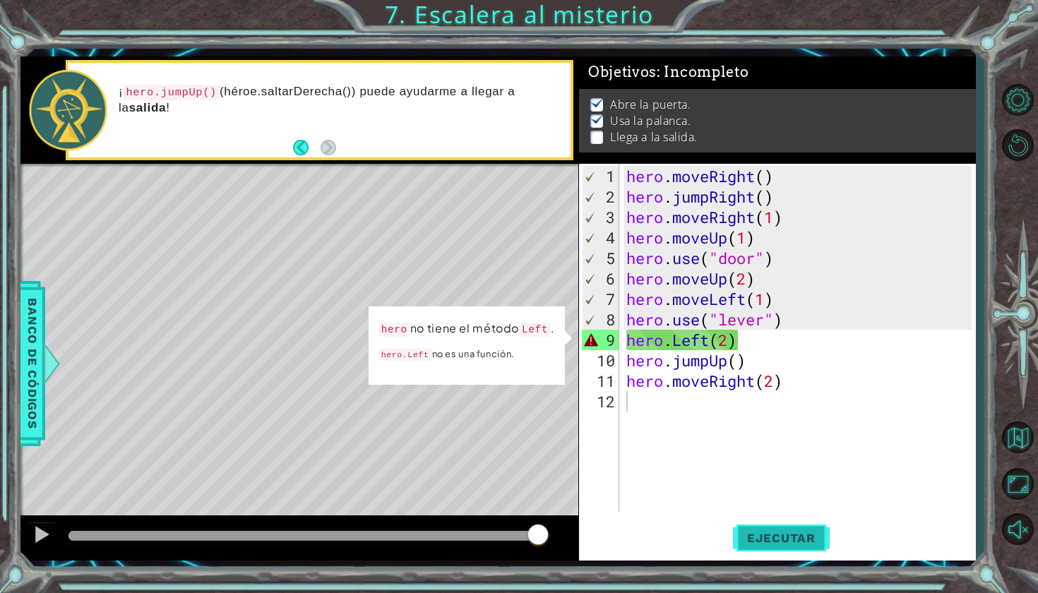
click at [404, 157] on span "Ejecutar" at bounding box center [781, 538] width 97 height 14
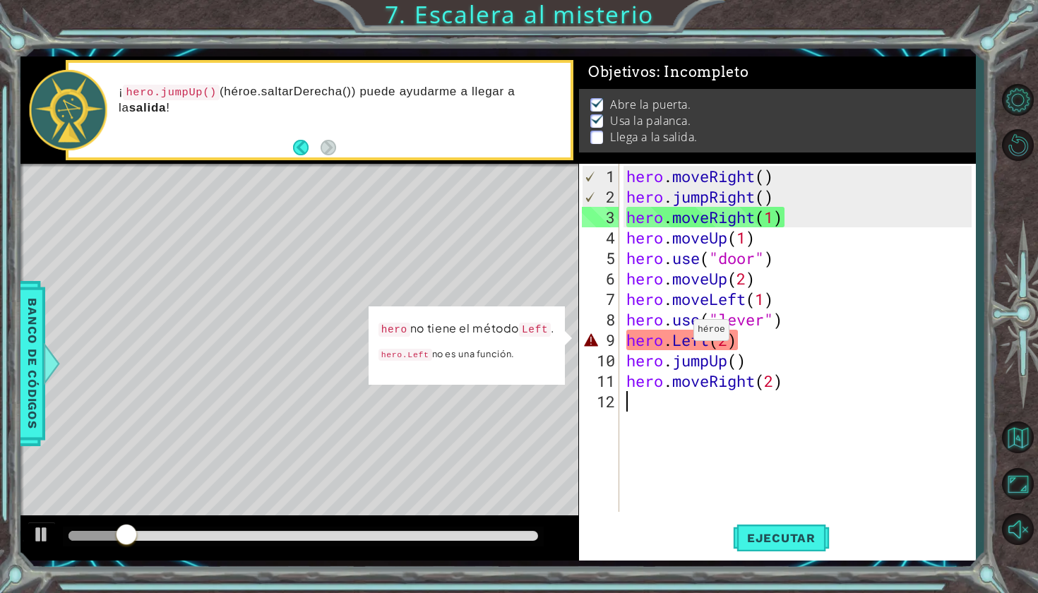
click at [404, 157] on div "hero . moveRight ( ) hero . jumpRight ( ) hero . moveRight ( 1 ) hero . moveUp …" at bounding box center [800, 360] width 355 height 389
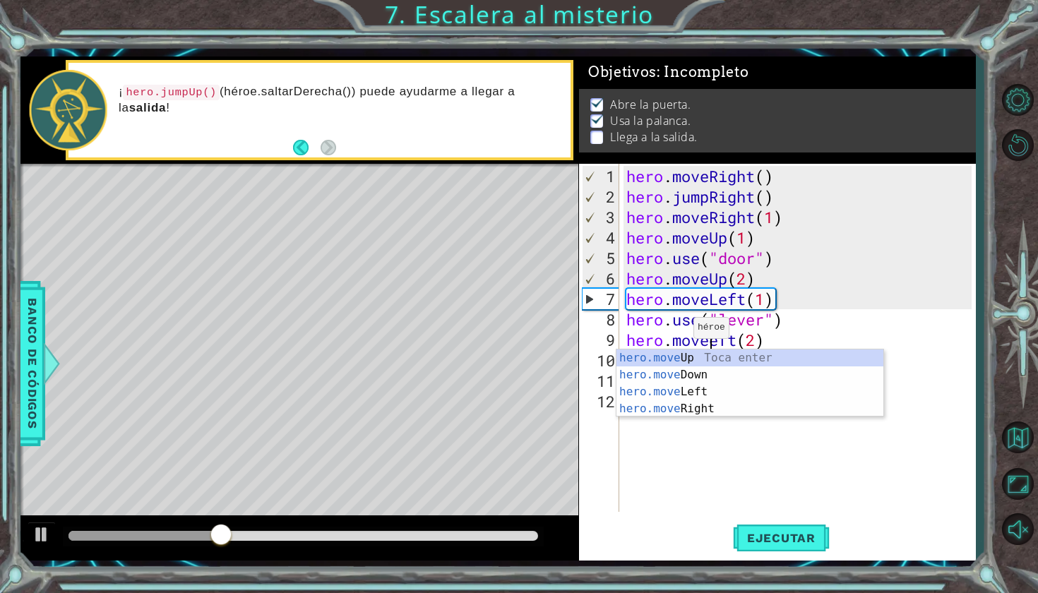
scroll to position [0, 4]
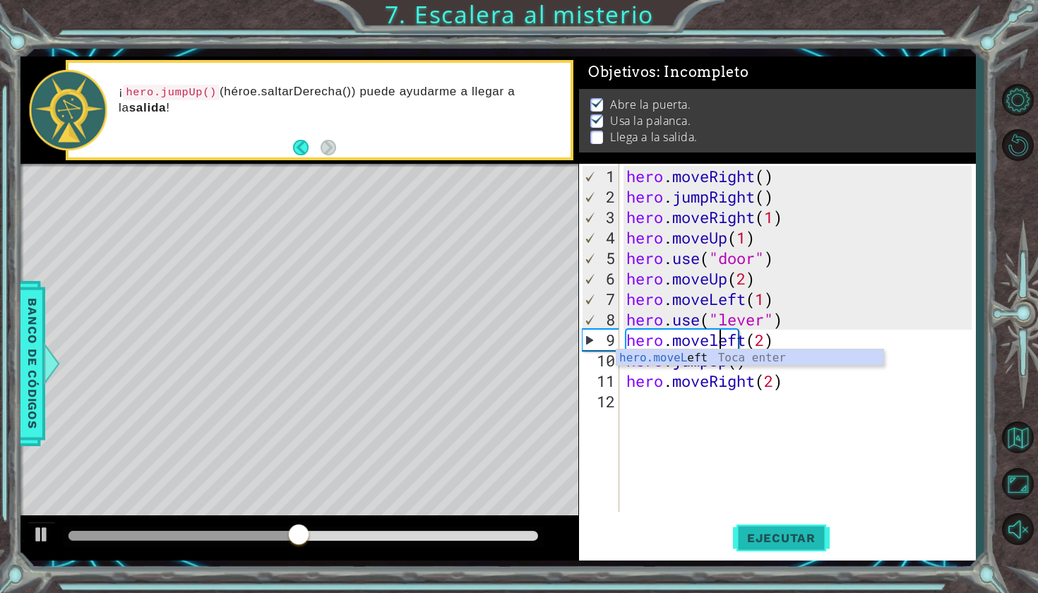
click at [404, 157] on button "Ejecutar" at bounding box center [781, 537] width 97 height 40
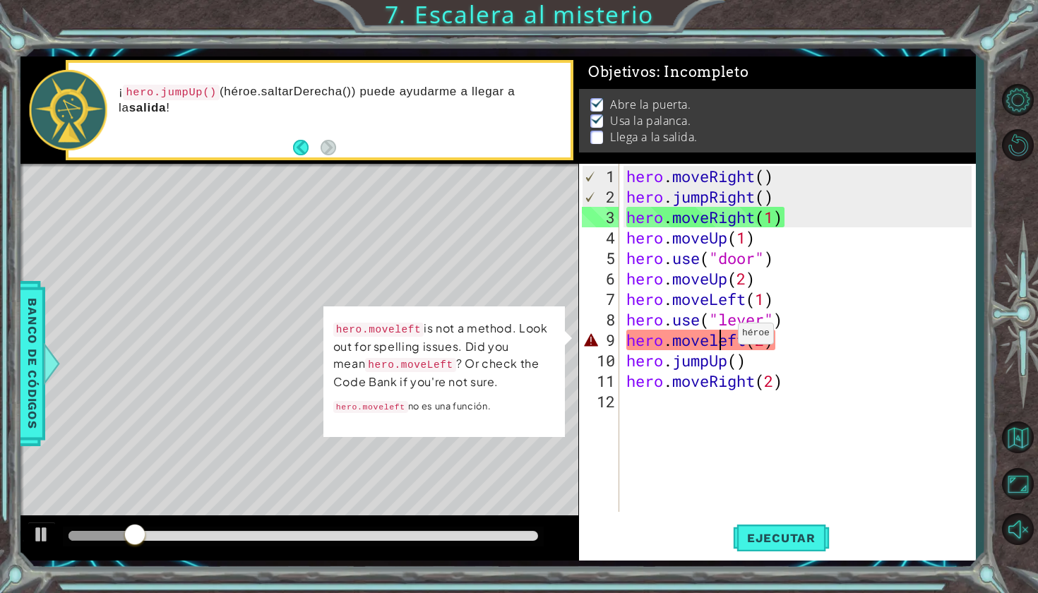
click at [404, 157] on div "hero . moveRight ( ) hero . jumpRight ( ) hero . moveRight ( 1 ) hero . moveUp …" at bounding box center [800, 360] width 355 height 389
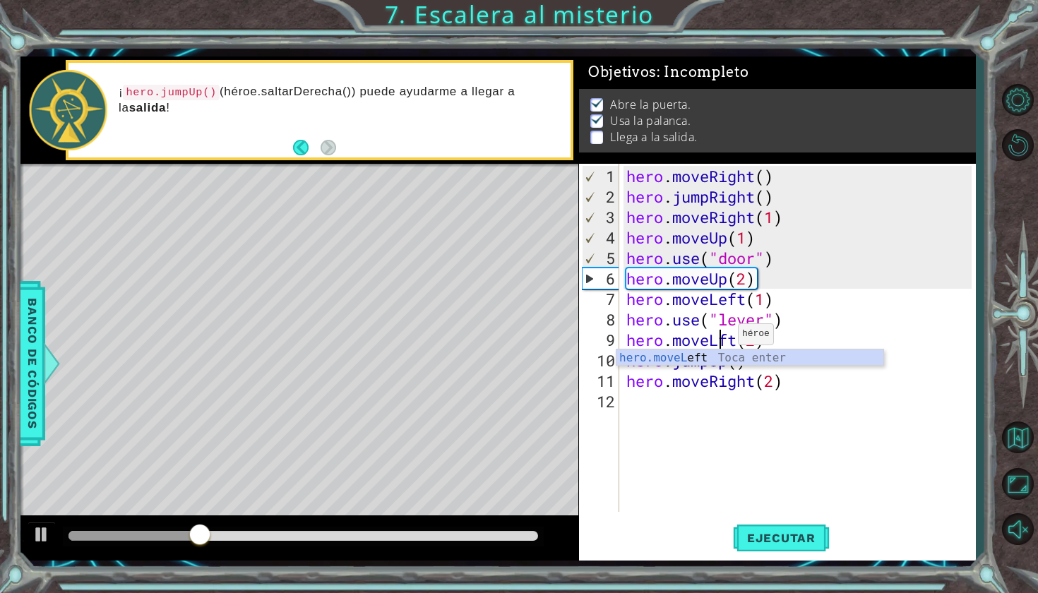
scroll to position [0, 4]
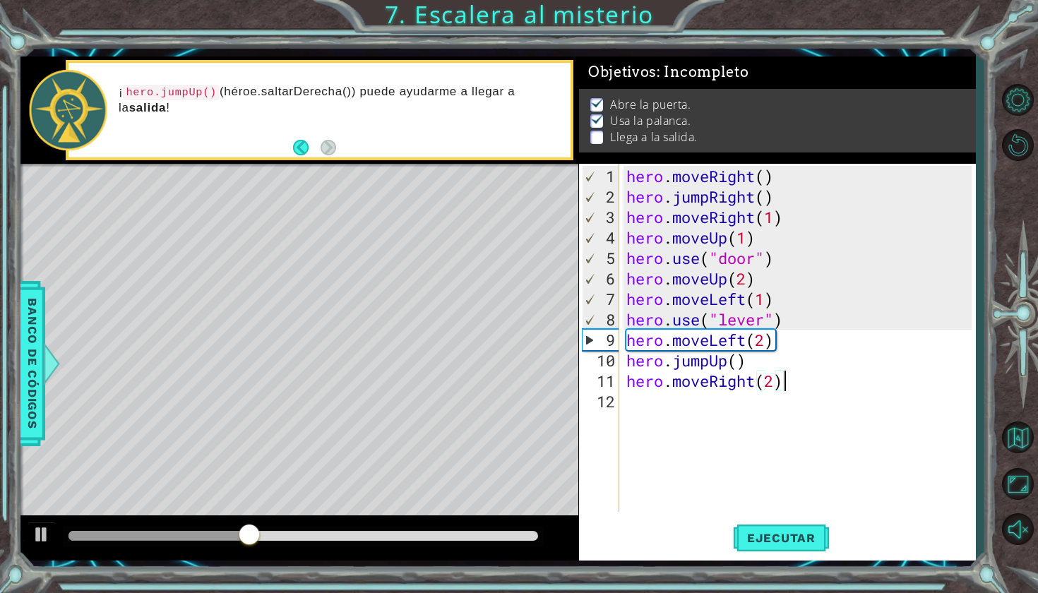
click at [404, 157] on div "hero . moveRight ( ) hero . jumpRight ( ) hero . moveRight ( 1 ) hero . moveUp …" at bounding box center [800, 360] width 355 height 389
type textarea "hero.moveRight(2)"
click at [404, 157] on span "Ejecutar" at bounding box center [781, 538] width 97 height 14
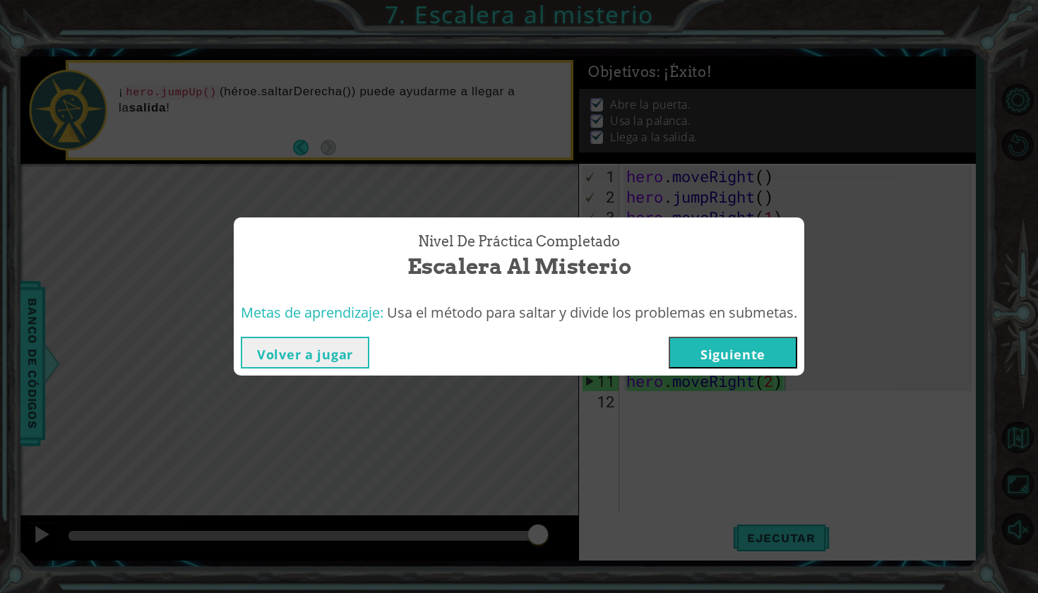
click at [404, 157] on button "Siguiente" at bounding box center [732, 353] width 128 height 32
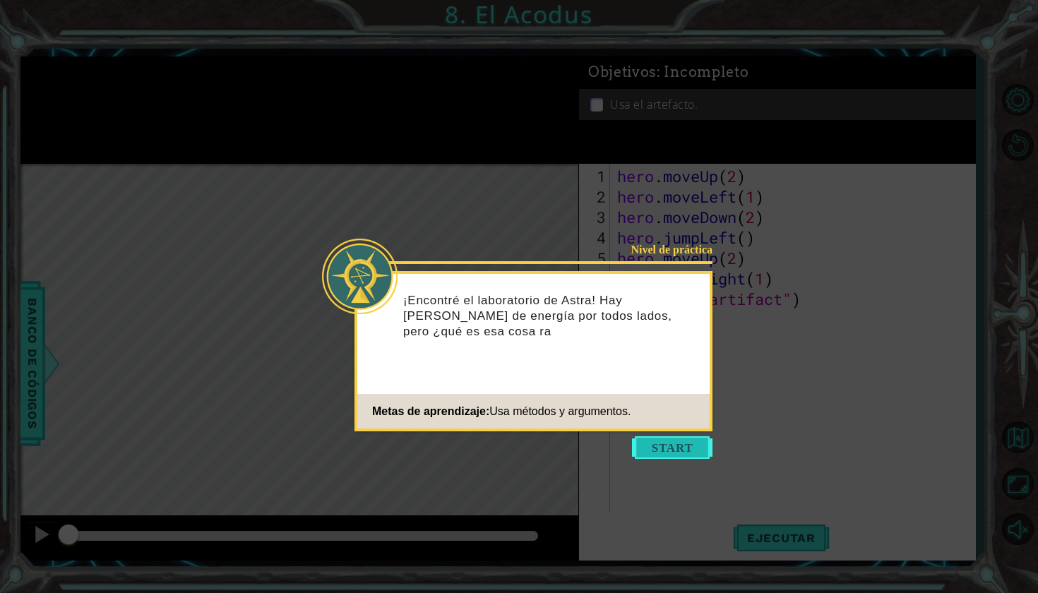
click at [404, 157] on button "Start" at bounding box center [672, 447] width 80 height 23
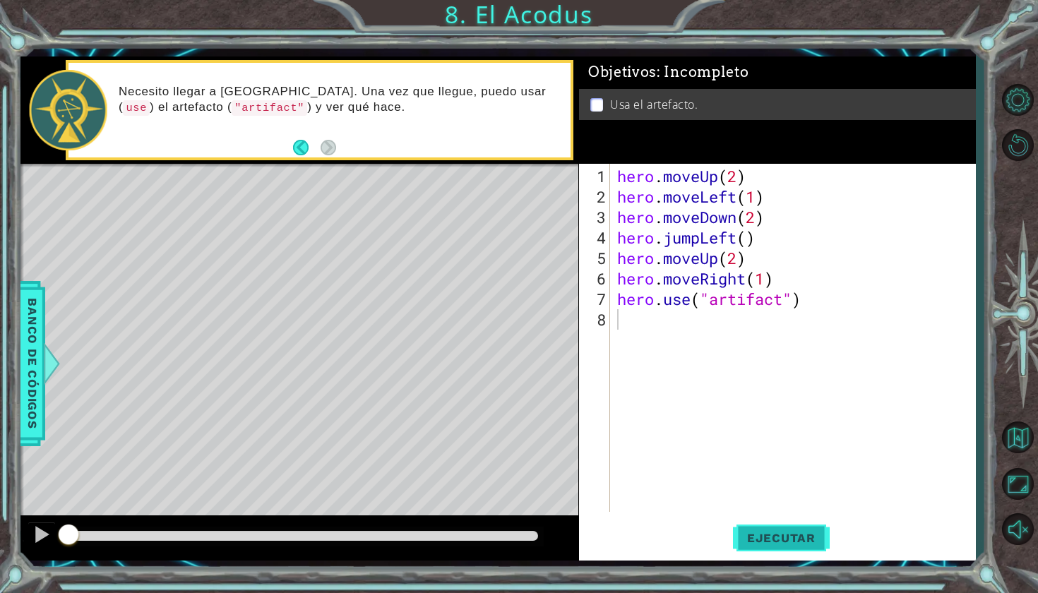
click at [404, 157] on span "Ejecutar" at bounding box center [781, 538] width 97 height 14
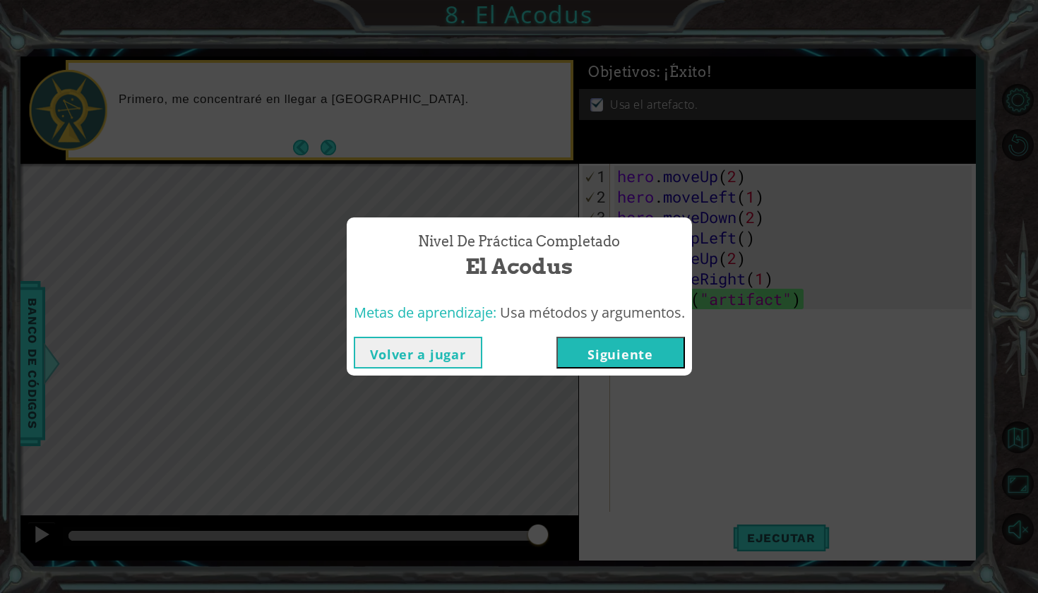
click at [404, 157] on div "Volver a jugar [GEOGRAPHIC_DATA]" at bounding box center [519, 353] width 345 height 46
click at [404, 157] on button "Siguiente" at bounding box center [620, 353] width 128 height 32
